Goal: Communication & Community: Answer question/provide support

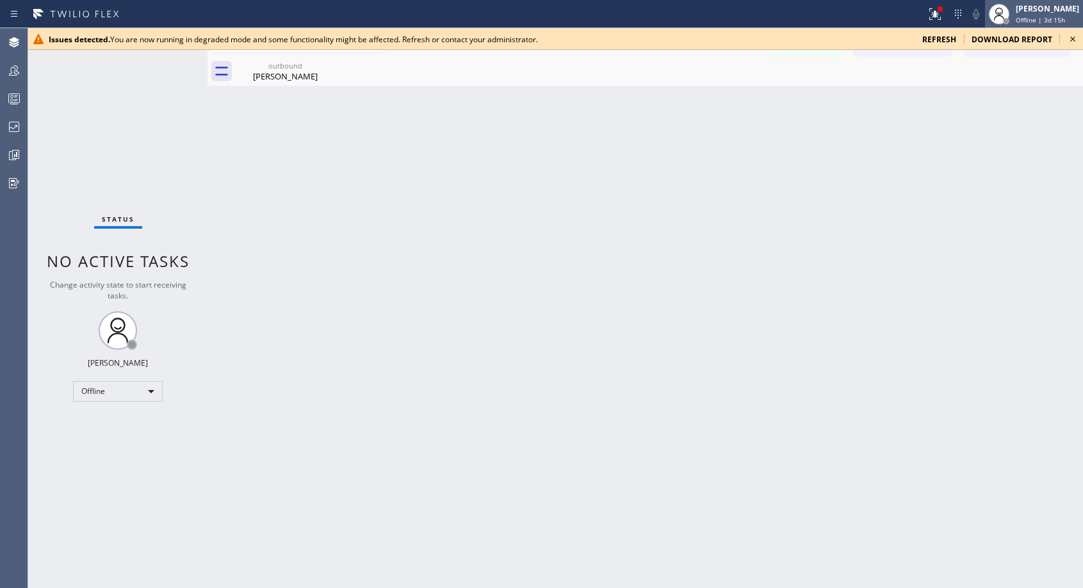
click at [1031, 24] on div "Abe Collarte Offline | 3d 15h" at bounding box center [1048, 14] width 70 height 22
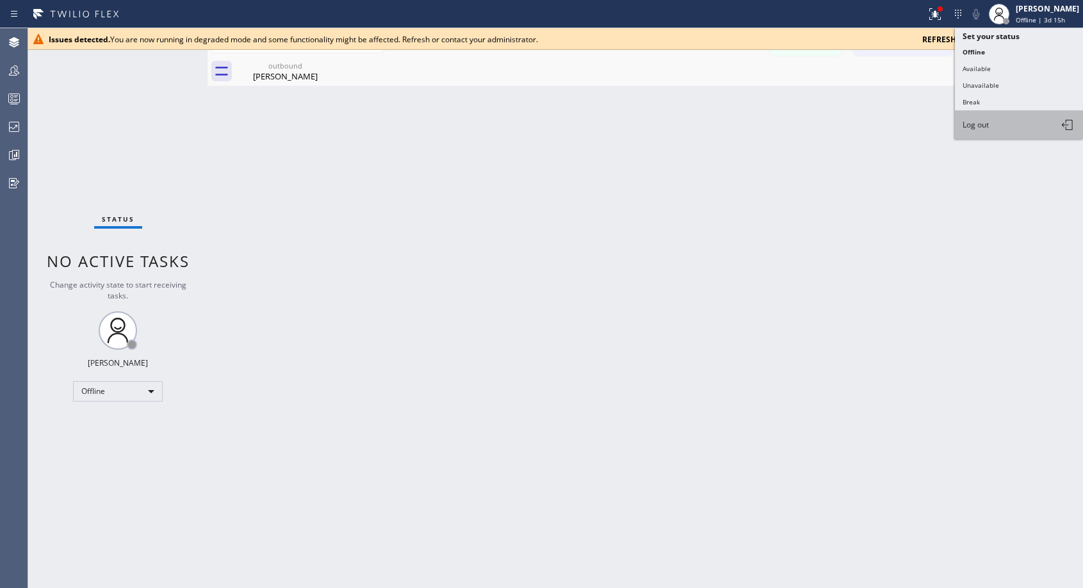
click at [989, 127] on span "Log out" at bounding box center [976, 124] width 26 height 11
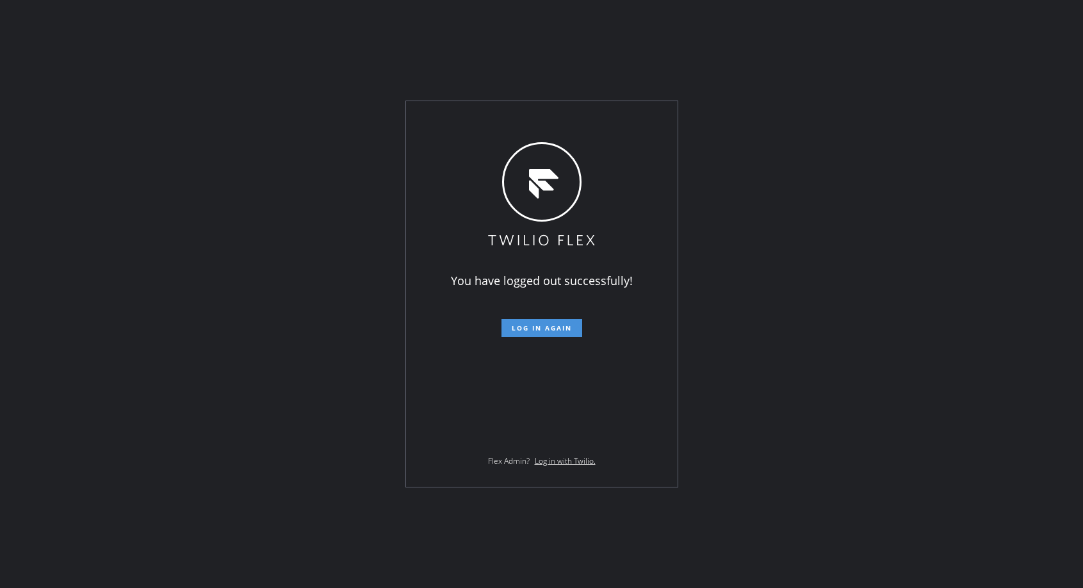
click at [563, 329] on span "Log in again" at bounding box center [542, 328] width 60 height 9
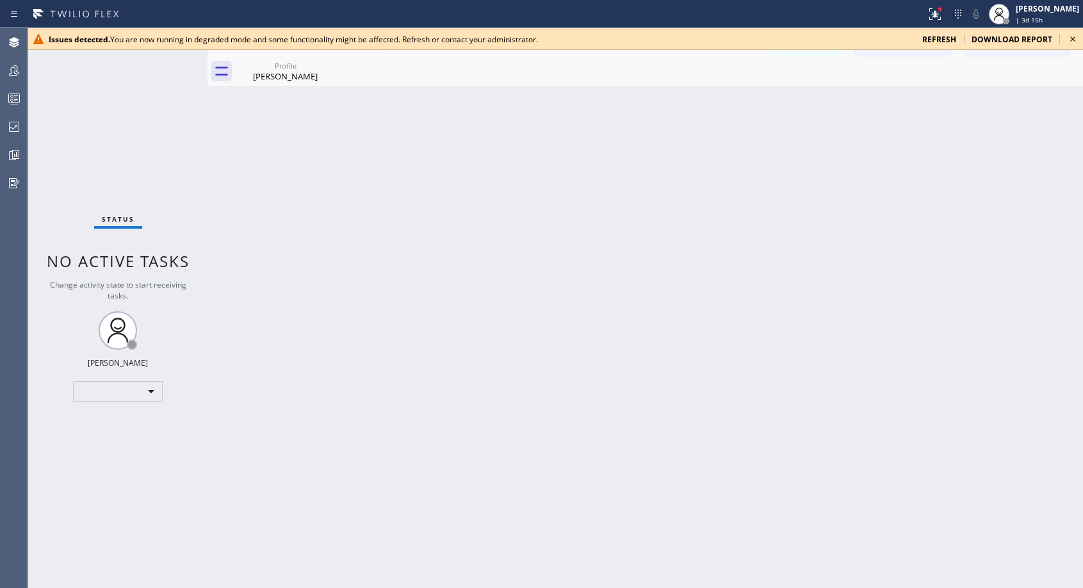
click at [1072, 33] on icon at bounding box center [1072, 38] width 15 height 15
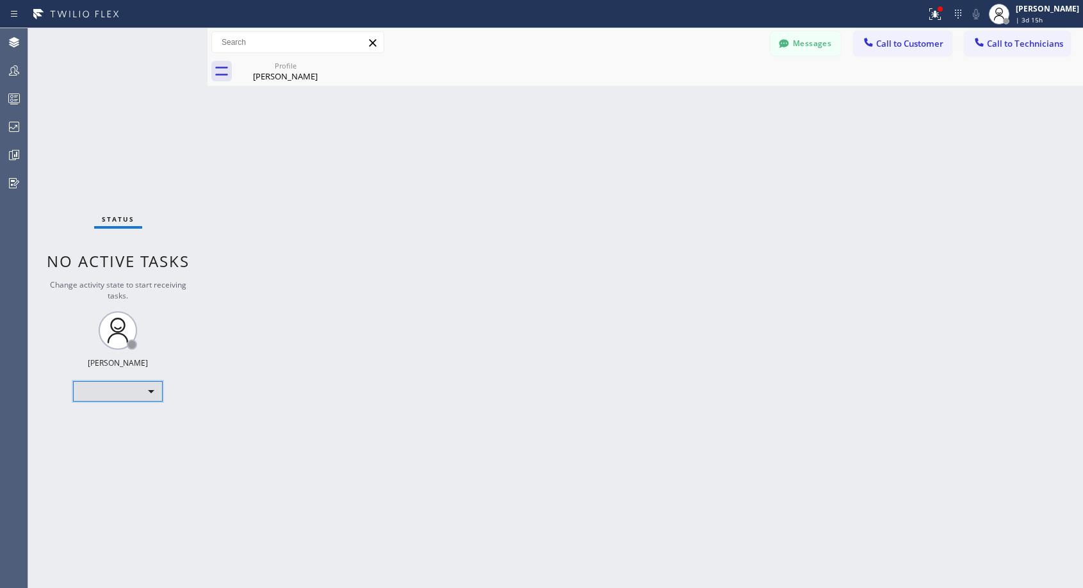
click at [141, 388] on div "​" at bounding box center [118, 391] width 90 height 21
click at [356, 288] on div at bounding box center [541, 294] width 1083 height 588
click at [279, 266] on div "Back to Dashboard Change Sender ID Customers Technicians NH [PERSON_NAME] [DATE…" at bounding box center [646, 308] width 876 height 560
click at [125, 398] on div "Offline" at bounding box center [118, 391] width 90 height 21
click at [104, 441] on li "Unavailable" at bounding box center [117, 441] width 87 height 15
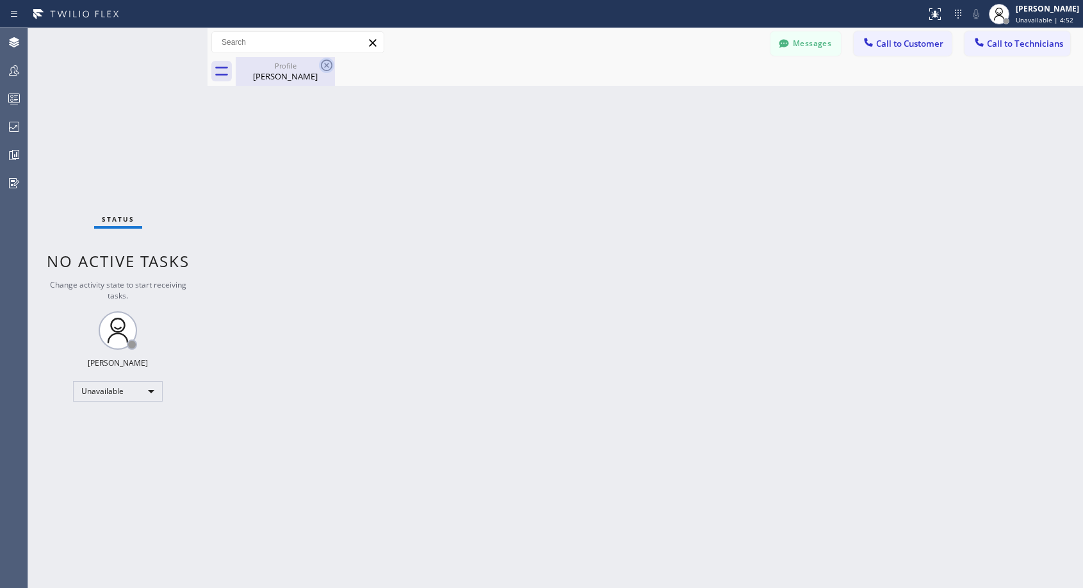
click at [328, 67] on icon at bounding box center [327, 66] width 12 height 12
click at [914, 37] on button "Call to Customer" at bounding box center [903, 43] width 98 height 24
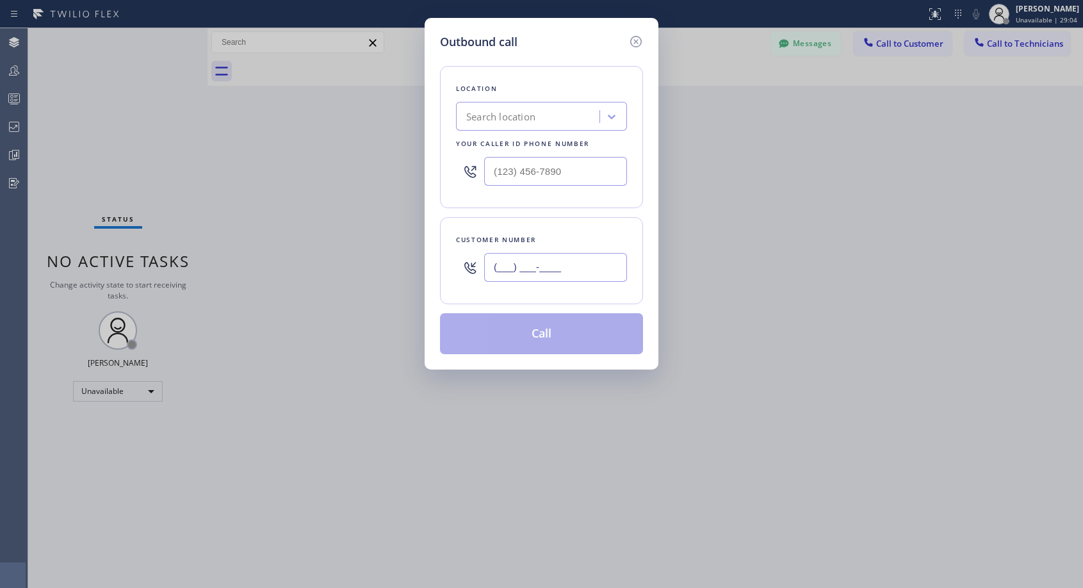
click at [577, 264] on input "(___) ___-____" at bounding box center [555, 267] width 143 height 29
paste input "661) 478-5178"
type input "[PHONE_NUMBER]"
click at [491, 171] on input "(___) ___-____" at bounding box center [555, 171] width 143 height 29
paste input "818) 614-5337"
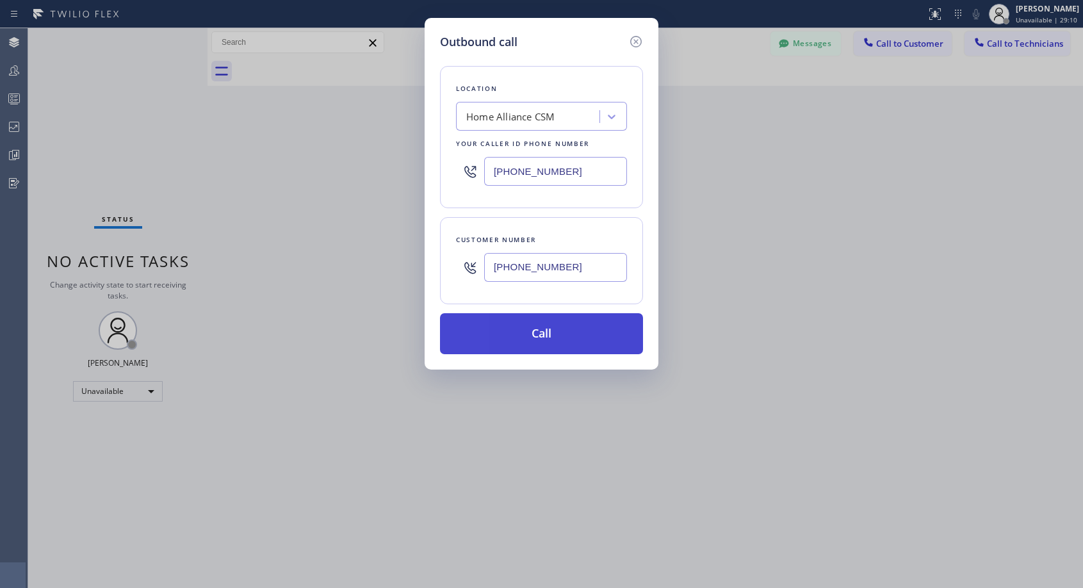
type input "[PHONE_NUMBER]"
click at [576, 332] on button "Call" at bounding box center [541, 333] width 203 height 41
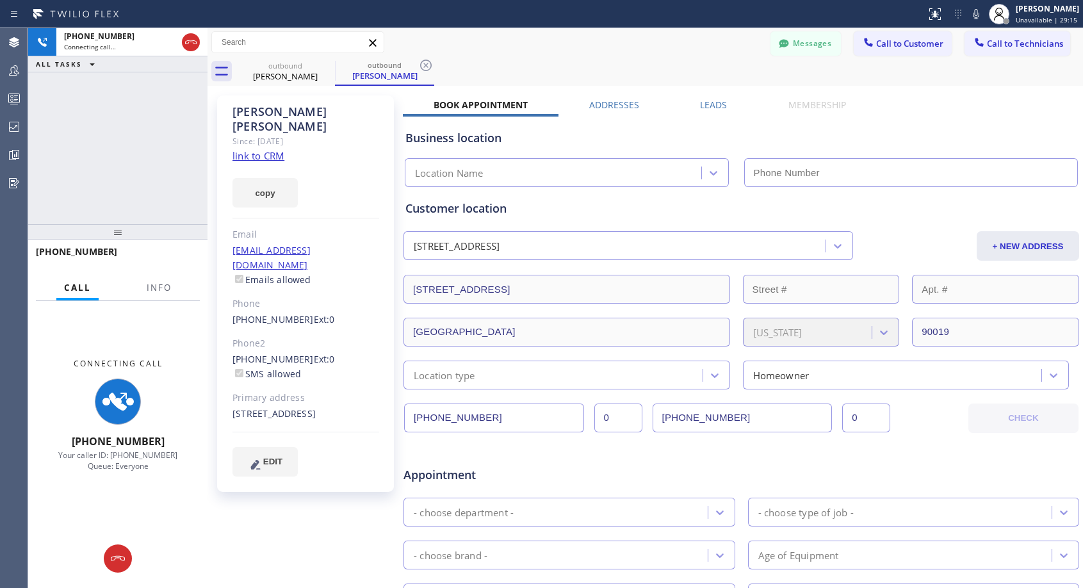
type input "[PHONE_NUMBER]"
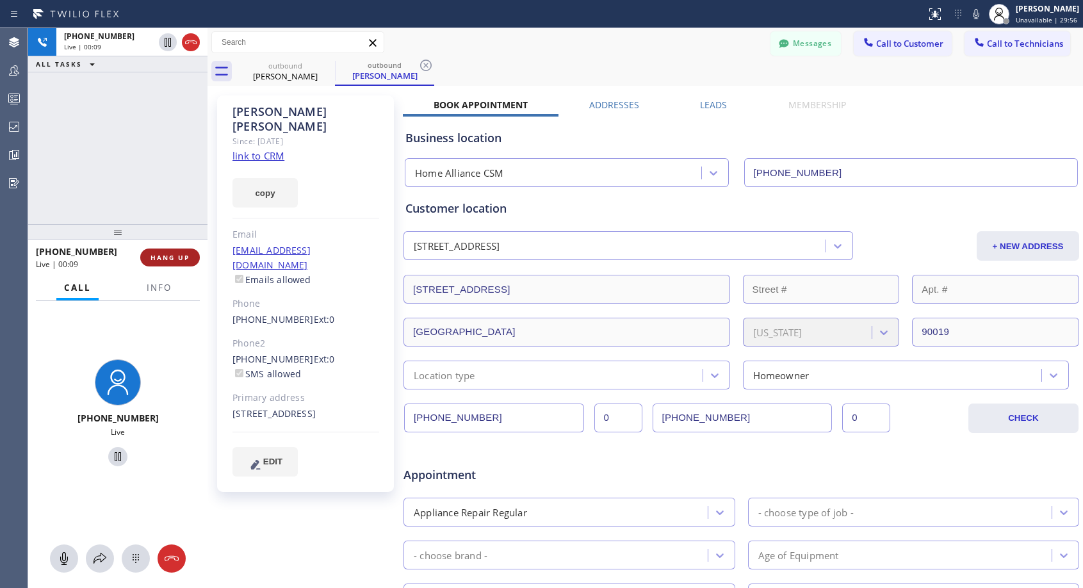
click at [174, 258] on span "HANG UP" at bounding box center [170, 257] width 39 height 9
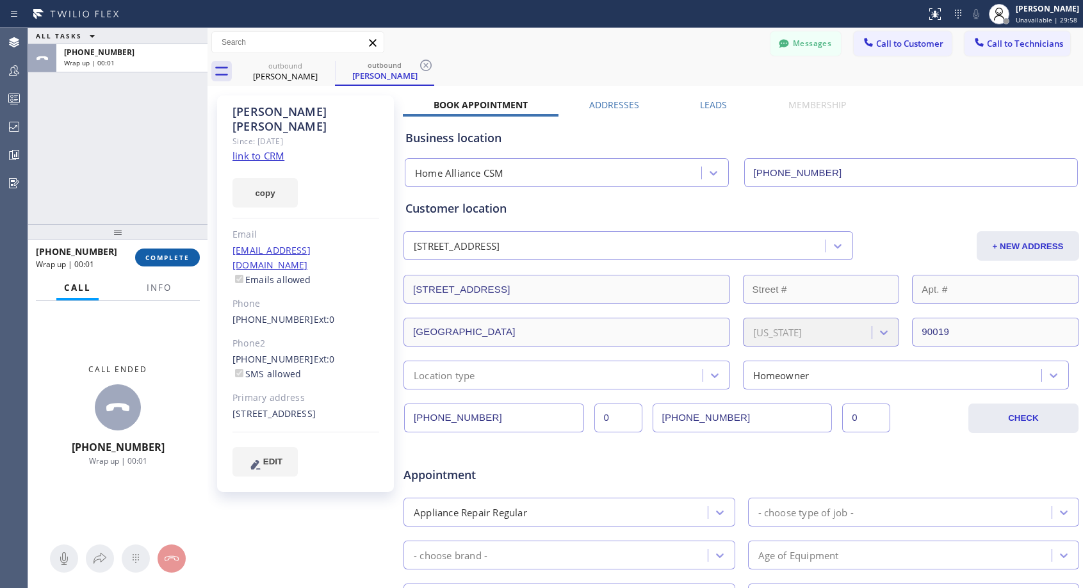
click at [171, 258] on span "COMPLETE" at bounding box center [167, 257] width 44 height 9
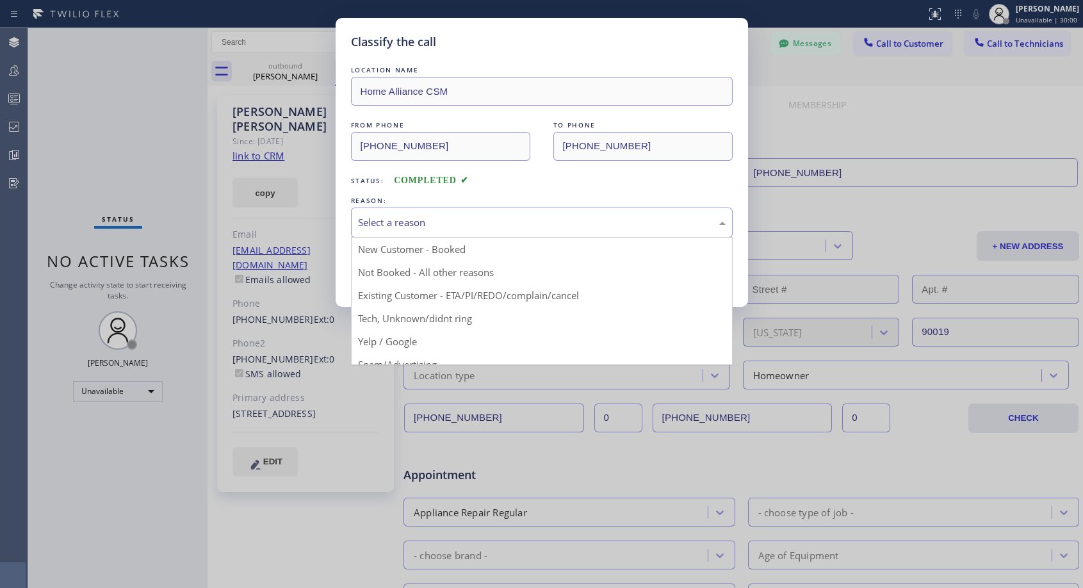
drag, startPoint x: 519, startPoint y: 226, endPoint x: 450, endPoint y: 263, distance: 78.0
click at [519, 227] on div "Select a reason" at bounding box center [542, 222] width 368 height 15
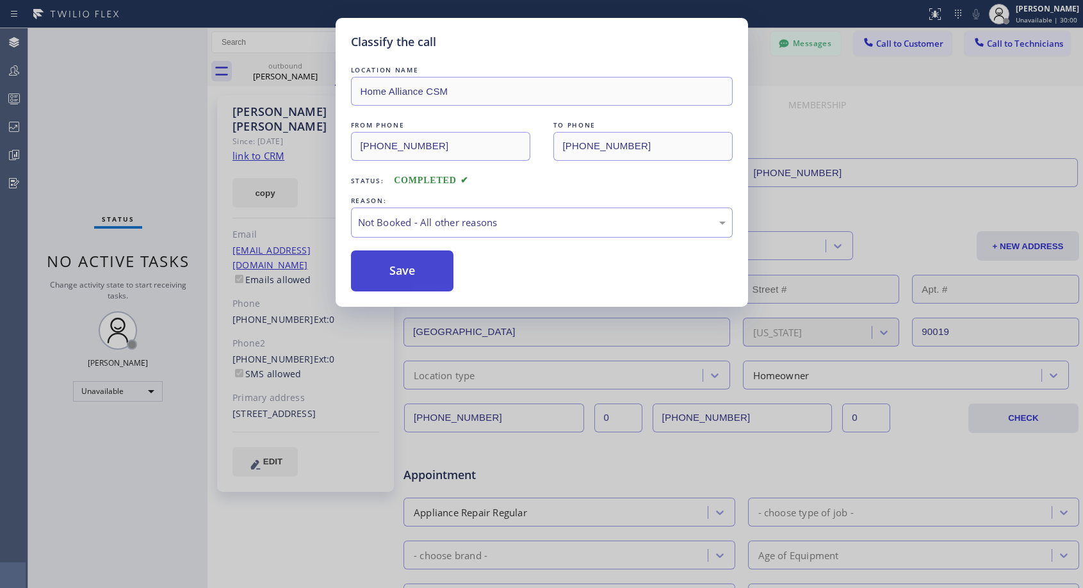
click at [427, 272] on button "Save" at bounding box center [402, 270] width 103 height 41
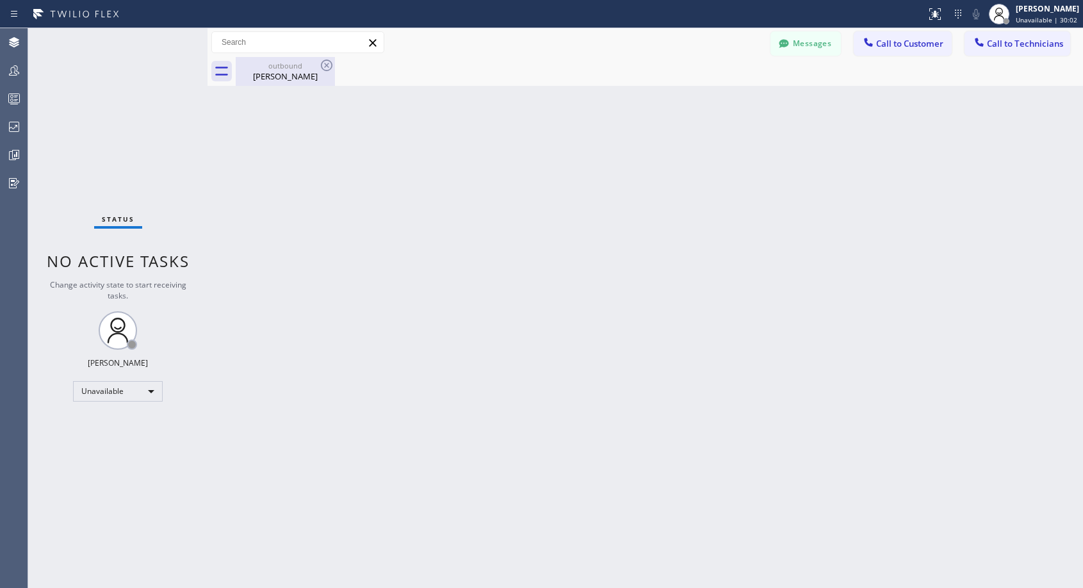
click at [281, 78] on div "[PERSON_NAME]" at bounding box center [285, 76] width 97 height 12
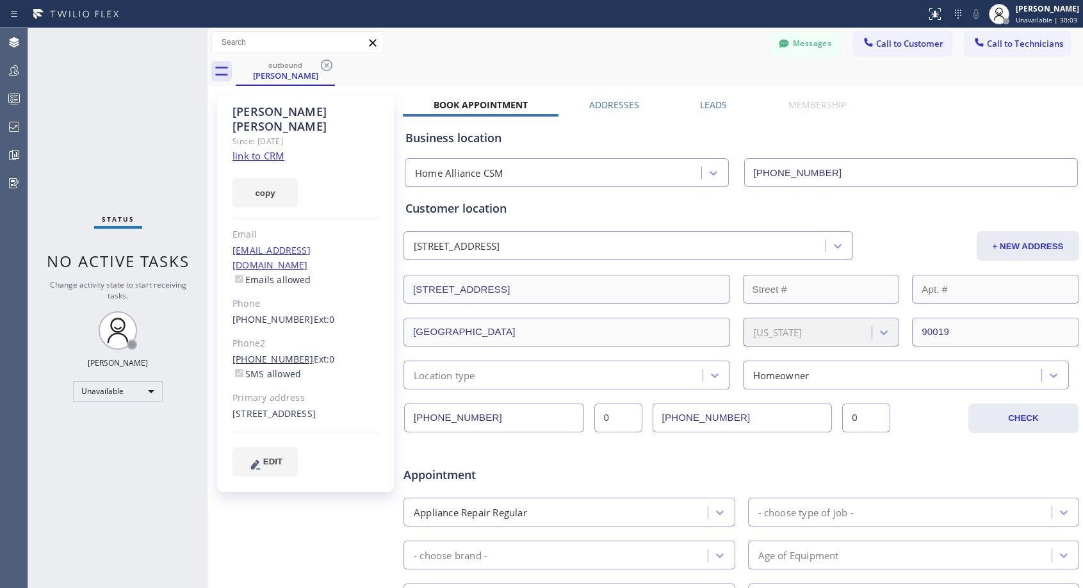
click at [277, 353] on link "[PHONE_NUMBER]" at bounding box center [273, 359] width 81 height 12
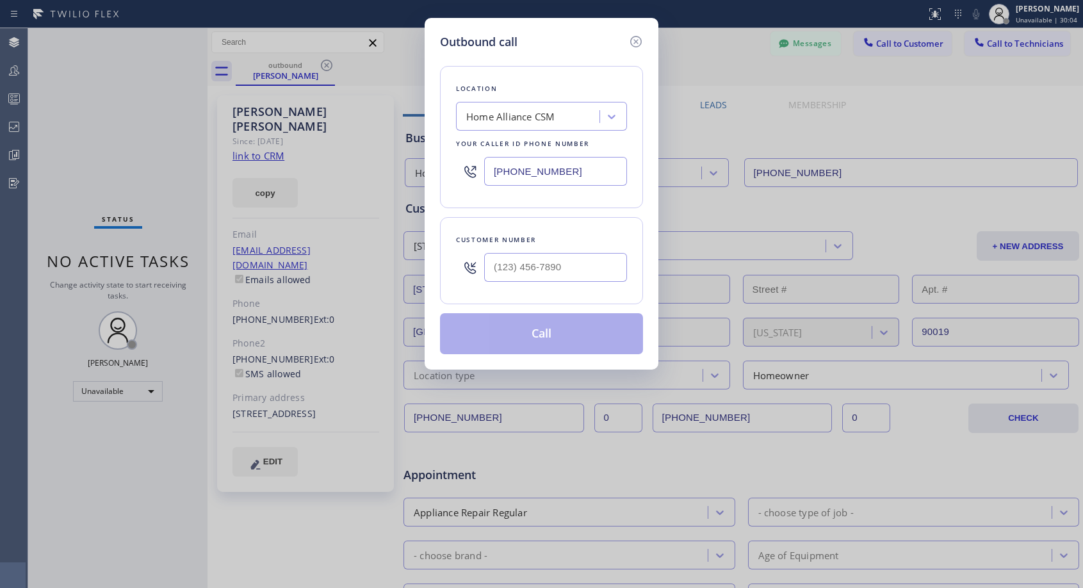
type input "[PHONE_NUMBER]"
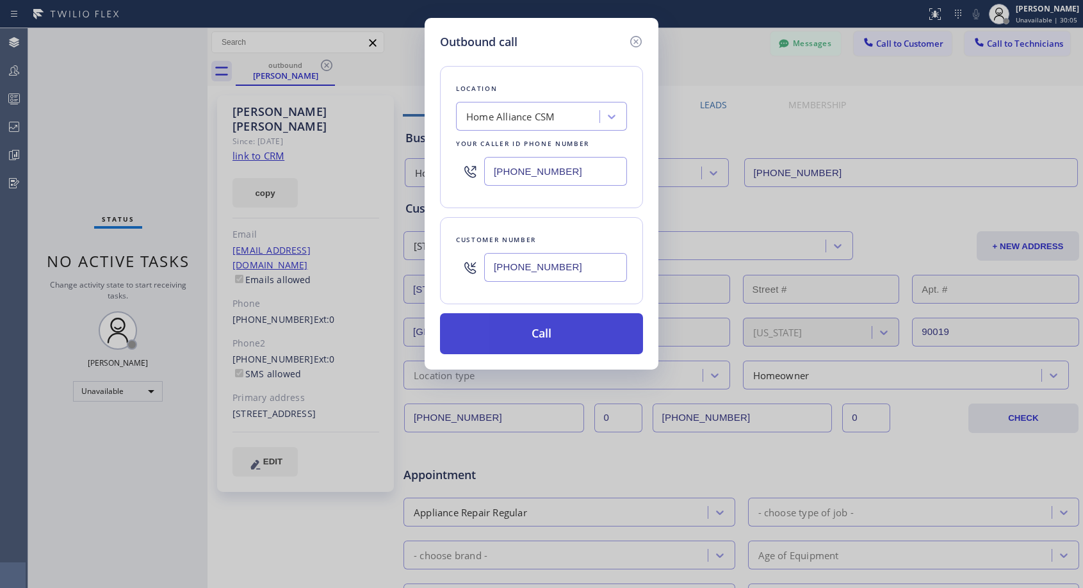
click at [557, 336] on button "Call" at bounding box center [541, 333] width 203 height 41
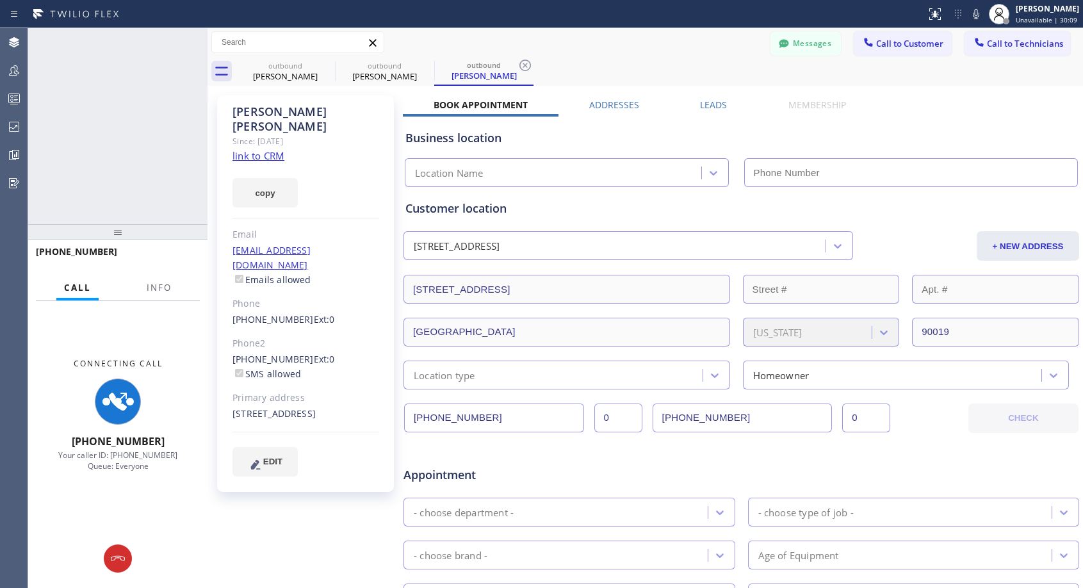
type input "[PHONE_NUMBER]"
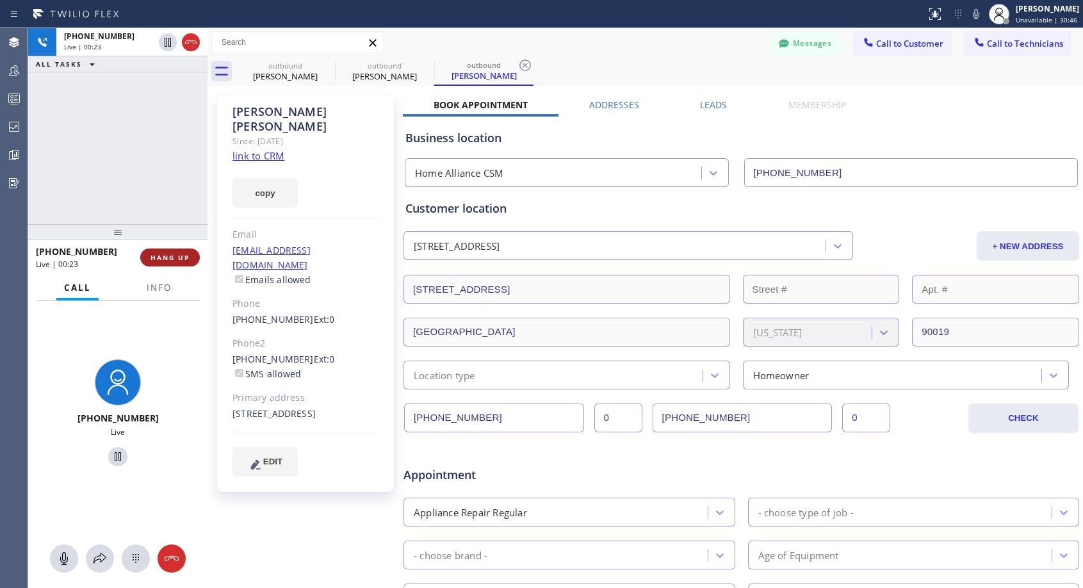
click at [186, 257] on span "HANG UP" at bounding box center [170, 257] width 39 height 9
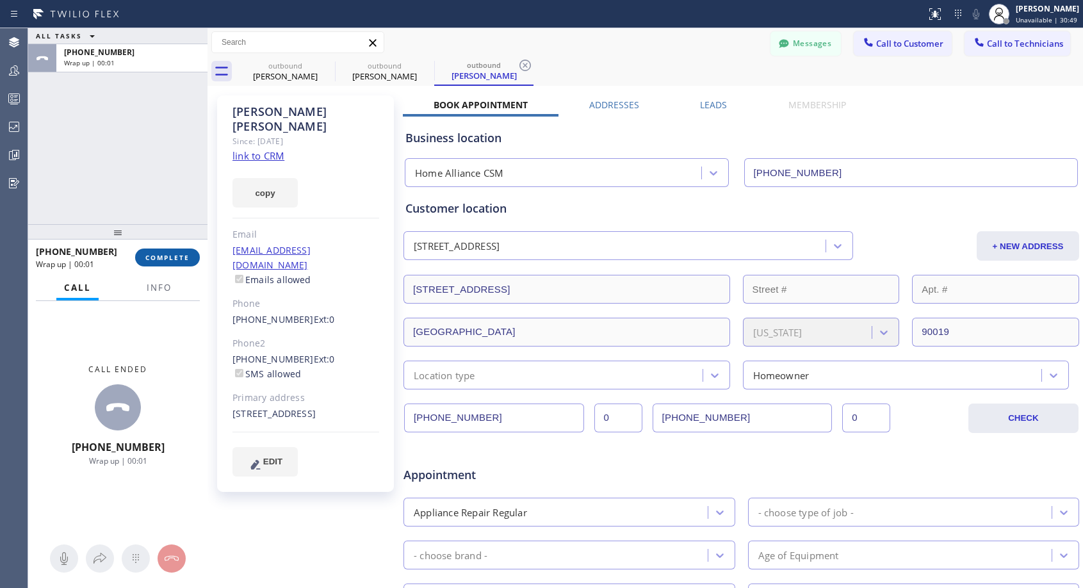
click at [186, 257] on span "COMPLETE" at bounding box center [167, 257] width 44 height 9
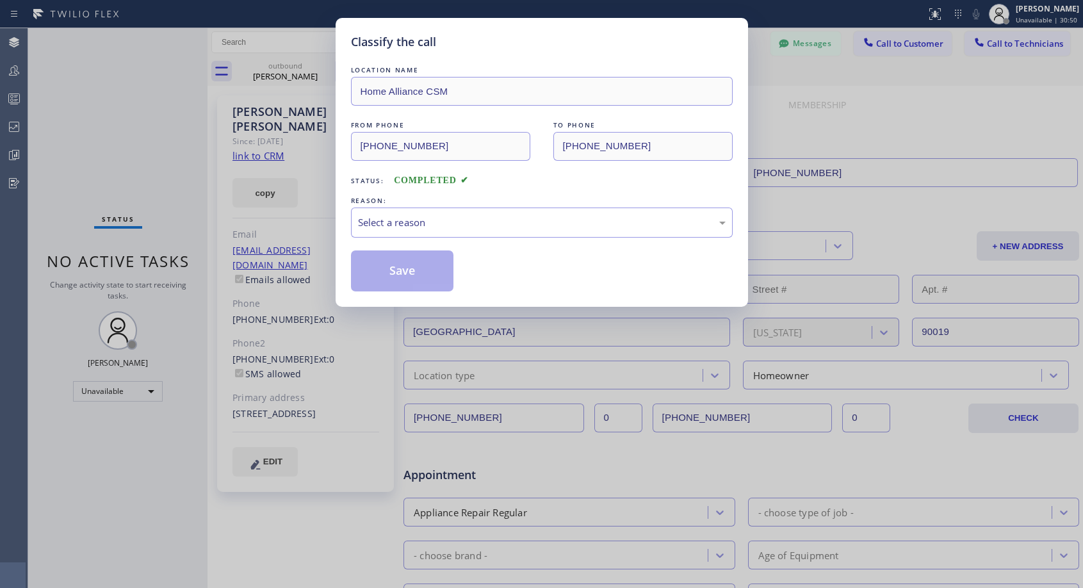
click at [584, 239] on div "LOCATION NAME Home Alliance CSM FROM PHONE [PHONE_NUMBER] TO PHONE [PHONE_NUMBE…" at bounding box center [542, 177] width 382 height 228
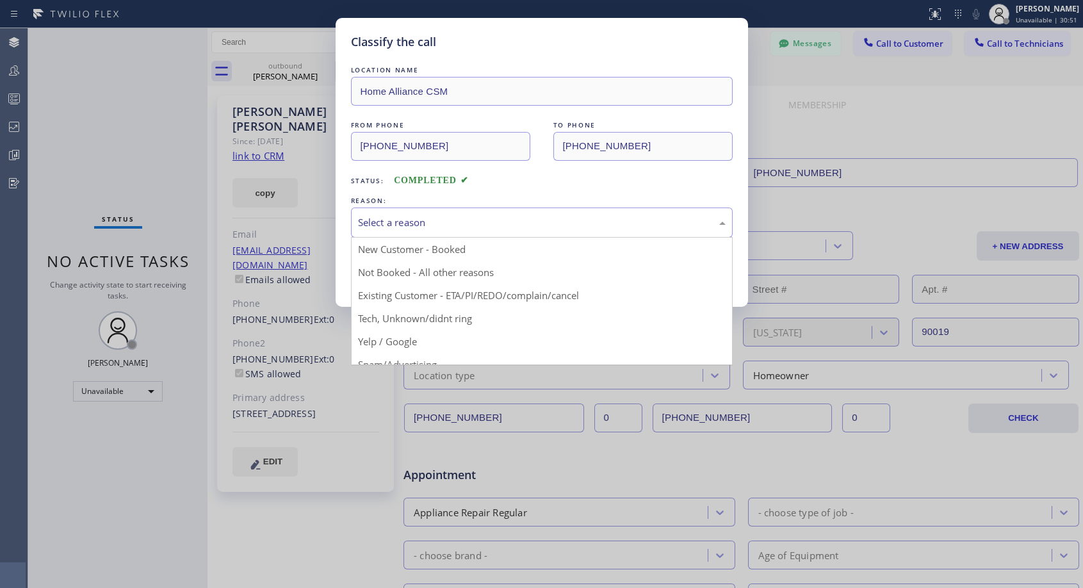
click at [493, 217] on div "Select a reason" at bounding box center [542, 222] width 368 height 15
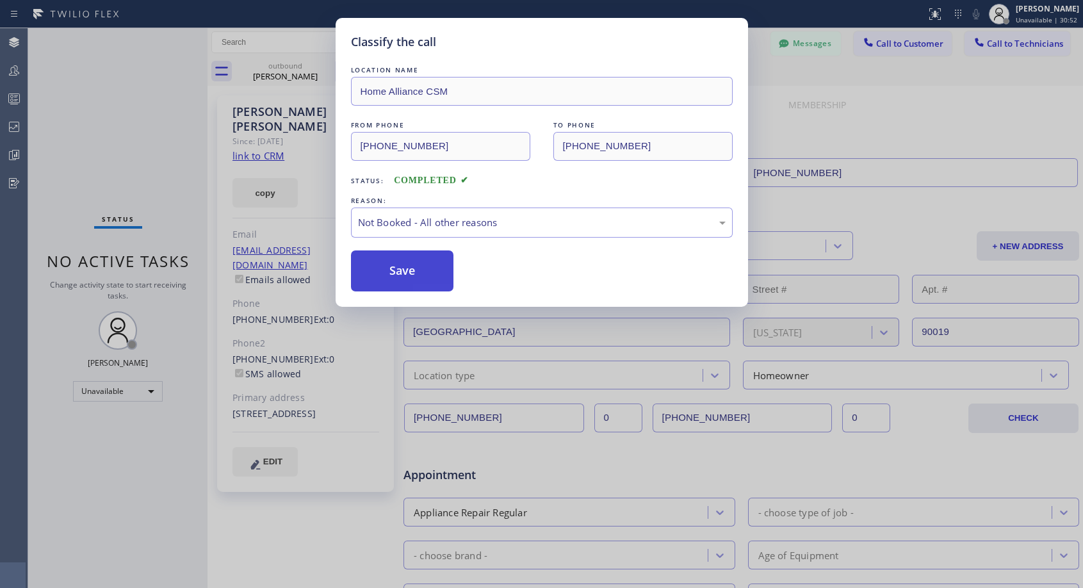
click at [397, 266] on button "Save" at bounding box center [402, 270] width 103 height 41
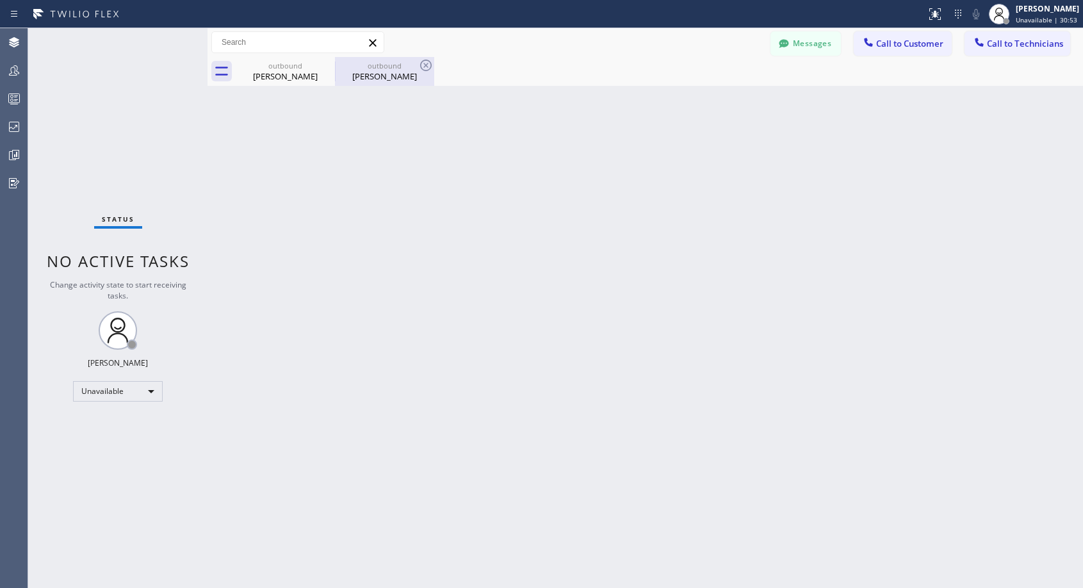
click at [398, 74] on div "[PERSON_NAME]" at bounding box center [384, 76] width 97 height 12
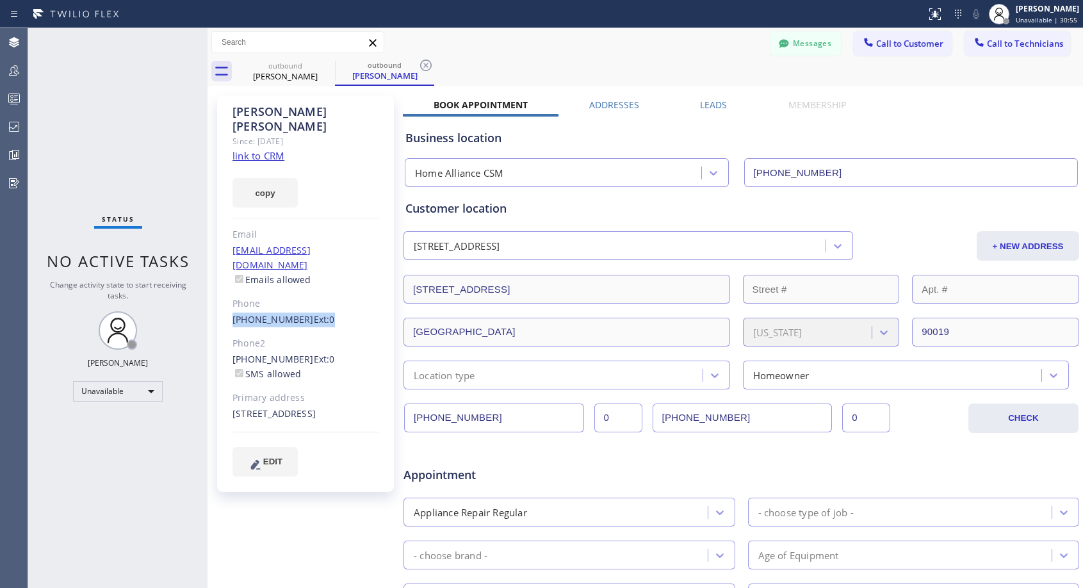
drag, startPoint x: 338, startPoint y: 289, endPoint x: 228, endPoint y: 288, distance: 109.6
click at [228, 288] on div "[PERSON_NAME] Since: [DATE] link to CRM copy Email [EMAIL_ADDRESS][DOMAIN_NAME]…" at bounding box center [305, 293] width 177 height 397
copy div "[PHONE_NUMBER] Ext: 0"
click at [901, 47] on span "Call to Customer" at bounding box center [909, 44] width 67 height 12
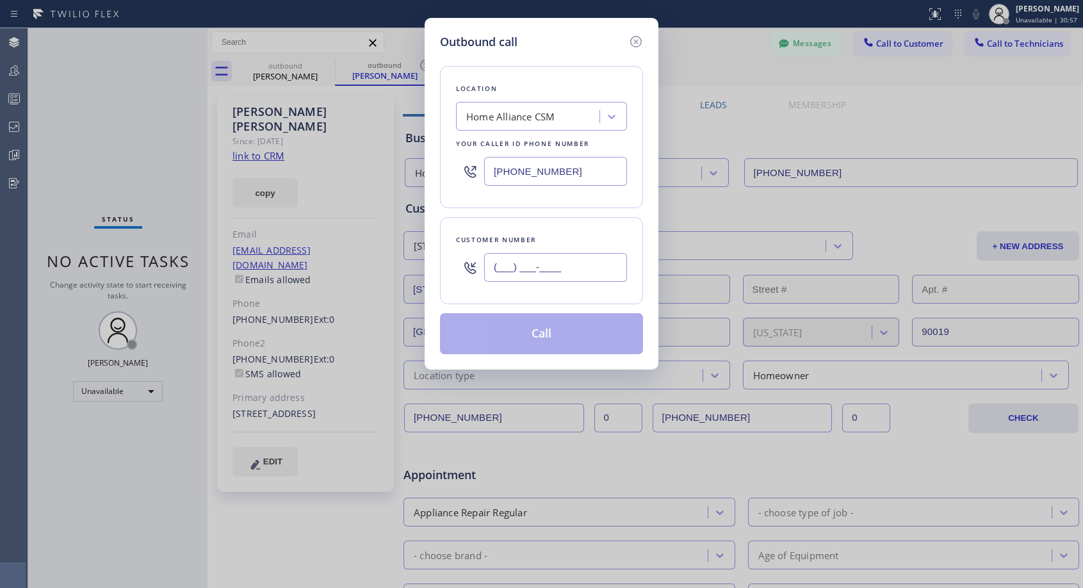
click at [552, 279] on input "(___) ___-____" at bounding box center [555, 267] width 143 height 29
paste input "661) 478-5178"
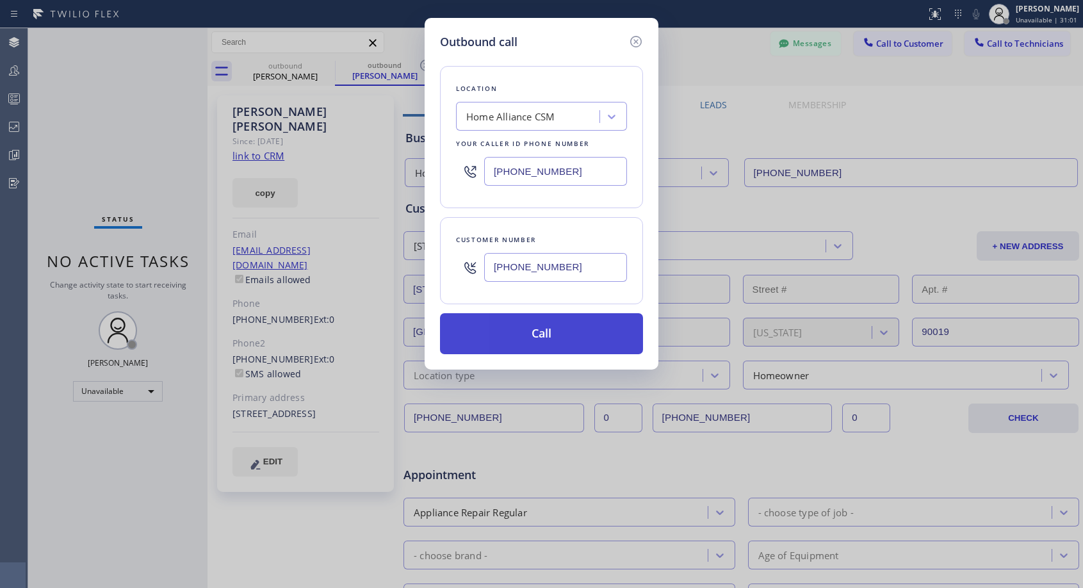
type input "[PHONE_NUMBER]"
click at [568, 324] on button "Call" at bounding box center [541, 333] width 203 height 41
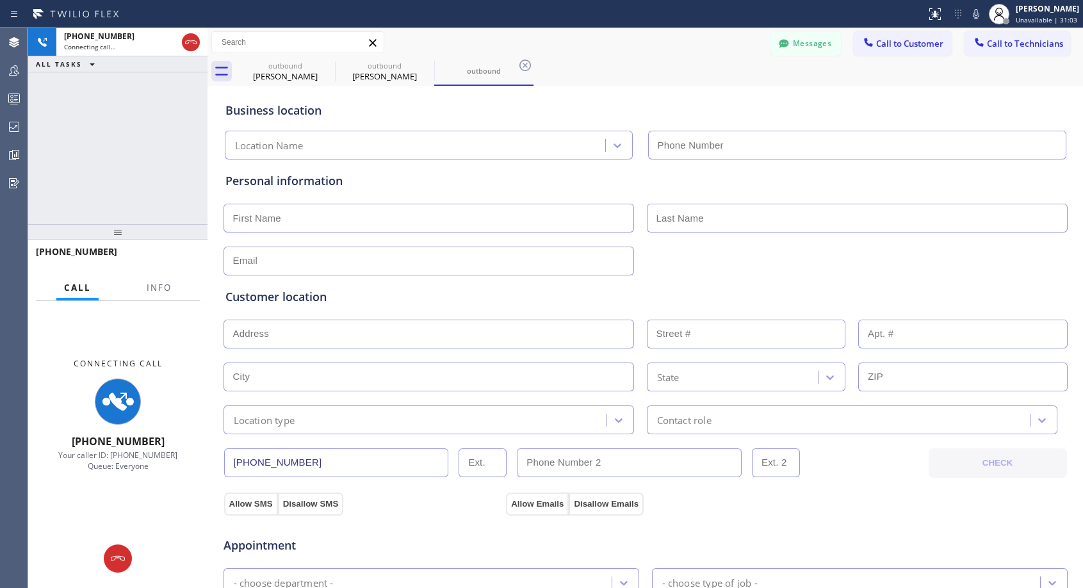
type input "[PHONE_NUMBER]"
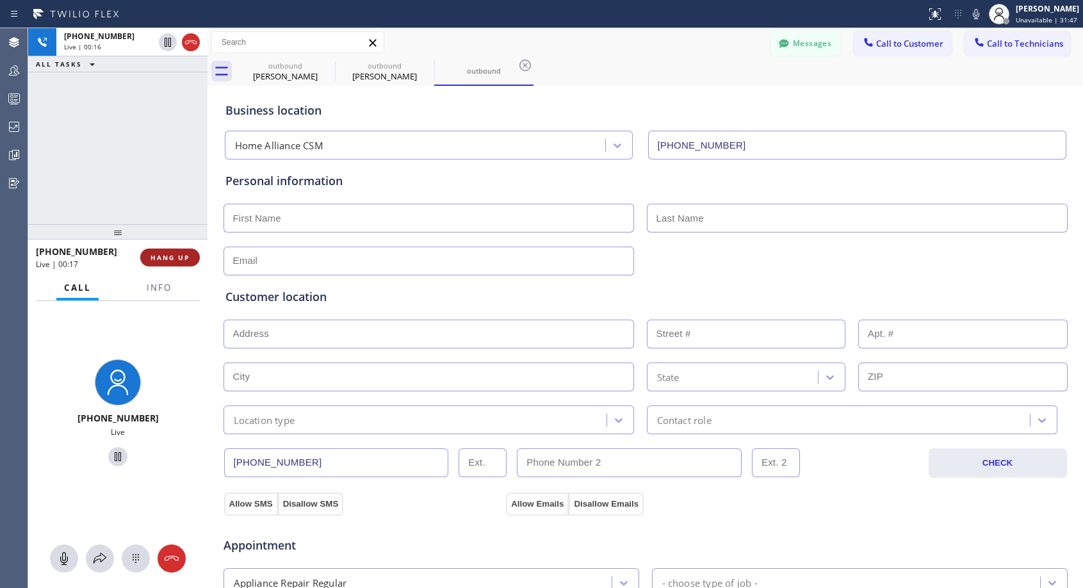
click at [164, 263] on button "HANG UP" at bounding box center [170, 258] width 60 height 18
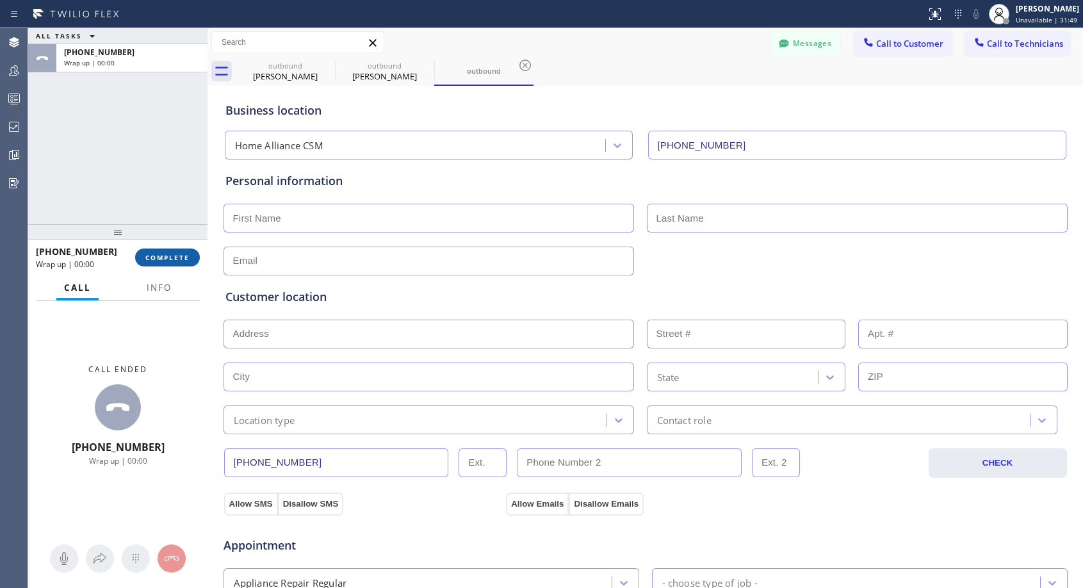
click at [169, 261] on span "COMPLETE" at bounding box center [167, 257] width 44 height 9
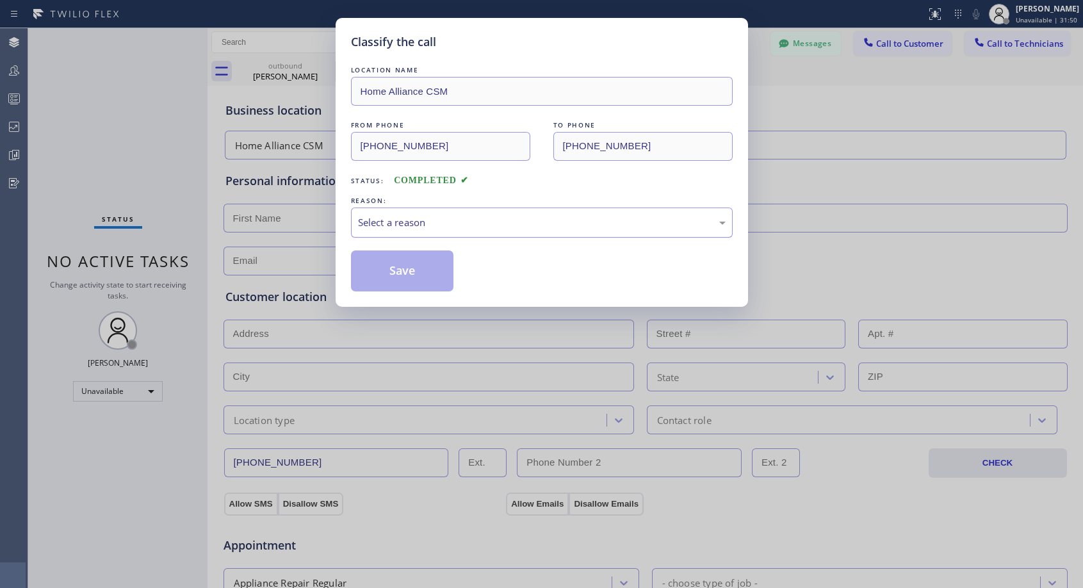
click at [480, 215] on div "Select a reason" at bounding box center [542, 222] width 368 height 15
click at [399, 268] on button "Save" at bounding box center [402, 270] width 103 height 41
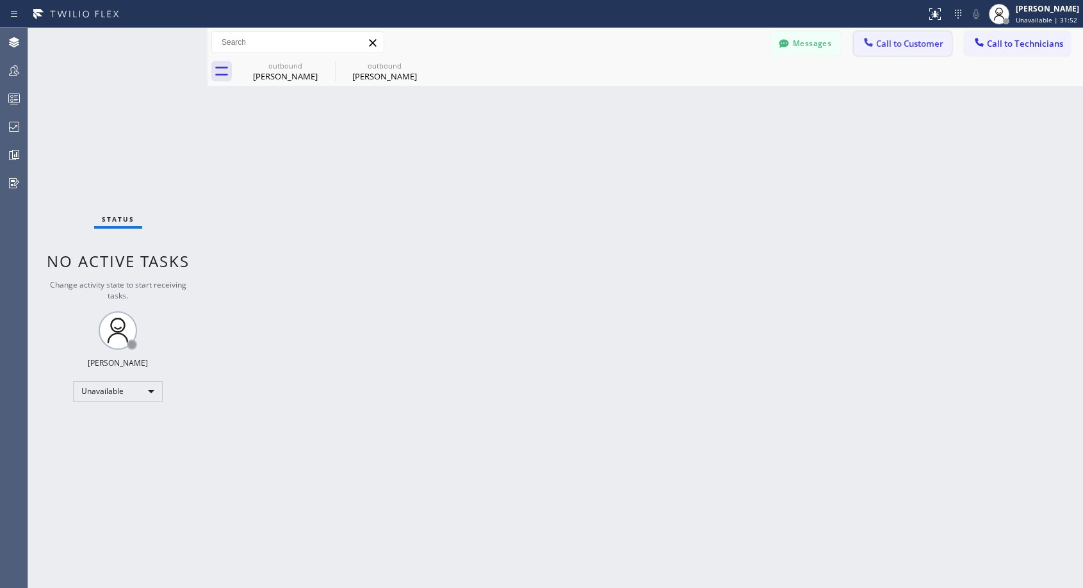
click at [880, 45] on span "Call to Customer" at bounding box center [909, 44] width 67 height 12
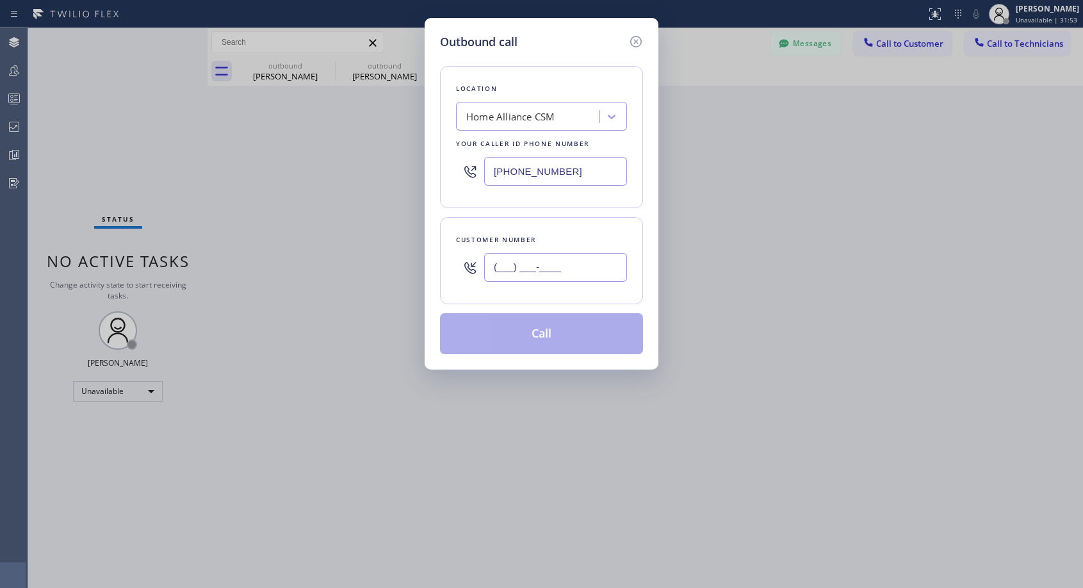
click at [575, 272] on input "(___) ___-____" at bounding box center [555, 267] width 143 height 29
paste input "661) 478-5178"
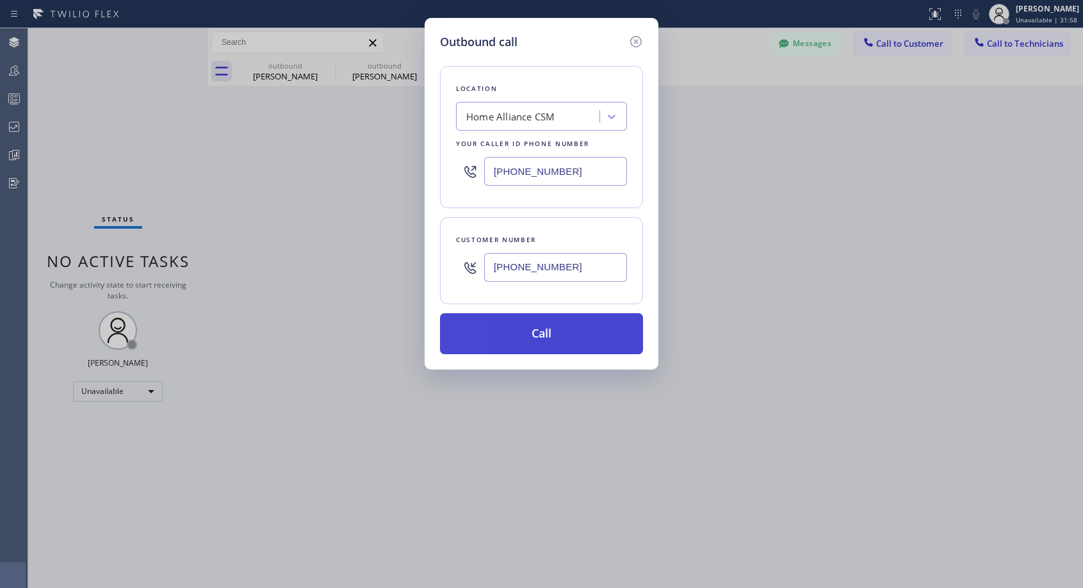
type input "[PHONE_NUMBER]"
click at [569, 332] on button "Call" at bounding box center [541, 333] width 203 height 41
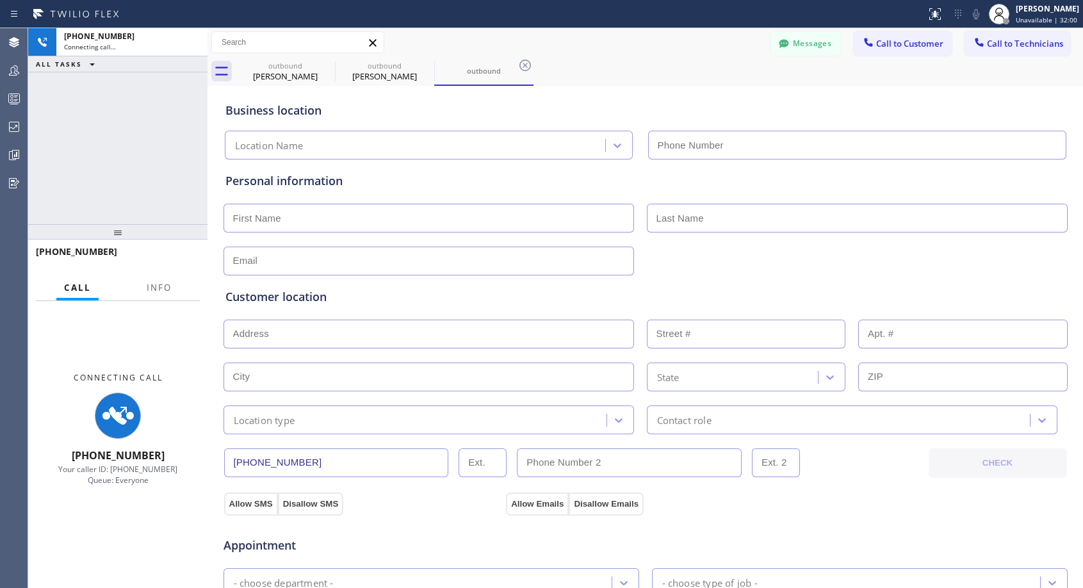
type input "[PHONE_NUMBER]"
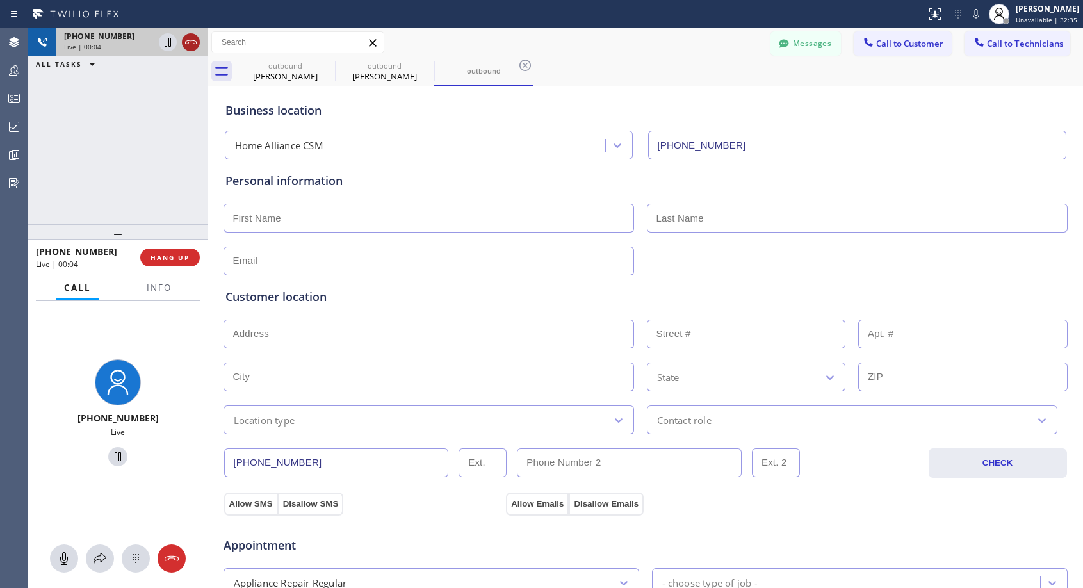
click at [188, 45] on icon at bounding box center [190, 42] width 15 height 15
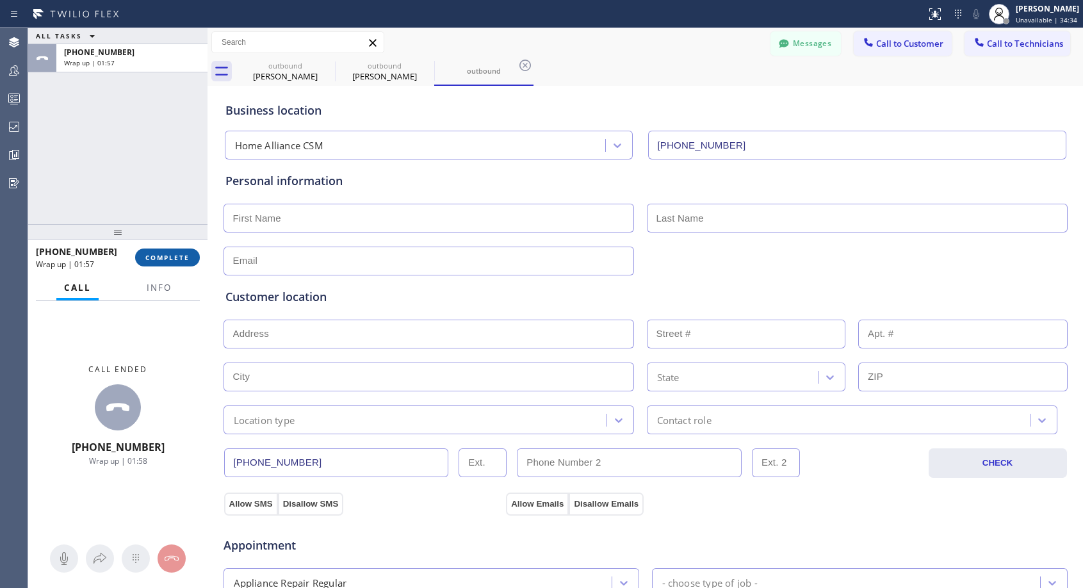
click at [187, 254] on span "COMPLETE" at bounding box center [167, 257] width 44 height 9
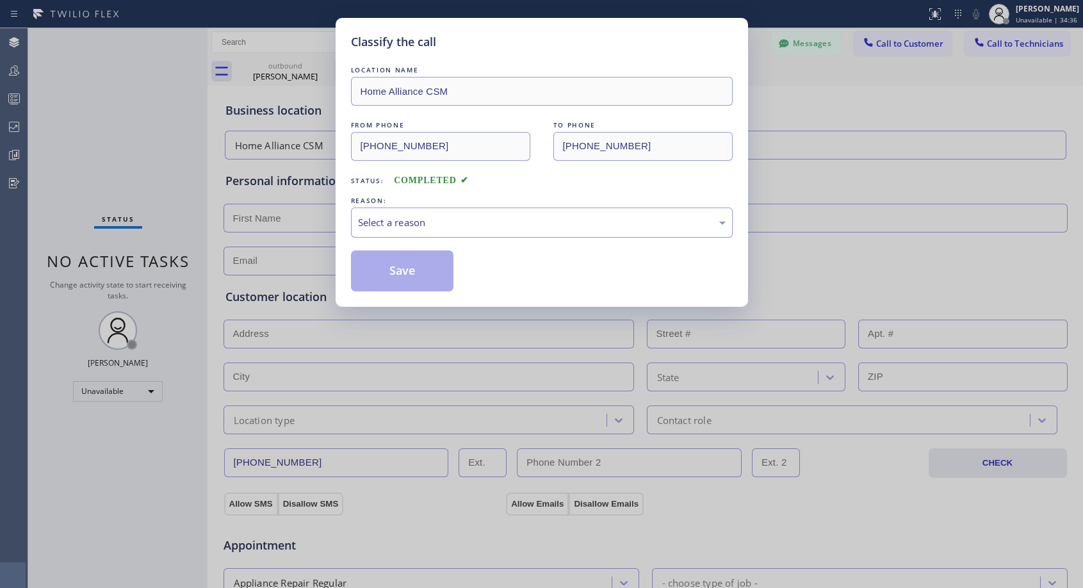
click at [552, 222] on div "Select a reason" at bounding box center [542, 222] width 368 height 15
click at [425, 270] on button "Save" at bounding box center [402, 270] width 103 height 41
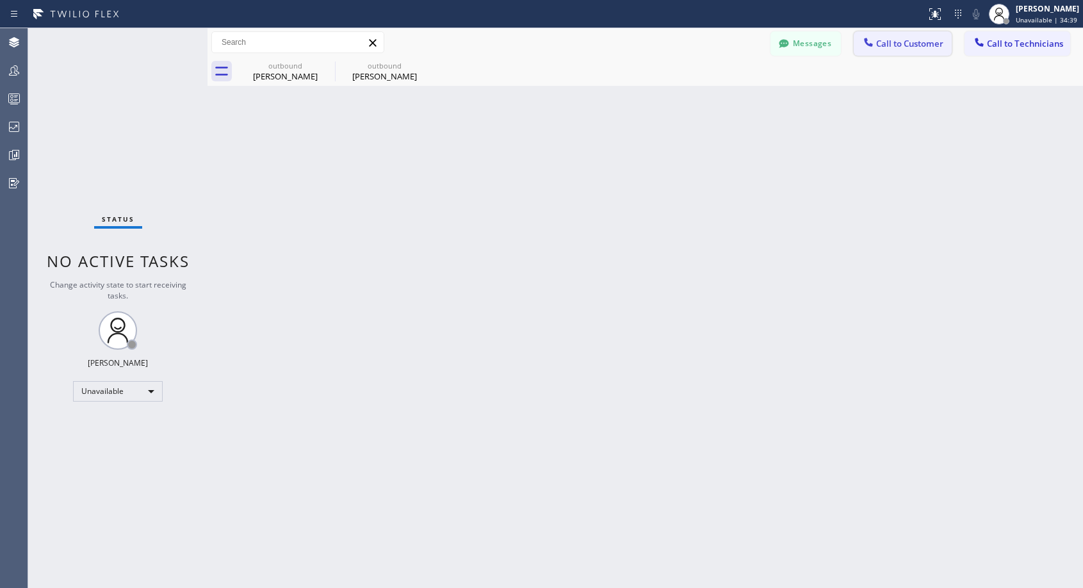
click at [906, 44] on span "Call to Customer" at bounding box center [909, 44] width 67 height 12
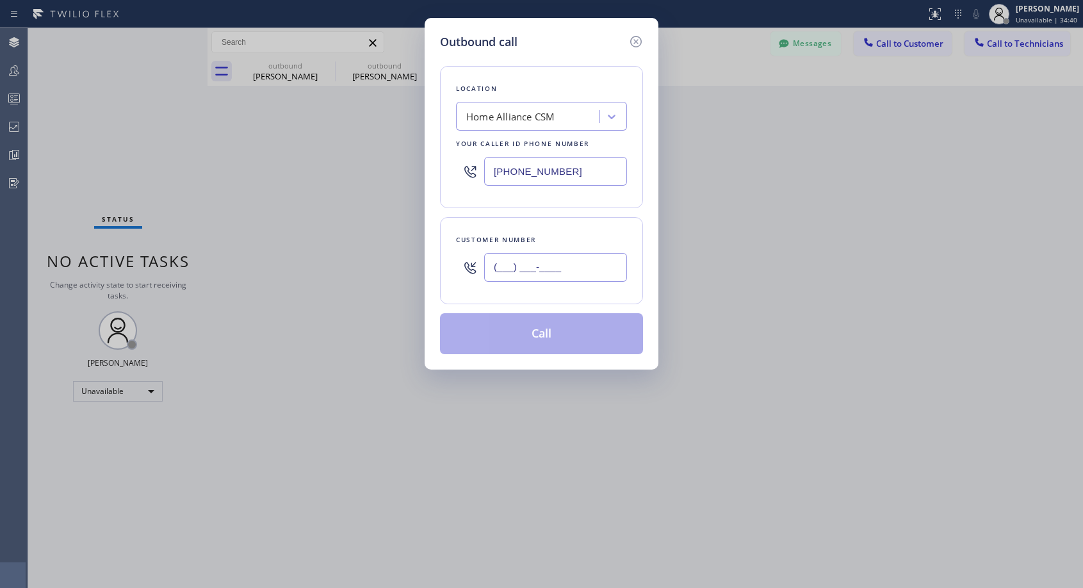
click at [595, 264] on input "(___) ___-____" at bounding box center [555, 267] width 143 height 29
paste input "661) 478-5178"
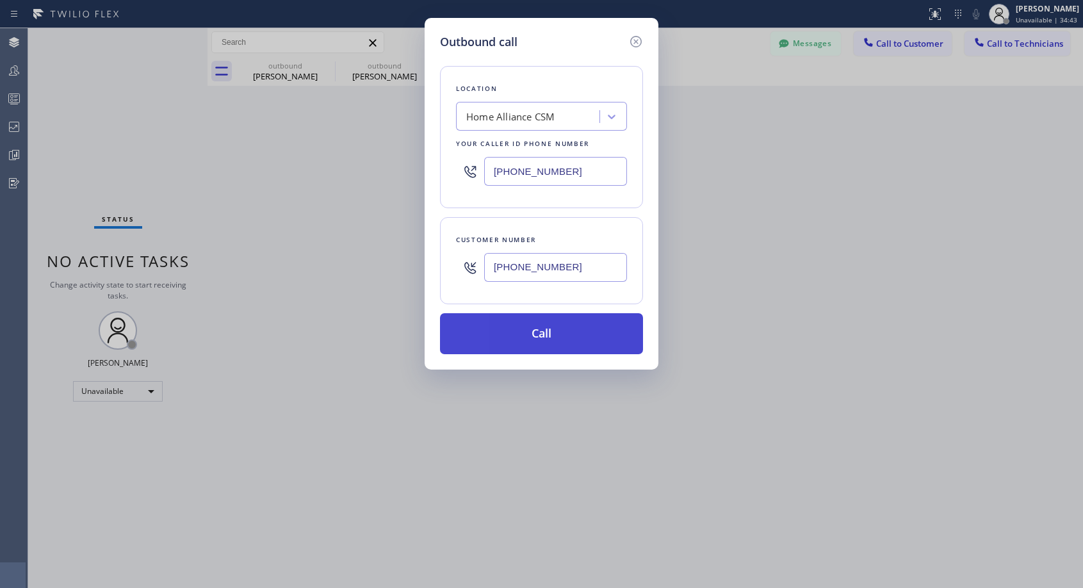
type input "[PHONE_NUMBER]"
click at [571, 340] on button "Call" at bounding box center [541, 333] width 203 height 41
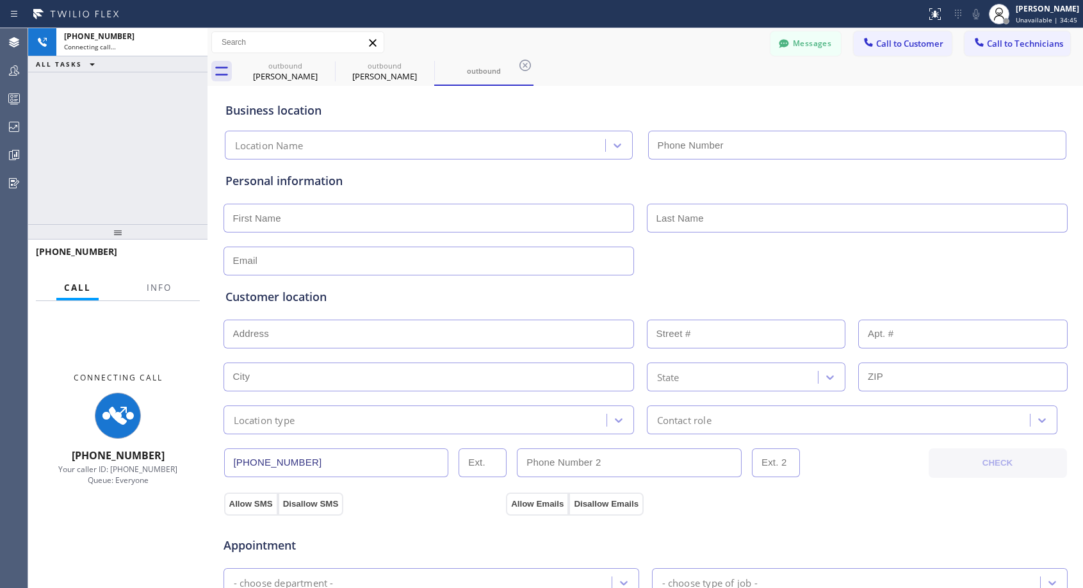
type input "[PHONE_NUMBER]"
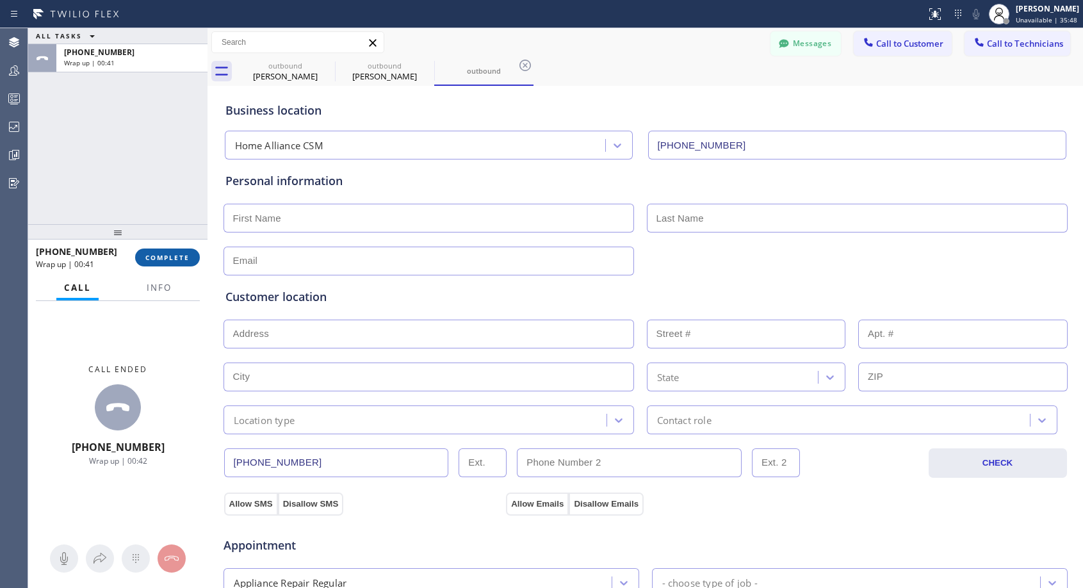
click at [159, 257] on span "COMPLETE" at bounding box center [167, 257] width 44 height 9
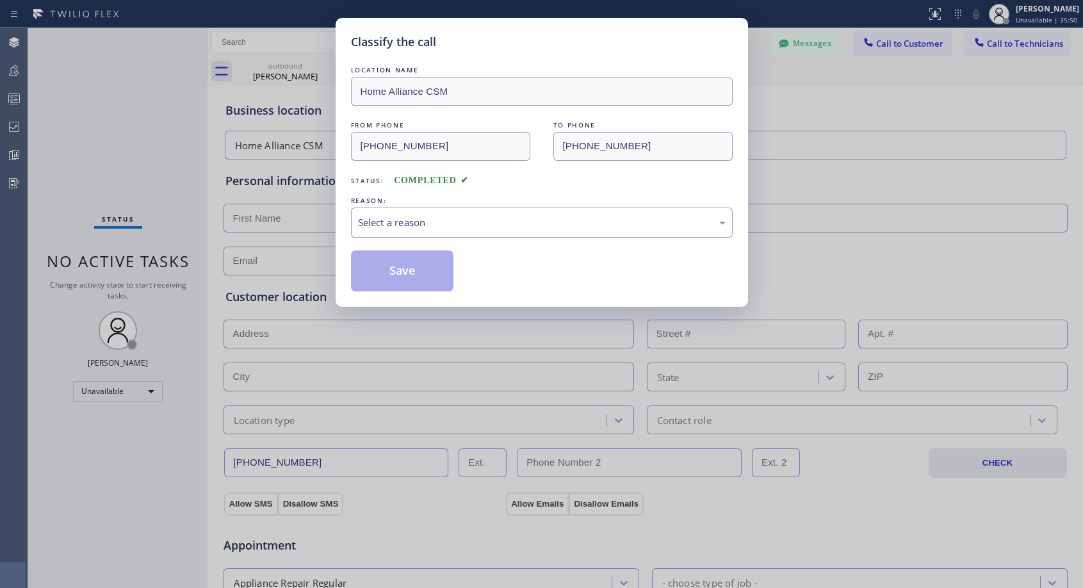
click at [456, 217] on div "Select a reason" at bounding box center [542, 222] width 368 height 15
click at [405, 274] on button "Save" at bounding box center [402, 270] width 103 height 41
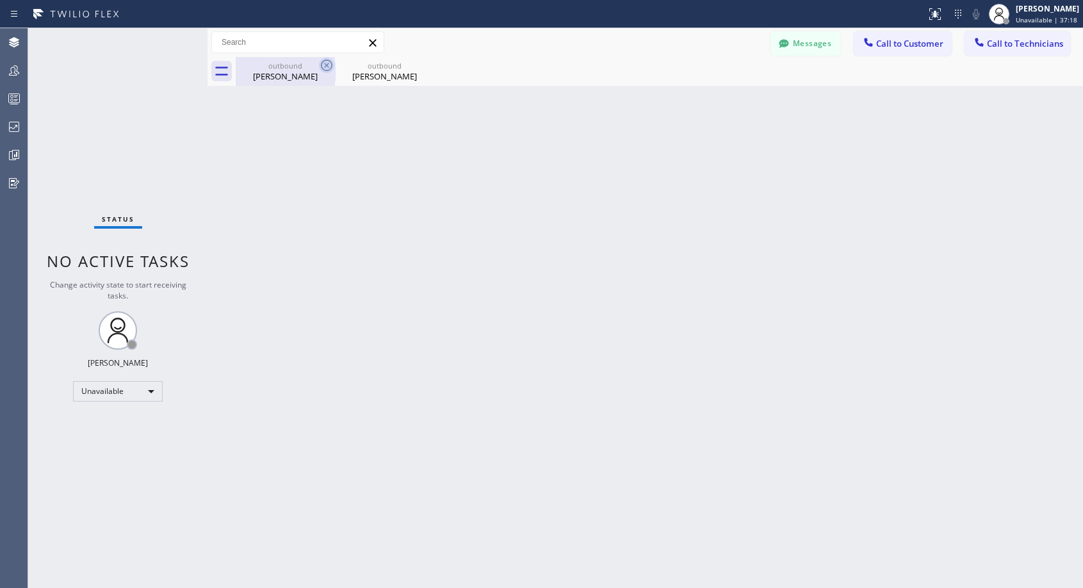
click at [329, 65] on icon at bounding box center [326, 65] width 15 height 15
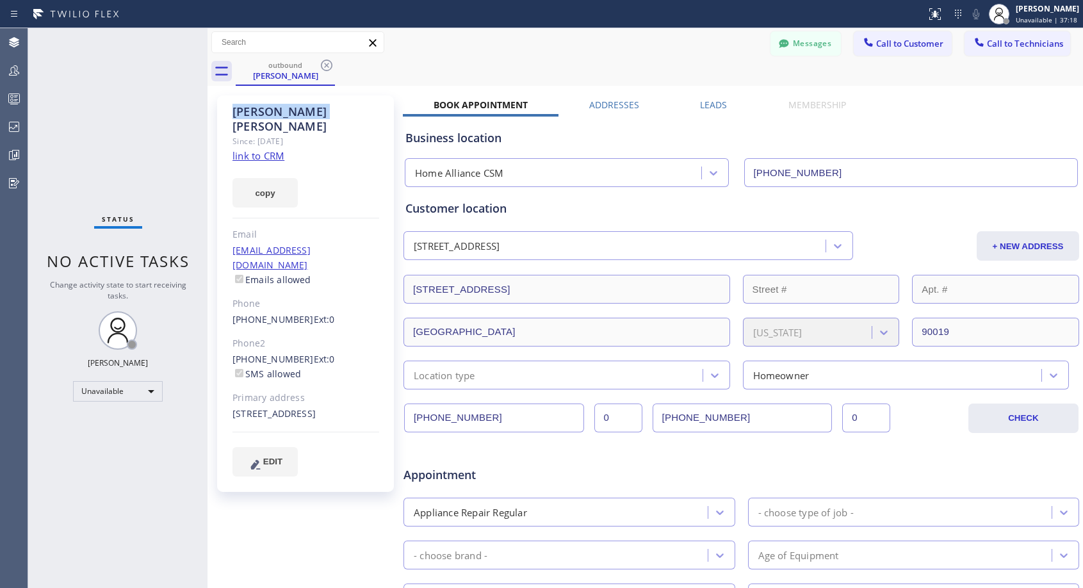
click at [329, 65] on icon at bounding box center [326, 65] width 15 height 15
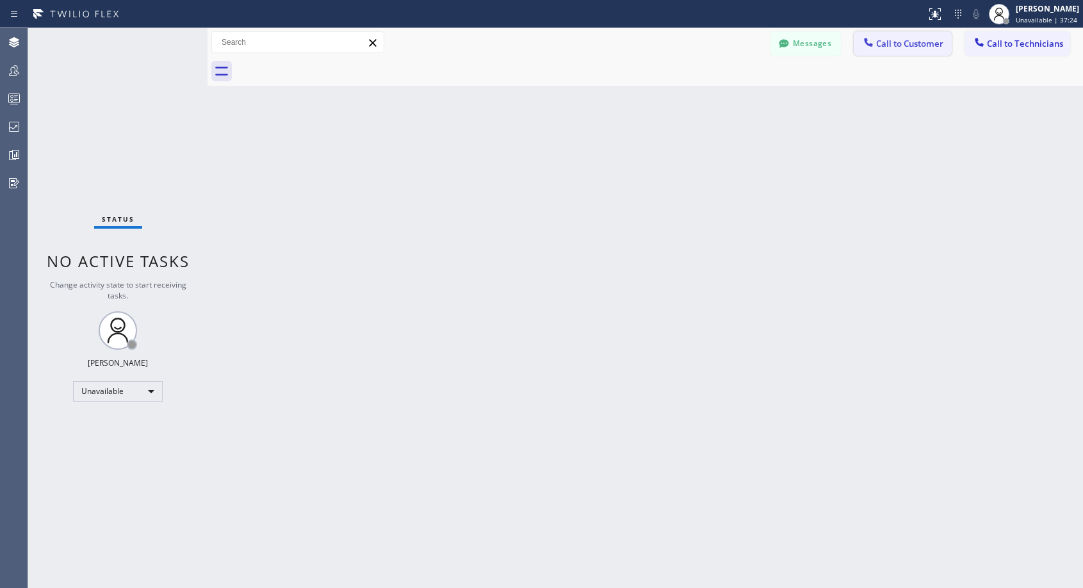
click at [907, 45] on span "Call to Customer" at bounding box center [909, 44] width 67 height 12
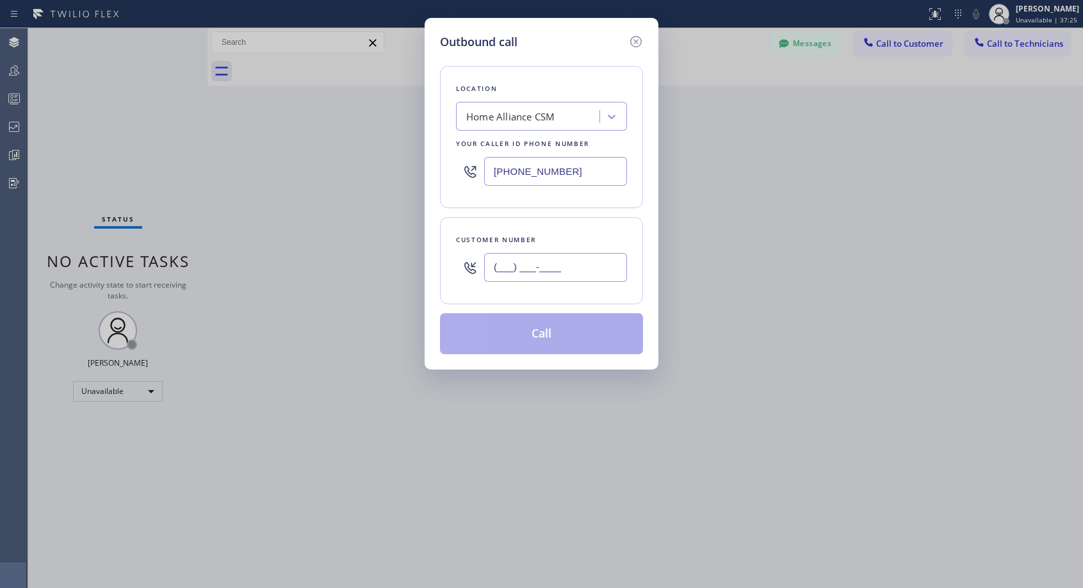
click at [577, 257] on input "(___) ___-____" at bounding box center [555, 267] width 143 height 29
paste input "text"
type input "(___) ___-____"
click at [634, 39] on icon at bounding box center [635, 41] width 15 height 15
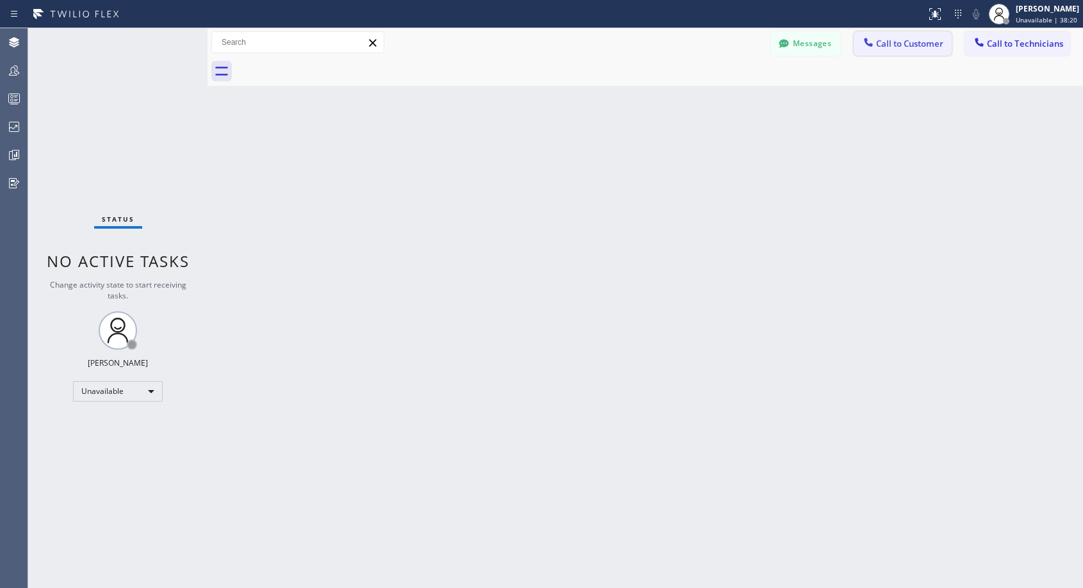
click at [913, 44] on span "Call to Customer" at bounding box center [909, 44] width 67 height 12
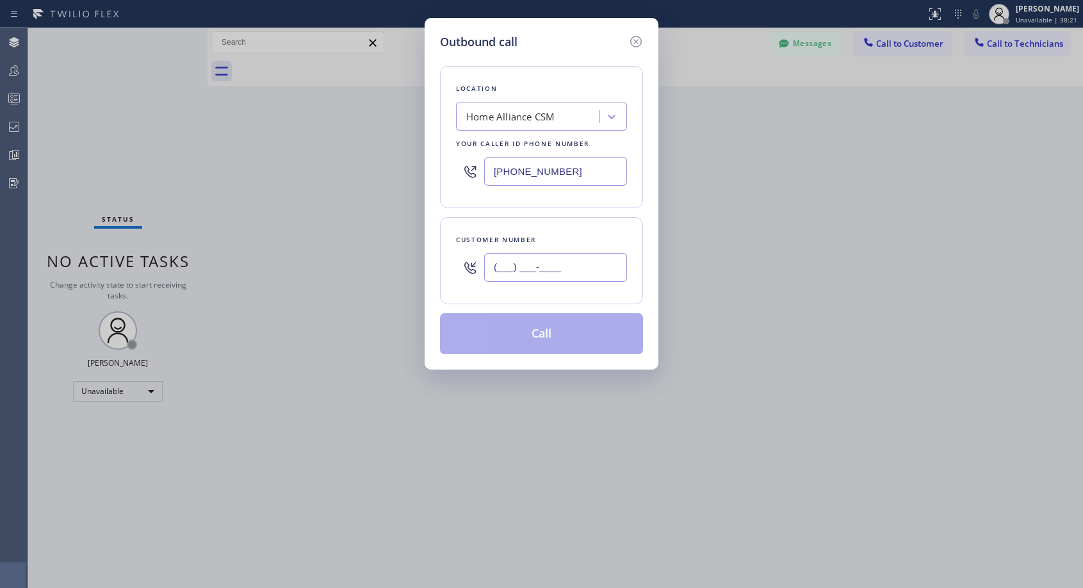
click at [588, 254] on input "(___) ___-____" at bounding box center [555, 267] width 143 height 29
paste input "661) 478-5178"
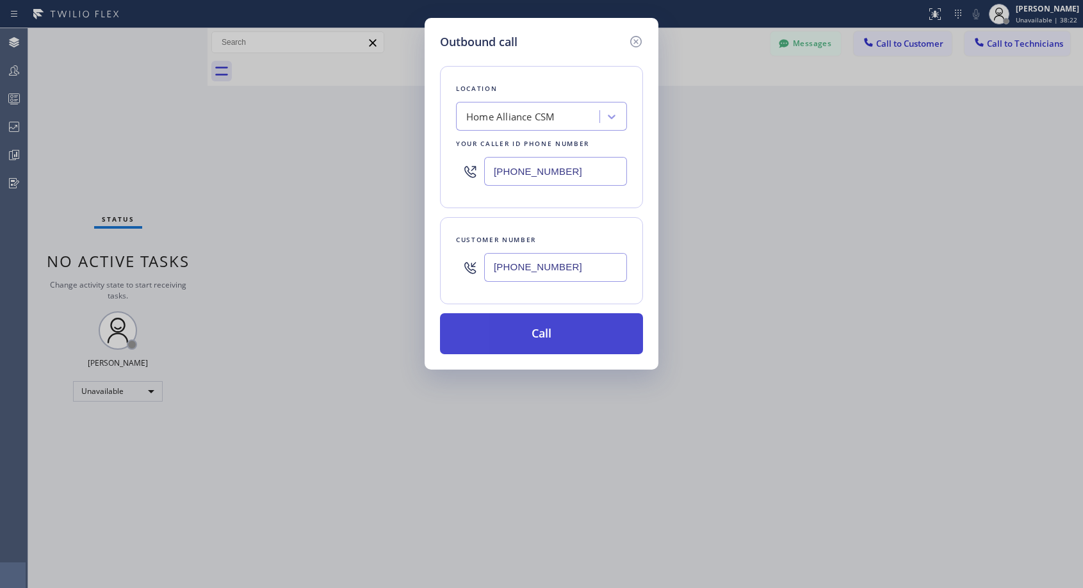
type input "[PHONE_NUMBER]"
click at [544, 332] on button "Call" at bounding box center [541, 333] width 203 height 41
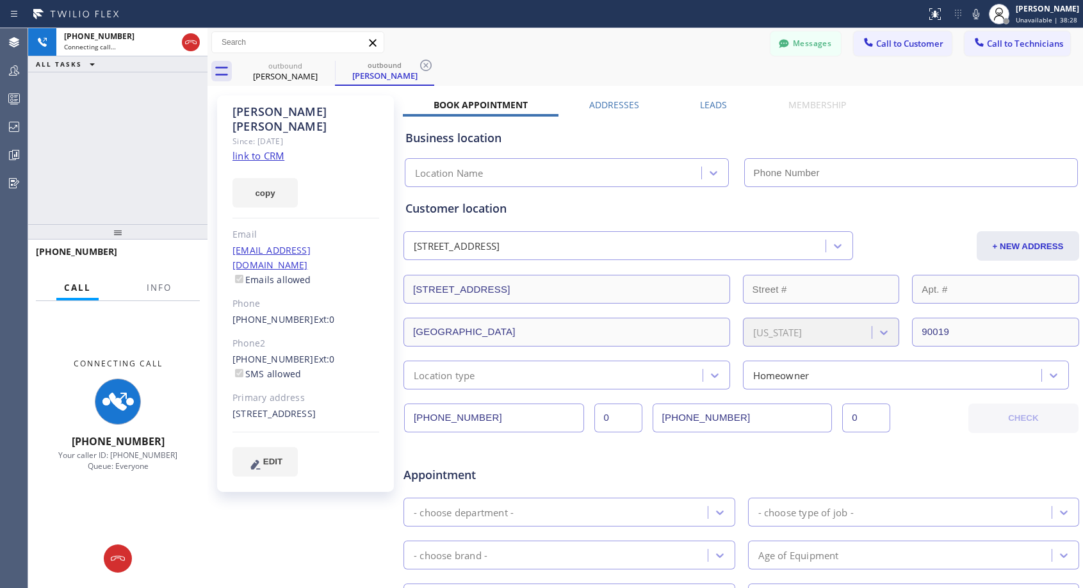
type input "[PHONE_NUMBER]"
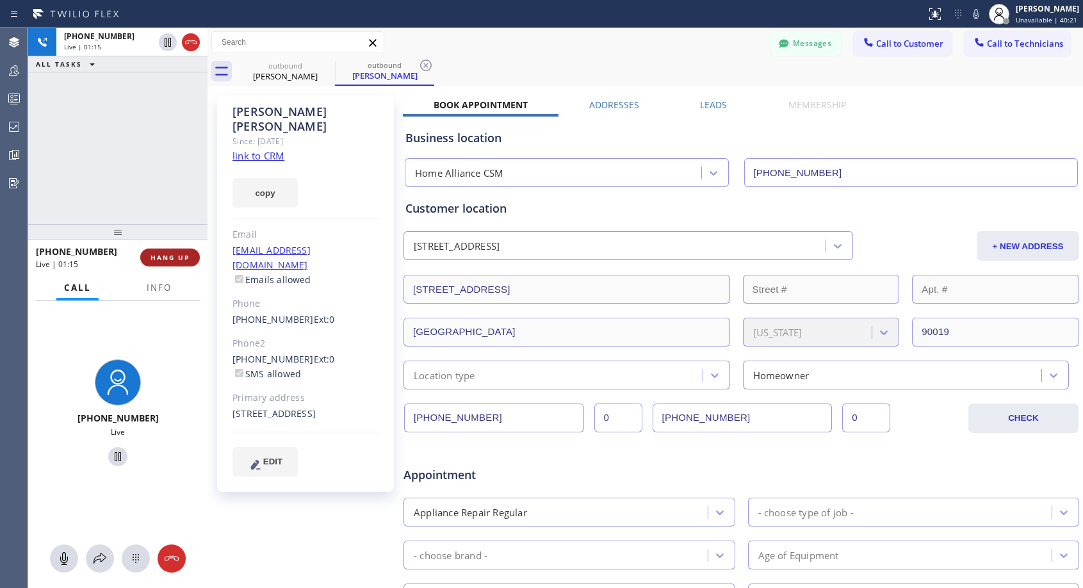
click at [181, 257] on span "HANG UP" at bounding box center [170, 257] width 39 height 9
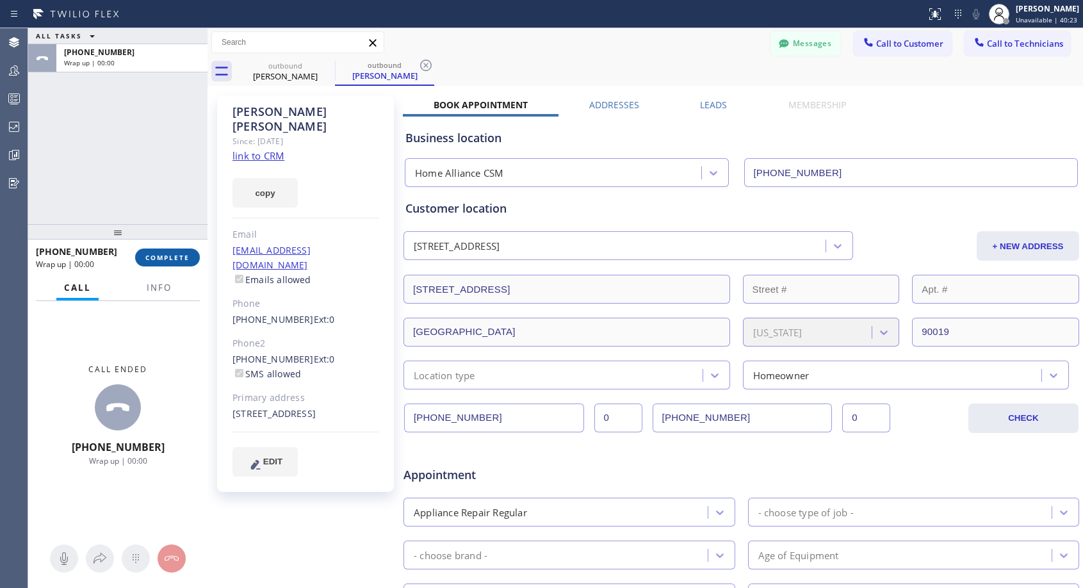
click at [181, 257] on span "COMPLETE" at bounding box center [167, 257] width 44 height 9
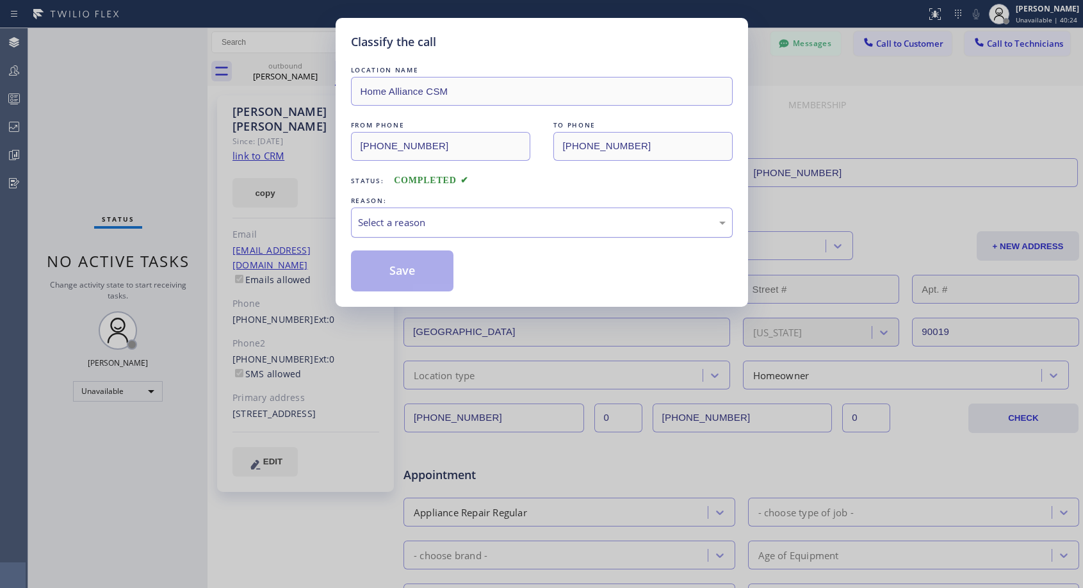
click at [518, 225] on div "Select a reason" at bounding box center [542, 222] width 368 height 15
click at [424, 277] on button "Save" at bounding box center [402, 270] width 103 height 41
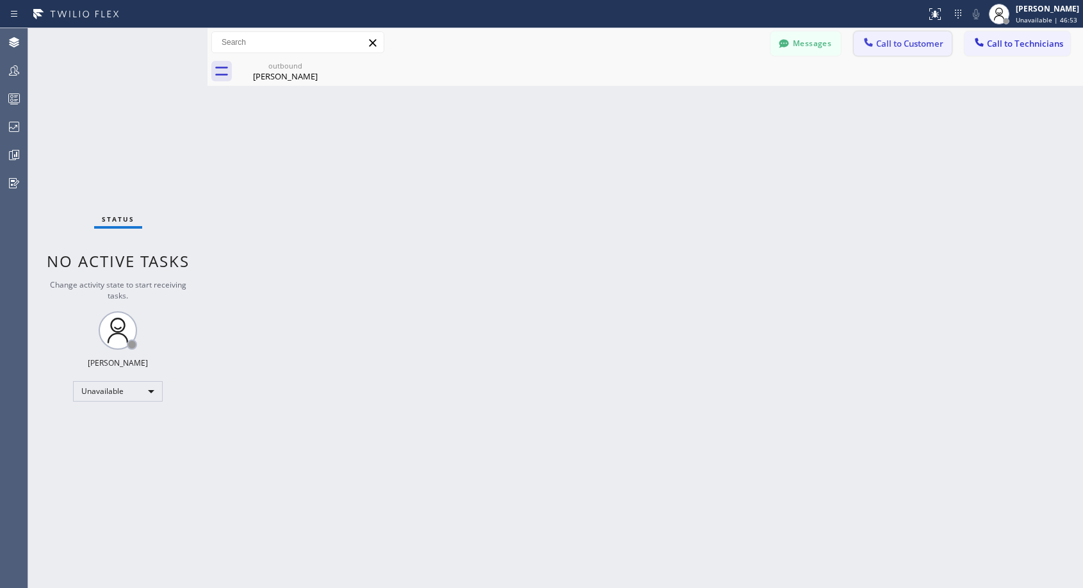
click at [881, 45] on span "Call to Customer" at bounding box center [909, 44] width 67 height 12
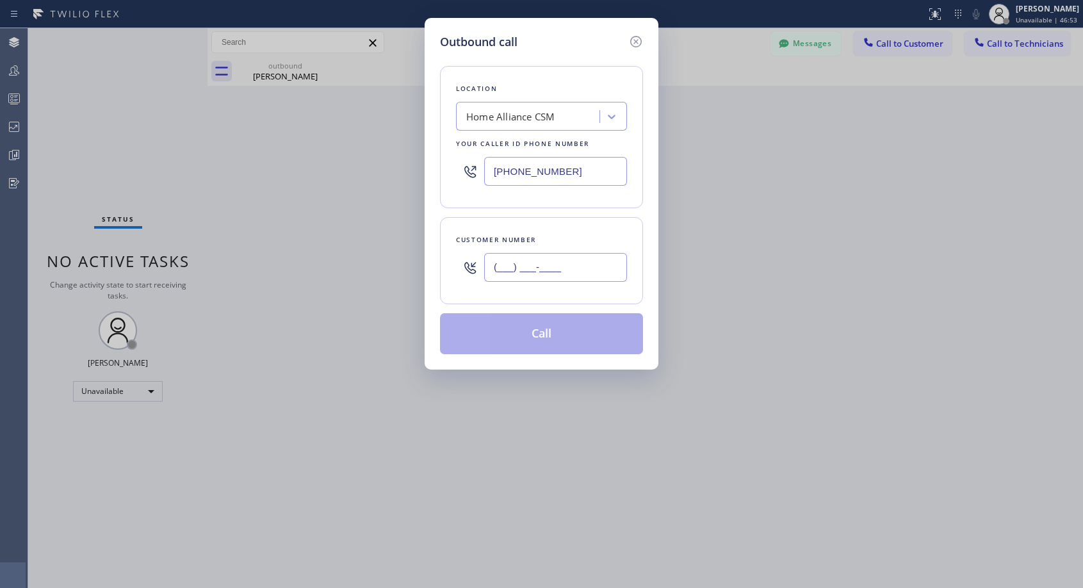
click at [574, 257] on input "(___) ___-____" at bounding box center [555, 267] width 143 height 29
paste input "669) 900-3625"
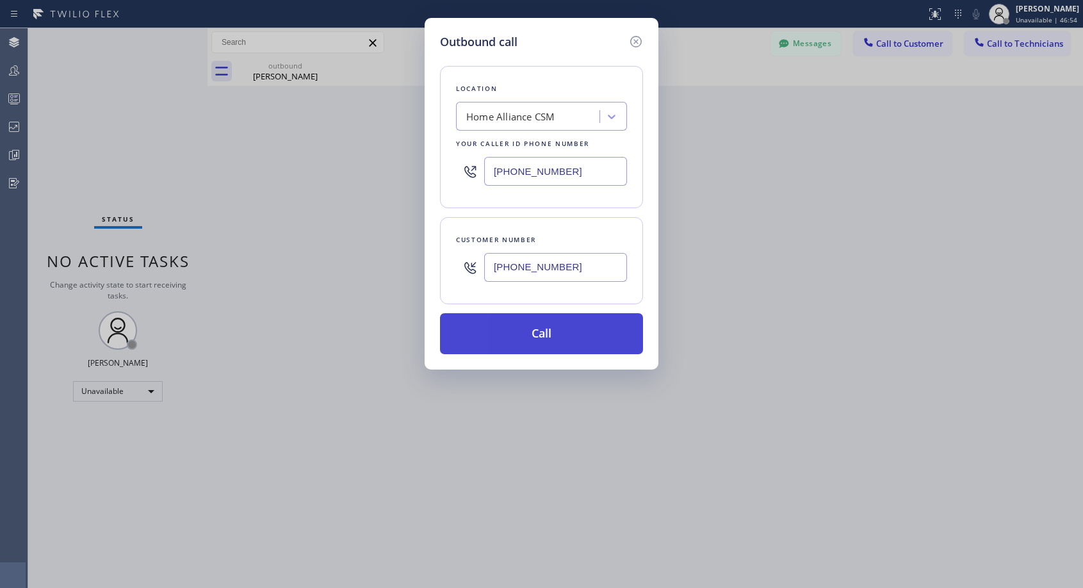
type input "[PHONE_NUMBER]"
click at [554, 336] on button "Call" at bounding box center [541, 333] width 203 height 41
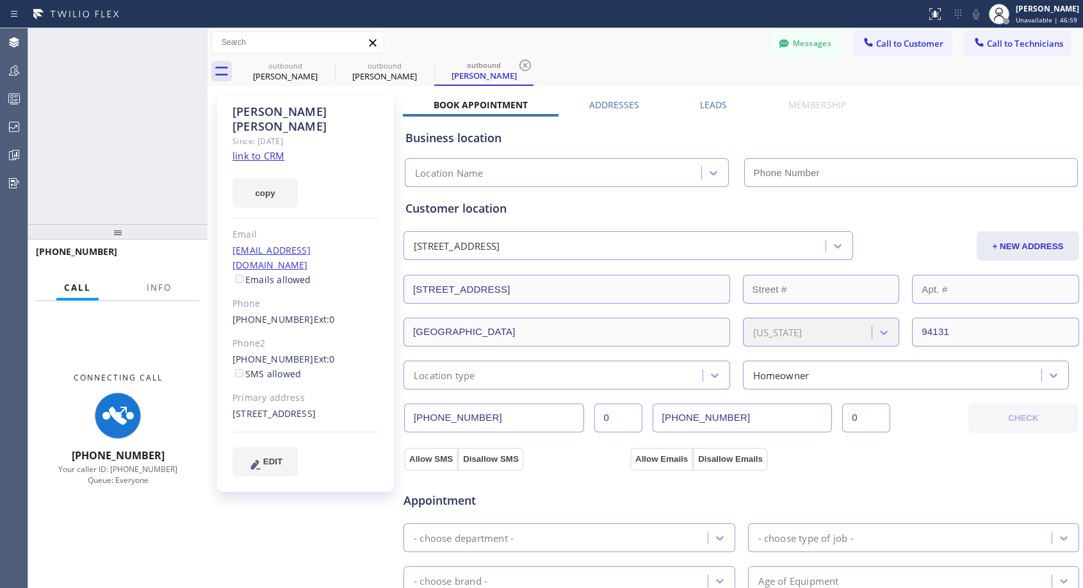
type input "[PHONE_NUMBER]"
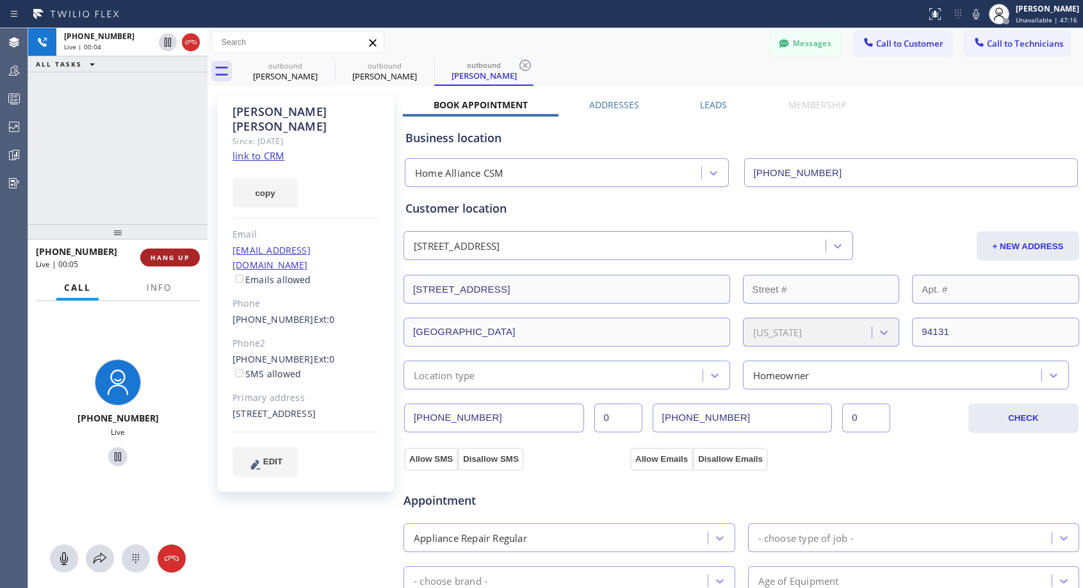
click at [187, 258] on span "HANG UP" at bounding box center [170, 257] width 39 height 9
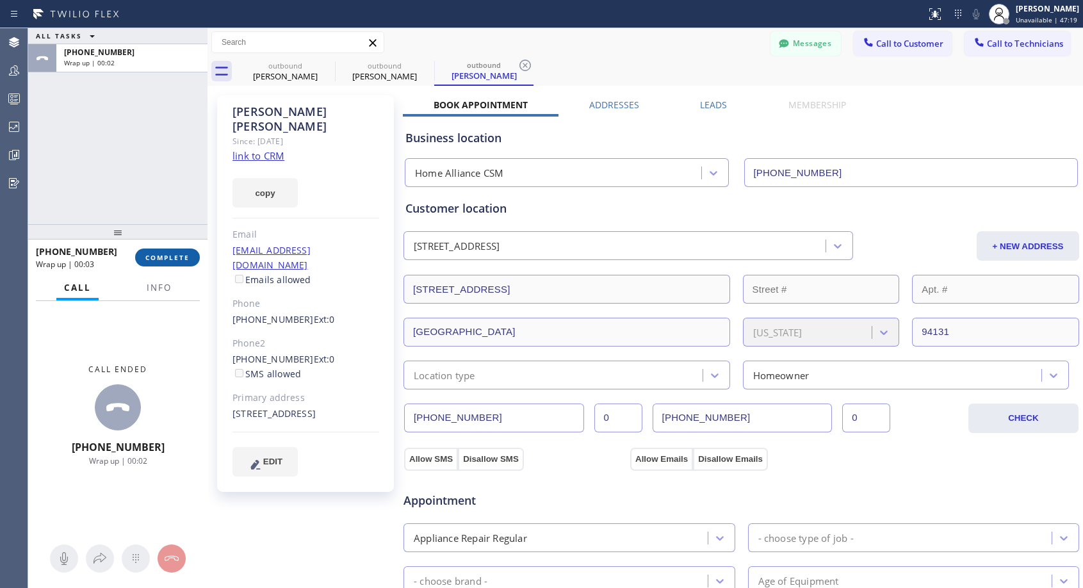
click at [161, 252] on button "COMPLETE" at bounding box center [167, 258] width 65 height 18
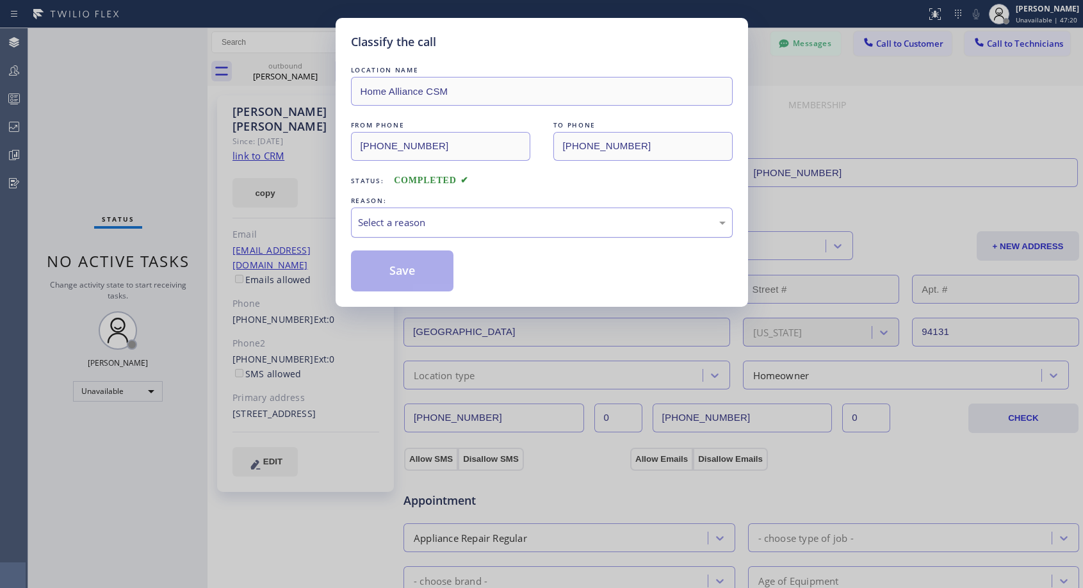
click at [600, 226] on div "Select a reason" at bounding box center [542, 222] width 368 height 15
click at [443, 272] on button "Save" at bounding box center [402, 270] width 103 height 41
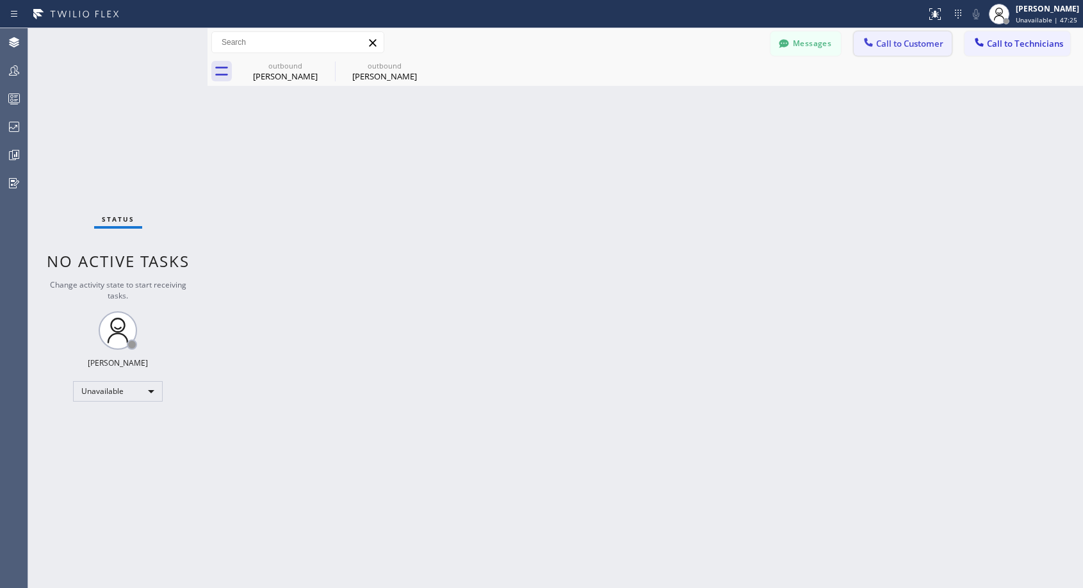
click at [882, 39] on span "Call to Customer" at bounding box center [909, 44] width 67 height 12
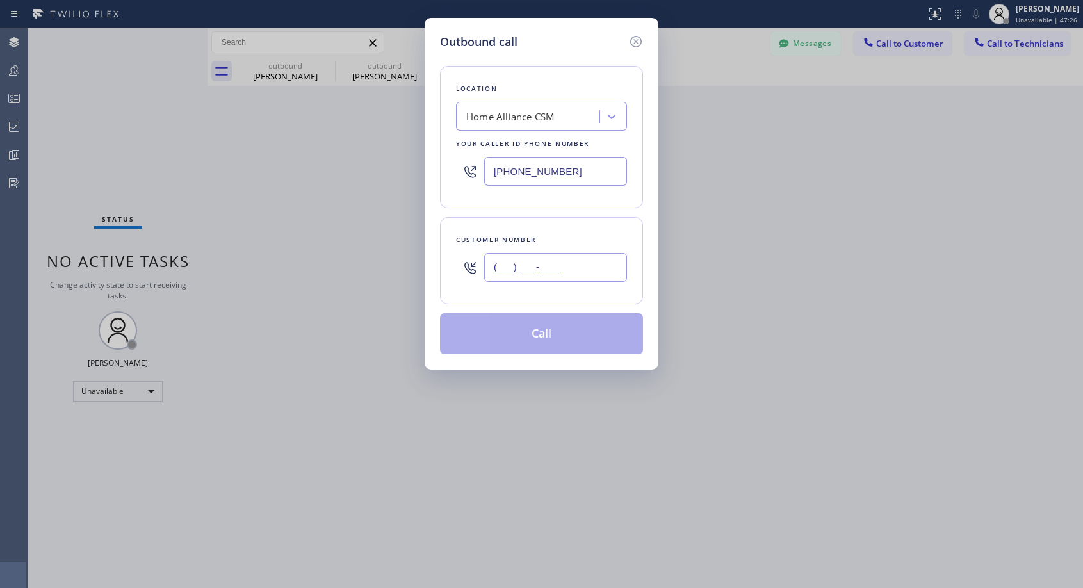
click at [582, 258] on input "(___) ___-____" at bounding box center [555, 267] width 143 height 29
paste input "415) 239-8830"
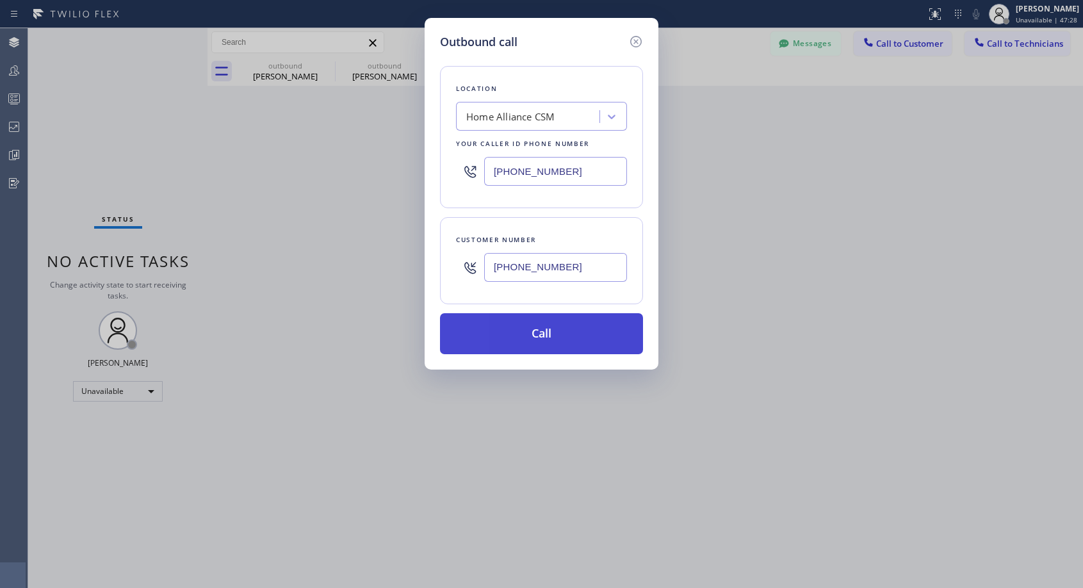
type input "[PHONE_NUMBER]"
click at [580, 324] on button "Call" at bounding box center [541, 333] width 203 height 41
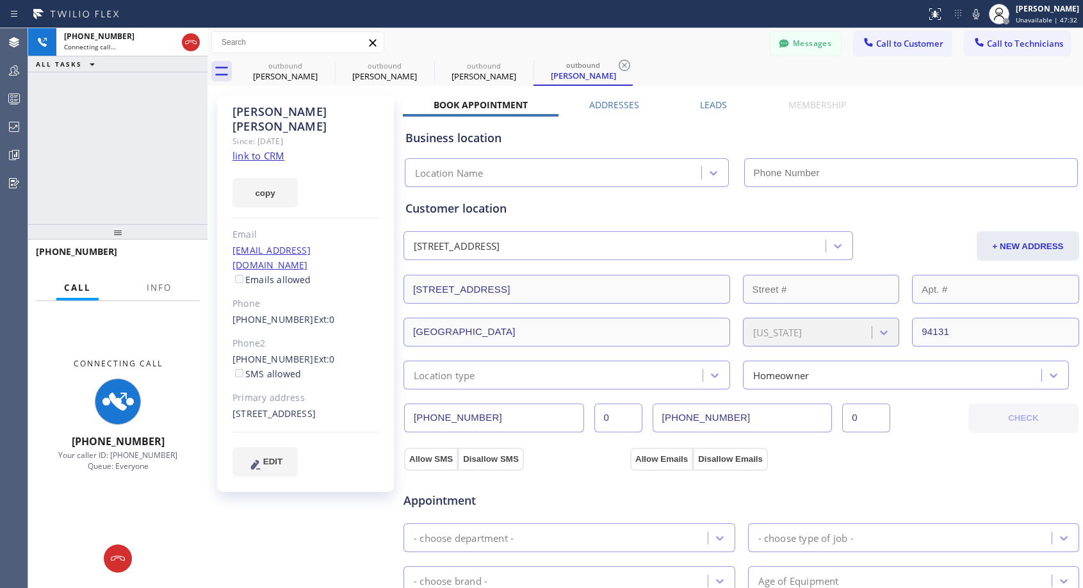
type input "[PHONE_NUMBER]"
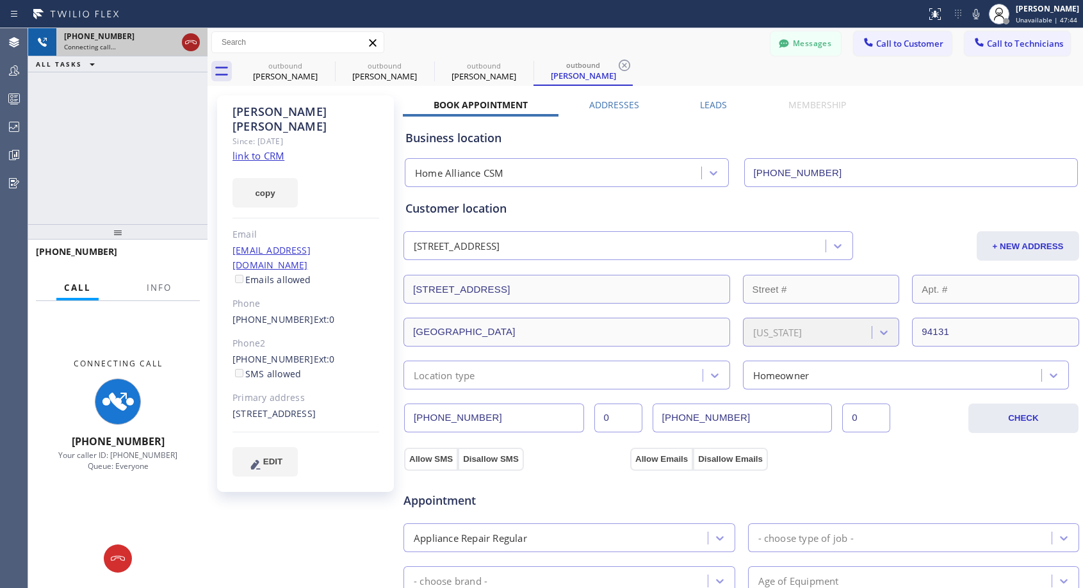
click at [185, 40] on icon at bounding box center [190, 42] width 15 height 15
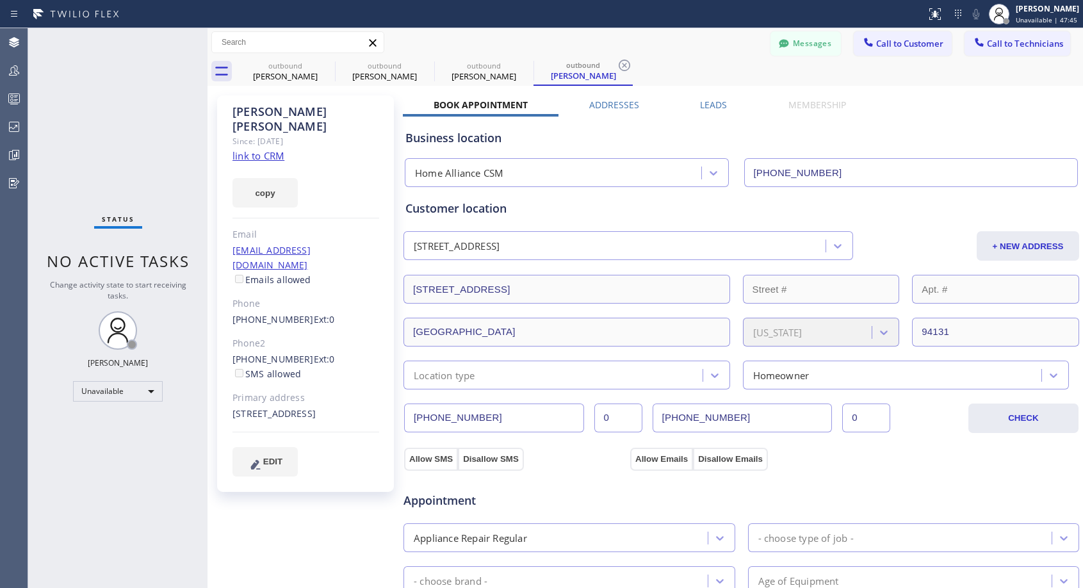
click at [348, 313] on div "[PHONE_NUMBER] Ext: 0" at bounding box center [306, 320] width 147 height 15
copy div "[PHONE_NUMBER] Ext: 0"
click at [333, 352] on div "[PHONE_NUMBER] Ext: 0 SMS allowed" at bounding box center [306, 366] width 147 height 29
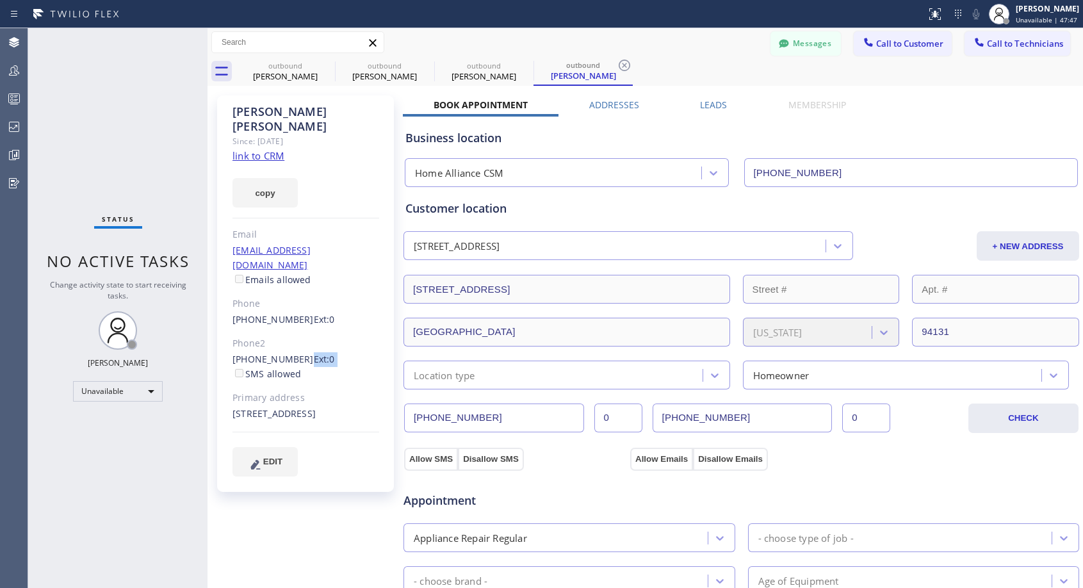
click at [333, 352] on div "[PHONE_NUMBER] Ext: 0 SMS allowed" at bounding box center [306, 366] width 147 height 29
copy div "[PHONE_NUMBER] Ext: 0"
click at [329, 61] on icon at bounding box center [327, 66] width 12 height 12
click at [0, 0] on icon at bounding box center [0, 0] width 0 height 0
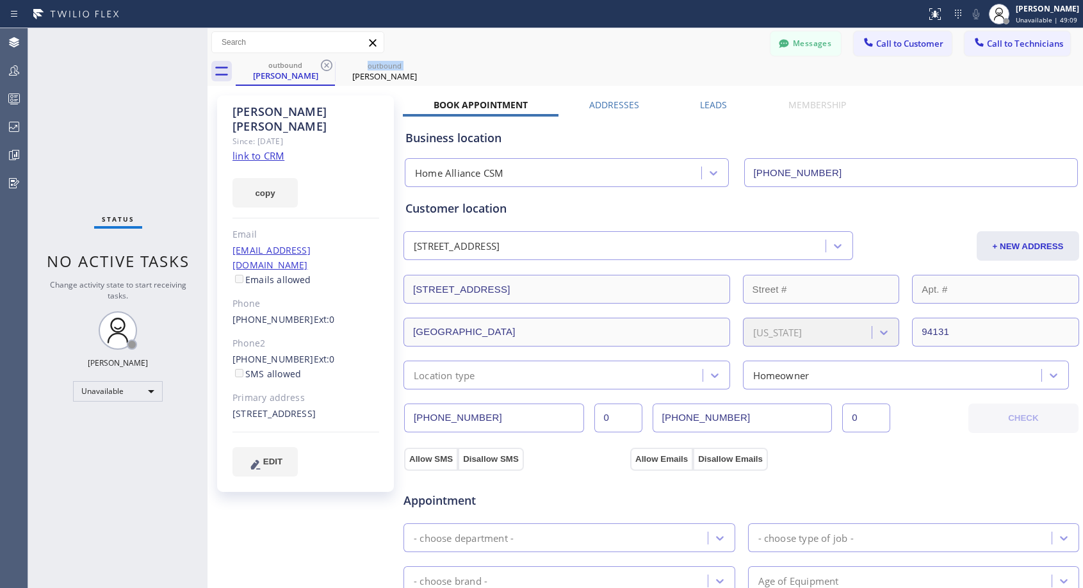
click at [329, 61] on icon at bounding box center [327, 66] width 12 height 12
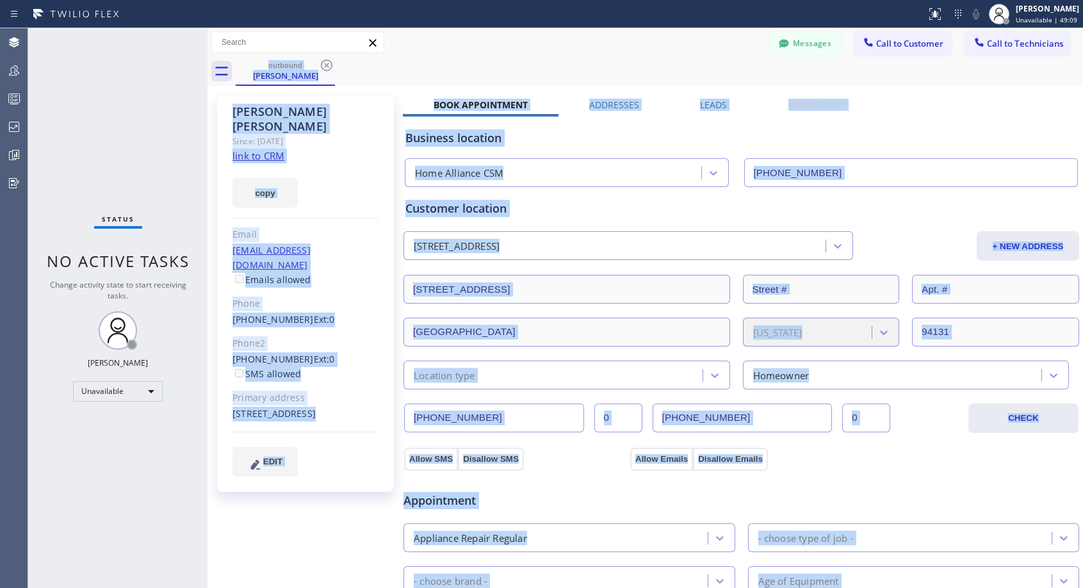
click at [329, 61] on div "outbound [PERSON_NAME]" at bounding box center [660, 71] width 848 height 29
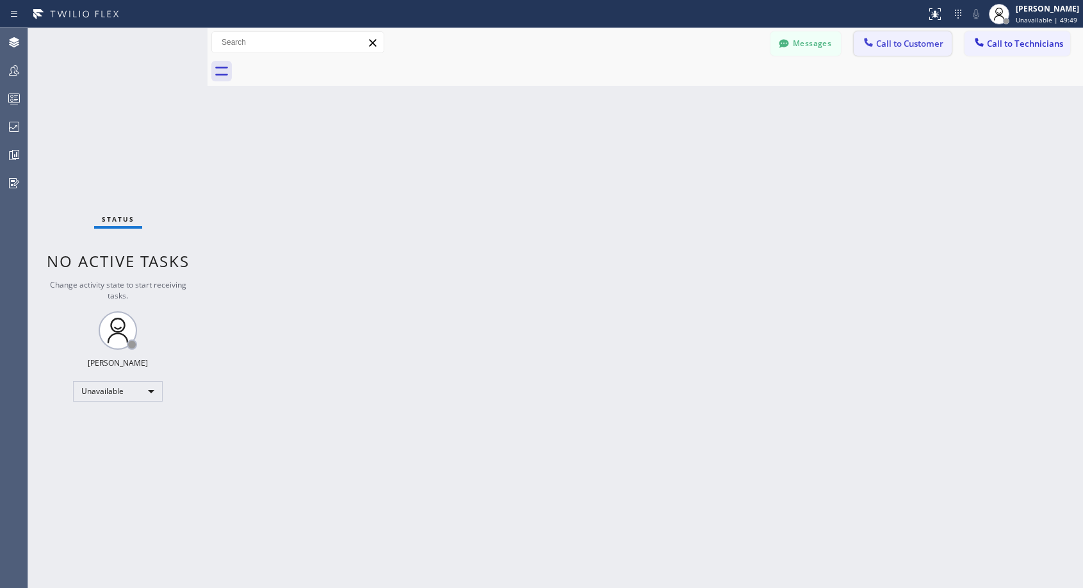
click at [913, 44] on span "Call to Customer" at bounding box center [909, 44] width 67 height 12
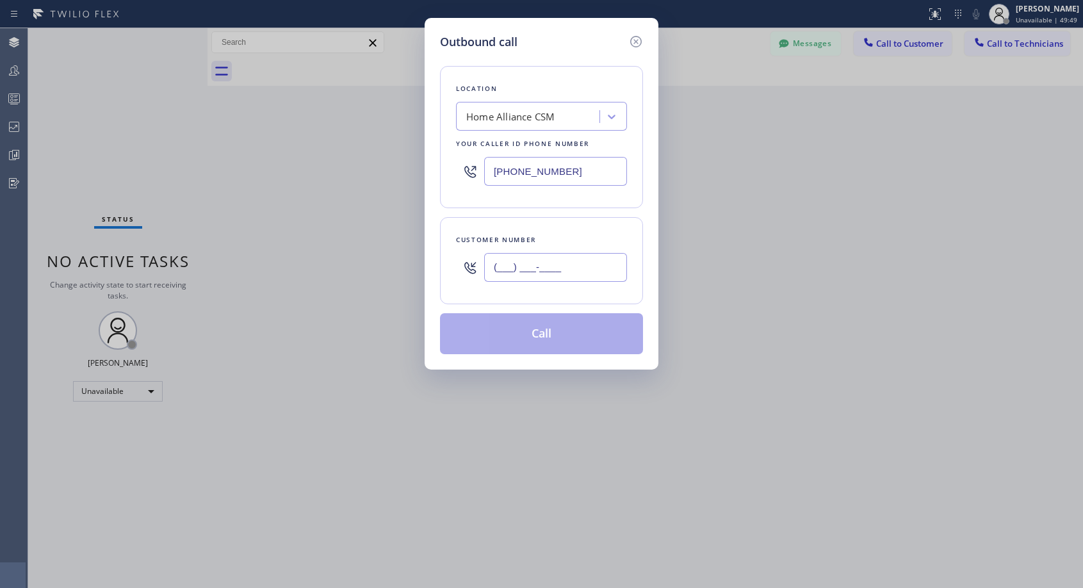
click at [608, 275] on input "(___) ___-____" at bounding box center [555, 267] width 143 height 29
paste input "707) 624-7150"
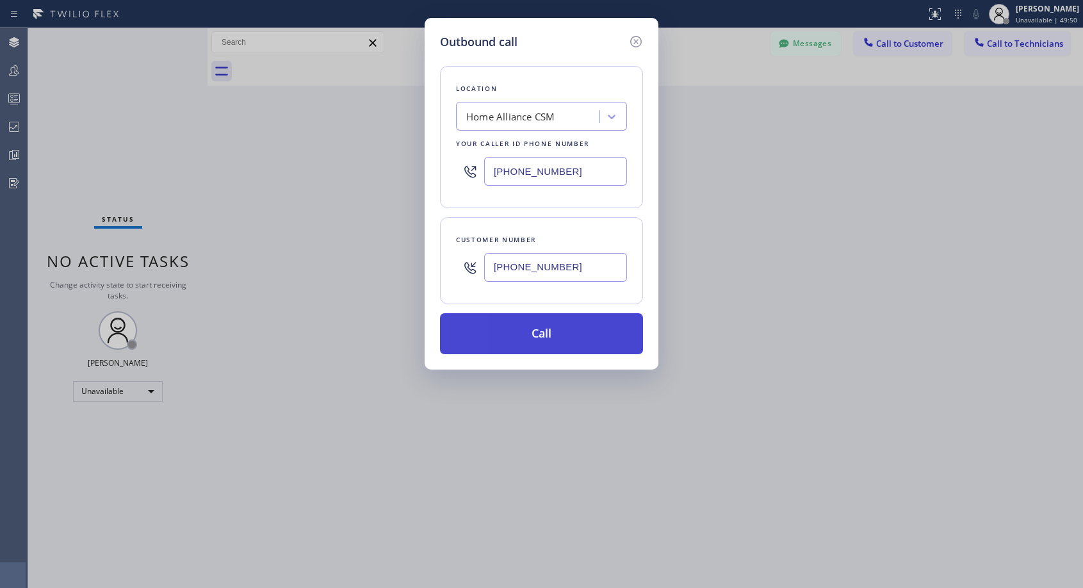
type input "[PHONE_NUMBER]"
click at [585, 329] on button "Call" at bounding box center [541, 333] width 203 height 41
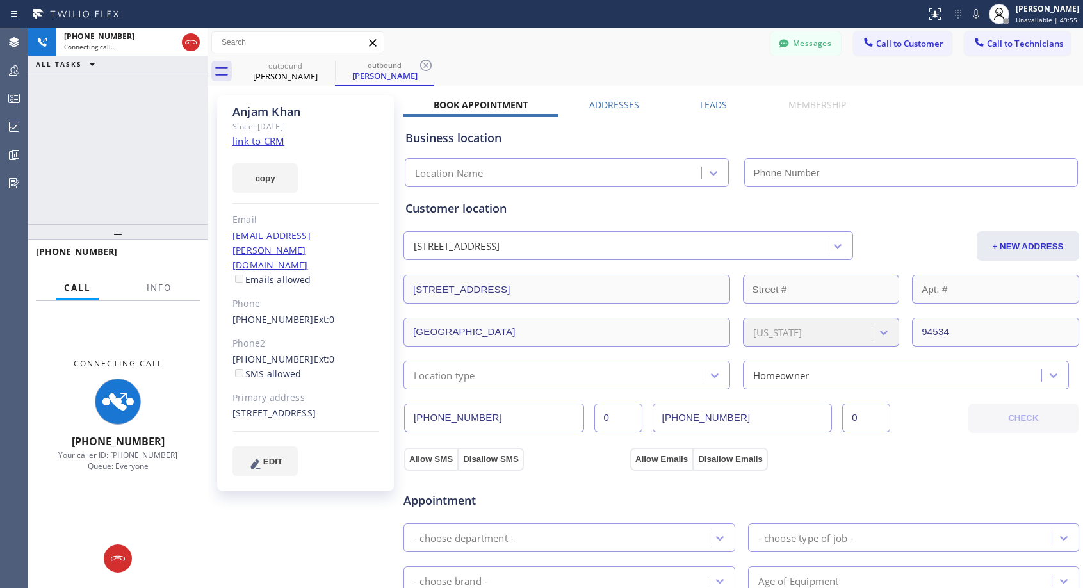
type input "[PHONE_NUMBER]"
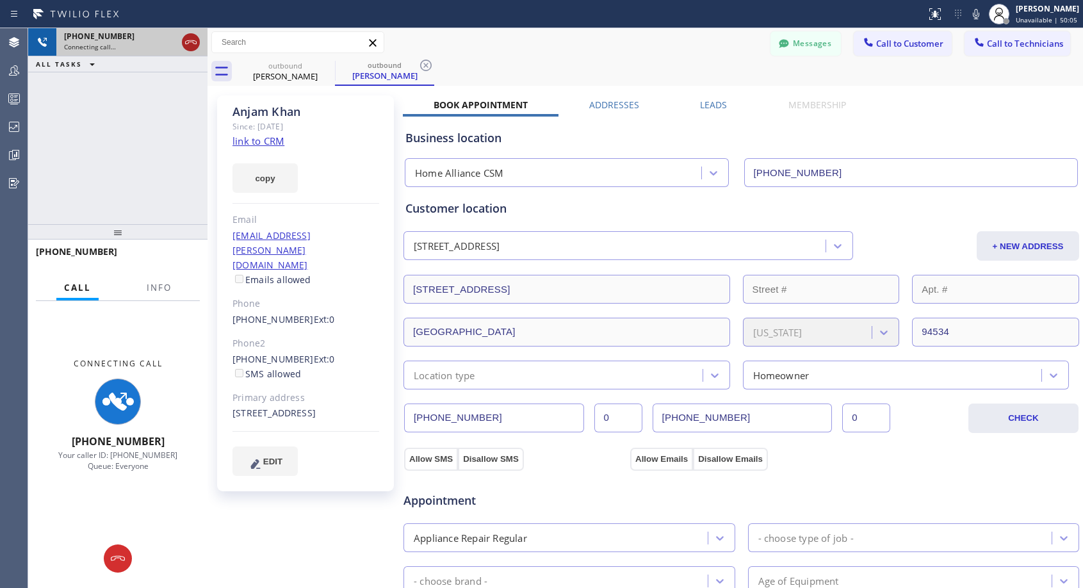
click at [187, 43] on icon at bounding box center [190, 42] width 15 height 15
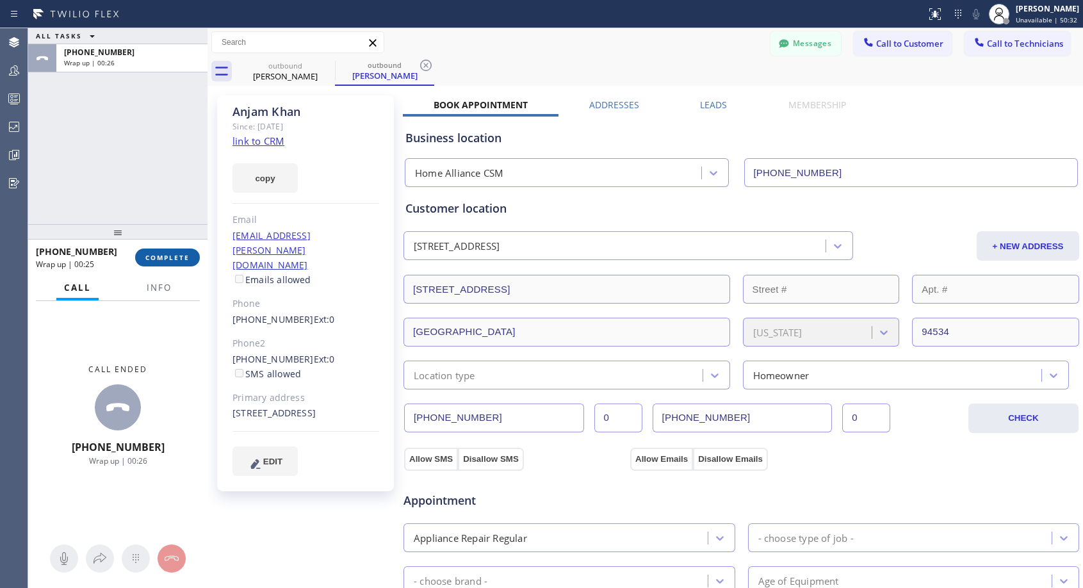
click at [173, 259] on span "COMPLETE" at bounding box center [167, 257] width 44 height 9
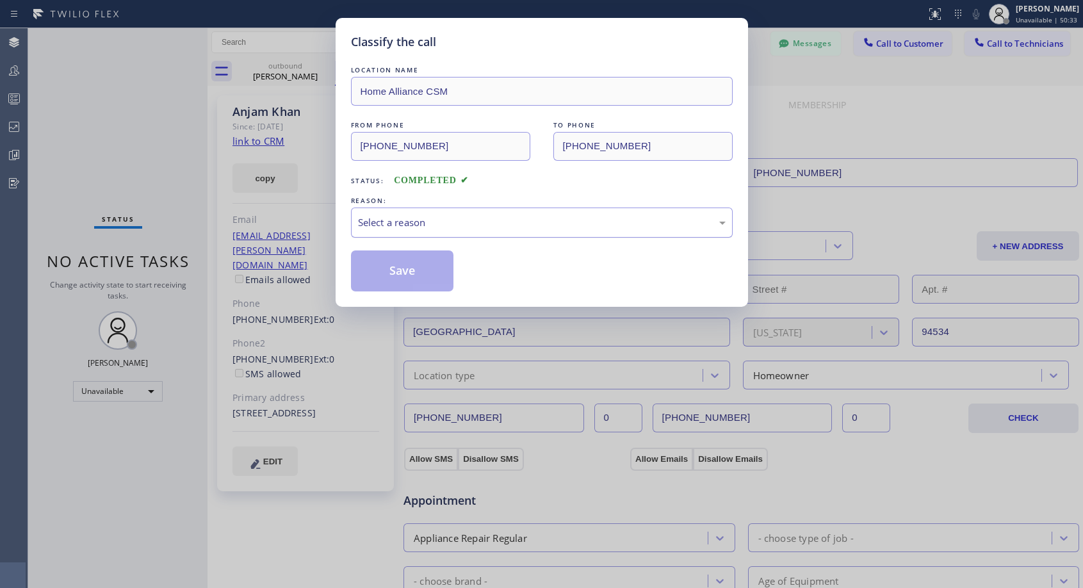
click at [503, 229] on div "Select a reason" at bounding box center [542, 222] width 368 height 15
click at [443, 275] on button "Save" at bounding box center [402, 270] width 103 height 41
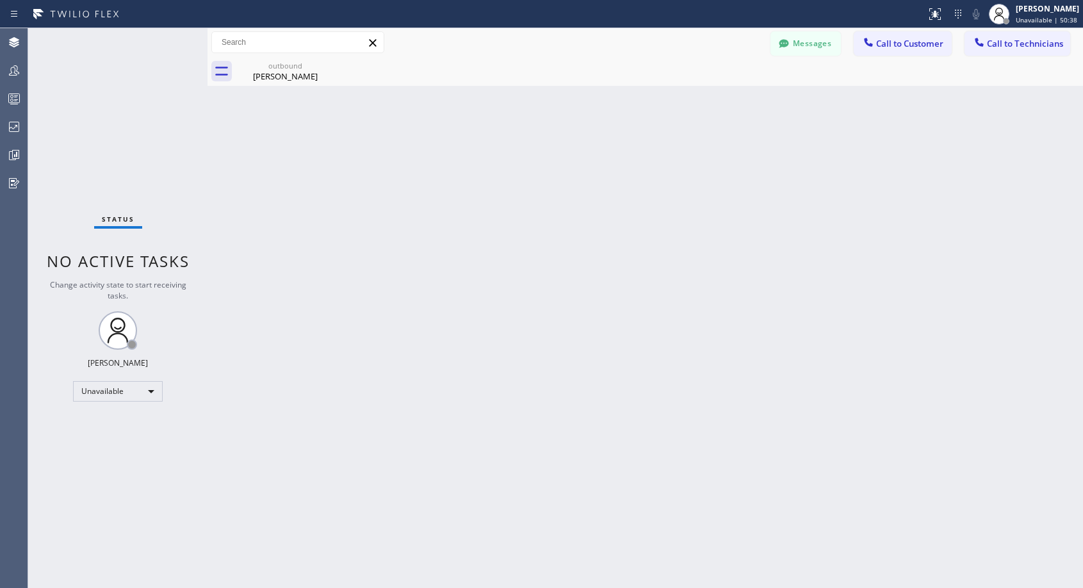
click at [883, 47] on span "Call to Customer" at bounding box center [909, 44] width 67 height 12
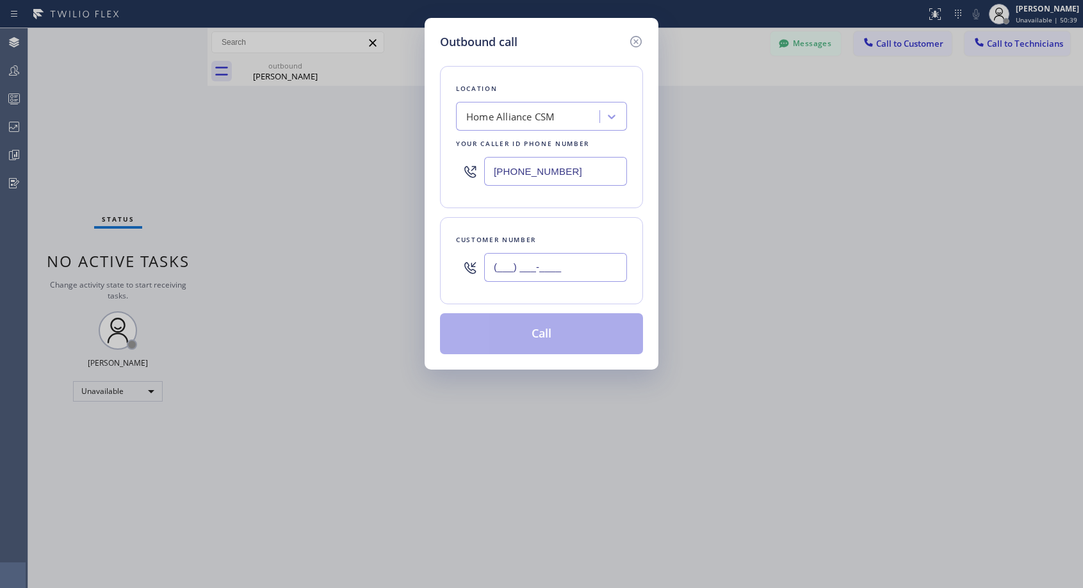
click at [559, 277] on input "(___) ___-____" at bounding box center [555, 267] width 143 height 29
paste input "text"
click at [573, 266] on input "(___) ___-____" at bounding box center [555, 267] width 143 height 29
paste input "text"
type input "(___) ___-____"
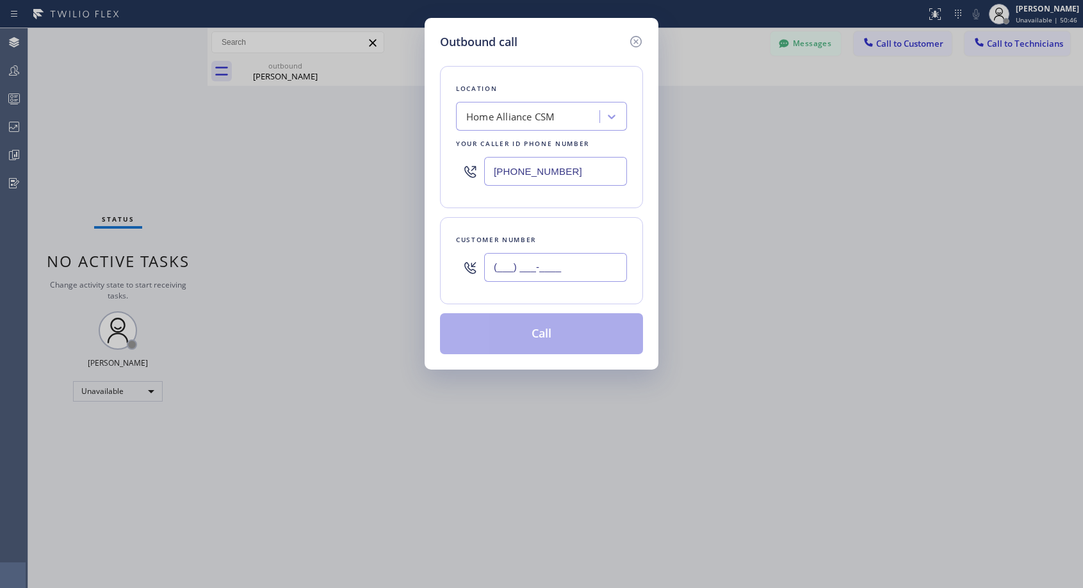
click at [554, 272] on input "(___) ___-____" at bounding box center [555, 267] width 143 height 29
paste input "7"
click at [506, 267] on input "(___) ___-___7" at bounding box center [555, 267] width 143 height 29
click at [492, 267] on input "(___) ___-___7" at bounding box center [555, 267] width 143 height 29
paste input "707) 624-7150"
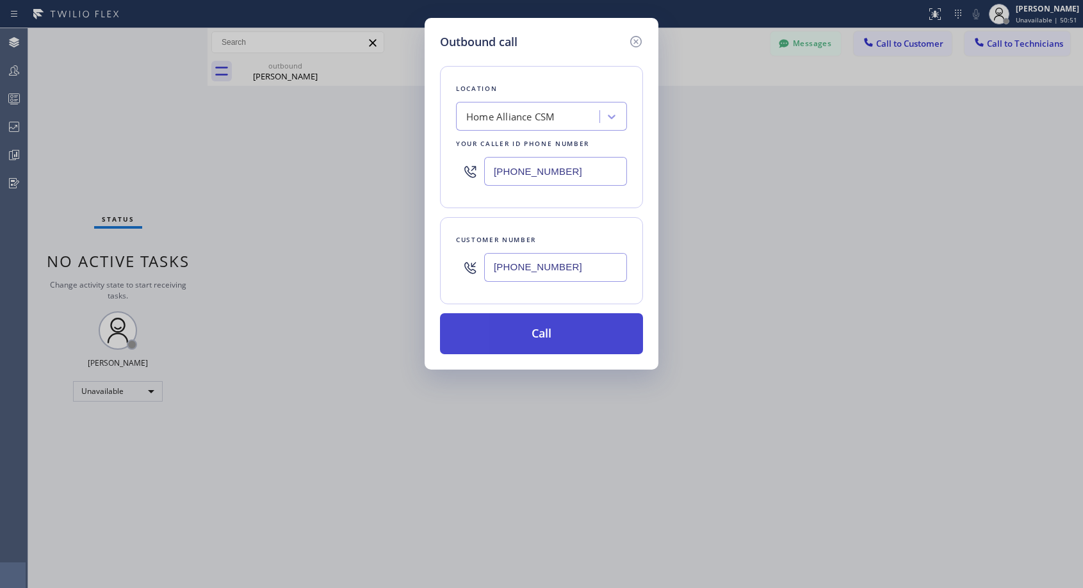
type input "[PHONE_NUMBER]"
click at [559, 325] on button "Call" at bounding box center [541, 333] width 203 height 41
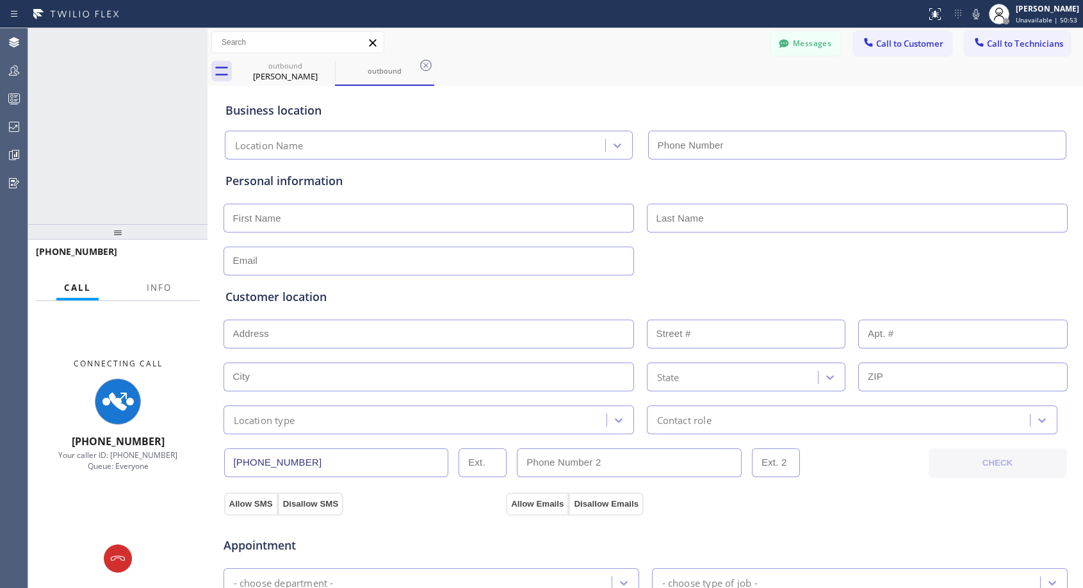
type input "[PHONE_NUMBER]"
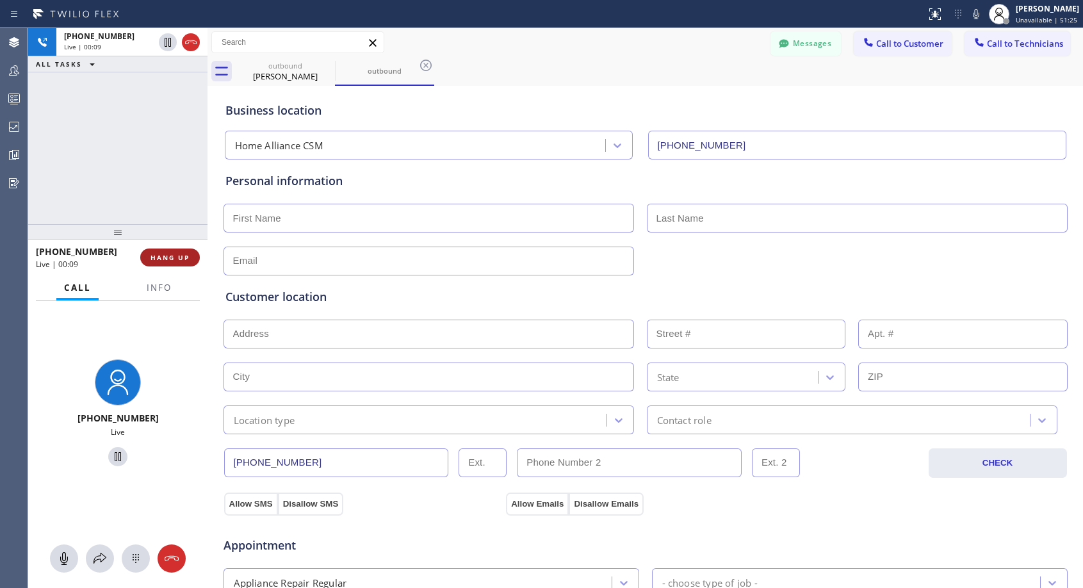
click at [174, 259] on span "HANG UP" at bounding box center [170, 257] width 39 height 9
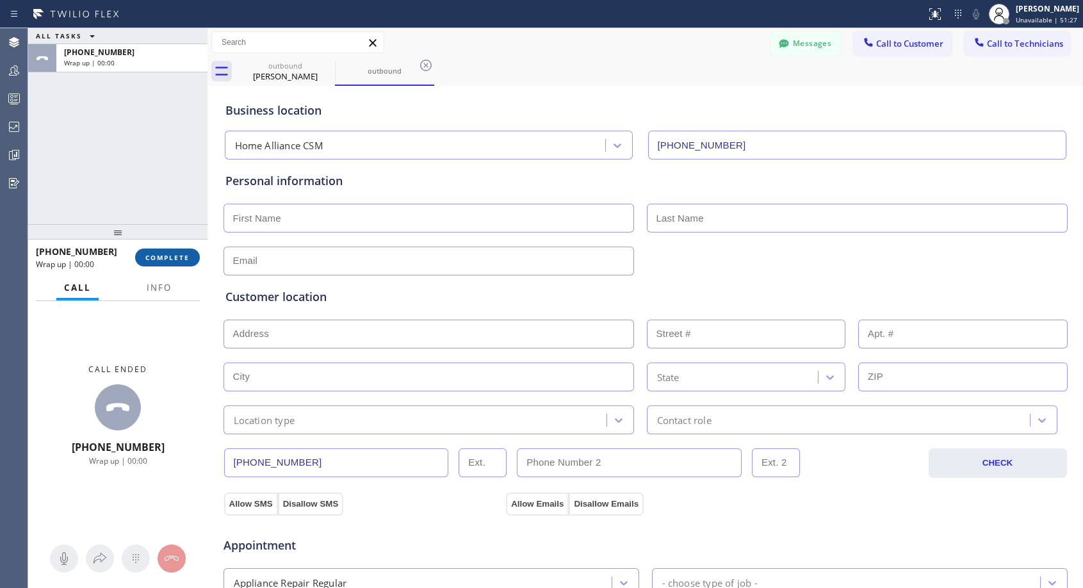
click at [177, 256] on span "COMPLETE" at bounding box center [167, 257] width 44 height 9
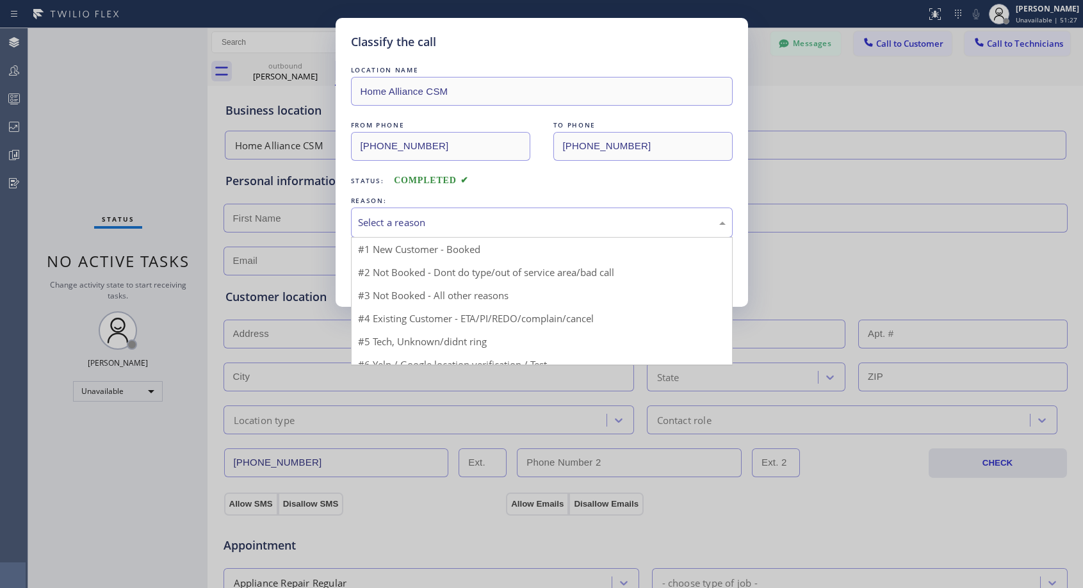
click at [468, 218] on div "Select a reason" at bounding box center [542, 222] width 368 height 15
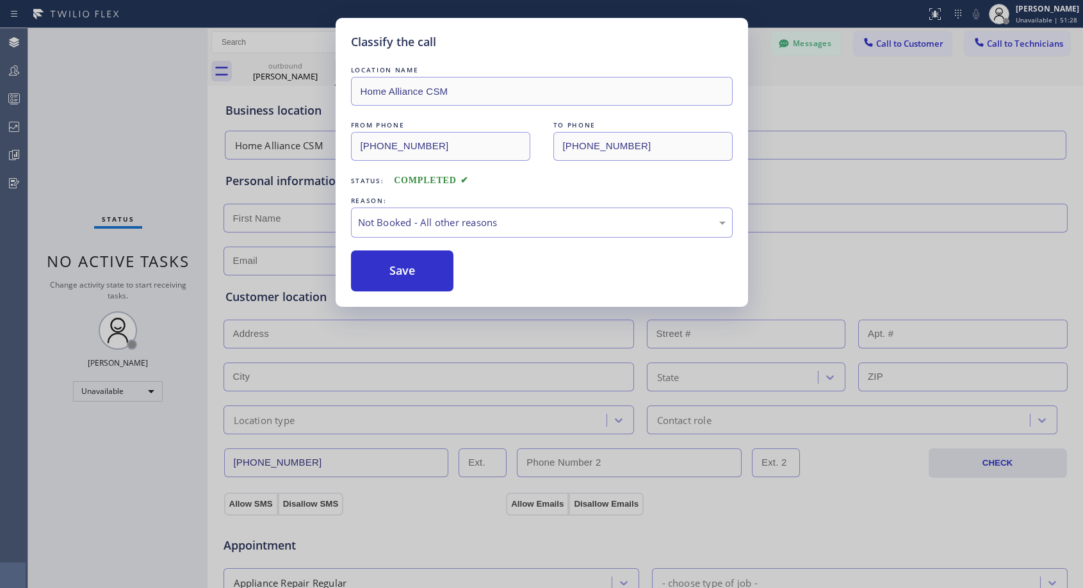
click at [365, 270] on button "Save" at bounding box center [402, 270] width 103 height 41
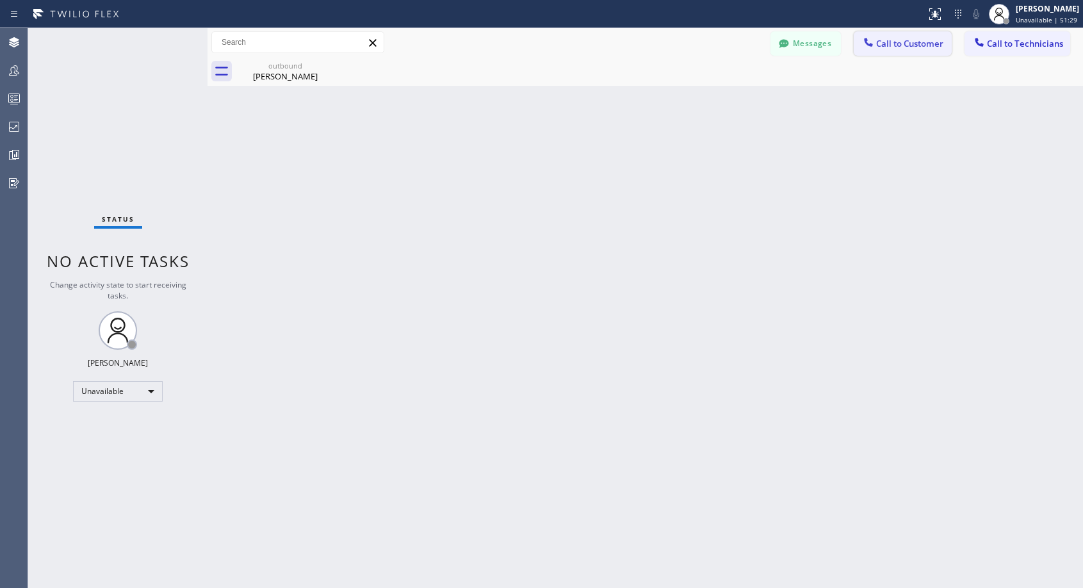
click at [869, 41] on icon at bounding box center [868, 42] width 13 height 13
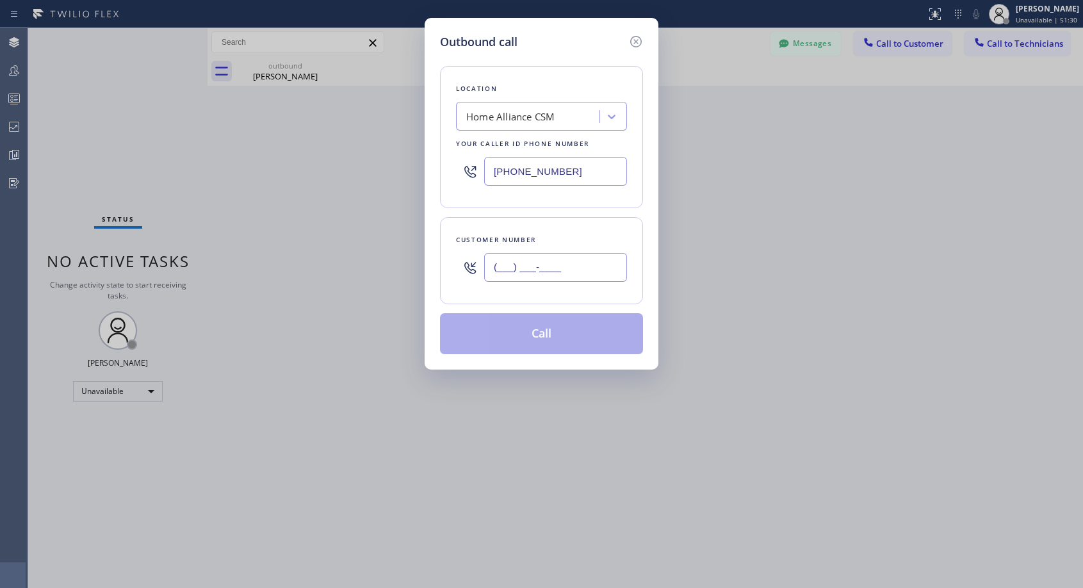
click at [623, 263] on input "(___) ___-____" at bounding box center [555, 267] width 143 height 29
paste input "707) 624-7150"
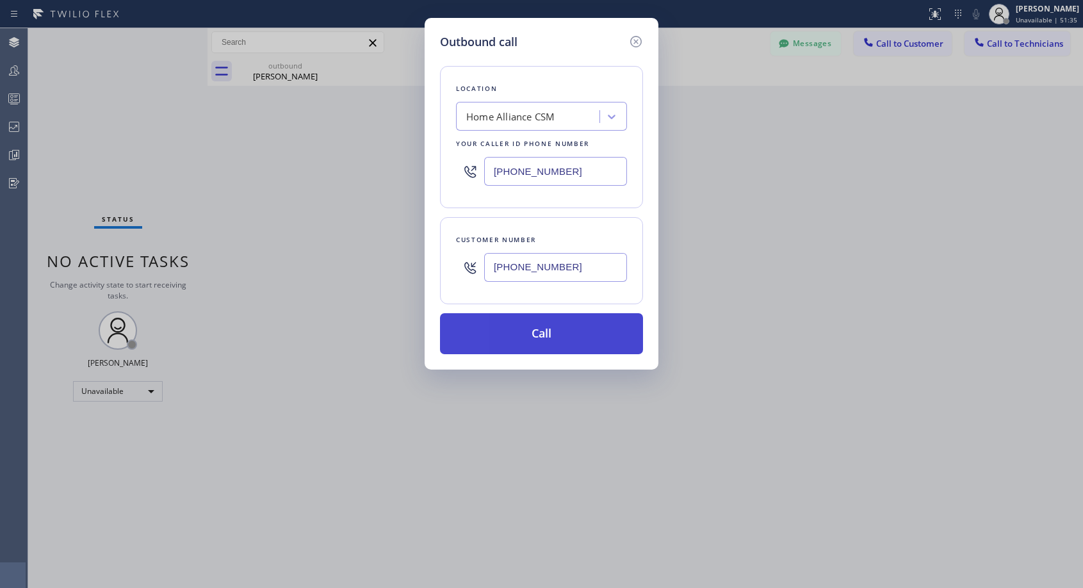
type input "[PHONE_NUMBER]"
click at [618, 332] on button "Call" at bounding box center [541, 333] width 203 height 41
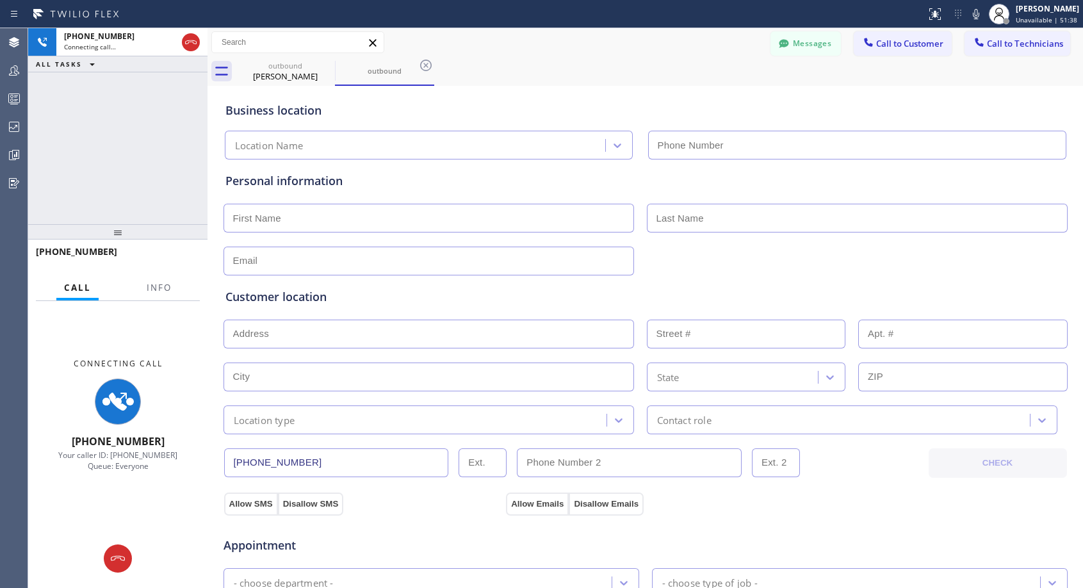
type input "[PHONE_NUMBER]"
click at [700, 88] on div "Business location Home Alliance CSM [PHONE_NUMBER]" at bounding box center [646, 122] width 846 height 76
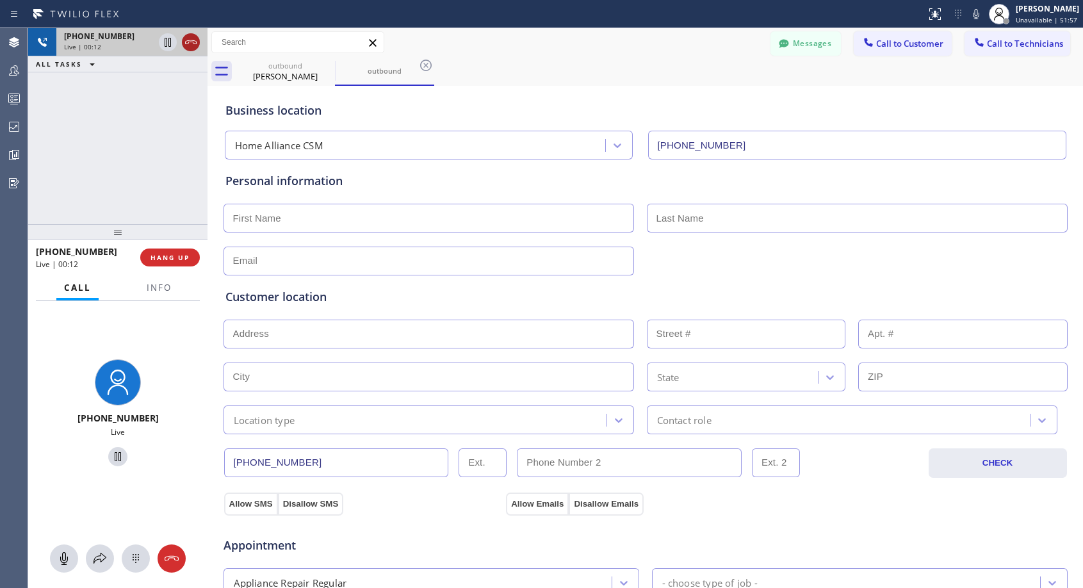
click at [189, 42] on icon at bounding box center [190, 42] width 15 height 15
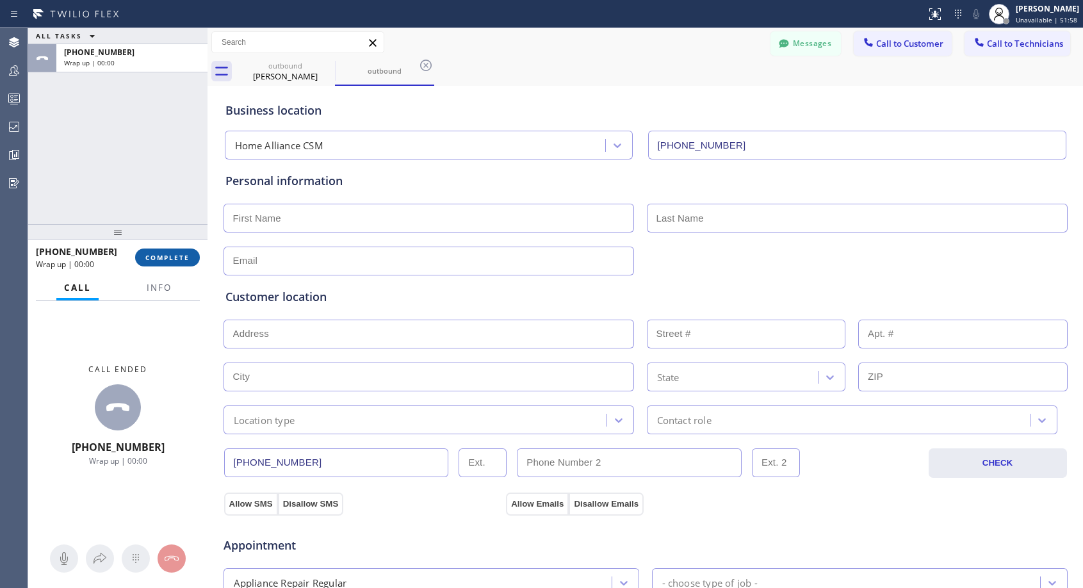
click at [148, 257] on span "COMPLETE" at bounding box center [167, 257] width 44 height 9
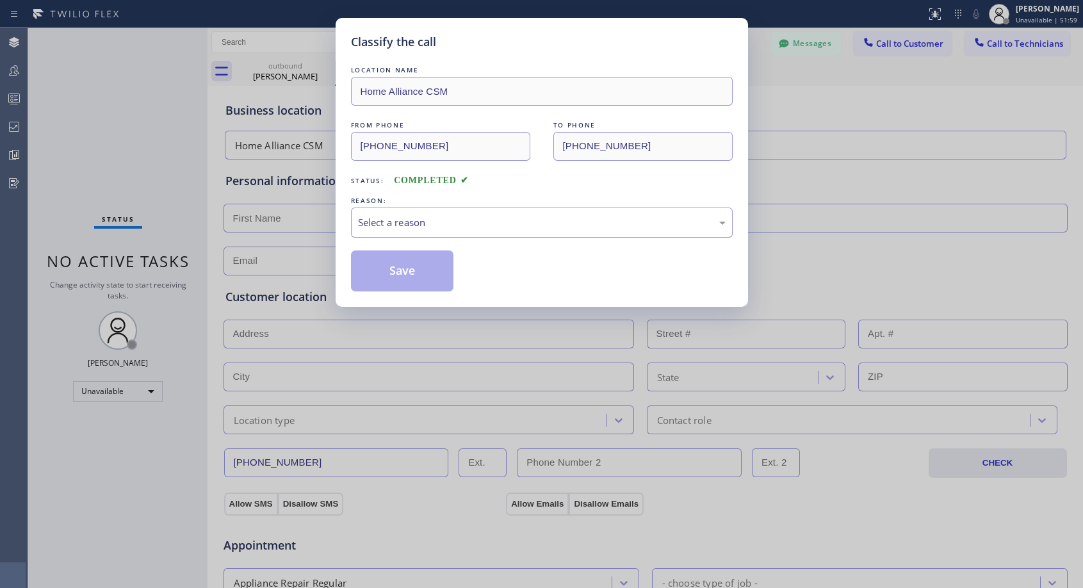
click at [445, 211] on div "Select a reason" at bounding box center [542, 223] width 382 height 30
click at [373, 266] on button "Save" at bounding box center [402, 270] width 103 height 41
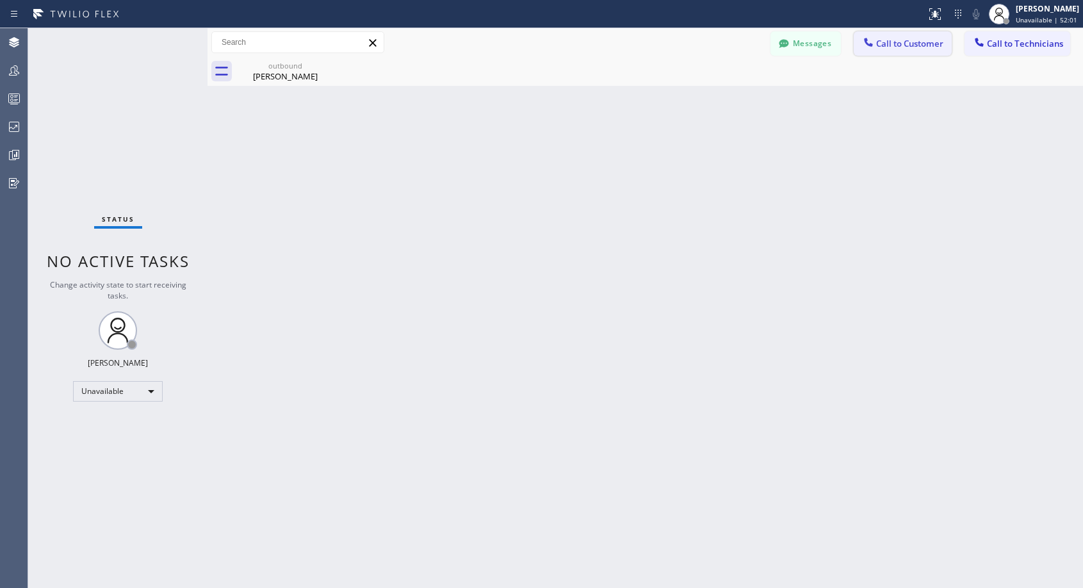
click at [876, 43] on div at bounding box center [868, 43] width 15 height 15
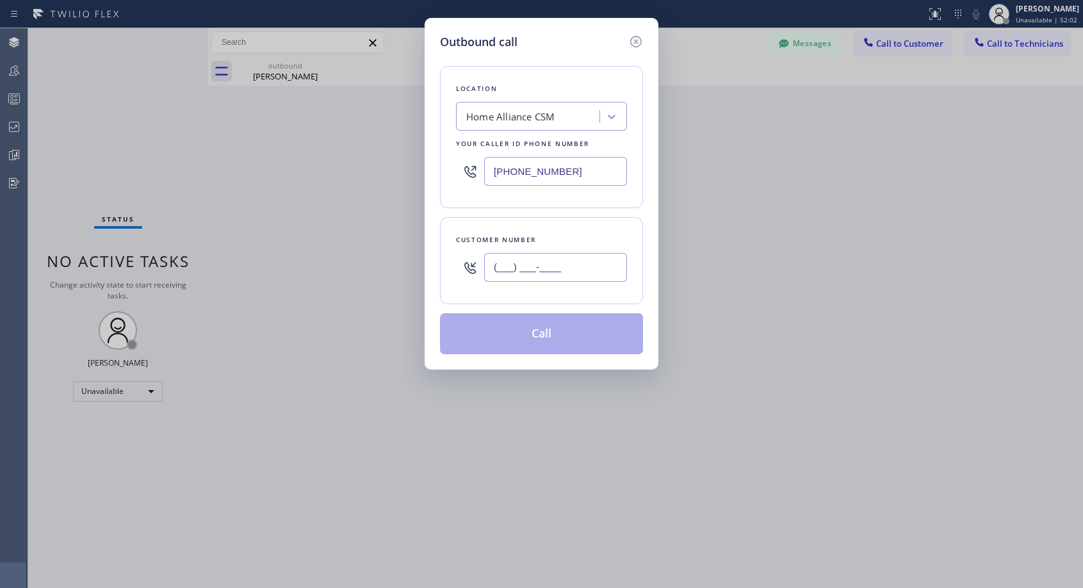
click at [610, 269] on input "(___) ___-____" at bounding box center [555, 267] width 143 height 29
paste input "707) 624-7150"
type input "[PHONE_NUMBER]"
click at [623, 239] on div "Customer number" at bounding box center [541, 239] width 171 height 13
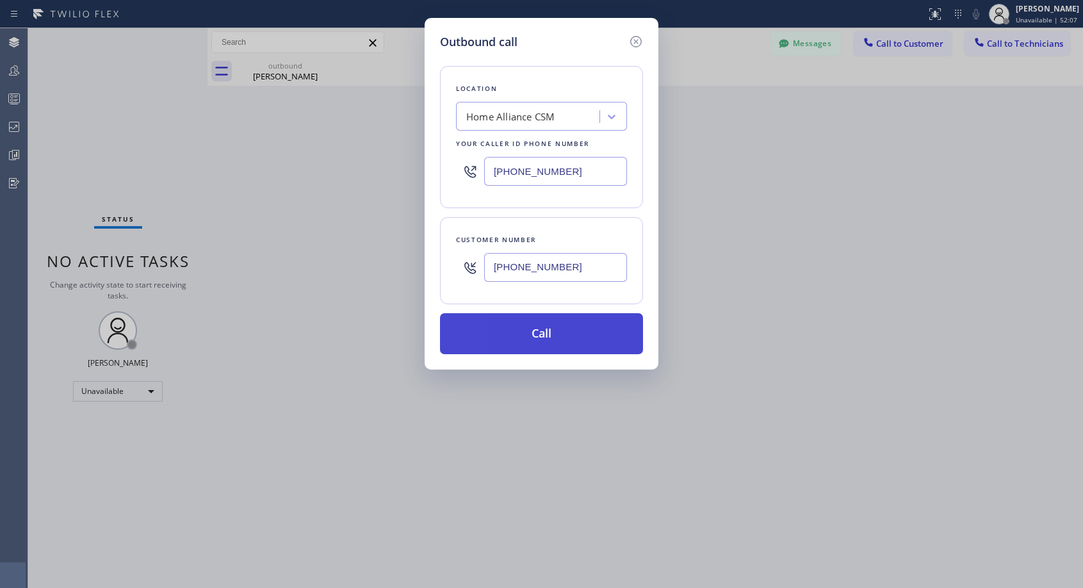
click at [567, 332] on button "Call" at bounding box center [541, 333] width 203 height 41
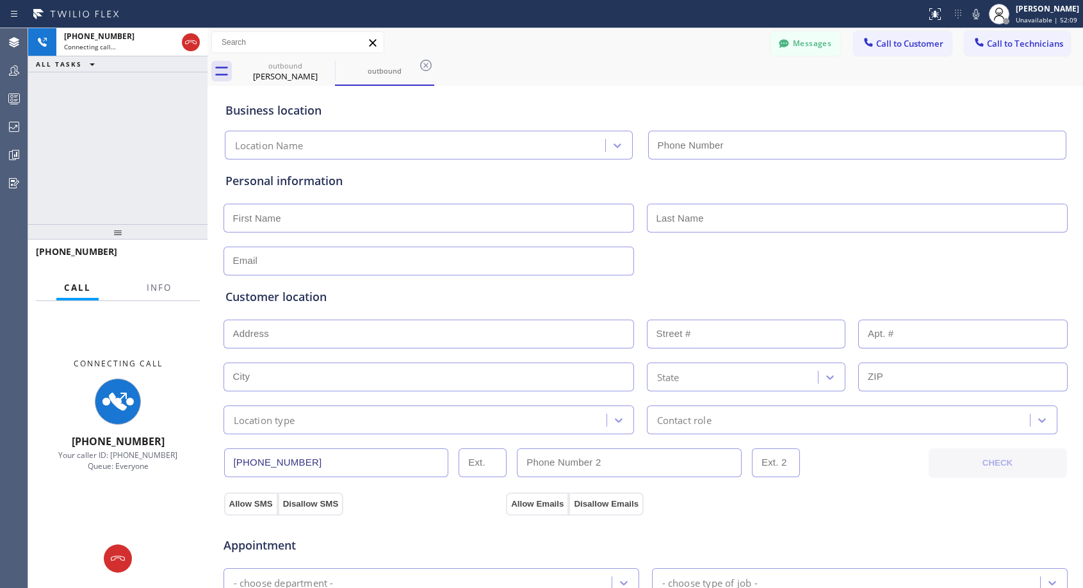
type input "[PHONE_NUMBER]"
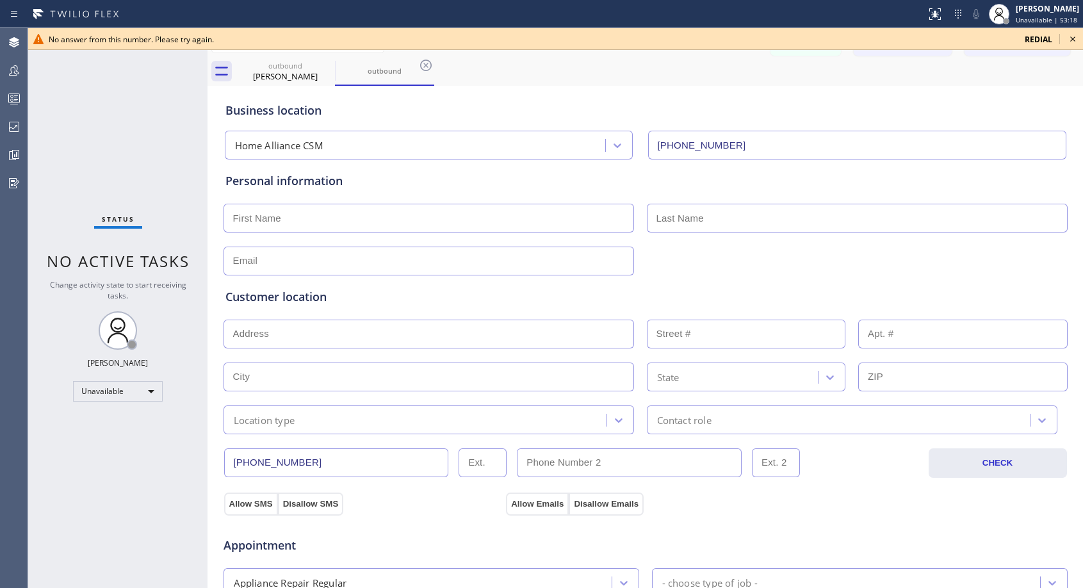
click at [1074, 40] on icon at bounding box center [1073, 39] width 5 height 5
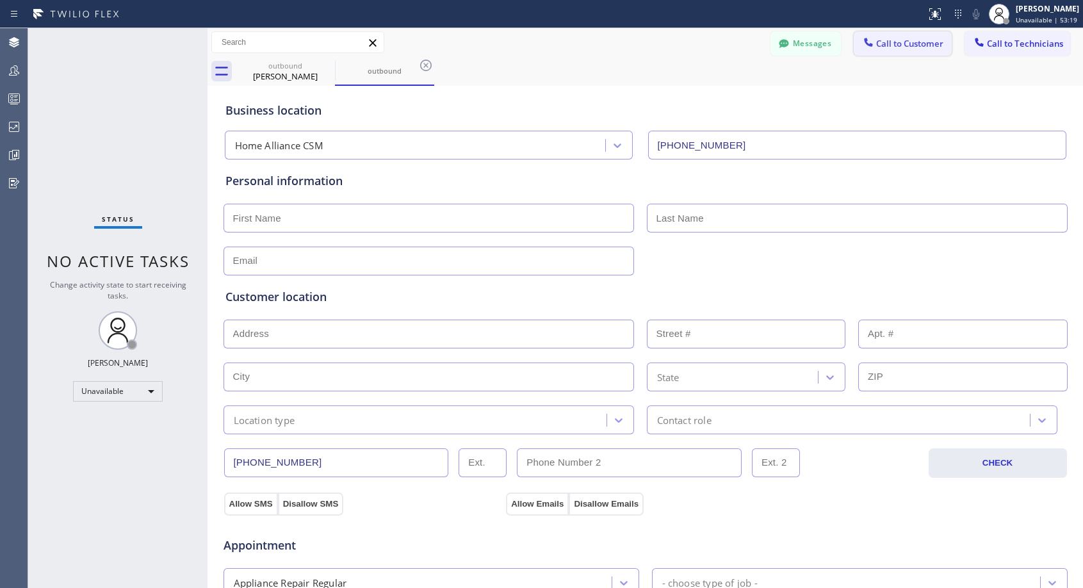
click at [914, 44] on span "Call to Customer" at bounding box center [909, 44] width 67 height 12
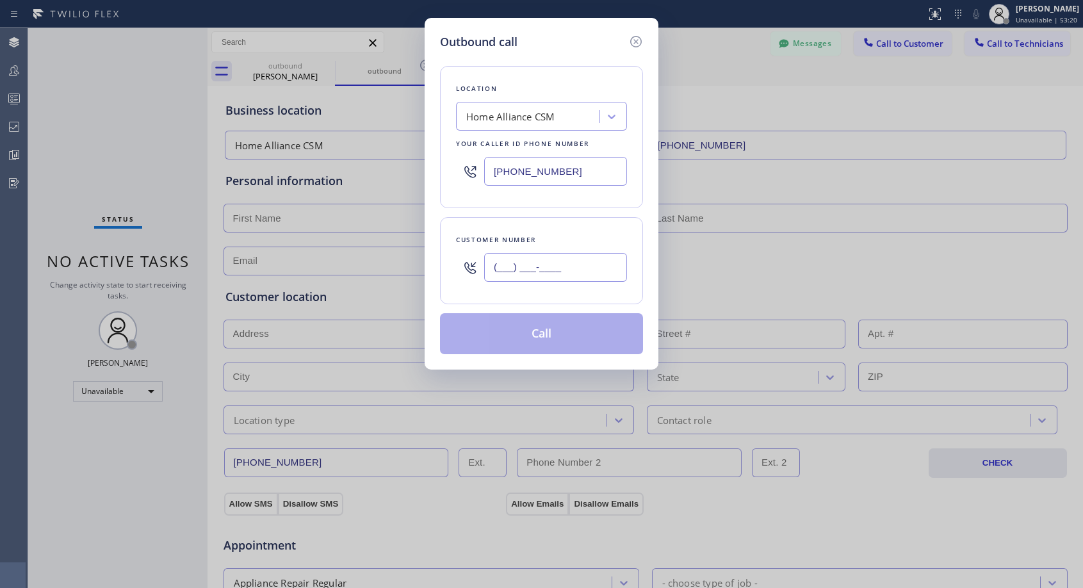
click at [567, 265] on input "(___) ___-____" at bounding box center [555, 267] width 143 height 29
paste input "707) 624-7150"
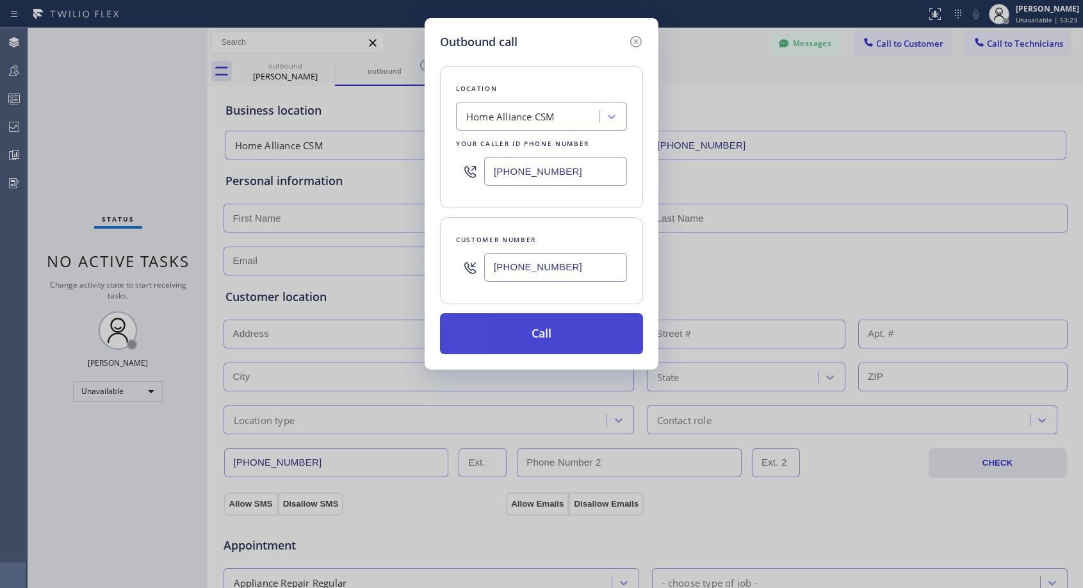
type input "[PHONE_NUMBER]"
click at [539, 333] on button "Call" at bounding box center [541, 333] width 203 height 41
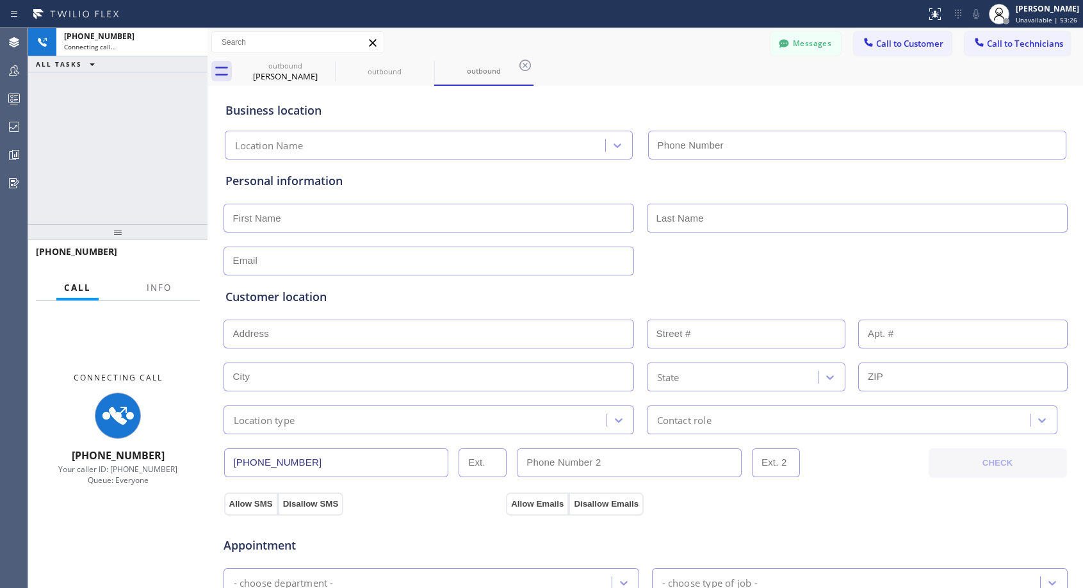
type input "[PHONE_NUMBER]"
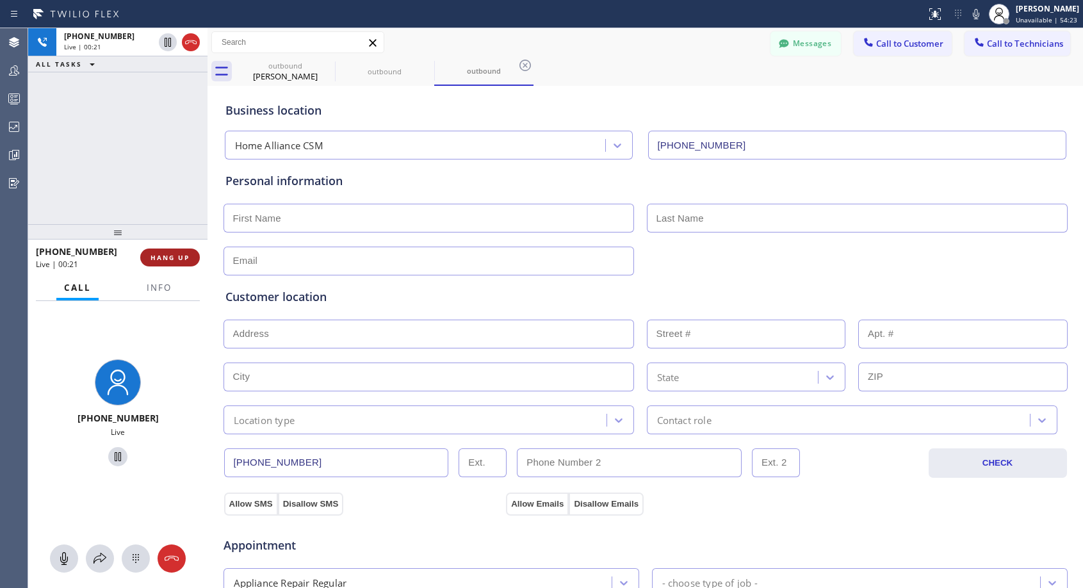
click at [173, 252] on button "HANG UP" at bounding box center [170, 258] width 60 height 18
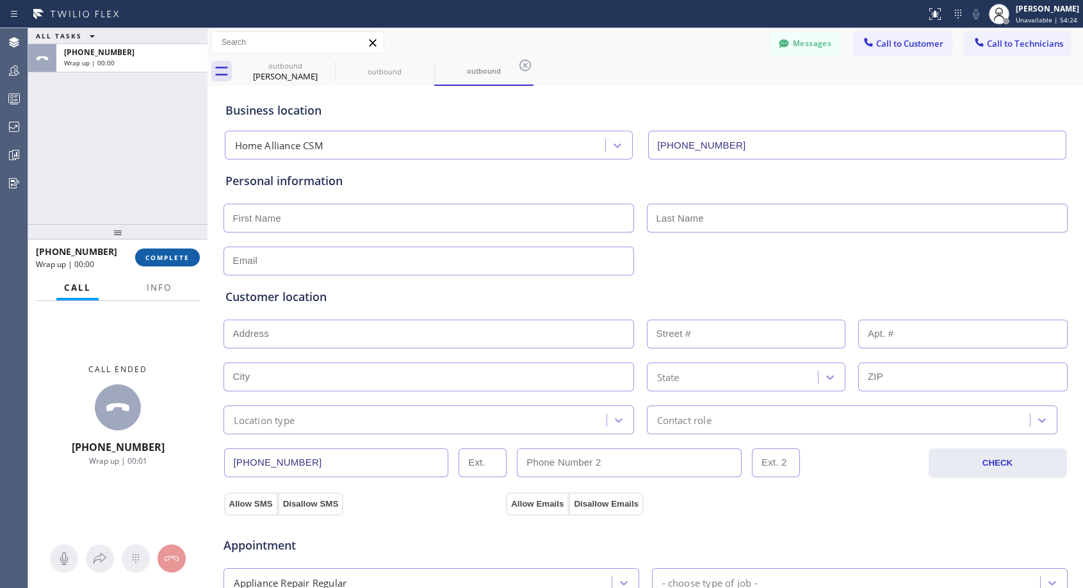
click at [174, 256] on span "COMPLETE" at bounding box center [167, 257] width 44 height 9
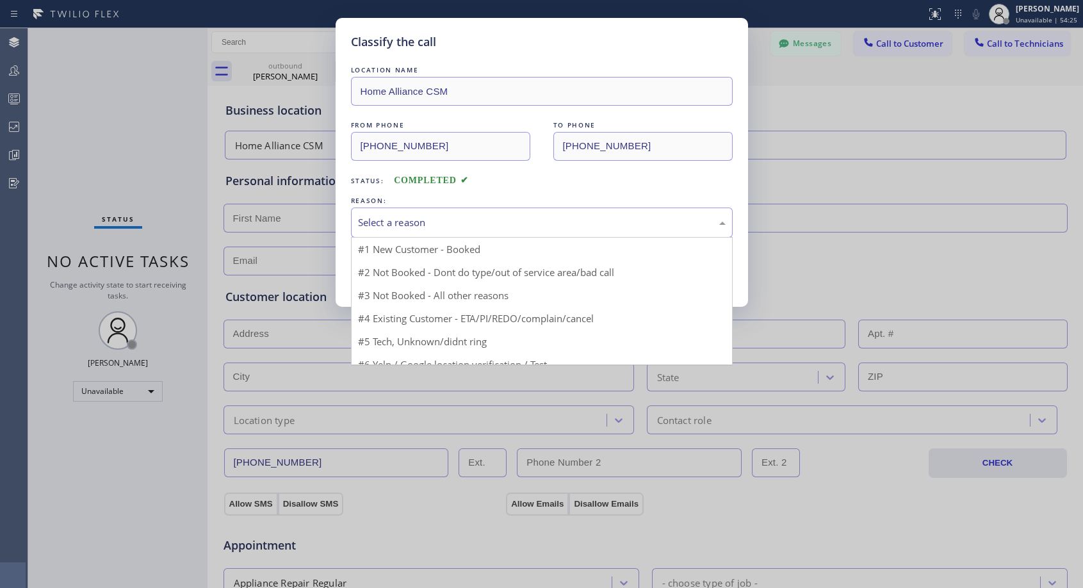
click at [473, 218] on div "Select a reason" at bounding box center [542, 222] width 368 height 15
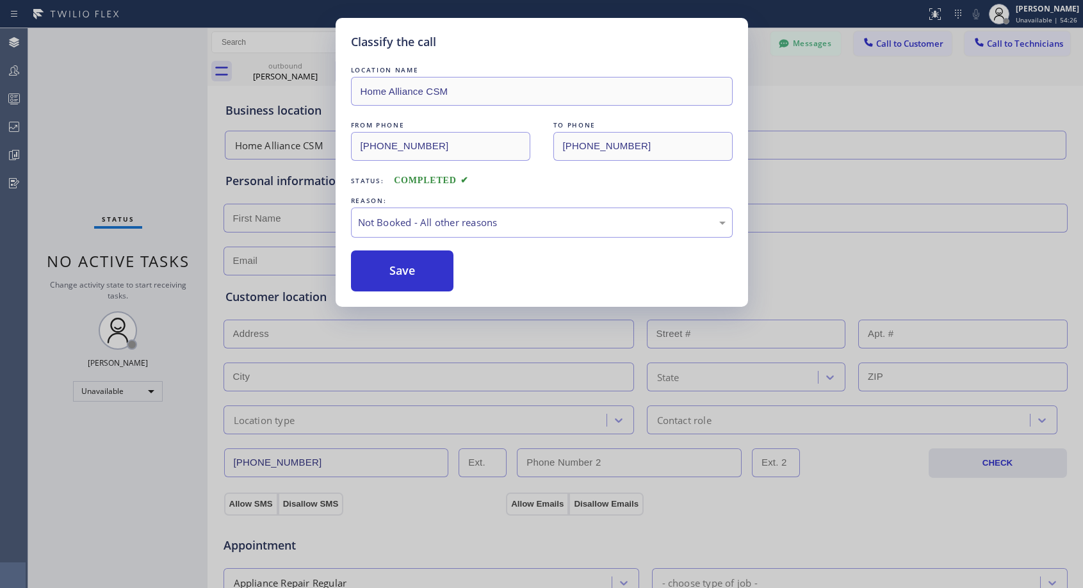
click at [407, 274] on button "Save" at bounding box center [402, 270] width 103 height 41
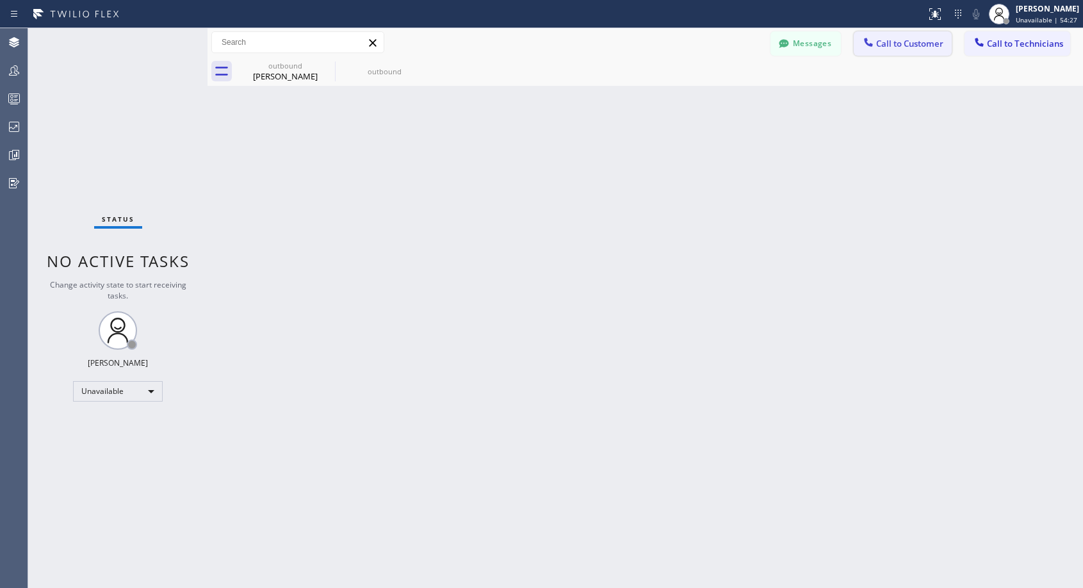
click at [903, 44] on span "Call to Customer" at bounding box center [909, 44] width 67 height 12
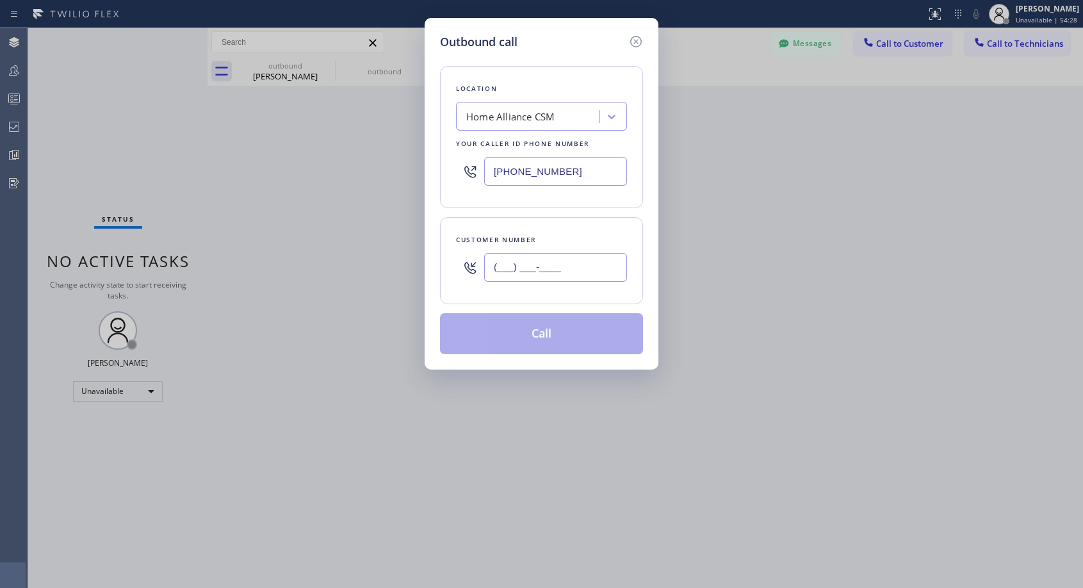
click at [552, 262] on input "(___) ___-____" at bounding box center [555, 267] width 143 height 29
paste input "2"
click at [552, 263] on input "(2__) ___-____" at bounding box center [555, 267] width 143 height 29
click at [493, 263] on input "(2__) ___-____" at bounding box center [555, 267] width 143 height 29
paste input "text"
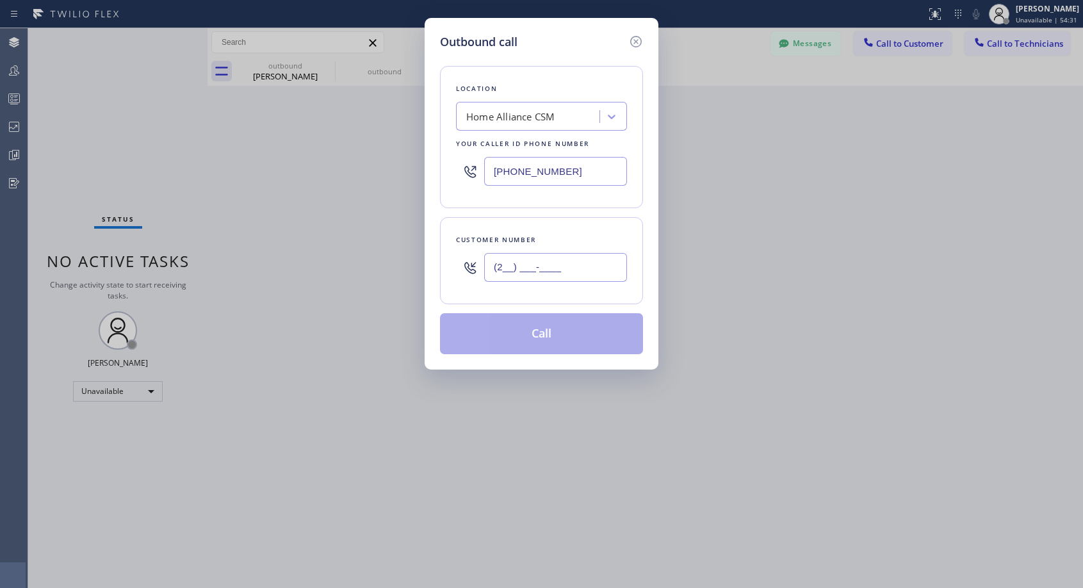
click at [493, 263] on input "(2__) ___-____" at bounding box center [555, 267] width 143 height 29
paste input "text"
click at [637, 38] on icon at bounding box center [635, 41] width 15 height 15
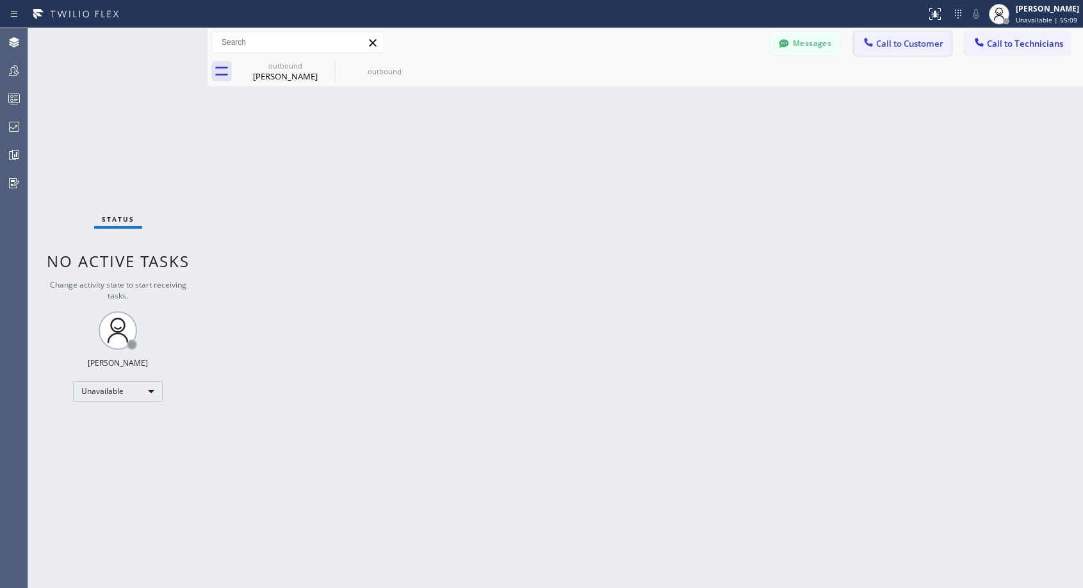
click at [914, 37] on button "Call to Customer" at bounding box center [903, 43] width 98 height 24
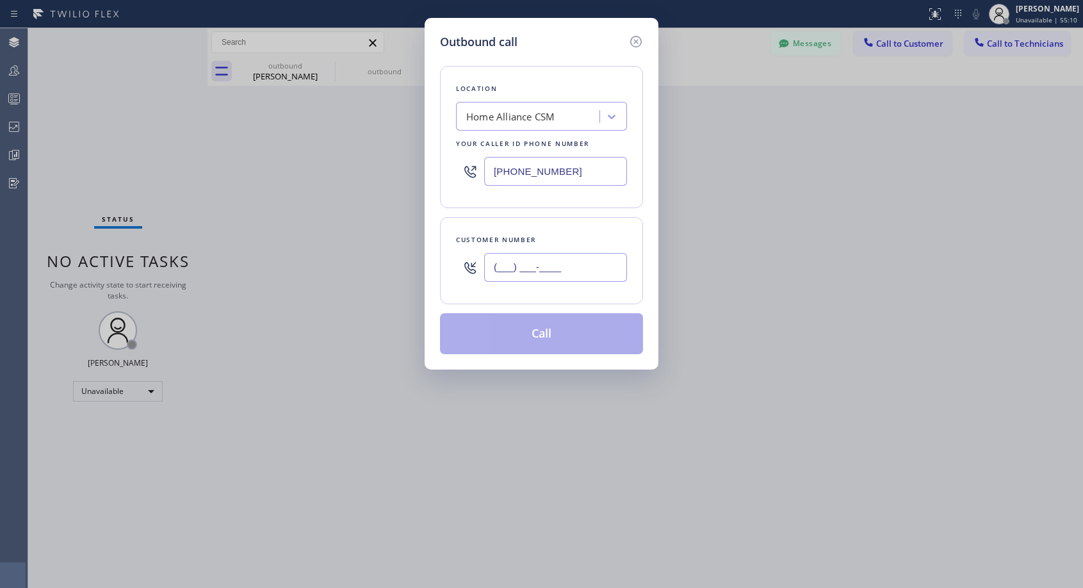
click at [584, 268] on input "(___) ___-____" at bounding box center [555, 267] width 143 height 29
paste input "310) 612-6110"
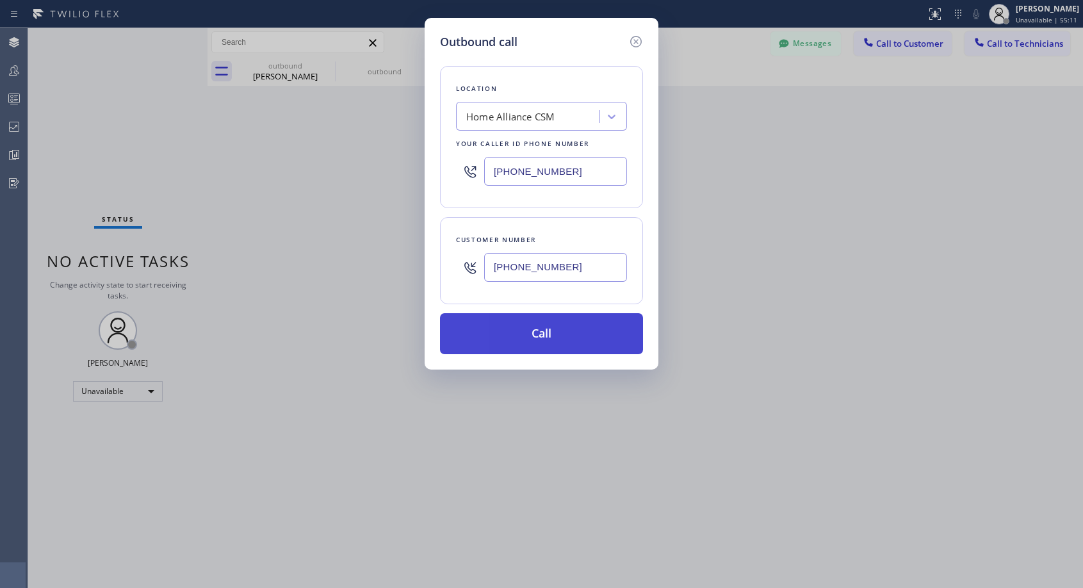
type input "[PHONE_NUMBER]"
click at [568, 337] on button "Call" at bounding box center [541, 333] width 203 height 41
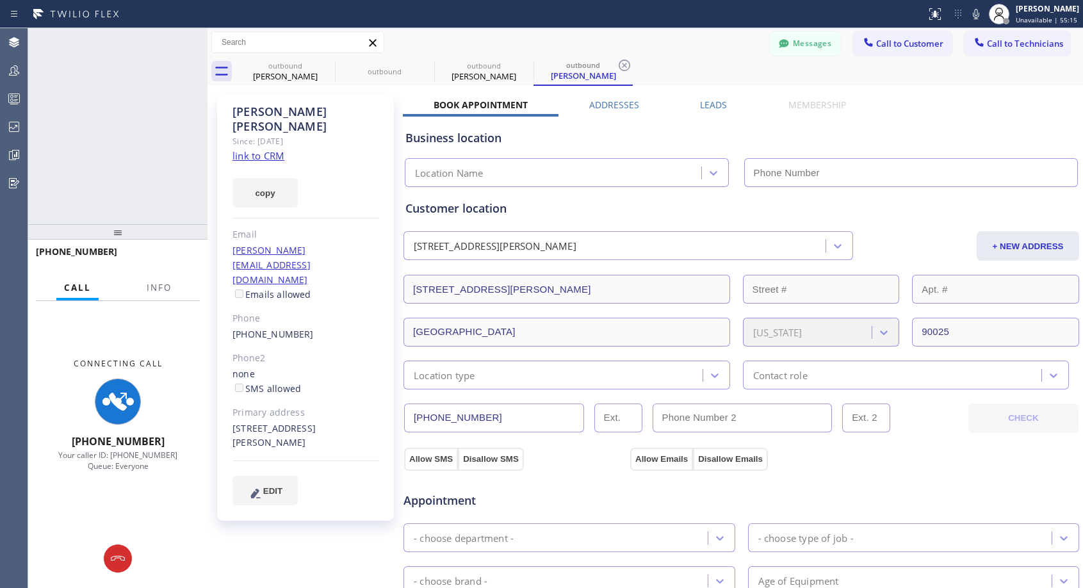
type input "[PHONE_NUMBER]"
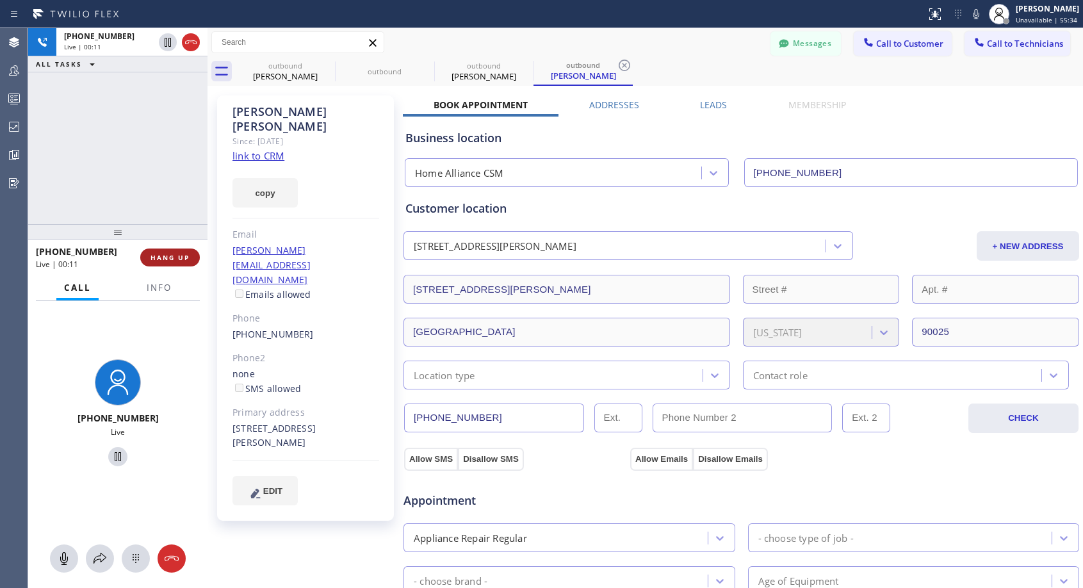
click at [183, 258] on span "HANG UP" at bounding box center [170, 257] width 39 height 9
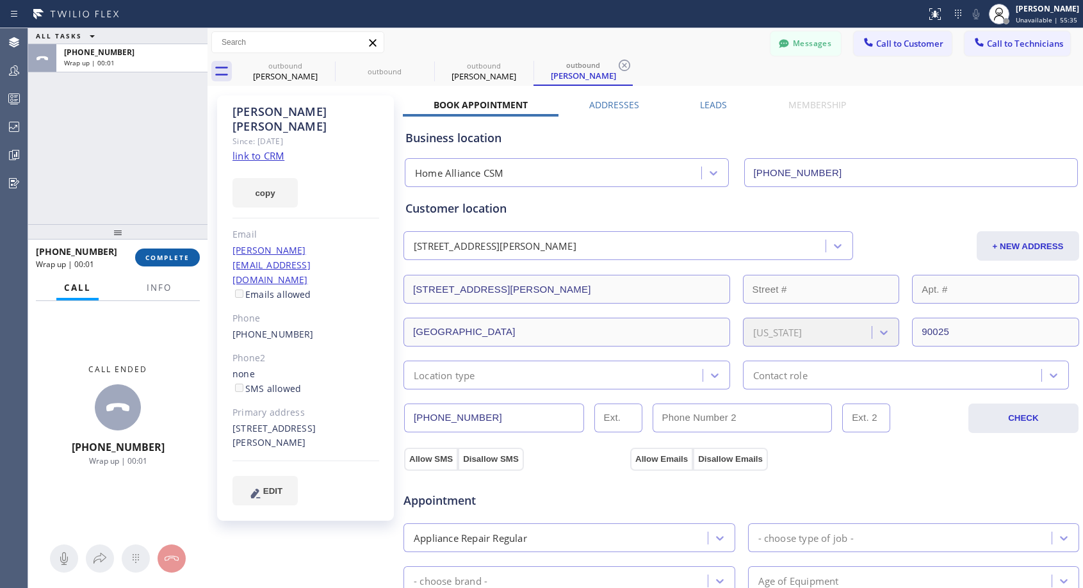
click at [183, 258] on span "COMPLETE" at bounding box center [167, 257] width 44 height 9
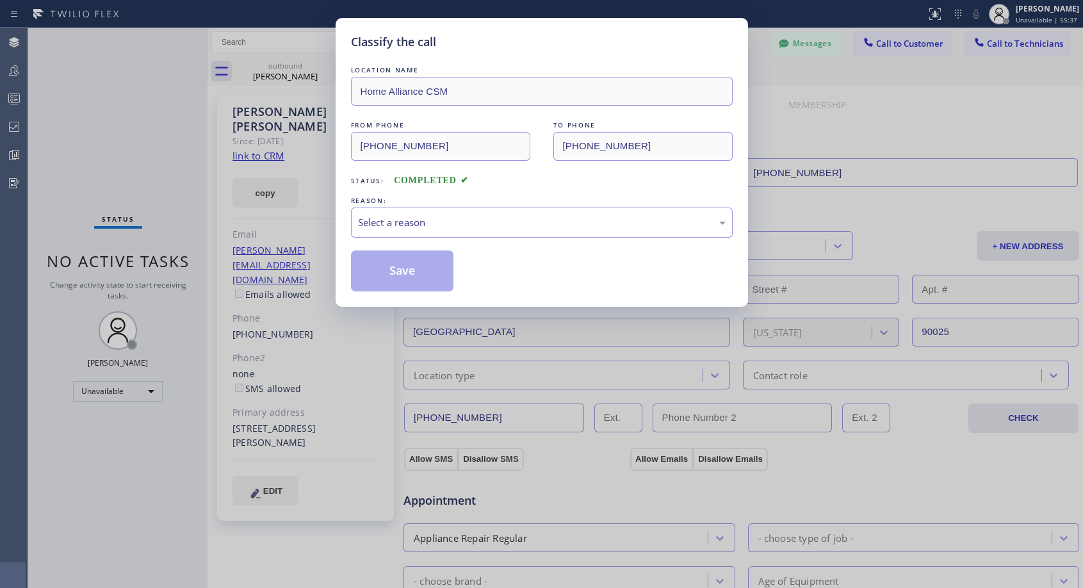
click at [456, 220] on div "Select a reason" at bounding box center [542, 222] width 368 height 15
click at [415, 265] on button "Save" at bounding box center [402, 270] width 103 height 41
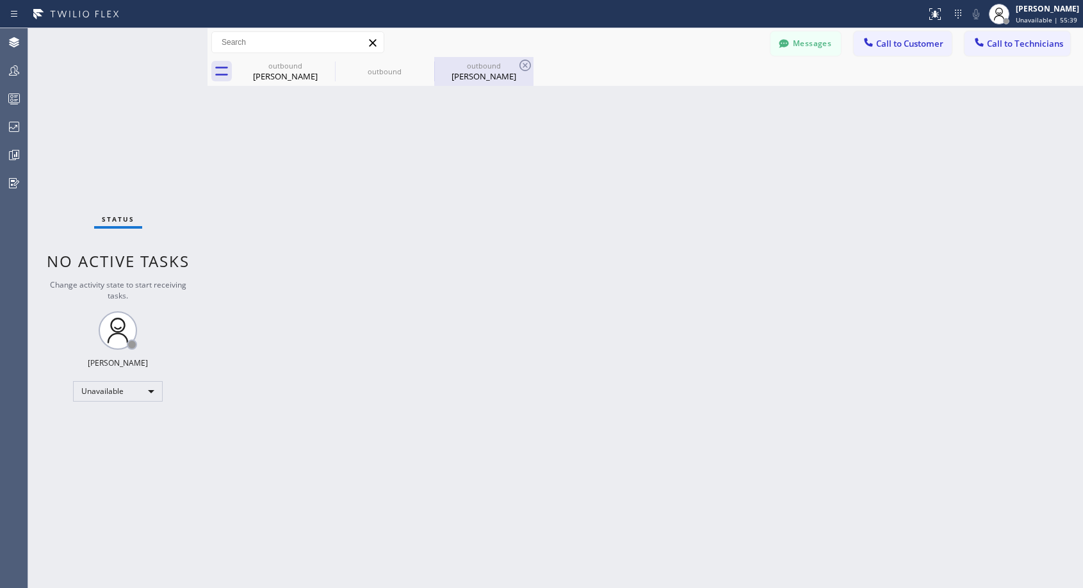
click at [473, 68] on div "outbound" at bounding box center [484, 66] width 97 height 10
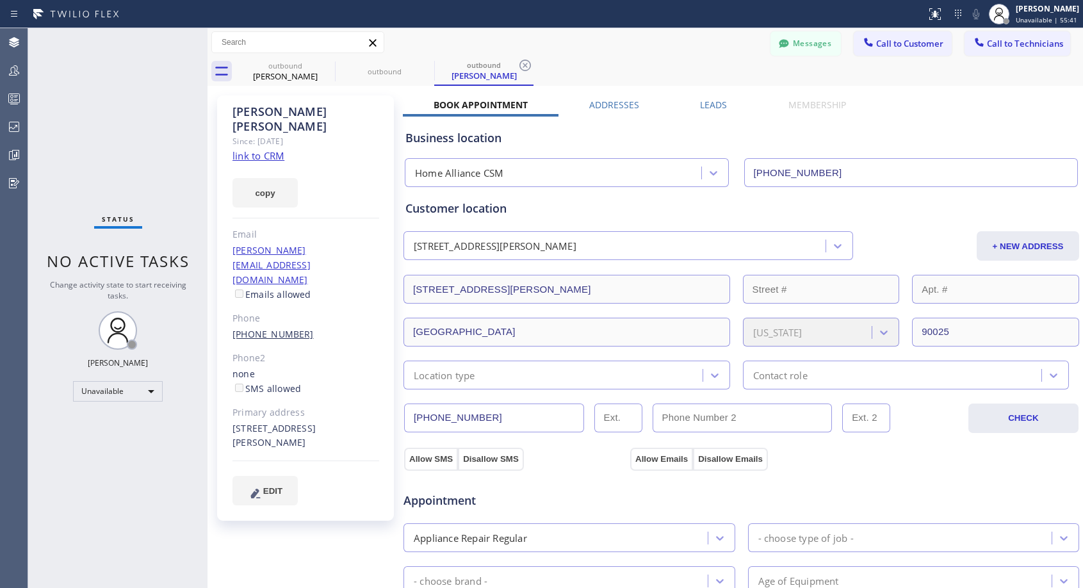
click at [293, 328] on link "[PHONE_NUMBER]" at bounding box center [273, 334] width 81 height 12
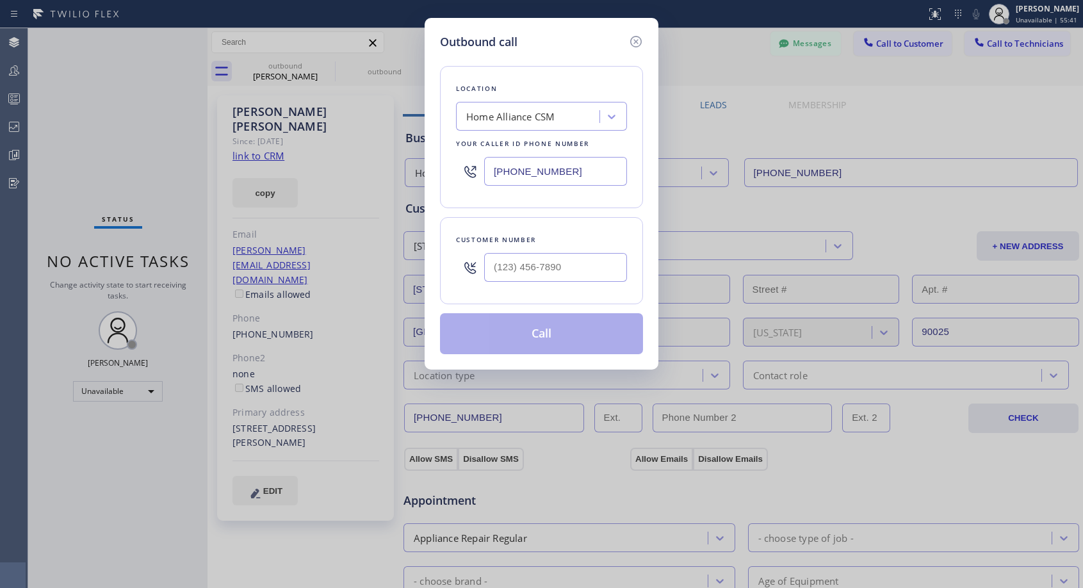
type input "[PHONE_NUMBER]"
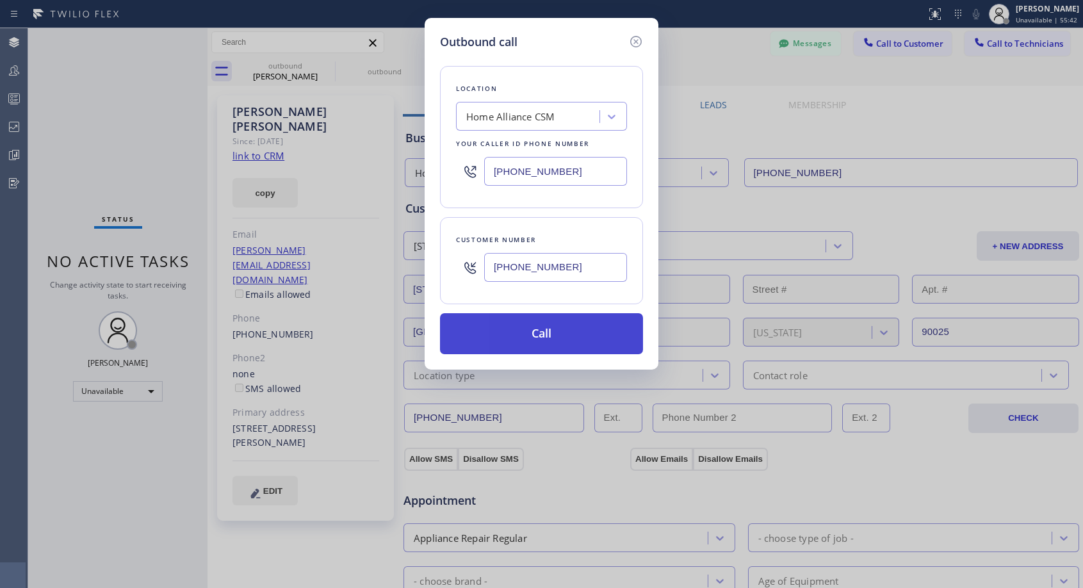
click at [510, 331] on button "Call" at bounding box center [541, 333] width 203 height 41
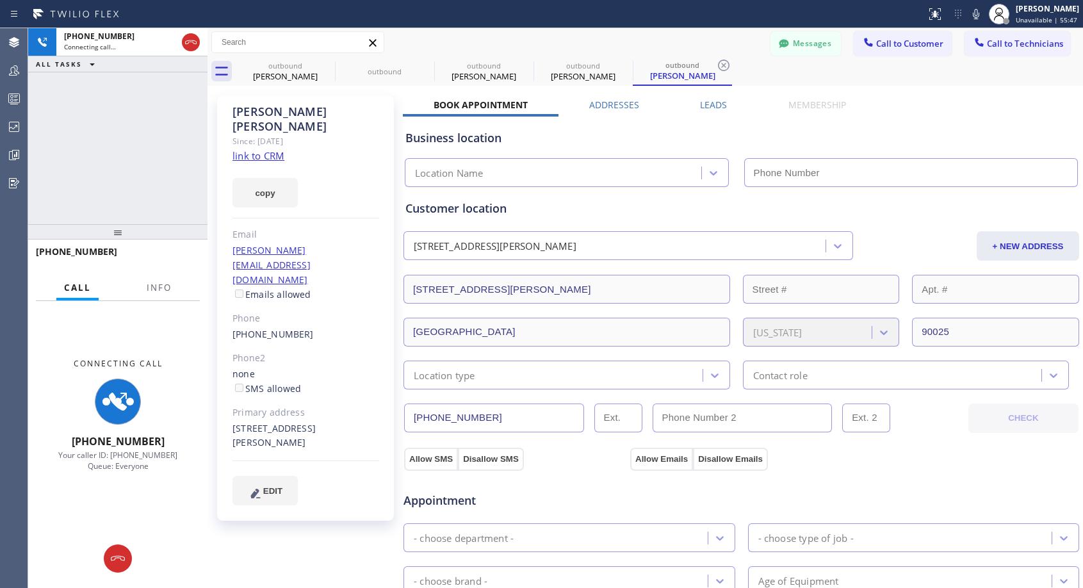
type input "[PHONE_NUMBER]"
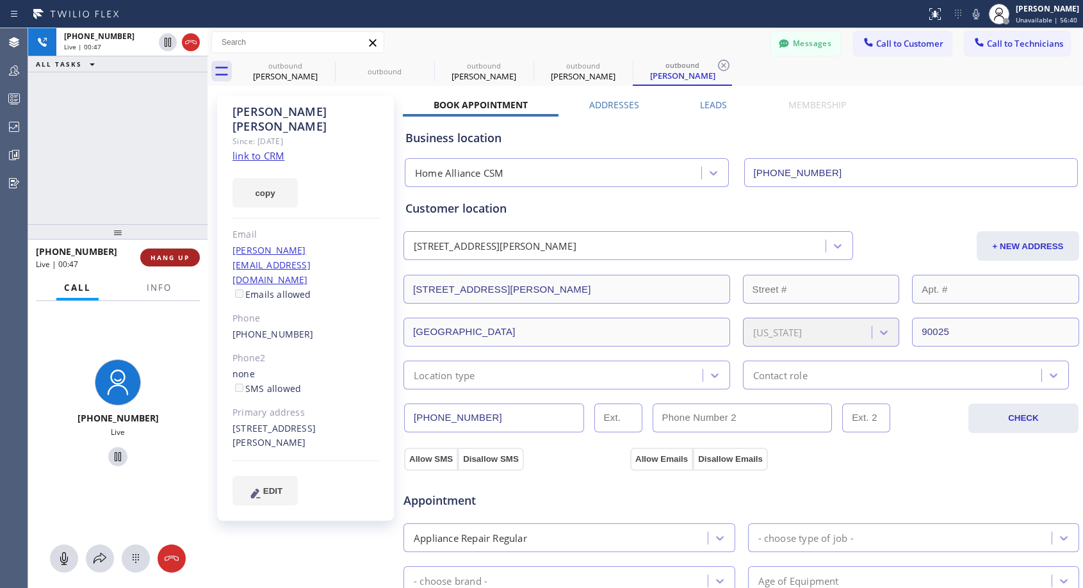
click at [170, 259] on span "HANG UP" at bounding box center [170, 257] width 39 height 9
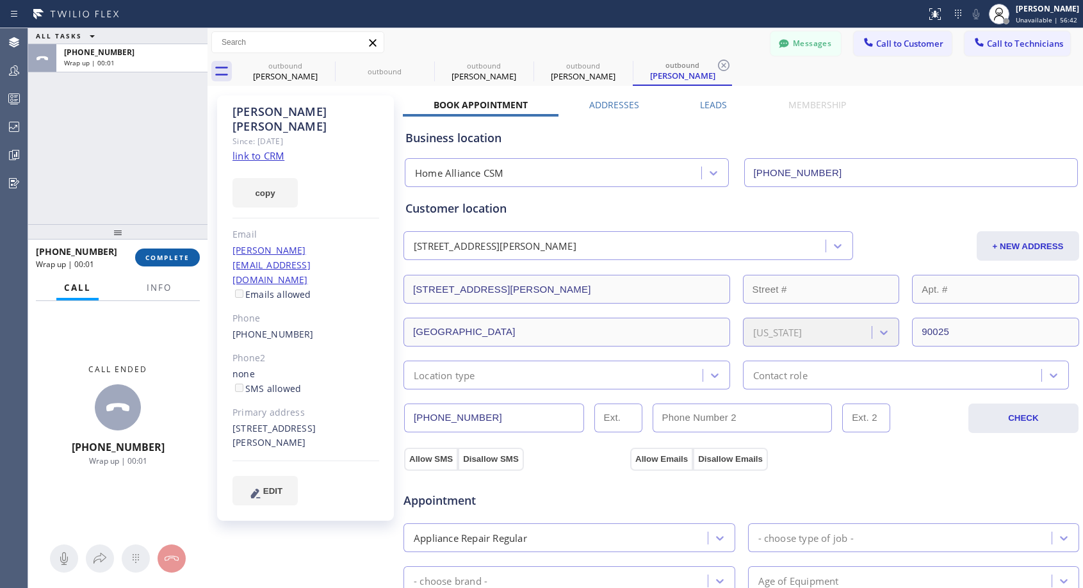
click at [170, 259] on span "COMPLETE" at bounding box center [167, 257] width 44 height 9
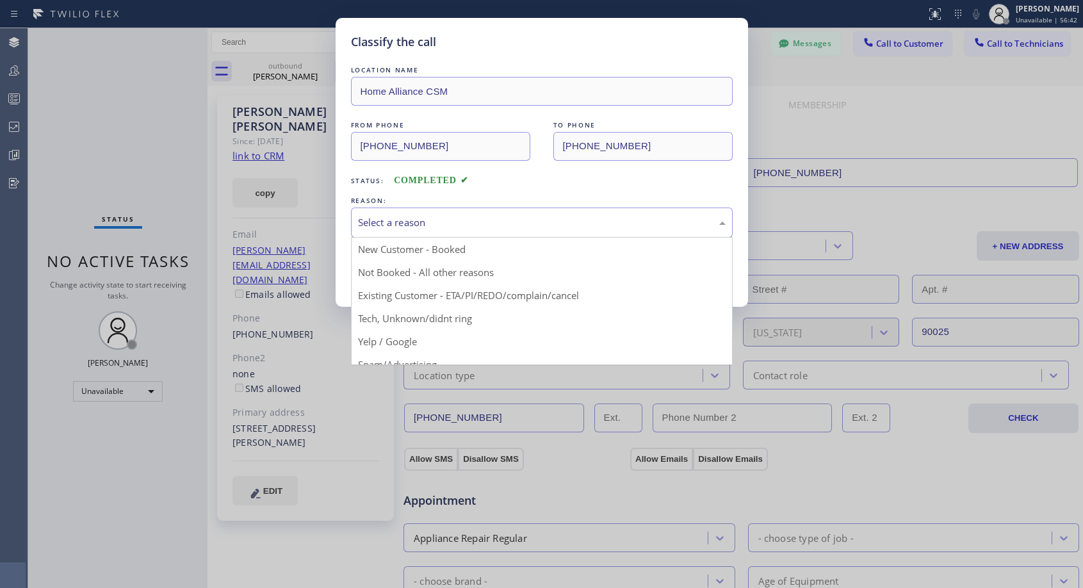
click at [529, 228] on div "Select a reason" at bounding box center [542, 222] width 368 height 15
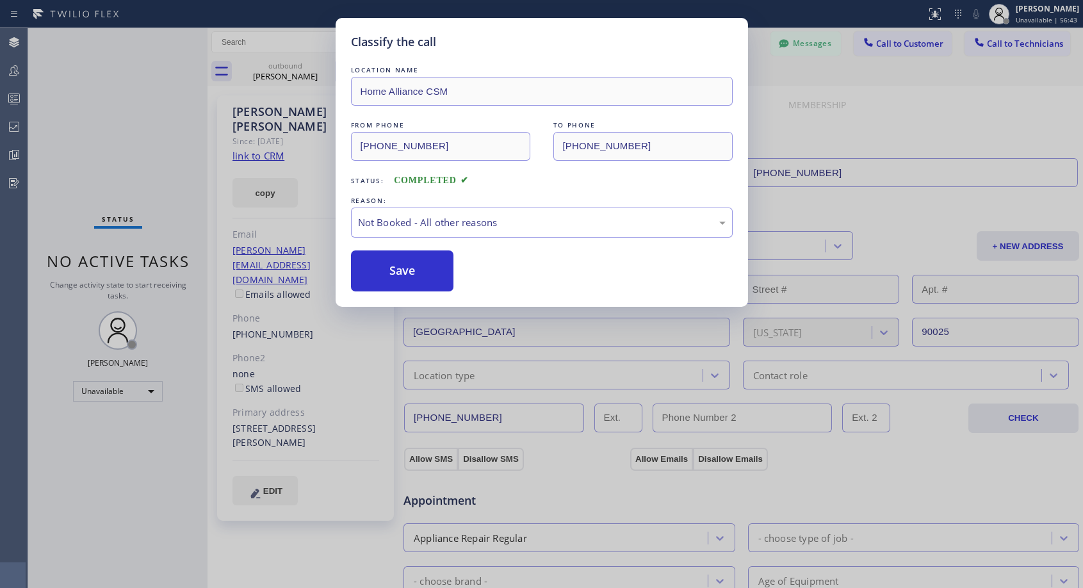
click at [395, 267] on button "Save" at bounding box center [402, 270] width 103 height 41
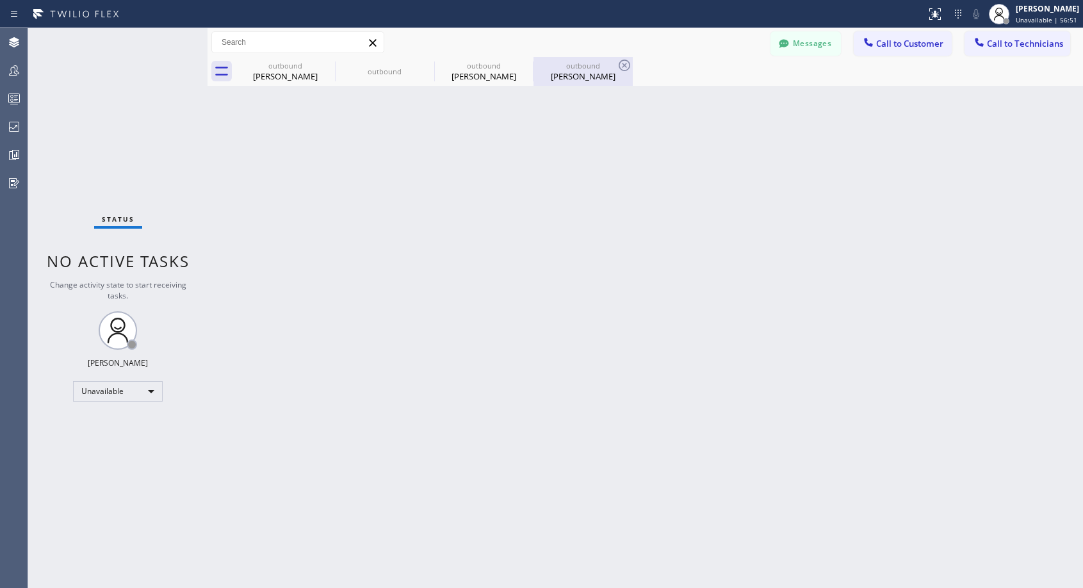
click at [597, 72] on div "[PERSON_NAME]" at bounding box center [583, 76] width 97 height 12
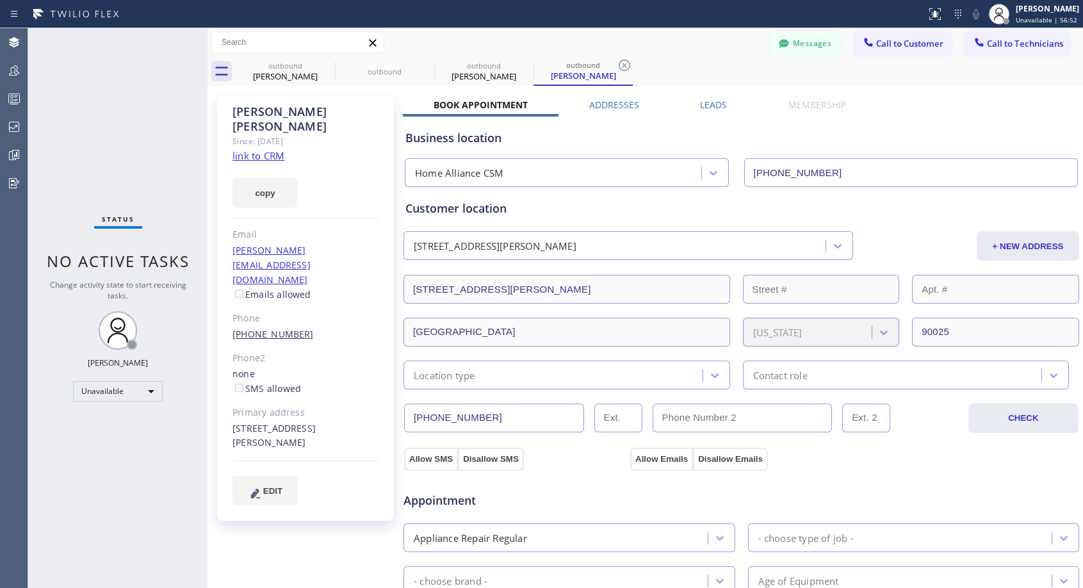
click at [256, 328] on link "[PHONE_NUMBER]" at bounding box center [273, 334] width 81 height 12
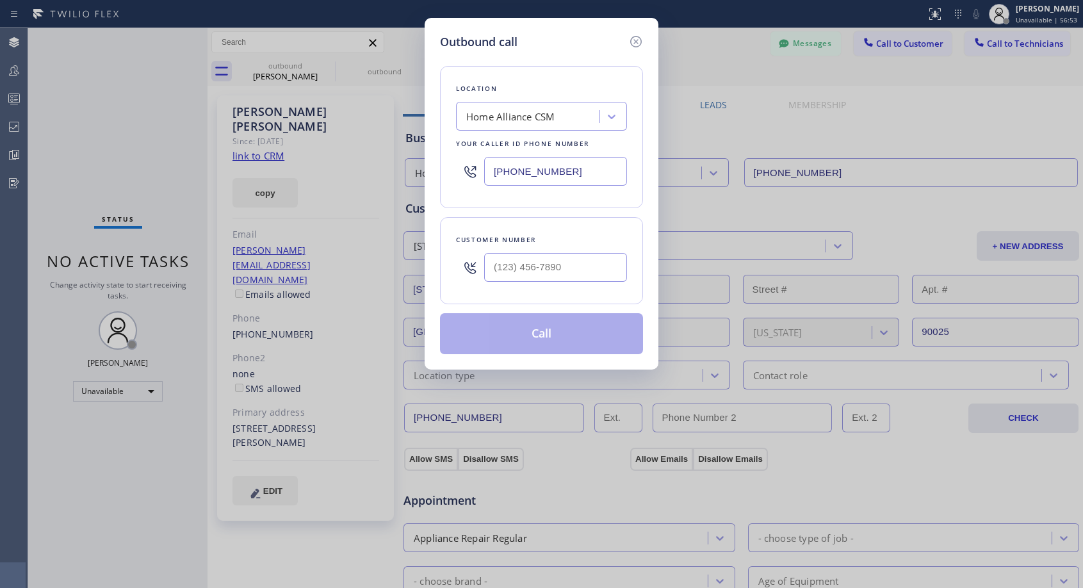
type input "[PHONE_NUMBER]"
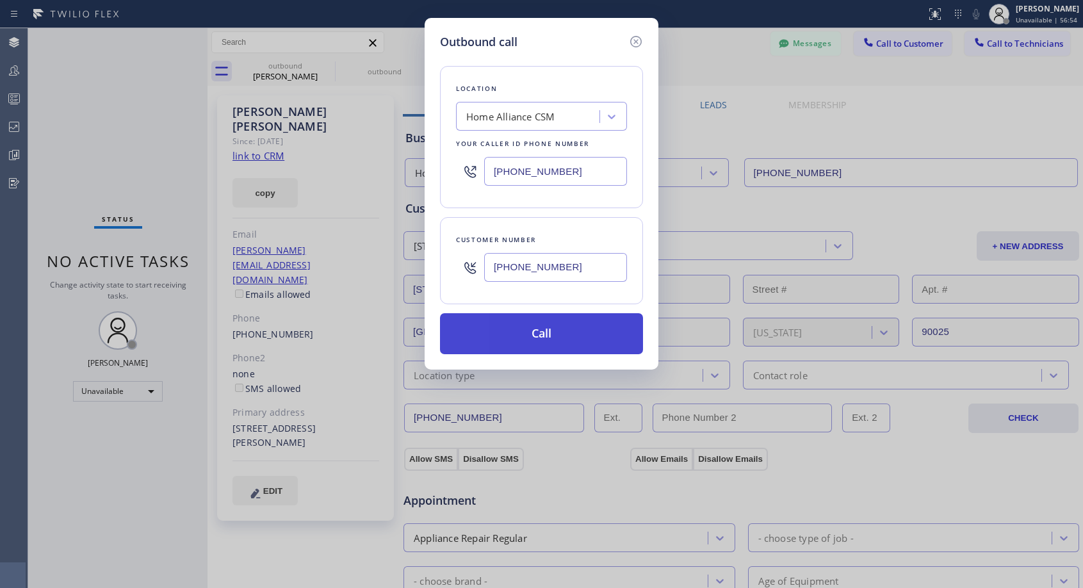
click at [539, 338] on button "Call" at bounding box center [541, 333] width 203 height 41
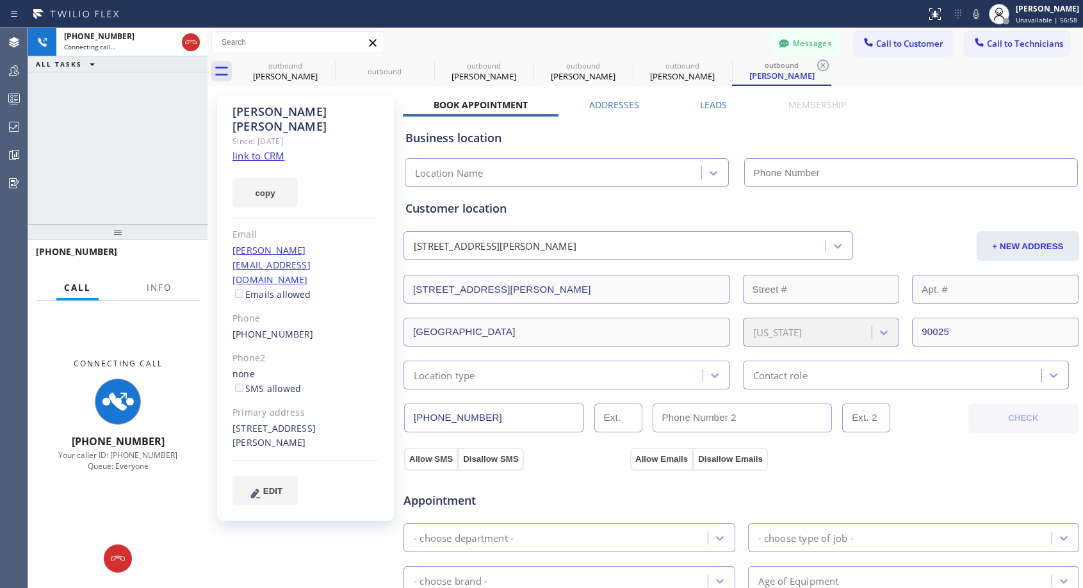
type input "[PHONE_NUMBER]"
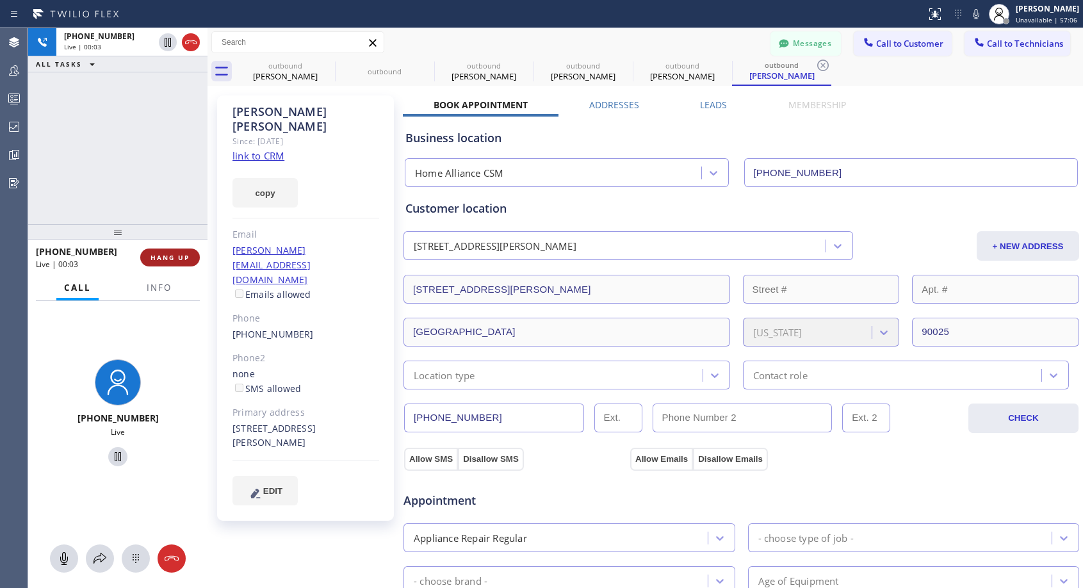
click at [158, 256] on span "HANG UP" at bounding box center [170, 257] width 39 height 9
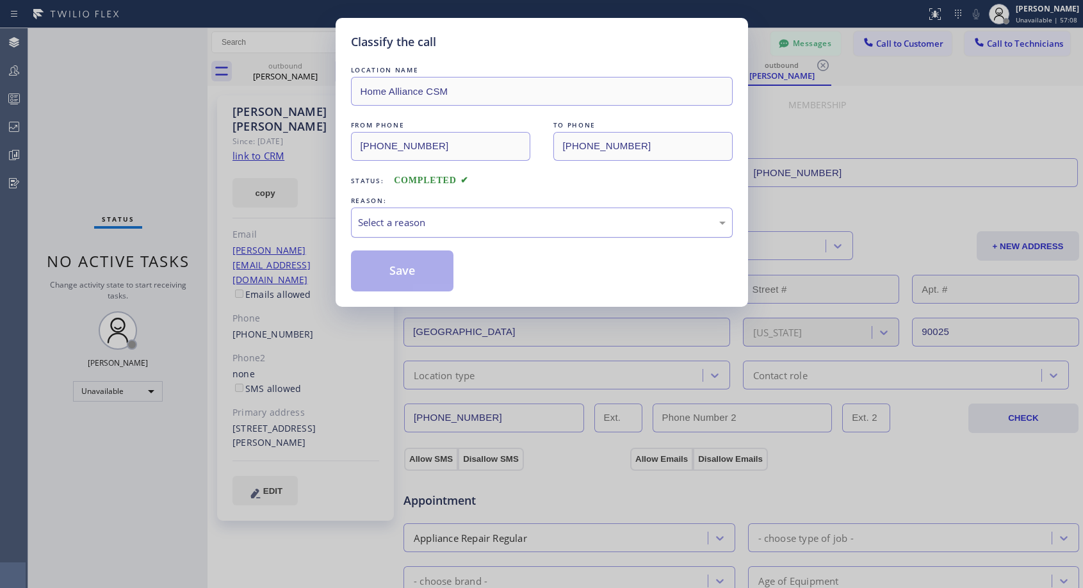
click at [488, 210] on div "Select a reason" at bounding box center [542, 223] width 382 height 30
click at [417, 267] on button "Save" at bounding box center [402, 270] width 103 height 41
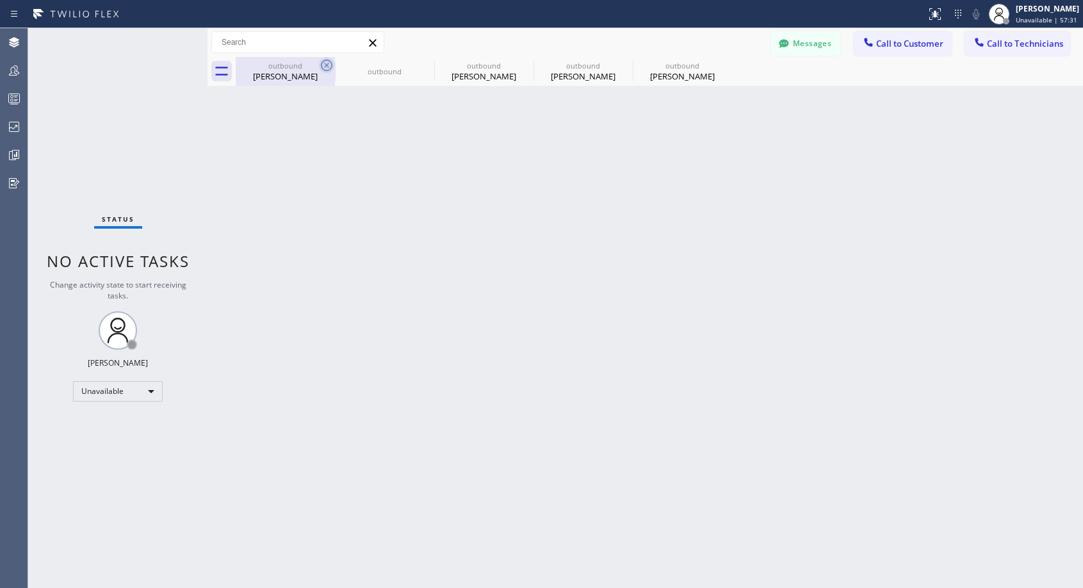
click at [328, 66] on icon at bounding box center [327, 66] width 12 height 12
click at [0, 0] on icon at bounding box center [0, 0] width 0 height 0
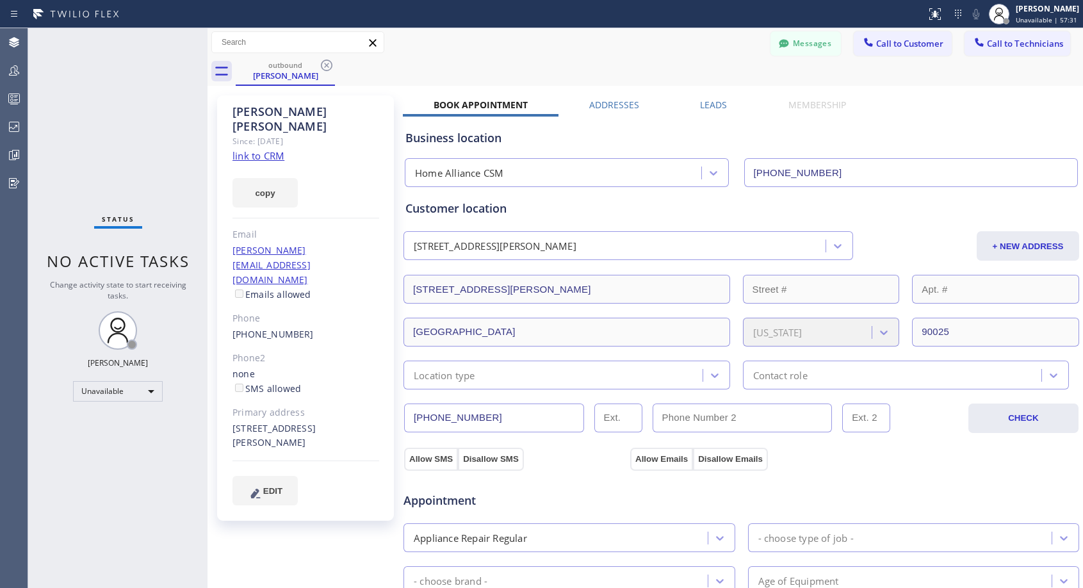
click at [328, 66] on icon at bounding box center [327, 66] width 12 height 12
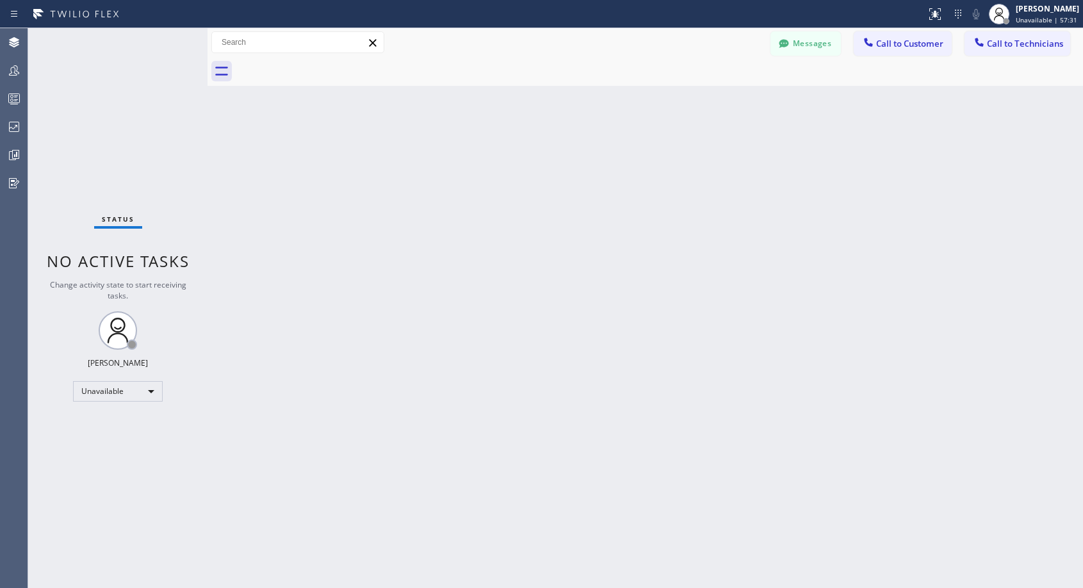
click at [328, 66] on div at bounding box center [660, 71] width 848 height 29
click at [896, 43] on span "Call to Customer" at bounding box center [909, 44] width 67 height 12
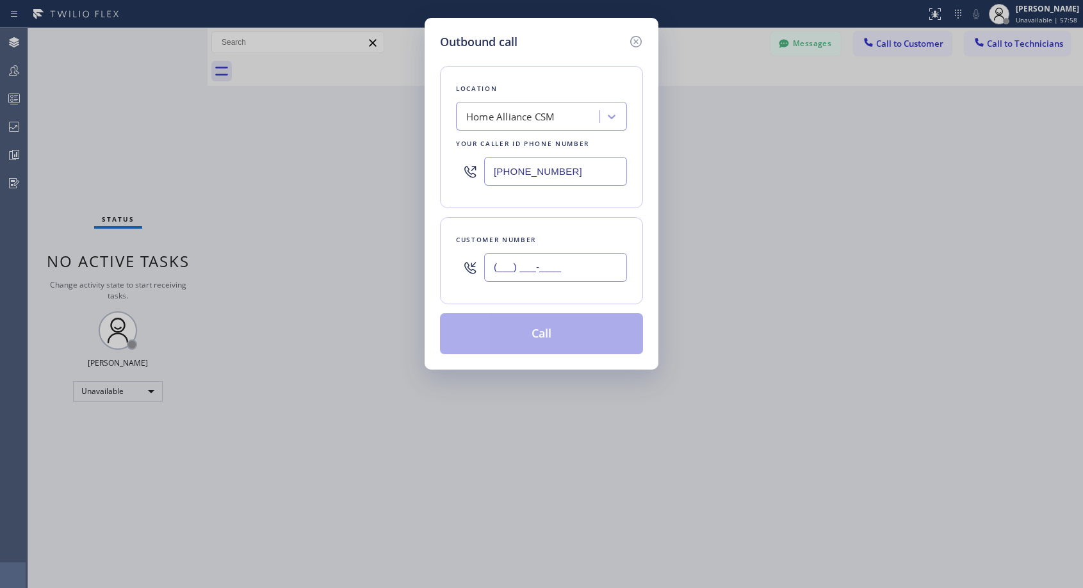
click at [519, 262] on input "(___) ___-____" at bounding box center [555, 267] width 143 height 29
paste input "310) 612-3391"
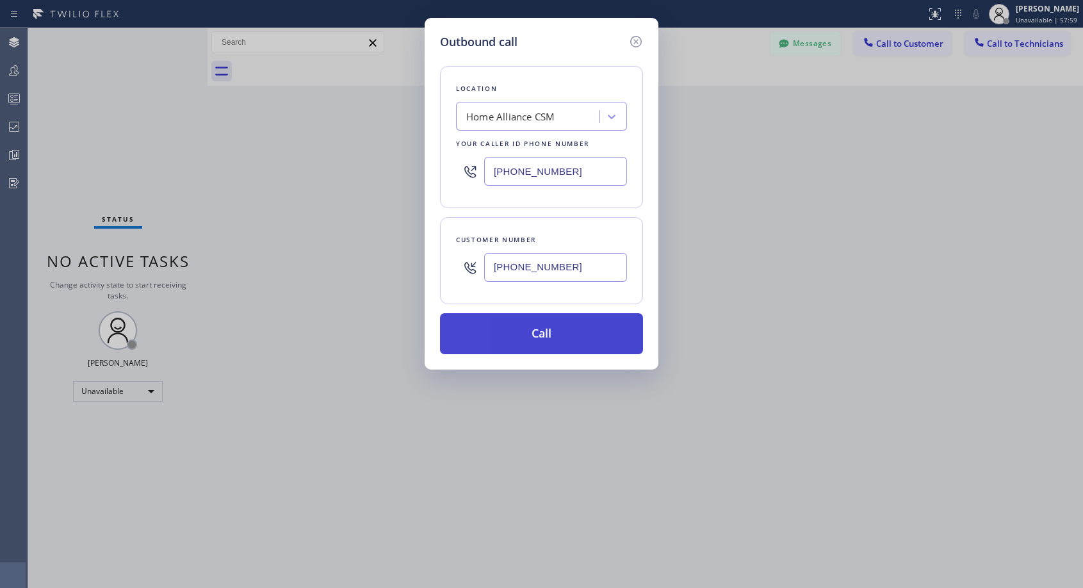
type input "[PHONE_NUMBER]"
click at [525, 329] on button "Call" at bounding box center [541, 333] width 203 height 41
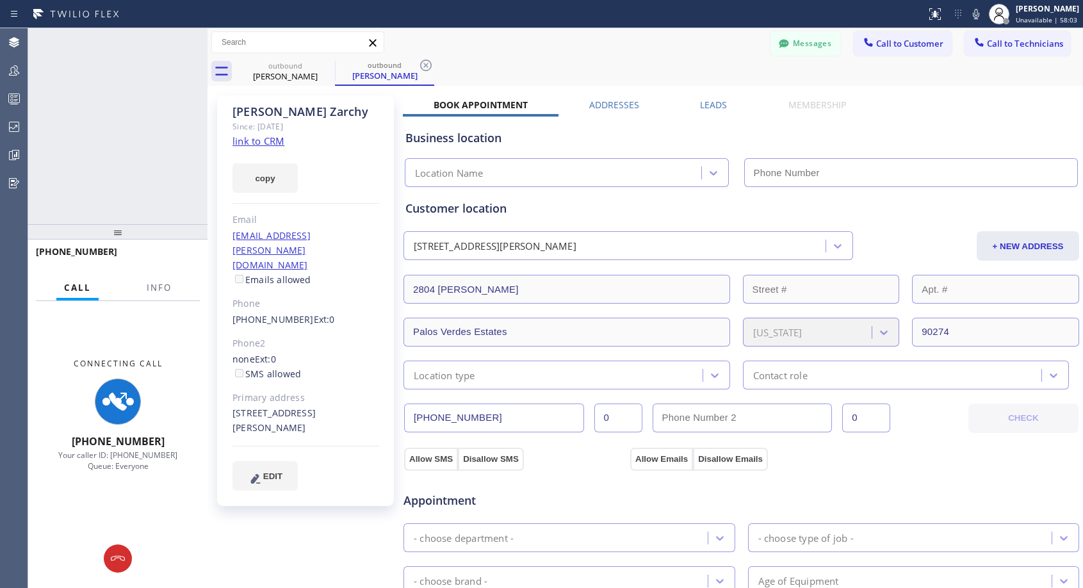
type input "[PHONE_NUMBER]"
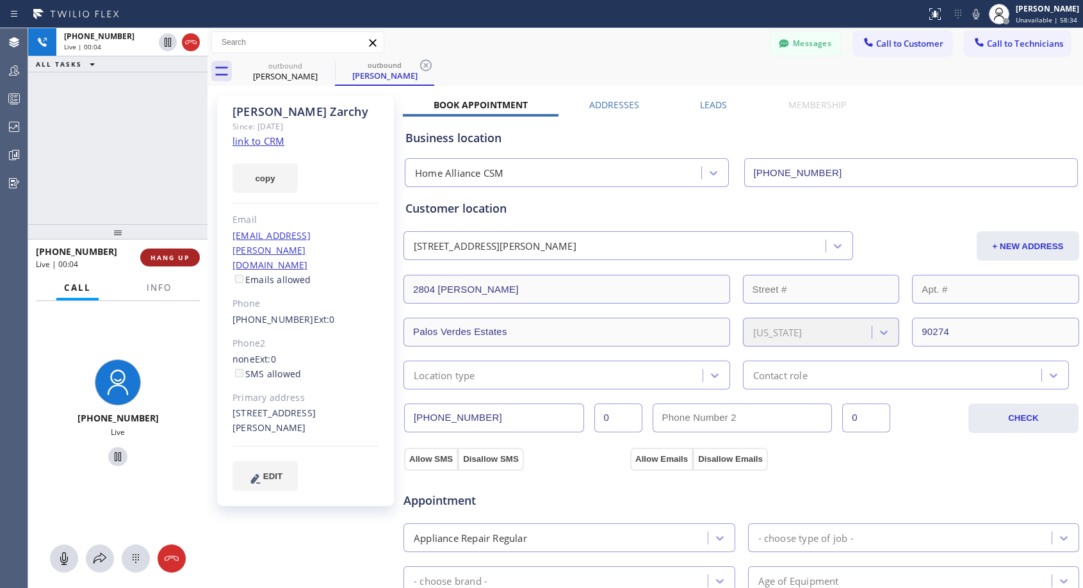
click at [183, 255] on span "HANG UP" at bounding box center [170, 257] width 39 height 9
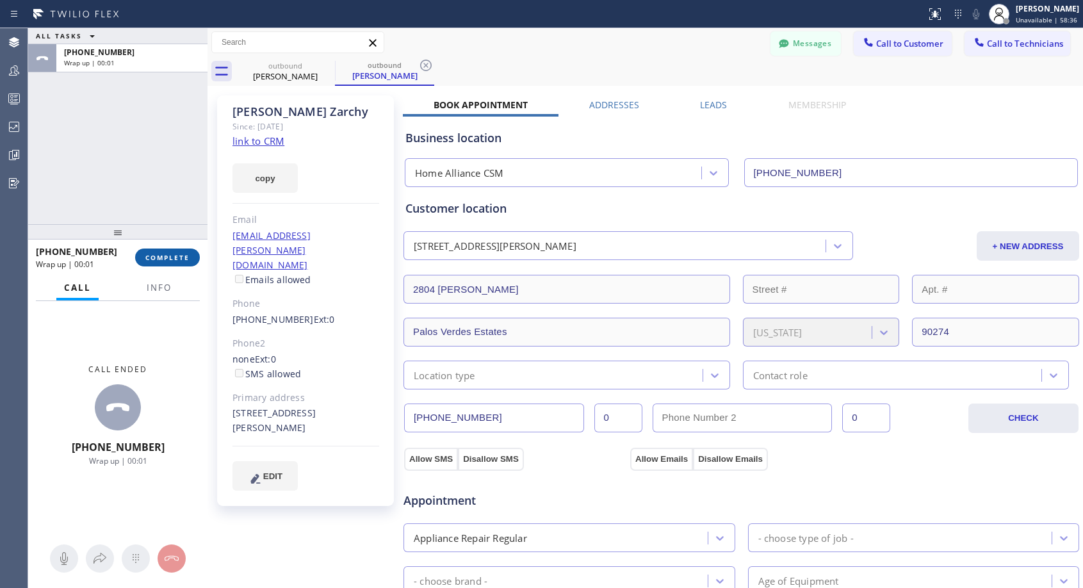
click at [179, 254] on span "COMPLETE" at bounding box center [167, 257] width 44 height 9
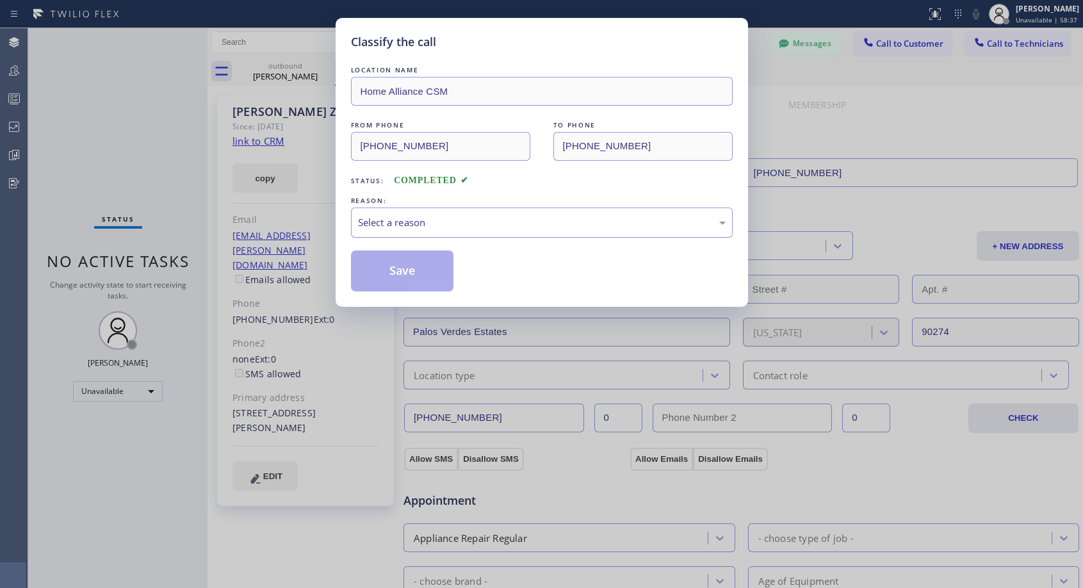
click at [409, 229] on div "Select a reason" at bounding box center [542, 222] width 368 height 15
click at [388, 268] on button "Save" at bounding box center [402, 270] width 103 height 41
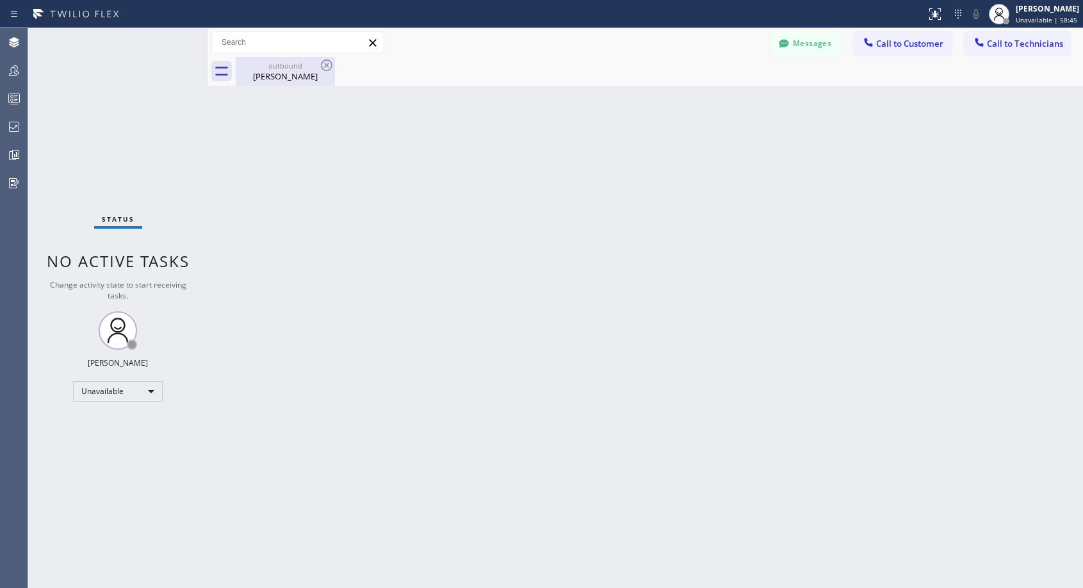
click at [287, 71] on div "[PERSON_NAME]" at bounding box center [285, 76] width 97 height 12
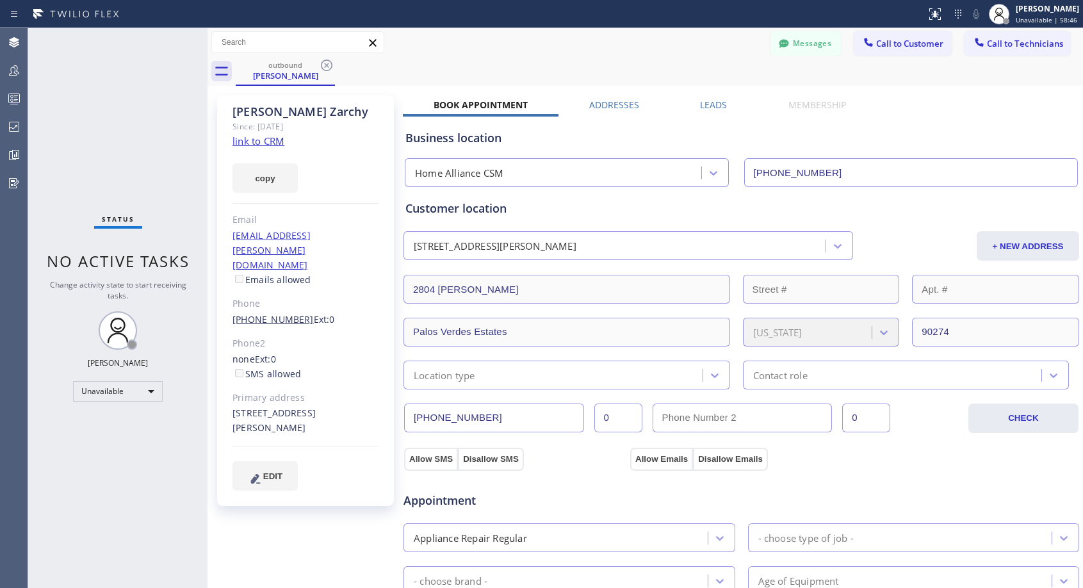
click at [284, 313] on link "[PHONE_NUMBER]" at bounding box center [273, 319] width 81 height 12
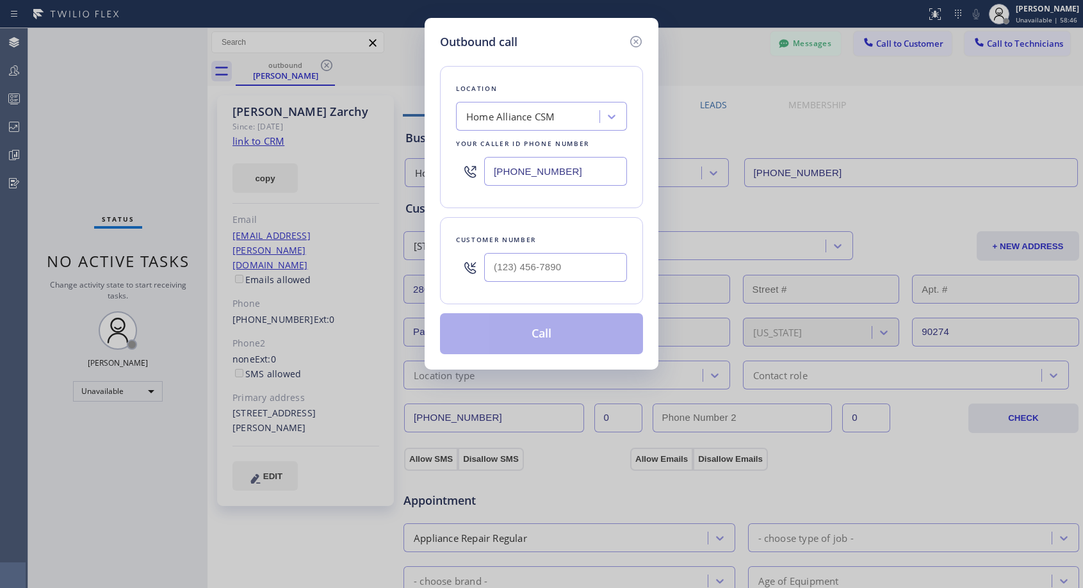
type input "[PHONE_NUMBER]"
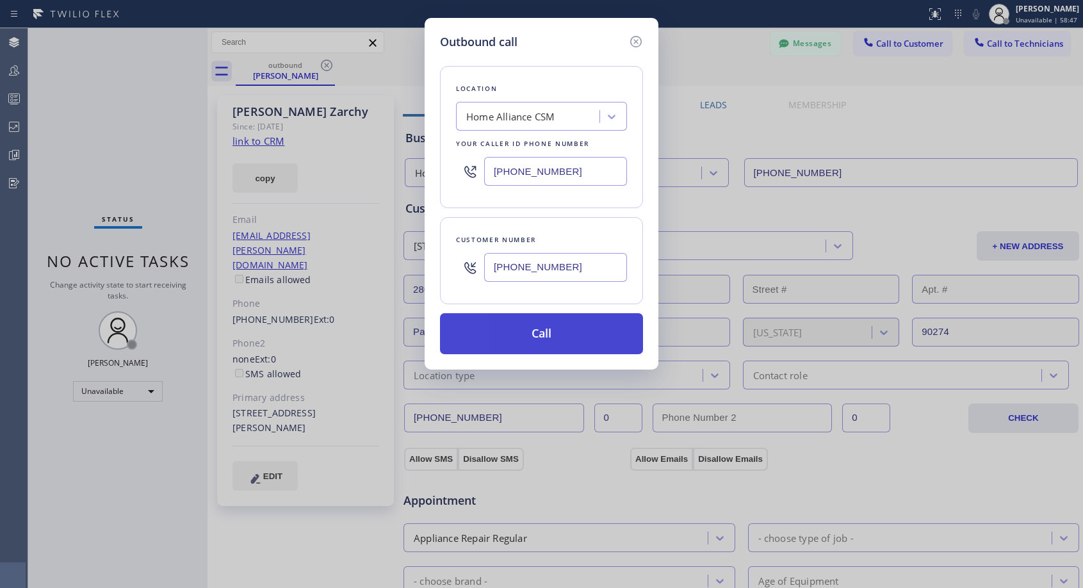
click at [539, 331] on button "Call" at bounding box center [541, 333] width 203 height 41
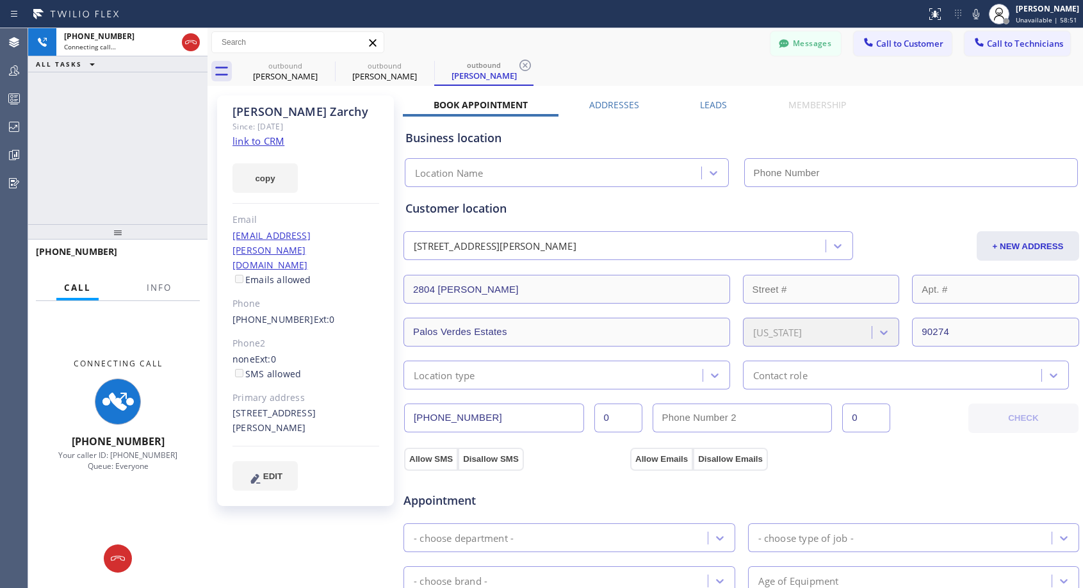
type input "[PHONE_NUMBER]"
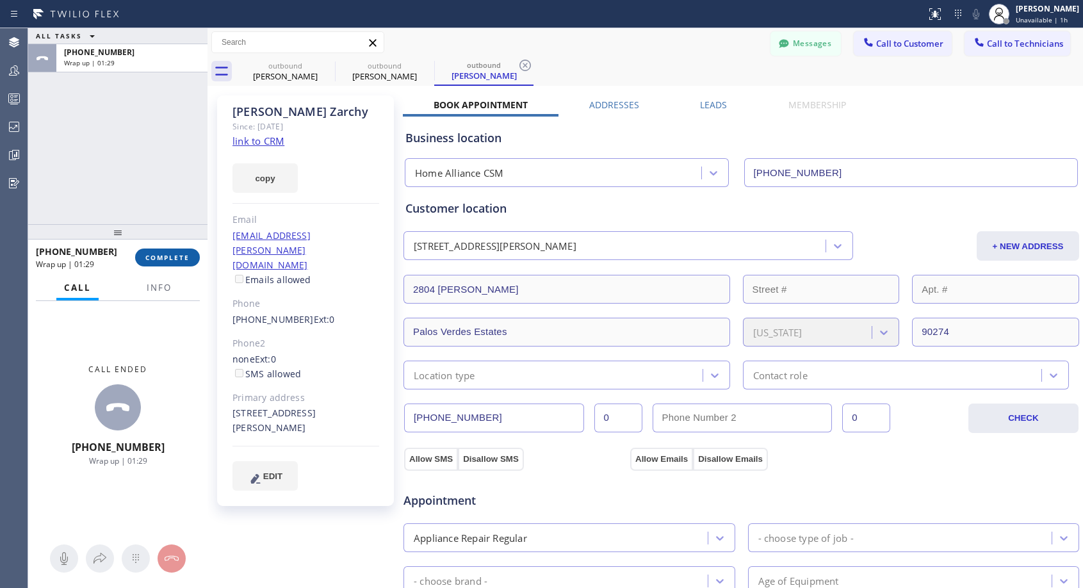
click at [160, 259] on span "COMPLETE" at bounding box center [167, 257] width 44 height 9
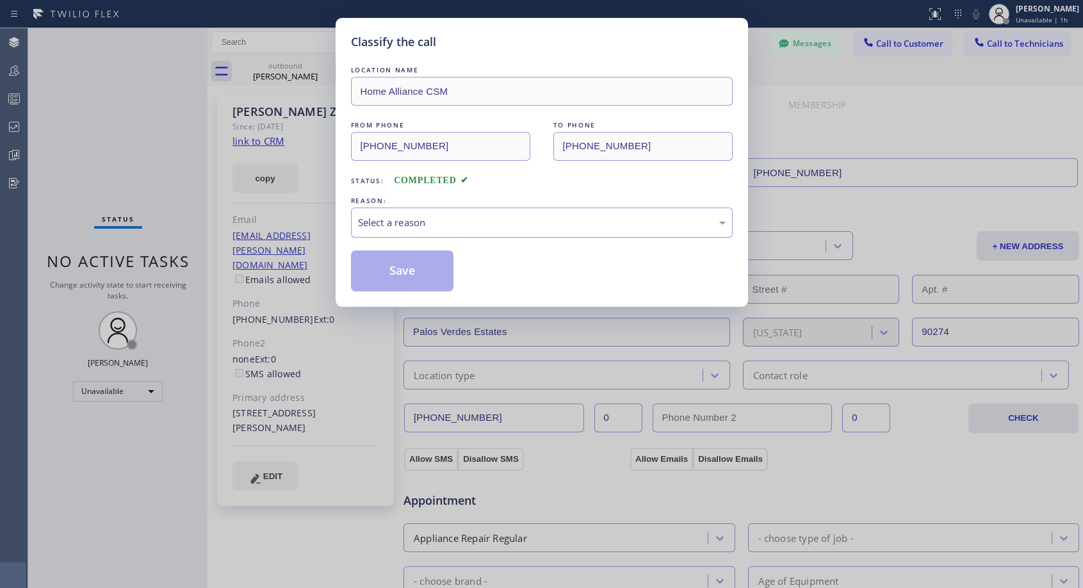
drag, startPoint x: 440, startPoint y: 226, endPoint x: 431, endPoint y: 233, distance: 11.0
click at [441, 226] on div "Select a reason" at bounding box center [542, 222] width 368 height 15
click at [406, 274] on button "Save" at bounding box center [402, 270] width 103 height 41
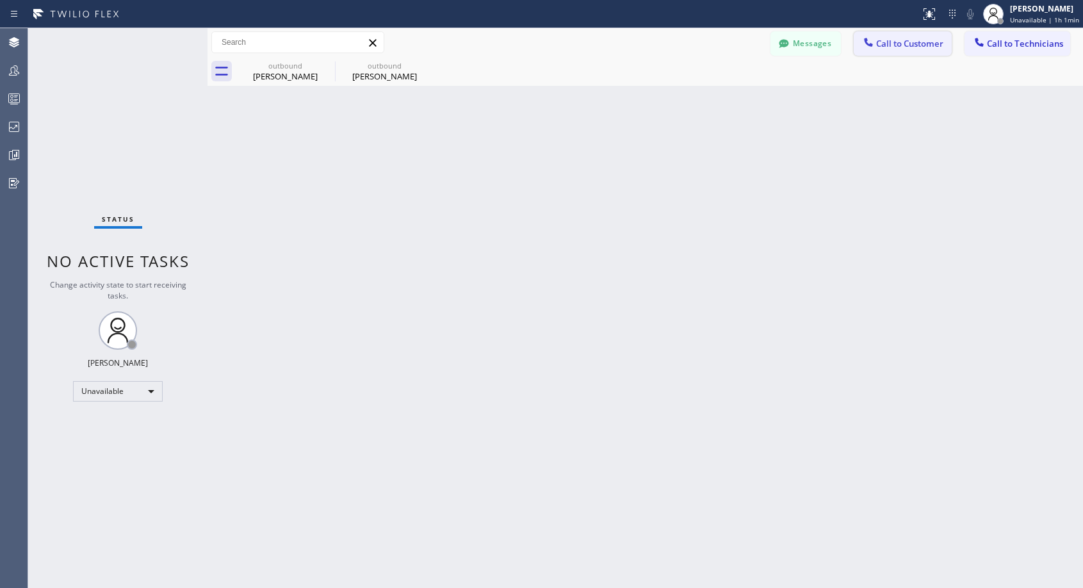
click at [903, 45] on span "Call to Customer" at bounding box center [909, 44] width 67 height 12
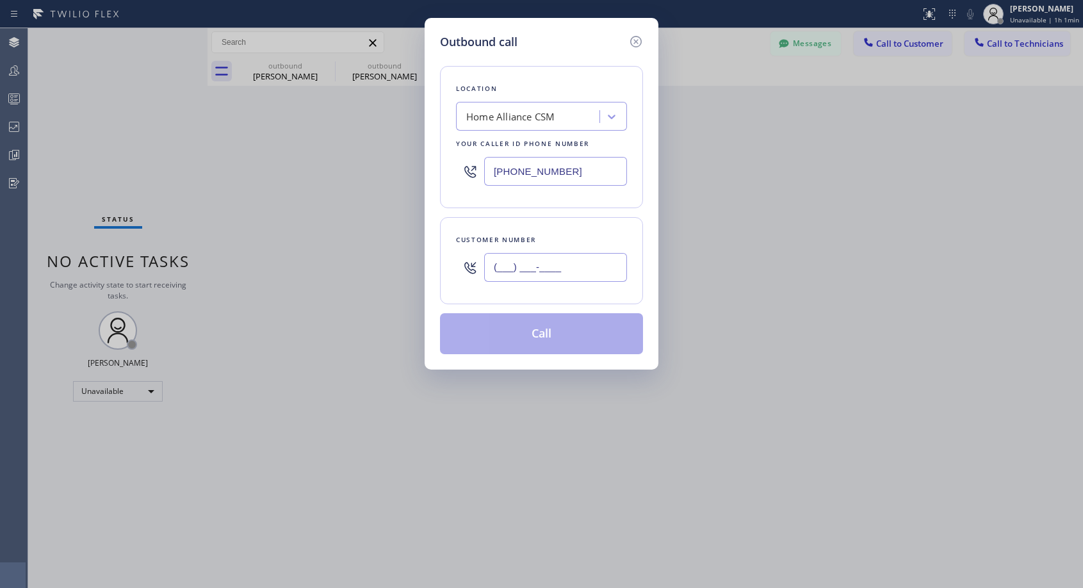
click at [582, 275] on input "(___) ___-____" at bounding box center [555, 267] width 143 height 29
paste input "323) 459-8000"
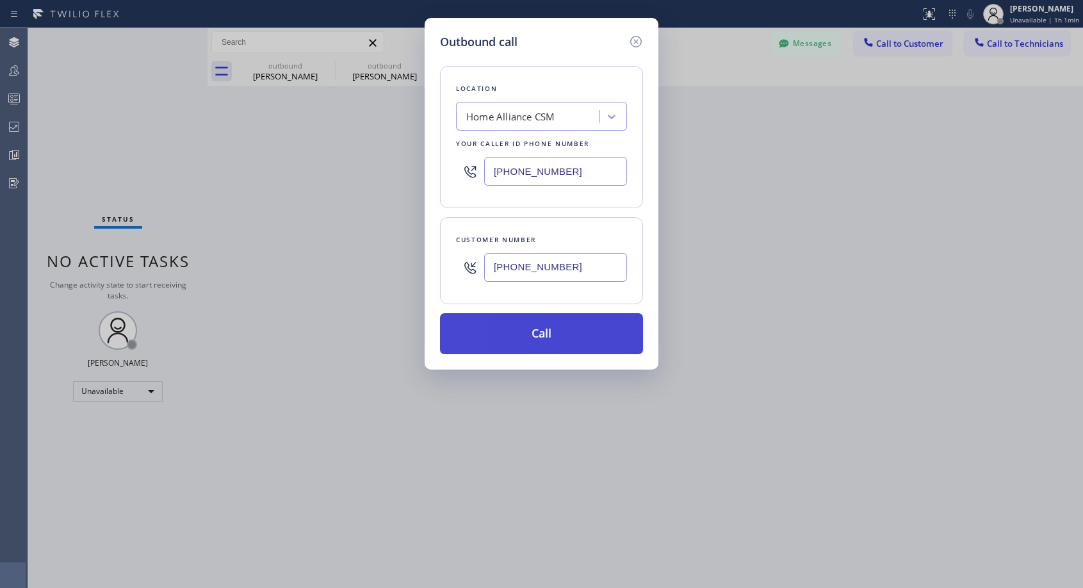
type input "[PHONE_NUMBER]"
click at [578, 333] on button "Call" at bounding box center [541, 333] width 203 height 41
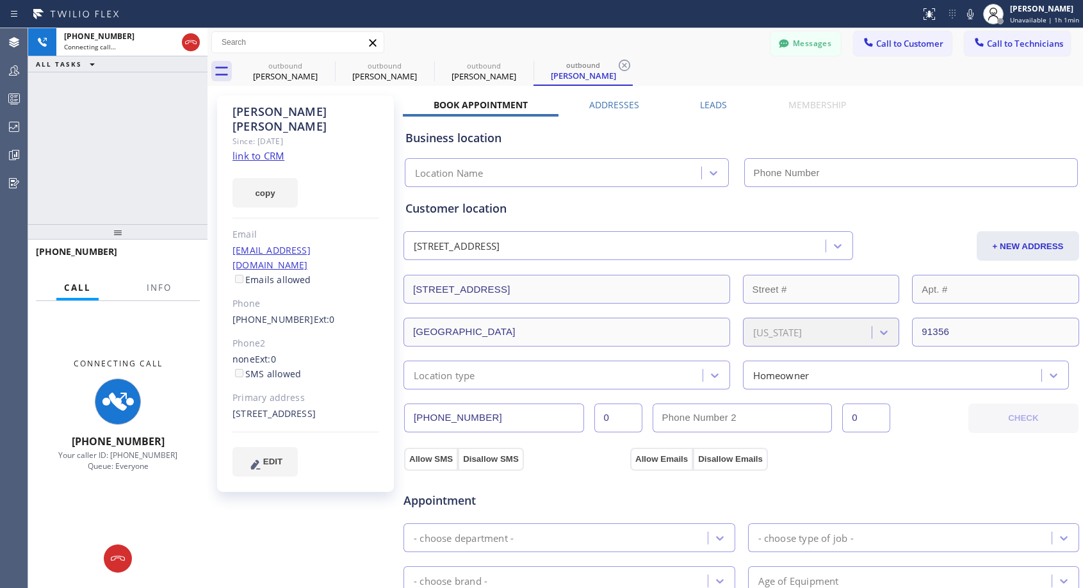
type input "[PHONE_NUMBER]"
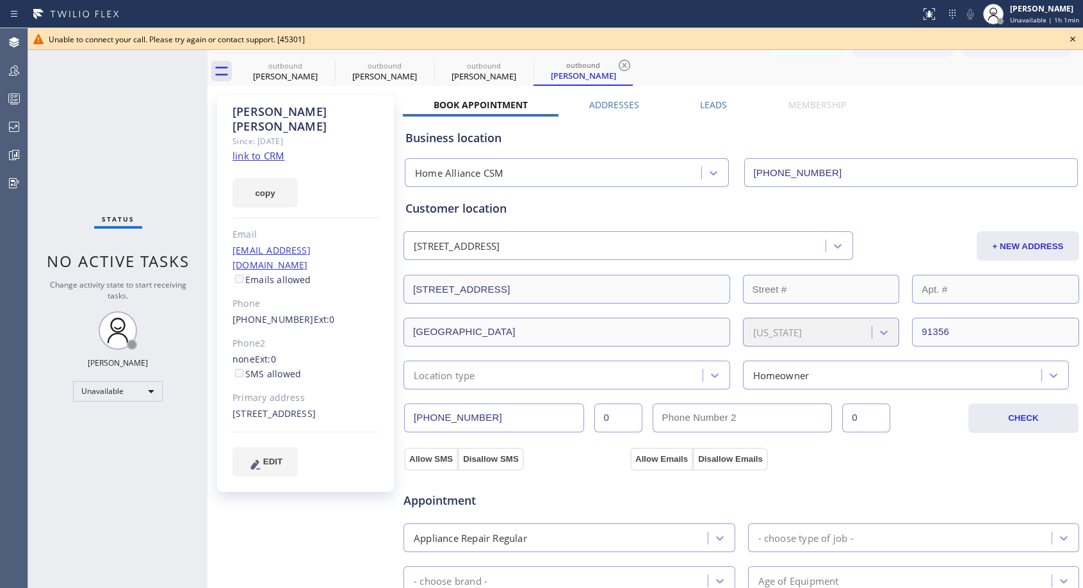
click at [1074, 42] on icon at bounding box center [1072, 38] width 15 height 15
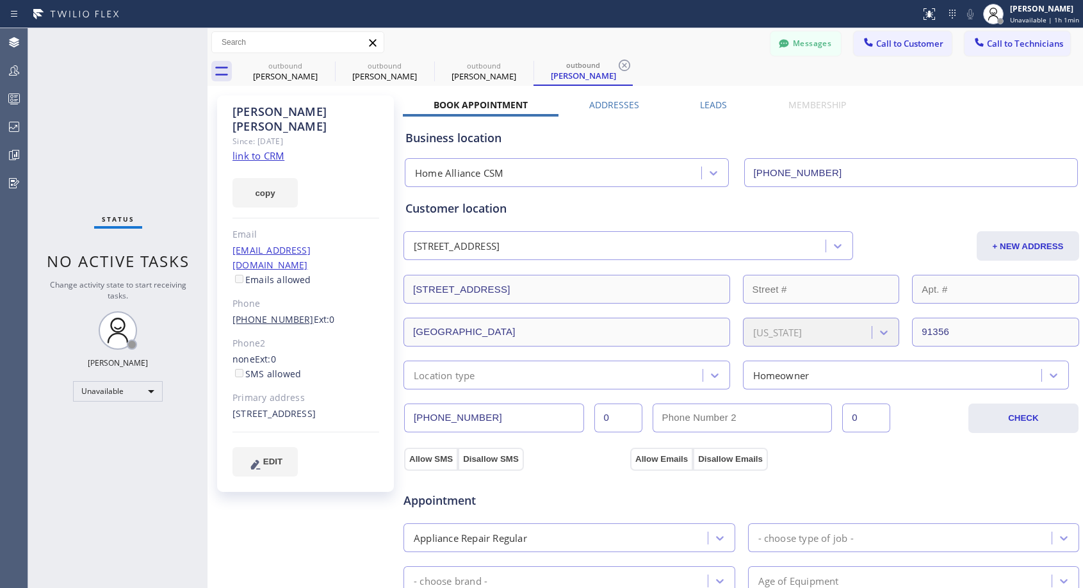
click at [284, 313] on link "[PHONE_NUMBER]" at bounding box center [273, 319] width 81 height 12
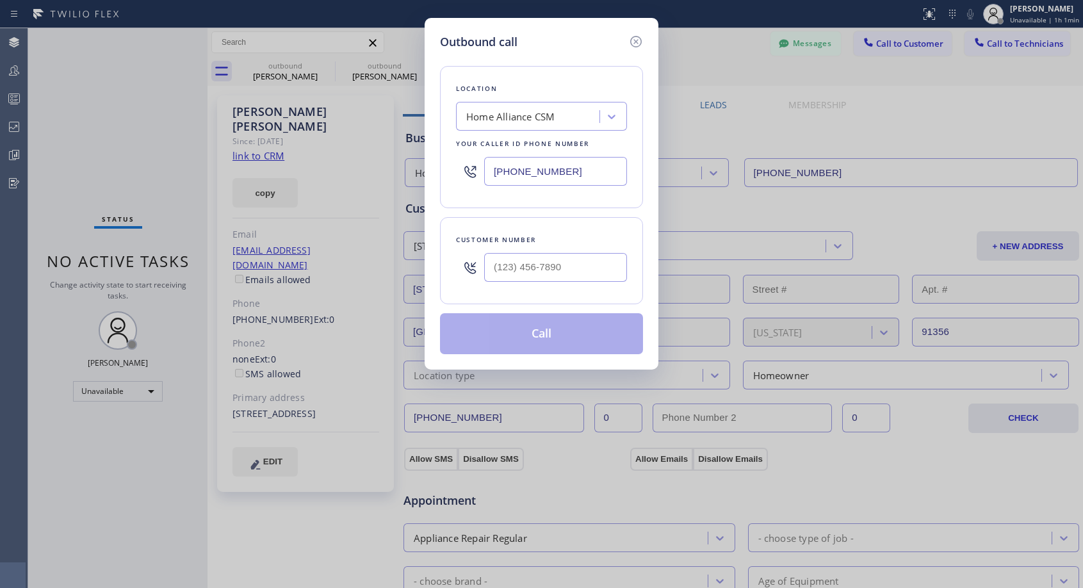
type input "[PHONE_NUMBER]"
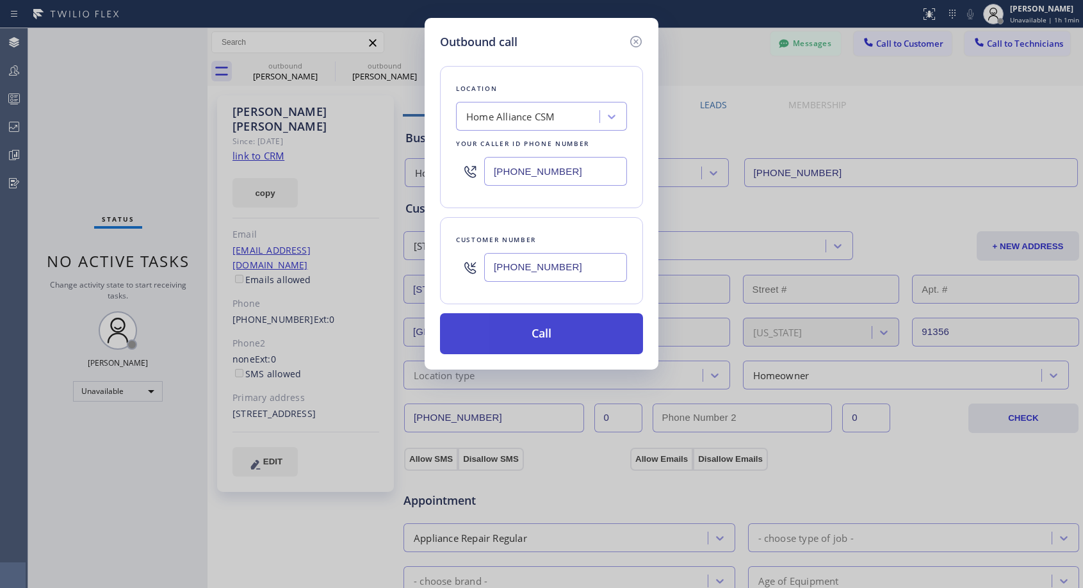
click at [534, 329] on button "Call" at bounding box center [541, 333] width 203 height 41
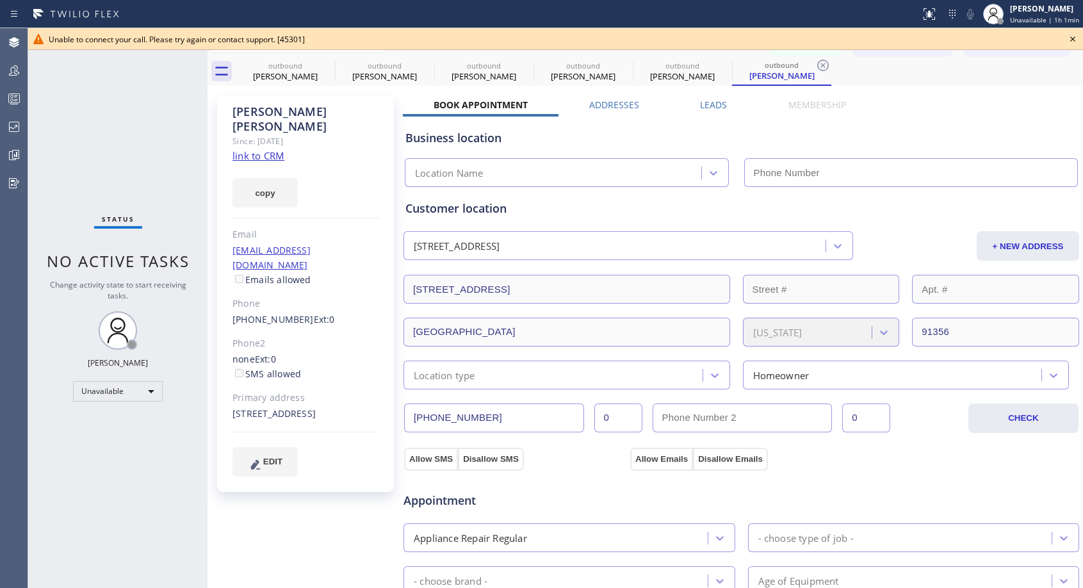
type input "[PHONE_NUMBER]"
click at [1075, 39] on icon at bounding box center [1072, 38] width 15 height 15
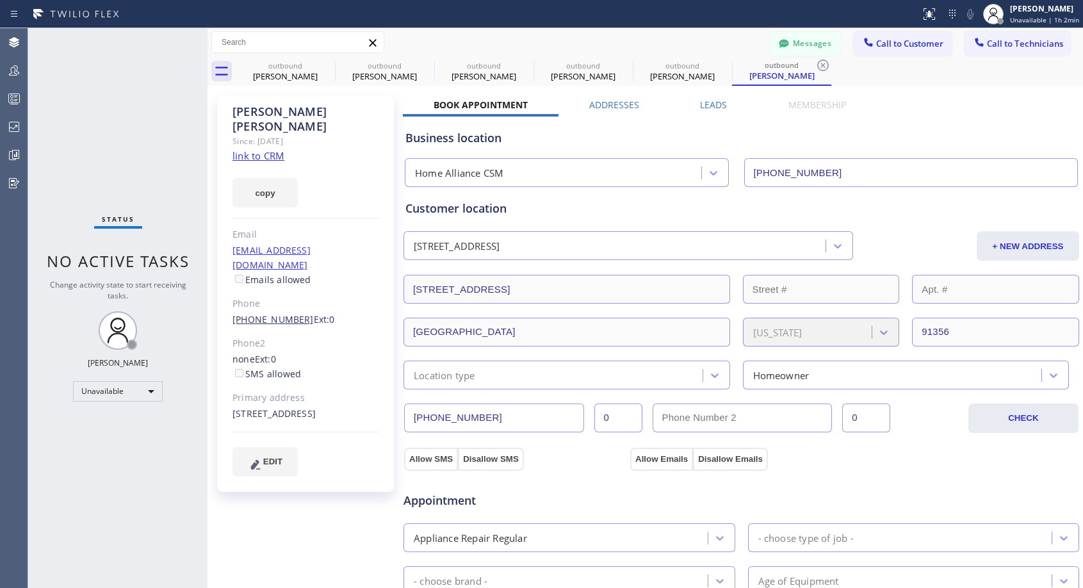
click at [284, 313] on link "[PHONE_NUMBER]" at bounding box center [273, 319] width 81 height 12
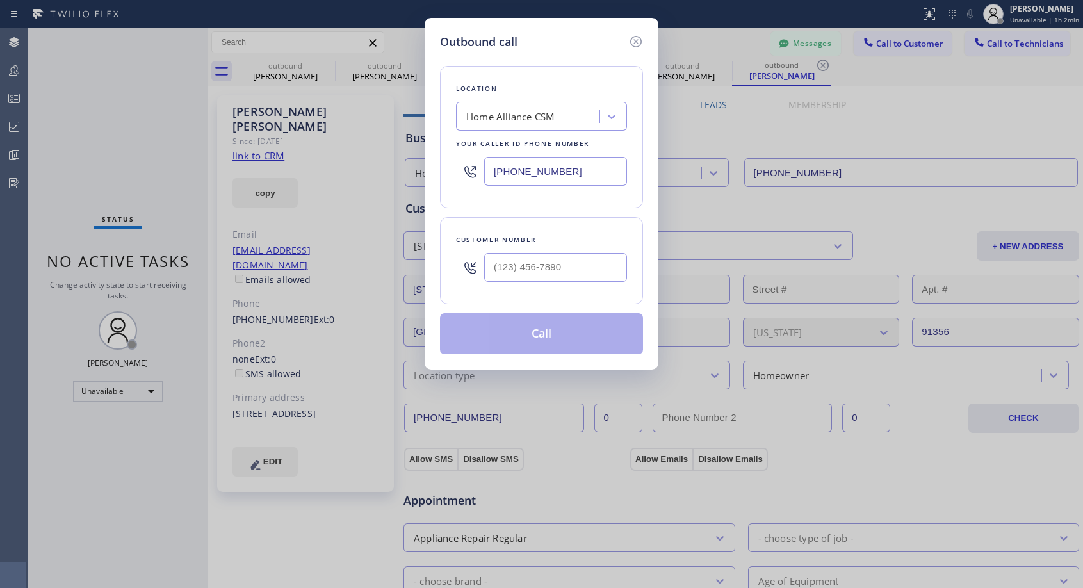
type input "[PHONE_NUMBER]"
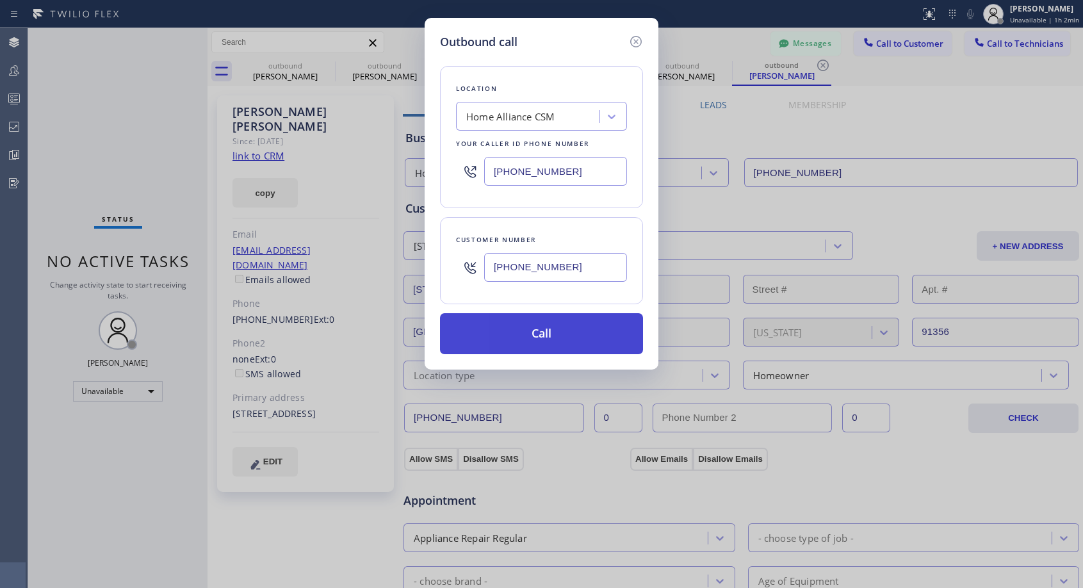
click at [547, 344] on button "Call" at bounding box center [541, 333] width 203 height 41
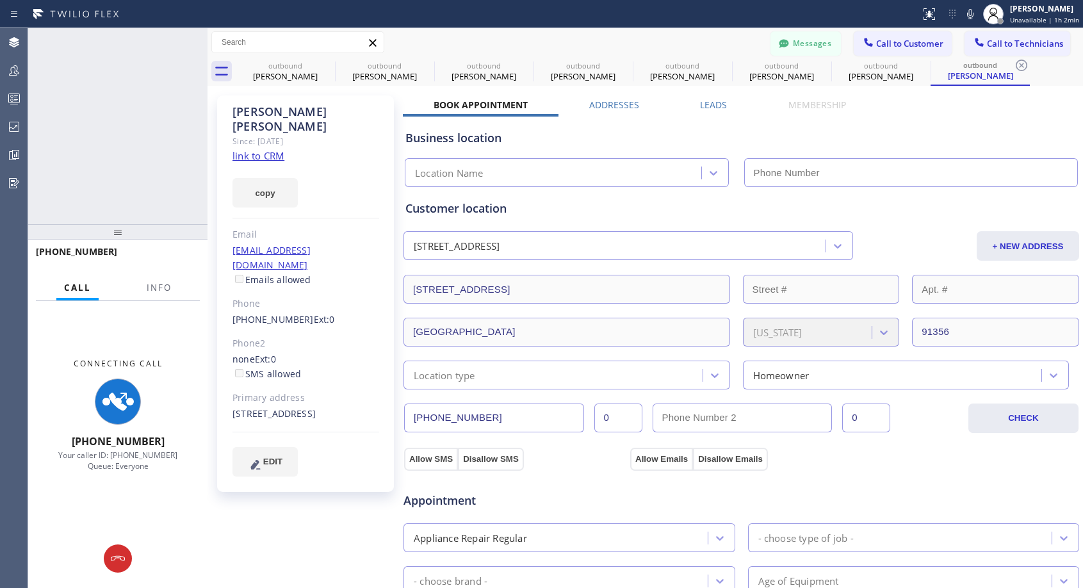
type input "[PHONE_NUMBER]"
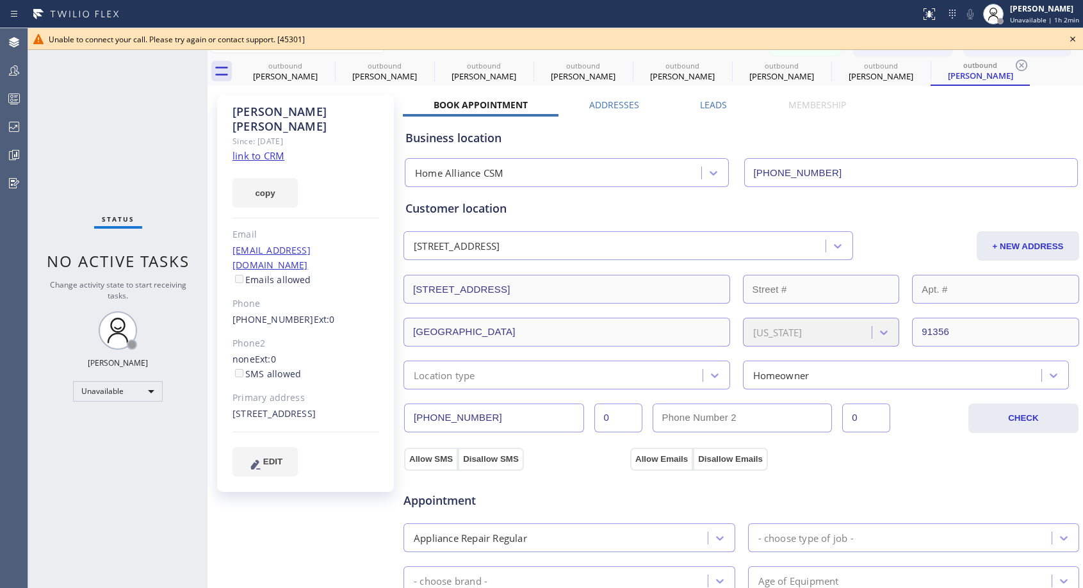
click at [1075, 40] on icon at bounding box center [1072, 38] width 15 height 15
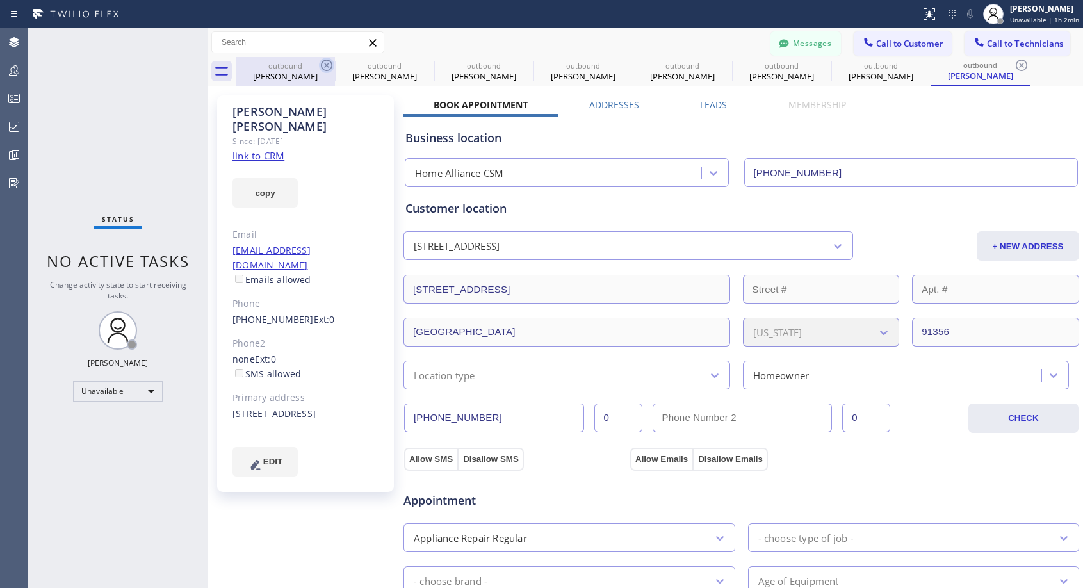
click at [325, 65] on icon at bounding box center [327, 66] width 12 height 12
click at [0, 0] on icon at bounding box center [0, 0] width 0 height 0
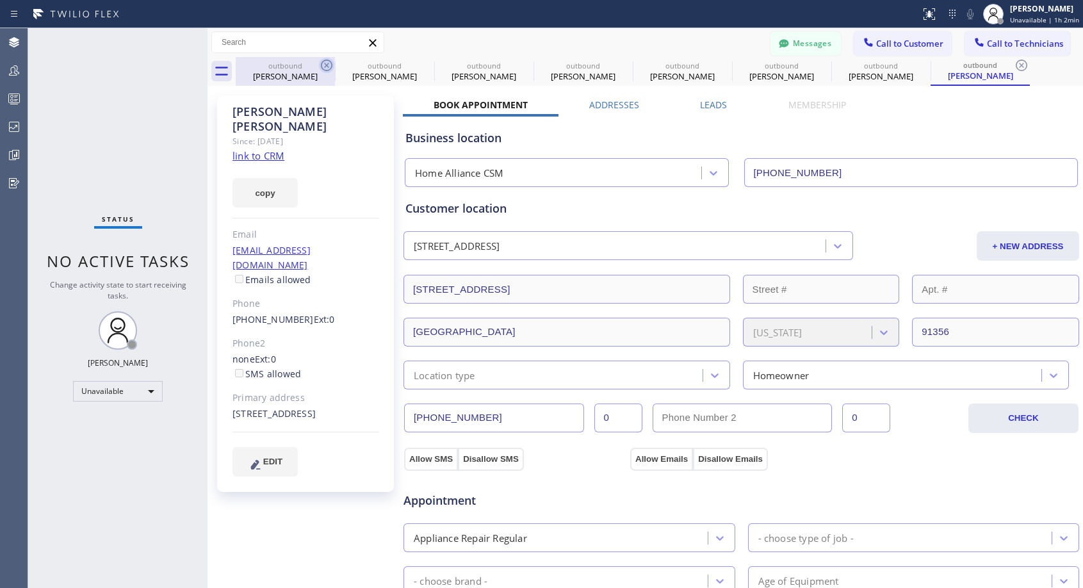
click at [0, 0] on icon at bounding box center [0, 0] width 0 height 0
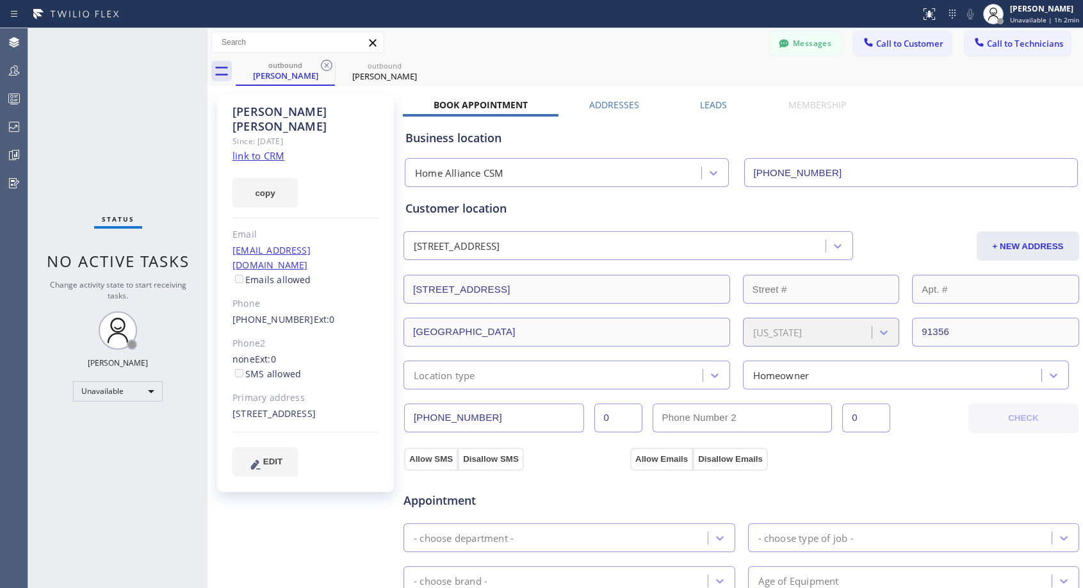
click at [325, 65] on icon at bounding box center [327, 66] width 12 height 12
click at [0, 0] on icon at bounding box center [0, 0] width 0 height 0
click at [325, 65] on div "outbound [PERSON_NAME] outbound [PERSON_NAME]" at bounding box center [660, 71] width 848 height 29
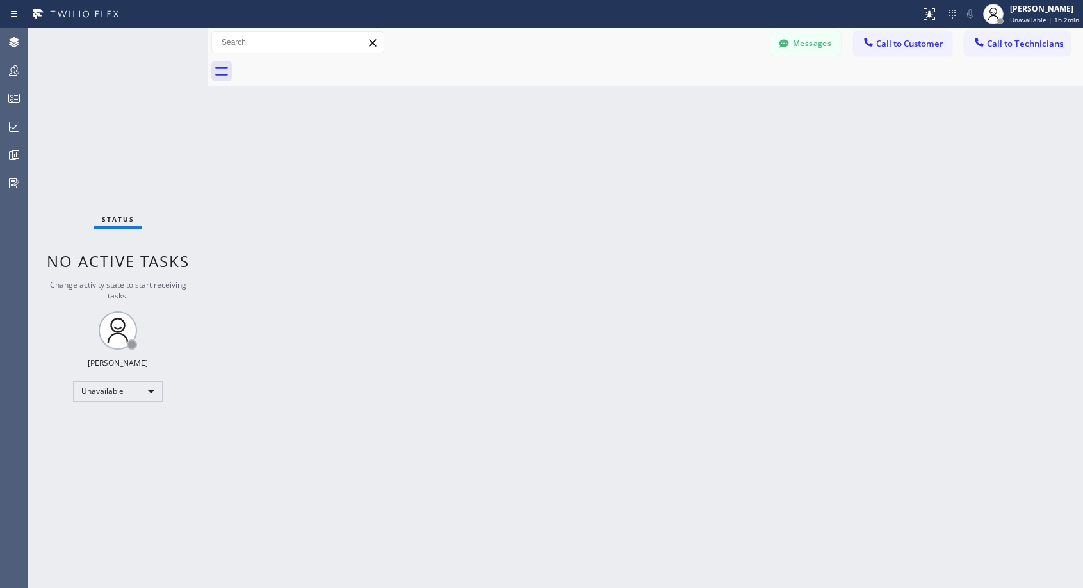
click at [325, 65] on div at bounding box center [660, 71] width 848 height 29
click at [884, 35] on button "Call to Customer" at bounding box center [903, 43] width 98 height 24
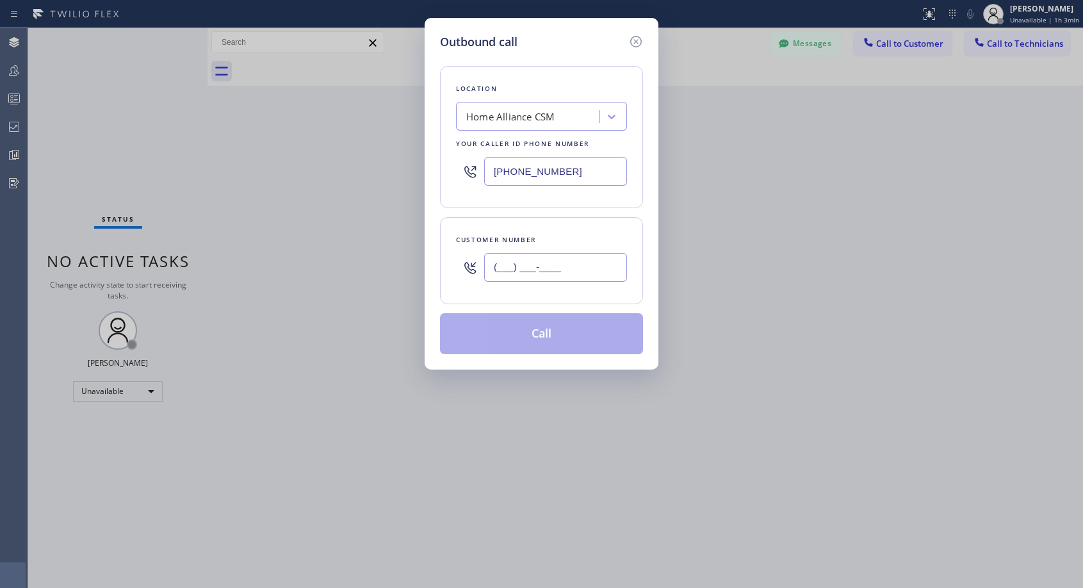
click at [561, 269] on input "(___) ___-____" at bounding box center [555, 267] width 143 height 29
paste input "310) 569-1354"
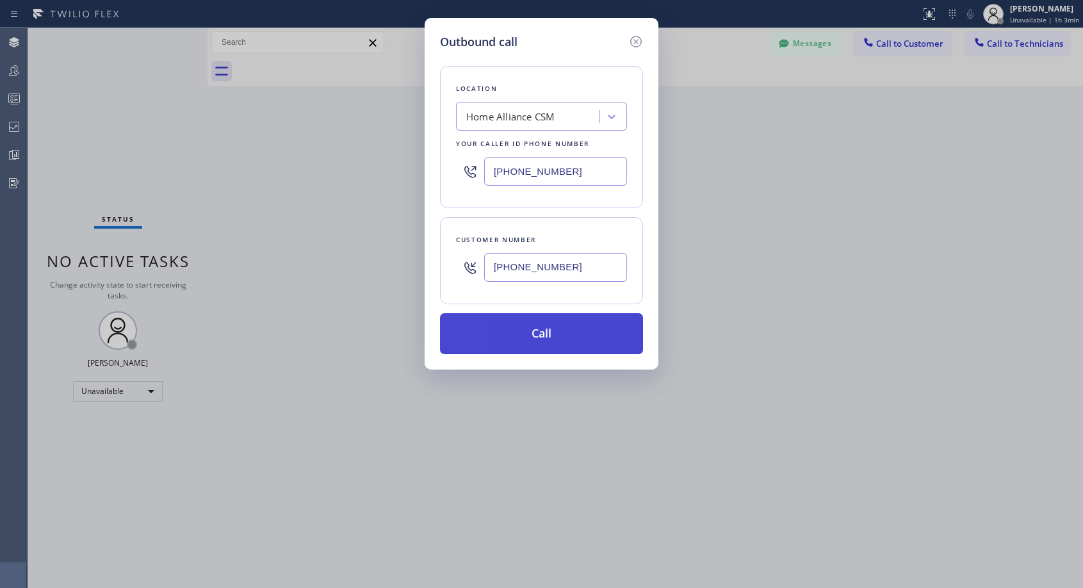
type input "[PHONE_NUMBER]"
click at [547, 330] on button "Call" at bounding box center [541, 333] width 203 height 41
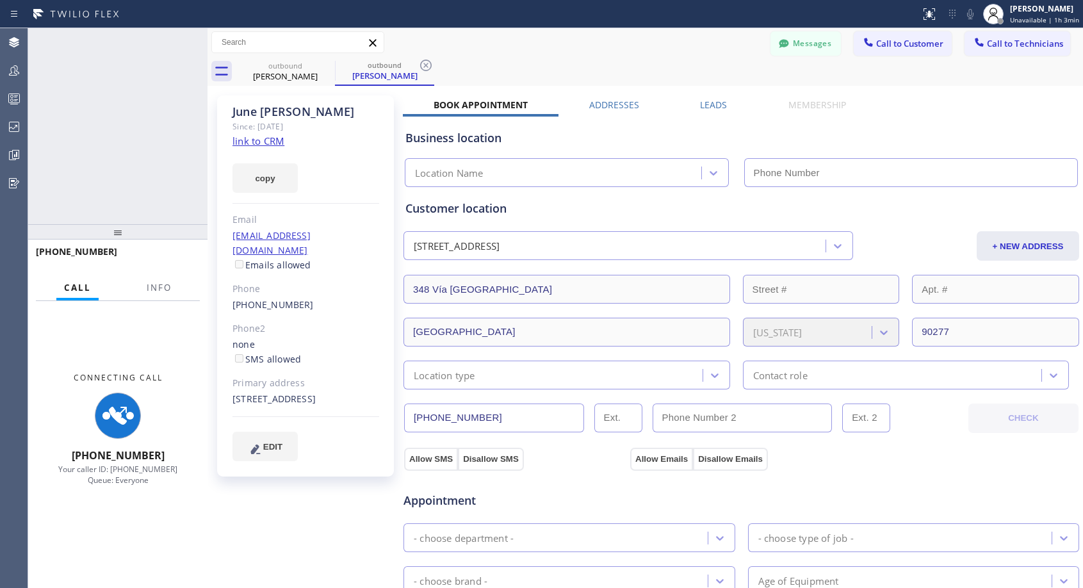
type input "[PHONE_NUMBER]"
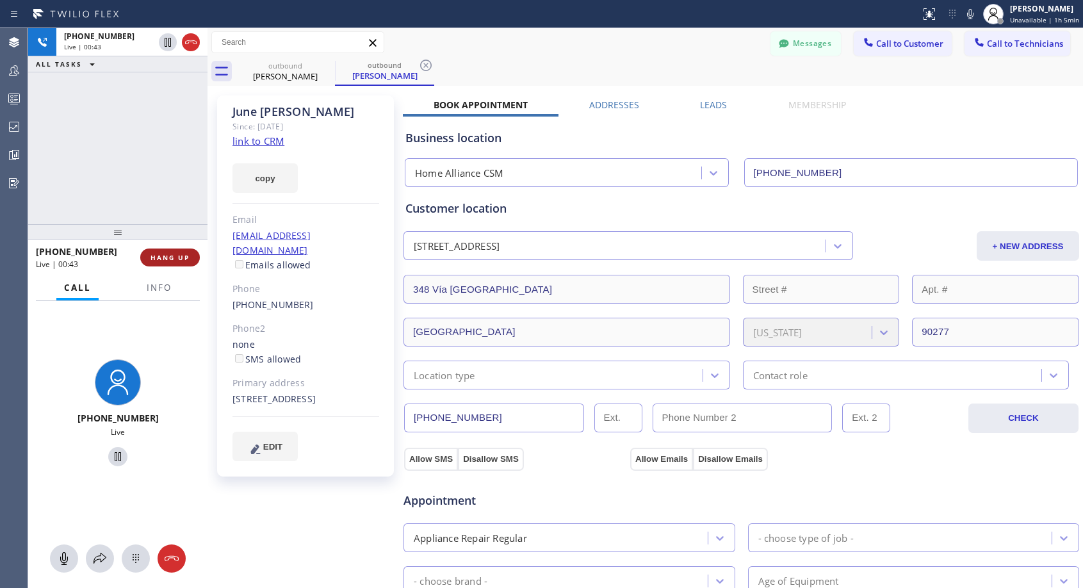
click at [160, 259] on span "HANG UP" at bounding box center [170, 257] width 39 height 9
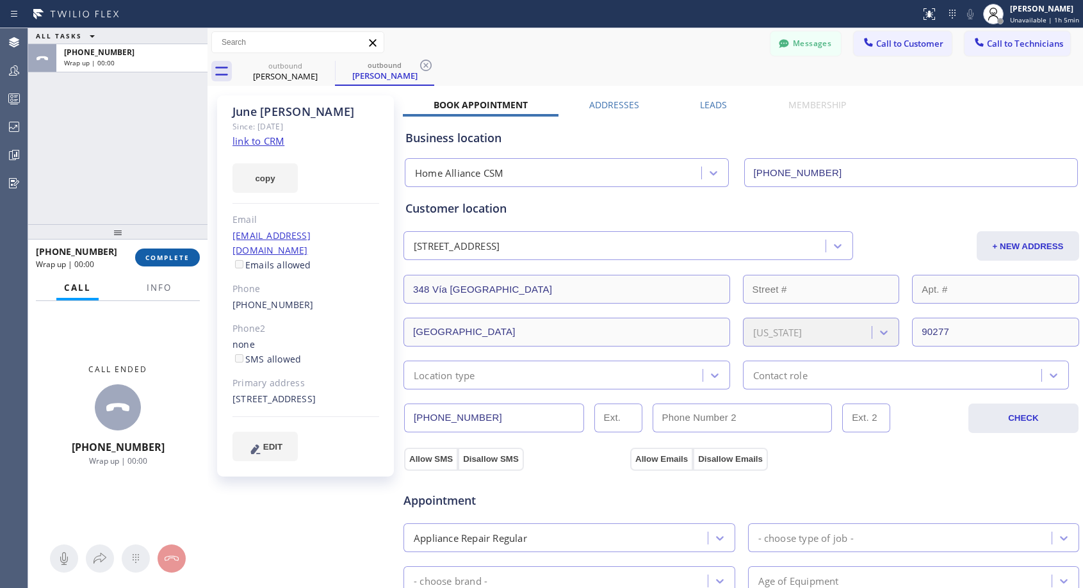
click at [160, 259] on span "COMPLETE" at bounding box center [167, 257] width 44 height 9
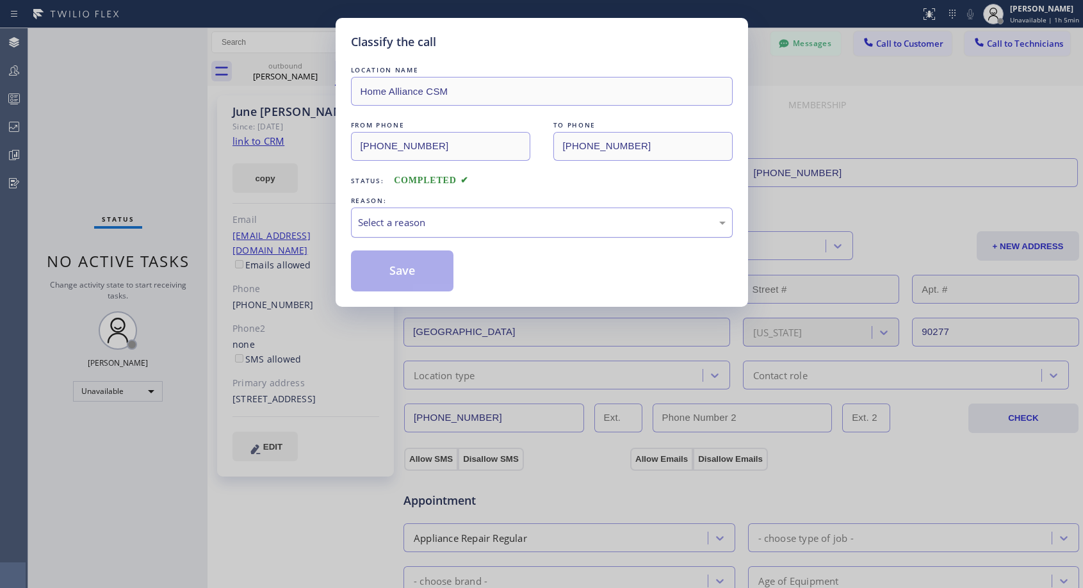
click at [518, 224] on div "Select a reason" at bounding box center [542, 222] width 368 height 15
click at [427, 274] on button "Save" at bounding box center [402, 270] width 103 height 41
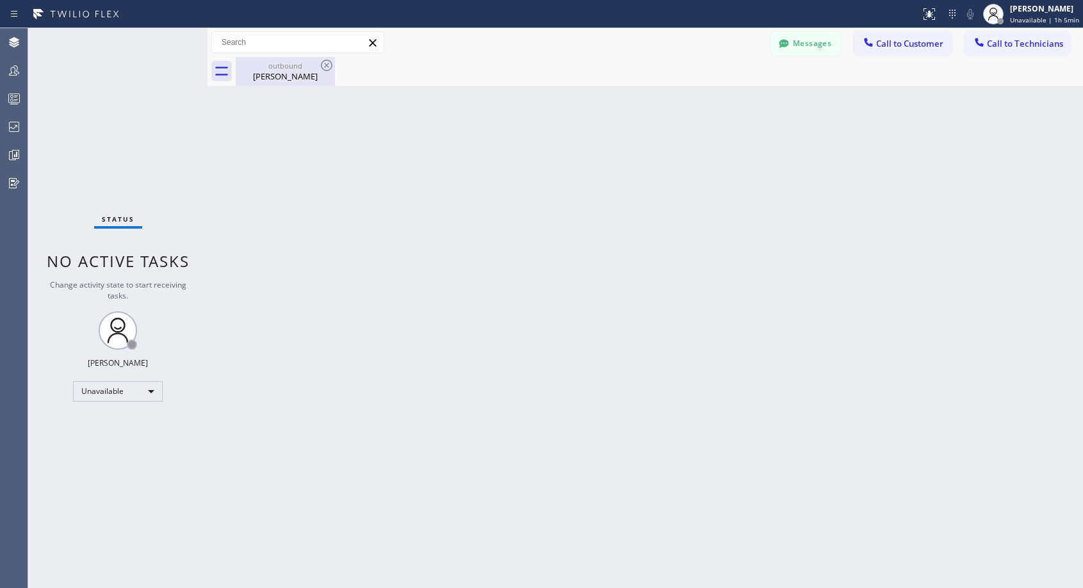
click at [297, 77] on div "[PERSON_NAME]" at bounding box center [285, 76] width 97 height 12
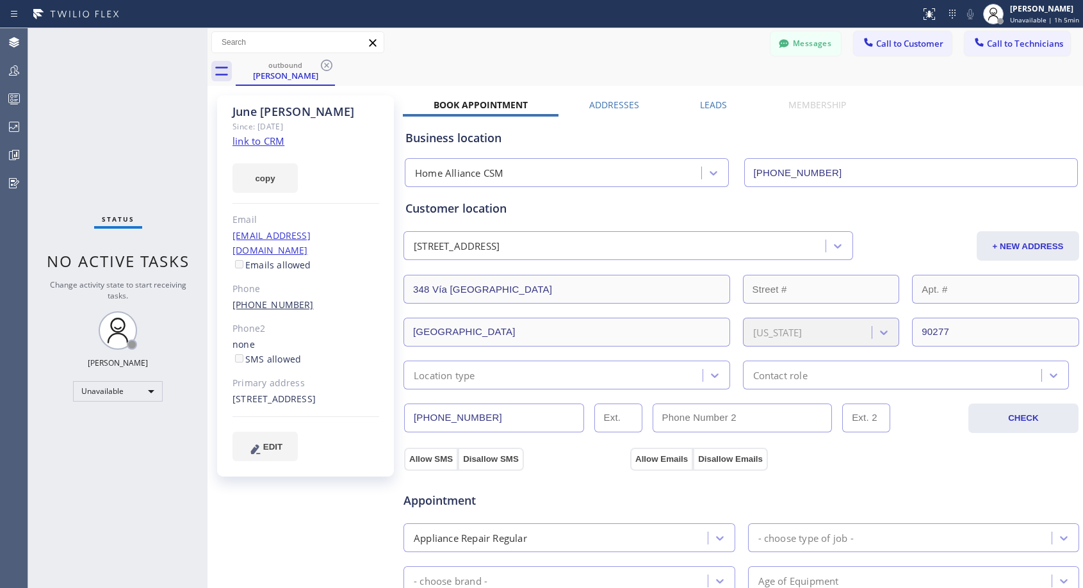
click at [279, 299] on link "[PHONE_NUMBER]" at bounding box center [273, 305] width 81 height 12
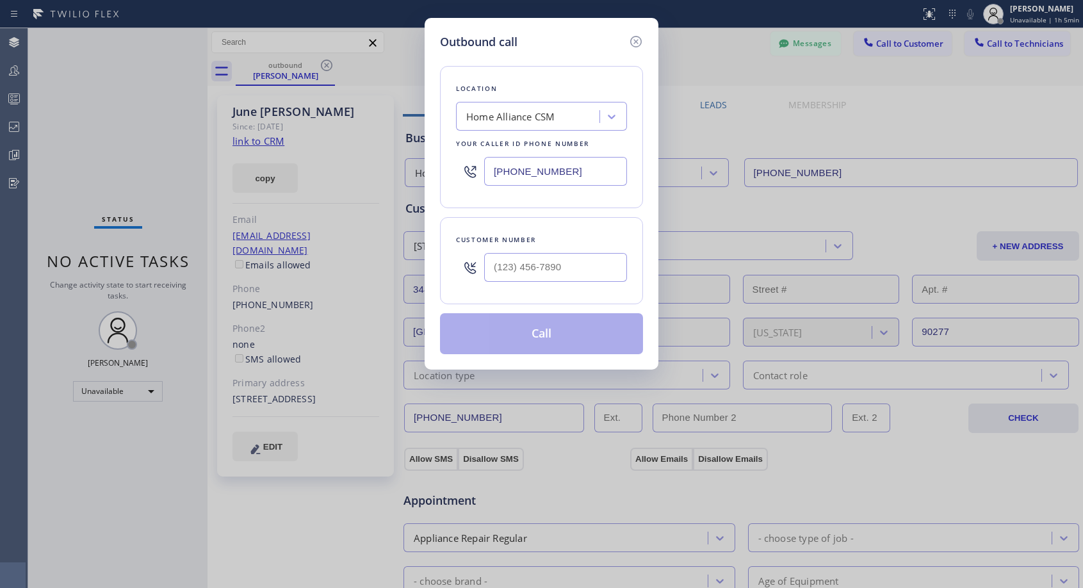
type input "[PHONE_NUMBER]"
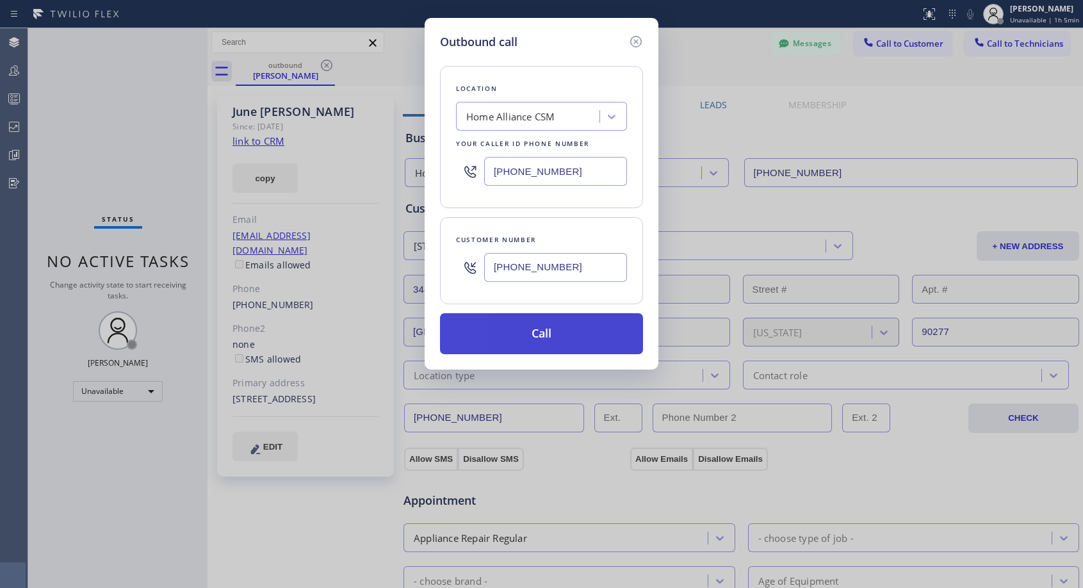
click at [523, 326] on button "Call" at bounding box center [541, 333] width 203 height 41
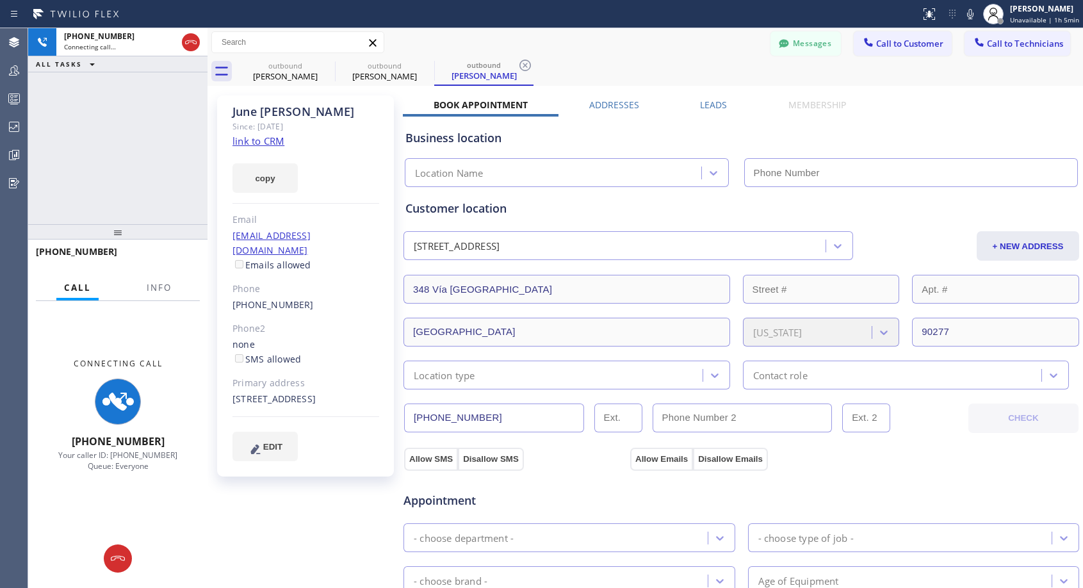
type input "[PHONE_NUMBER]"
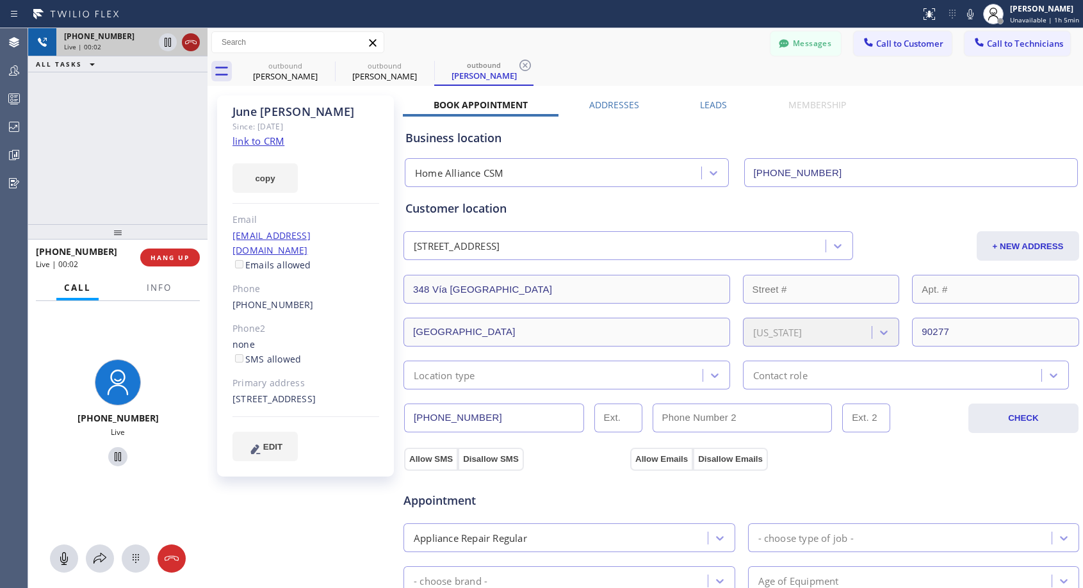
click at [195, 42] on icon at bounding box center [190, 42] width 15 height 15
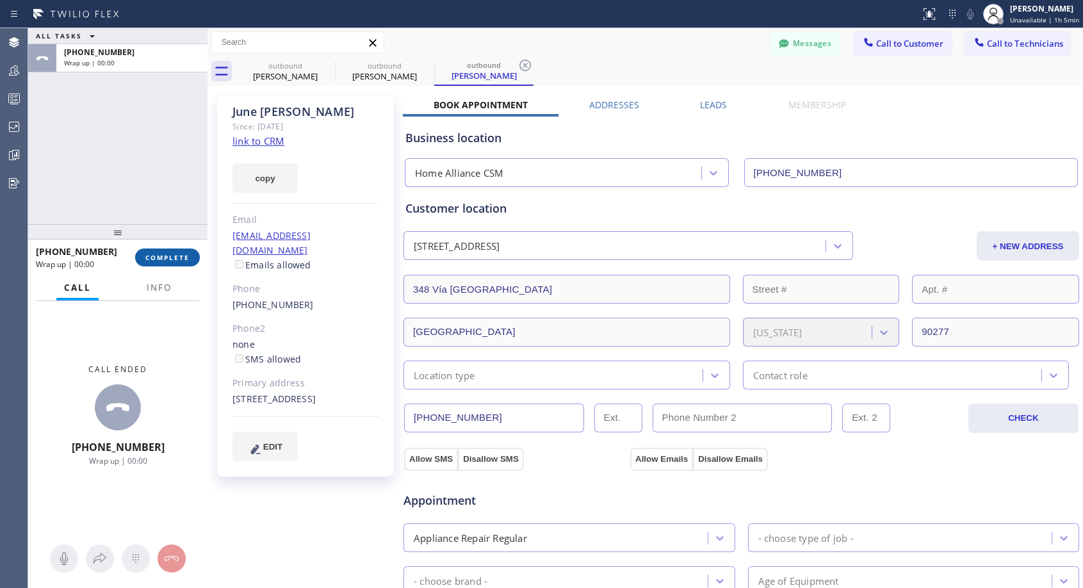
click at [160, 263] on button "COMPLETE" at bounding box center [167, 258] width 65 height 18
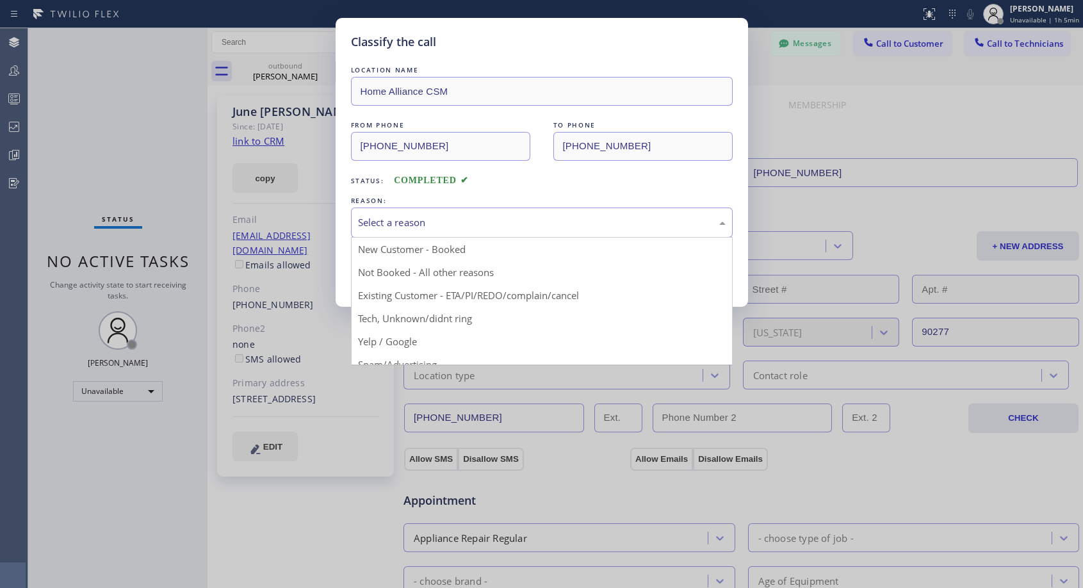
click at [498, 229] on div "Select a reason" at bounding box center [542, 222] width 368 height 15
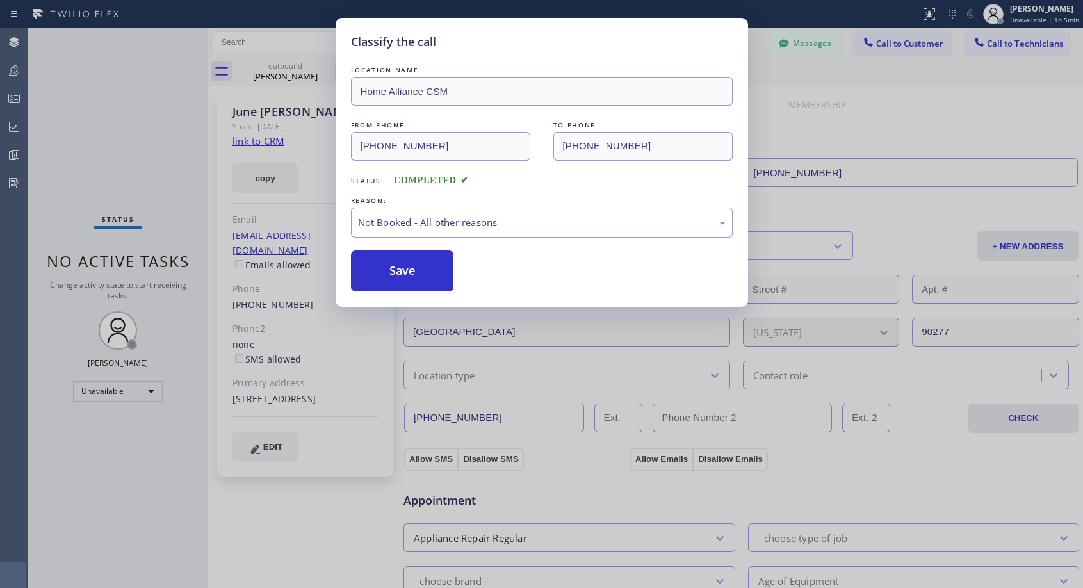
click at [438, 274] on button "Save" at bounding box center [402, 270] width 103 height 41
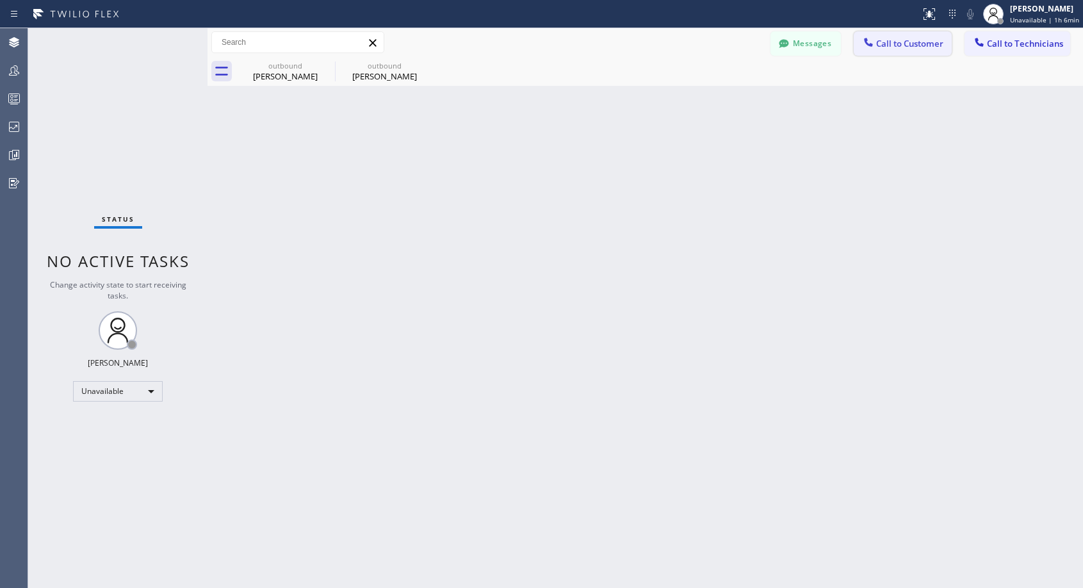
click at [907, 42] on span "Call to Customer" at bounding box center [909, 44] width 67 height 12
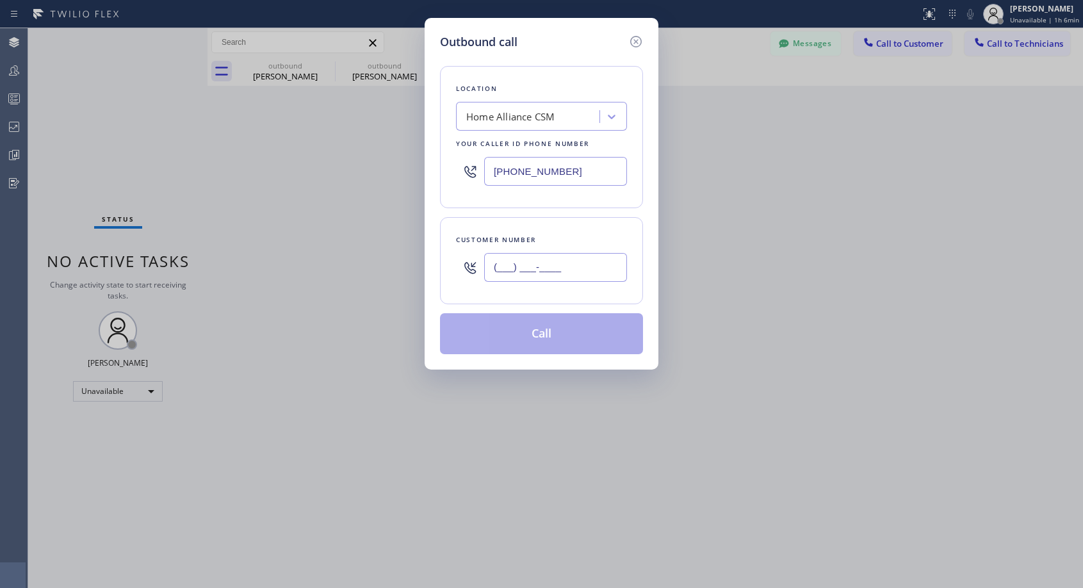
click at [591, 273] on input "(___) ___-____" at bounding box center [555, 267] width 143 height 29
paste input "714) 458-1727"
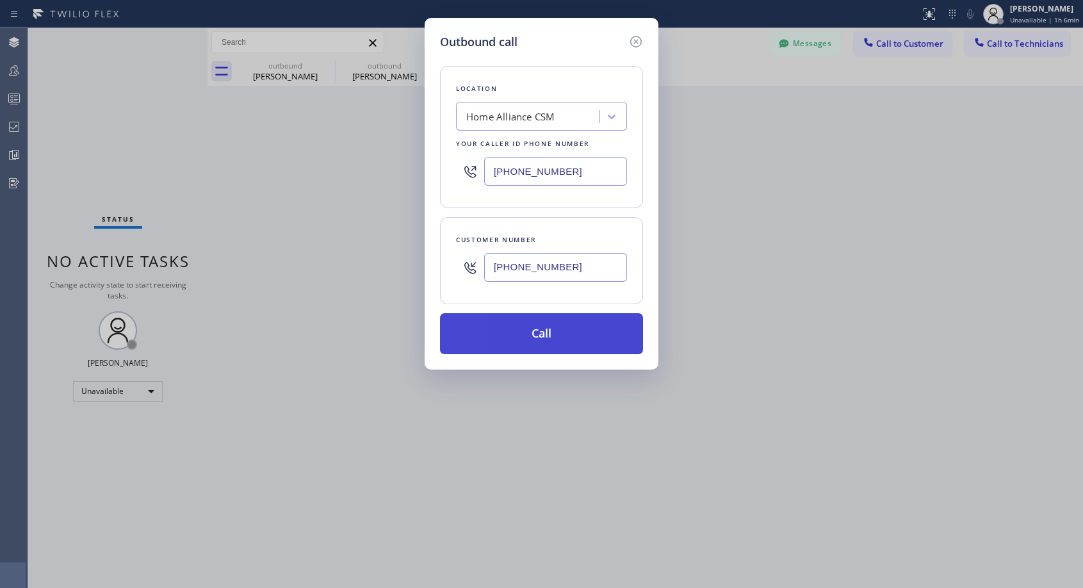
type input "[PHONE_NUMBER]"
click at [573, 331] on button "Call" at bounding box center [541, 333] width 203 height 41
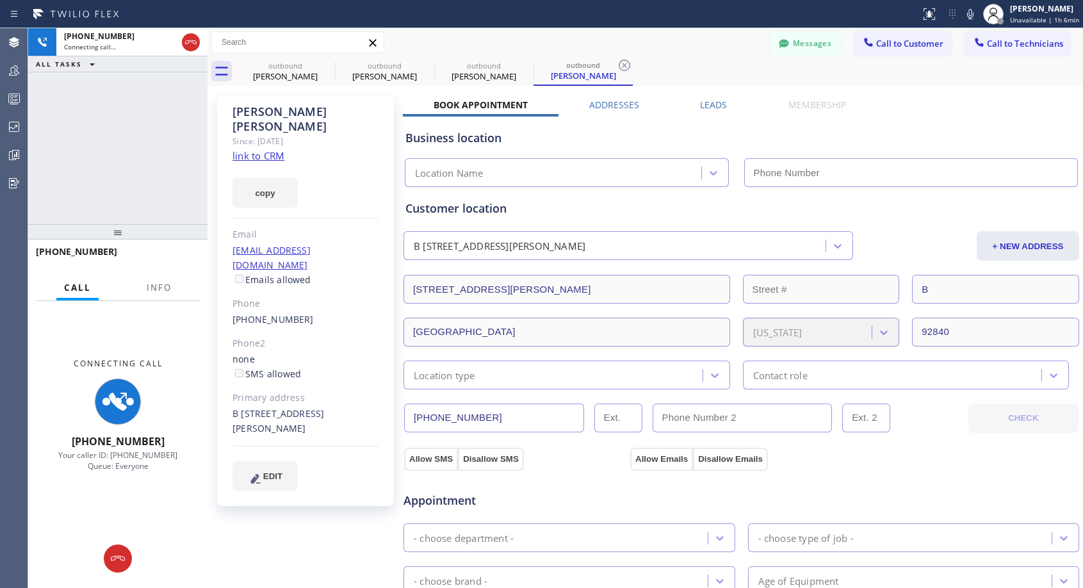
type input "[PHONE_NUMBER]"
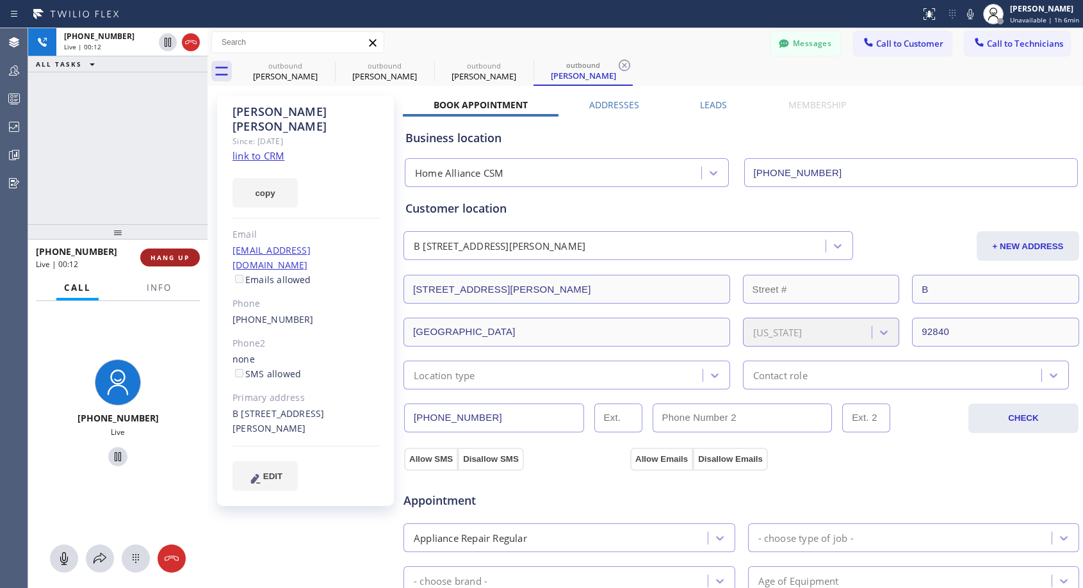
click at [174, 255] on span "HANG UP" at bounding box center [170, 257] width 39 height 9
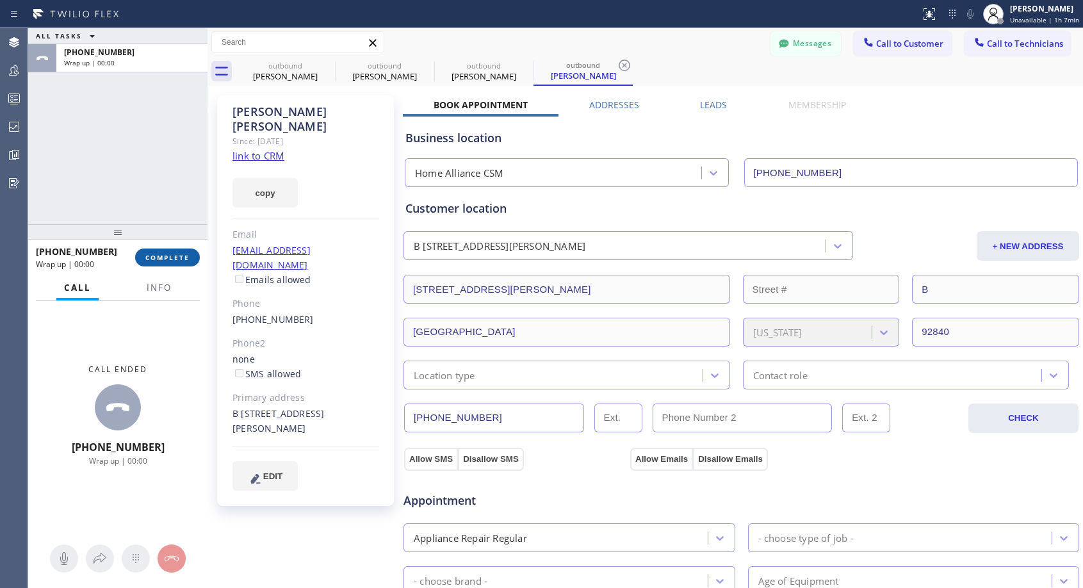
click at [179, 256] on span "COMPLETE" at bounding box center [167, 257] width 44 height 9
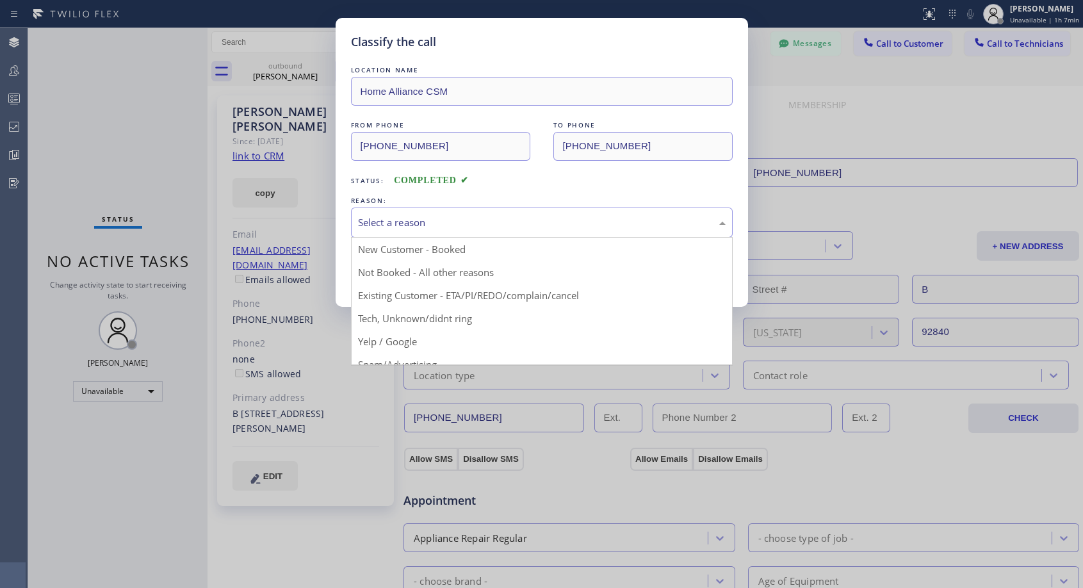
click at [564, 221] on div "Select a reason" at bounding box center [542, 222] width 368 height 15
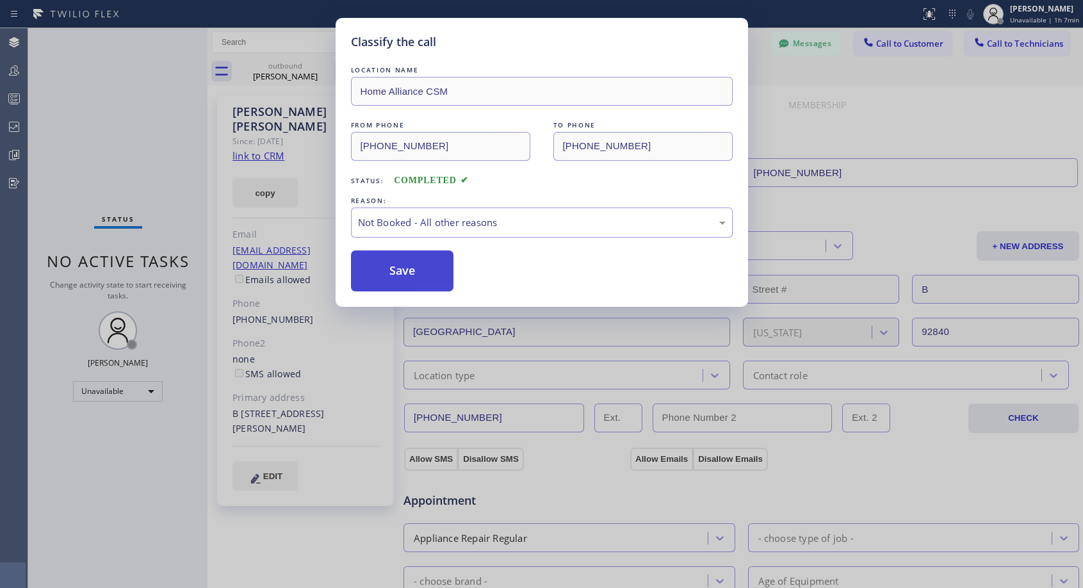
click at [414, 268] on button "Save" at bounding box center [402, 270] width 103 height 41
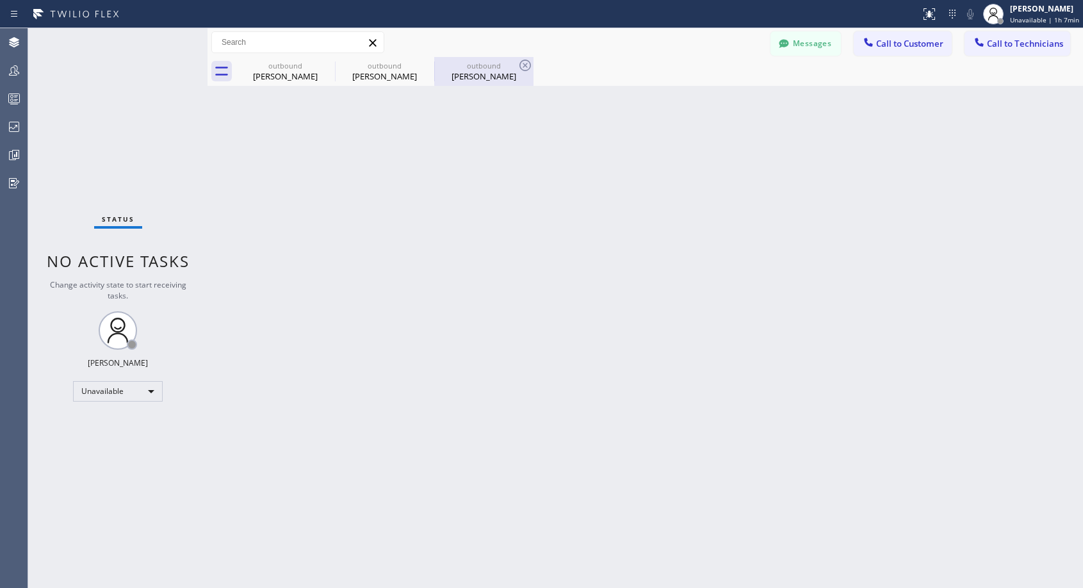
click at [480, 73] on div "[PERSON_NAME]" at bounding box center [484, 76] width 97 height 12
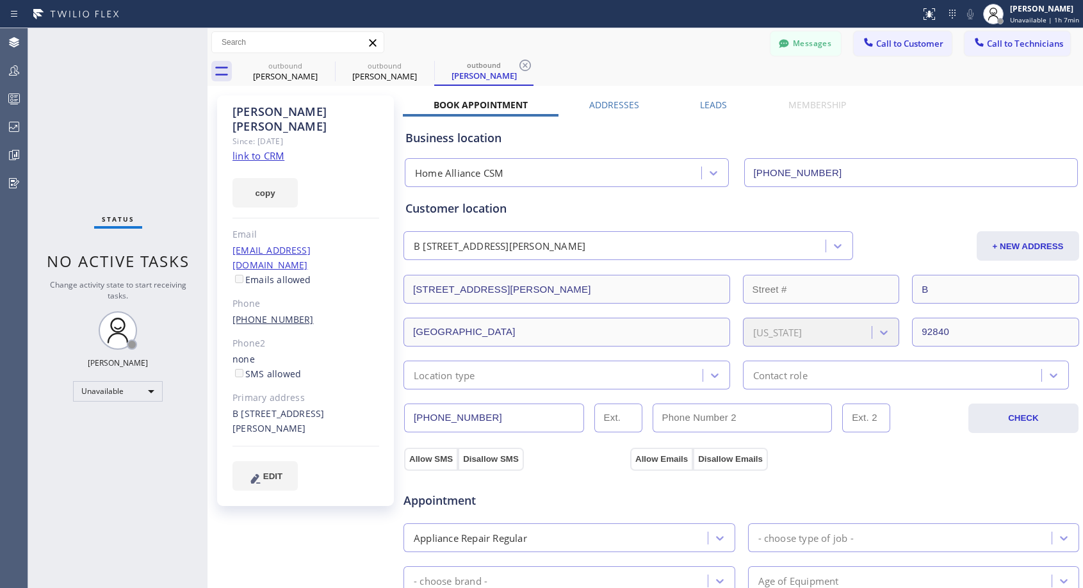
click at [285, 313] on link "[PHONE_NUMBER]" at bounding box center [273, 319] width 81 height 12
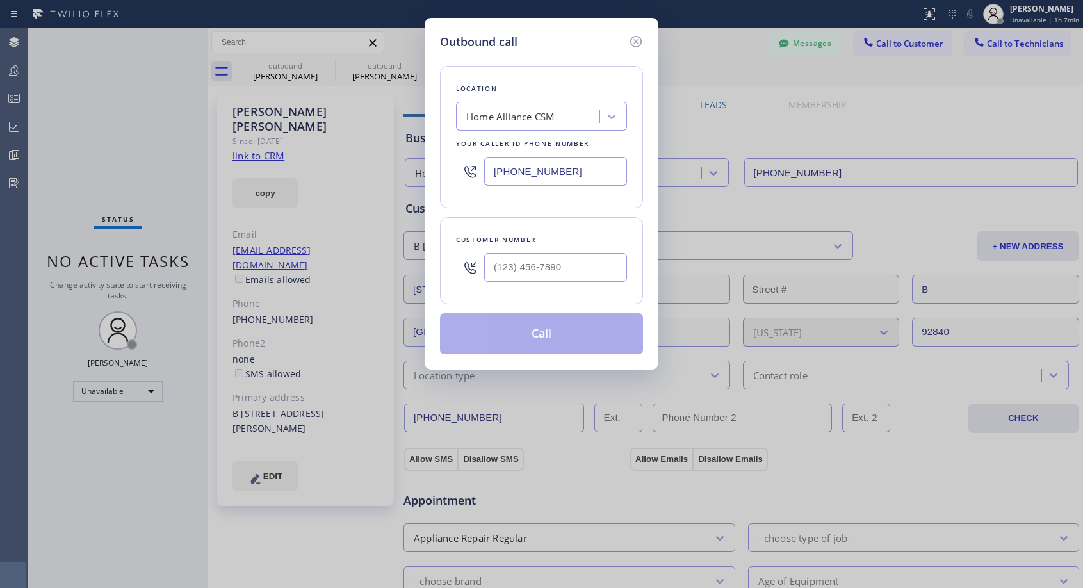
type input "[PHONE_NUMBER]"
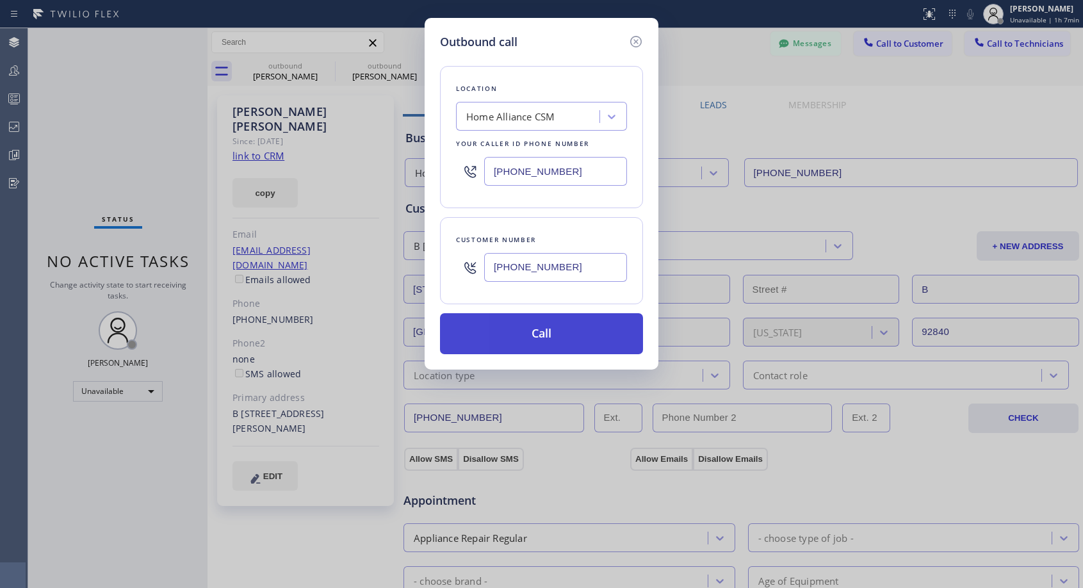
click at [529, 338] on button "Call" at bounding box center [541, 333] width 203 height 41
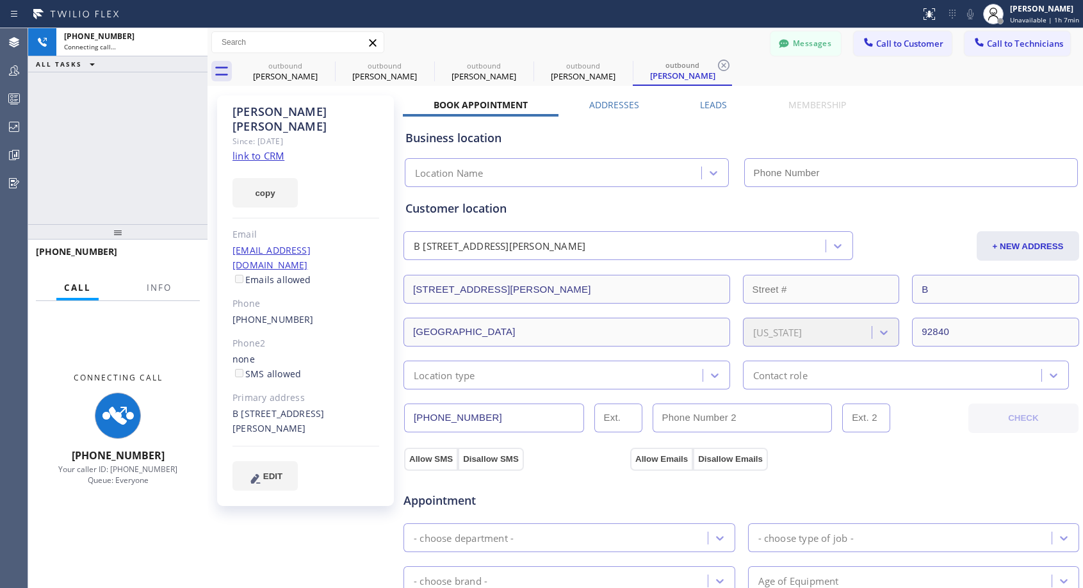
type input "[PHONE_NUMBER]"
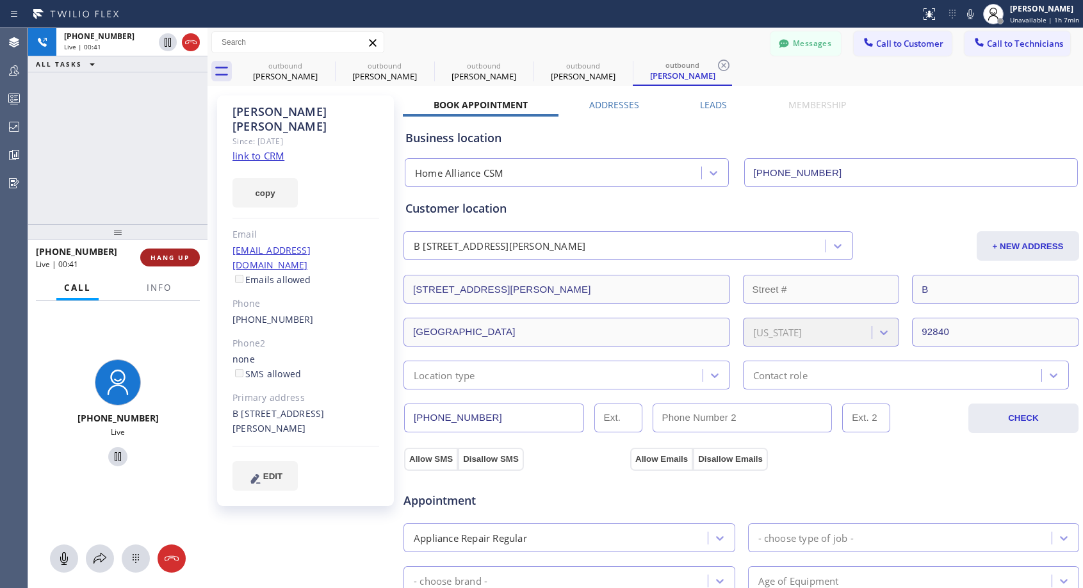
click at [165, 254] on span "HANG UP" at bounding box center [170, 257] width 39 height 9
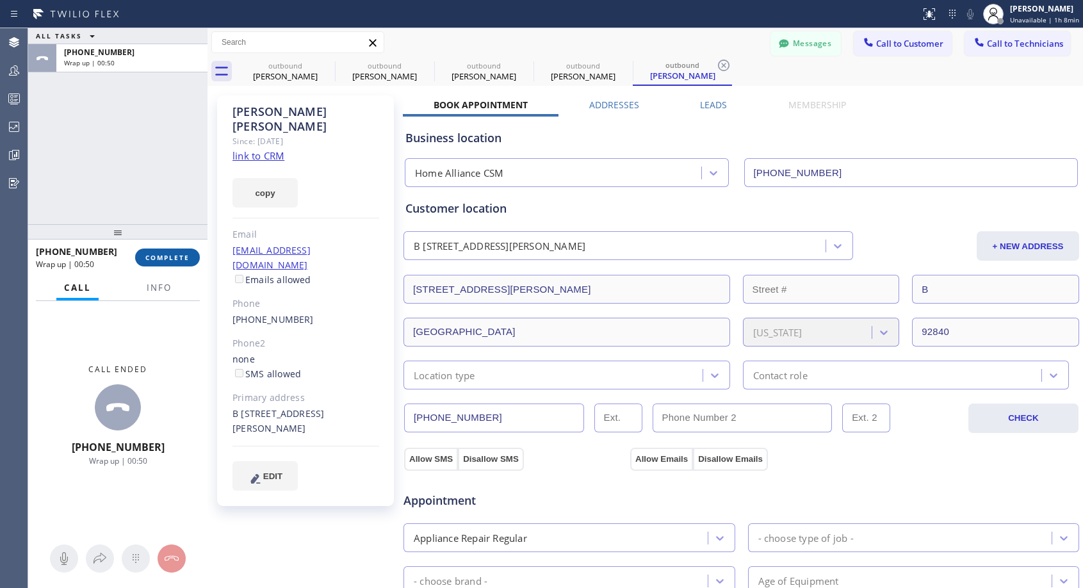
click at [193, 262] on button "COMPLETE" at bounding box center [167, 258] width 65 height 18
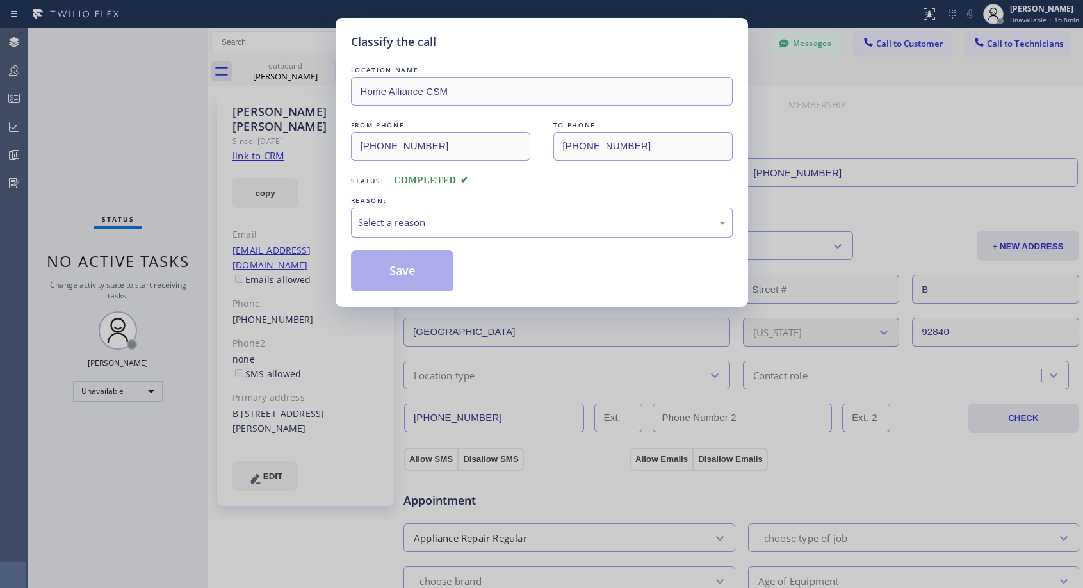
click at [379, 225] on div "Select a reason" at bounding box center [542, 222] width 368 height 15
click at [395, 273] on button "Save" at bounding box center [402, 270] width 103 height 41
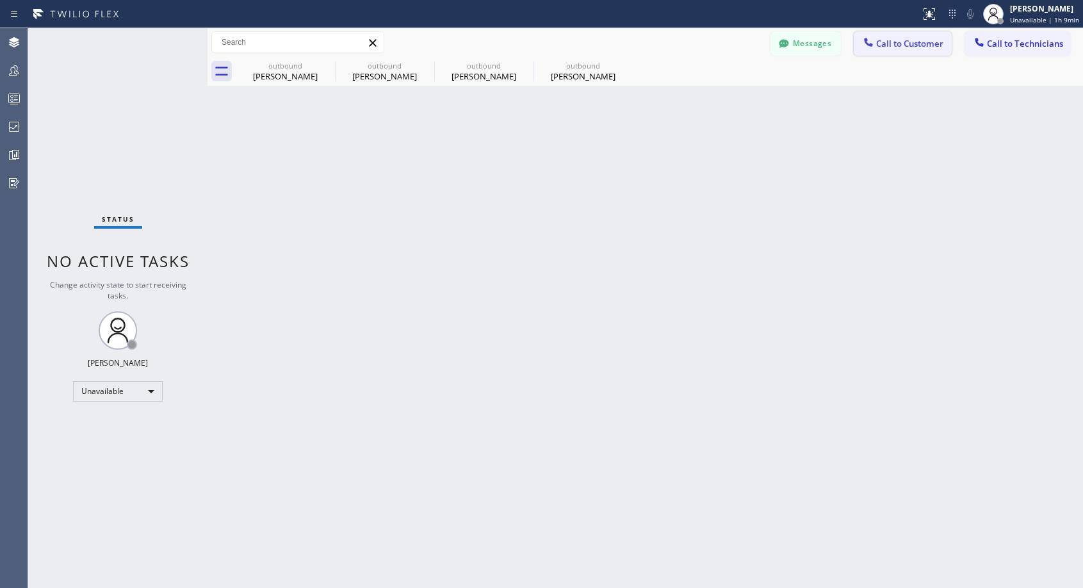
click at [914, 42] on span "Call to Customer" at bounding box center [909, 44] width 67 height 12
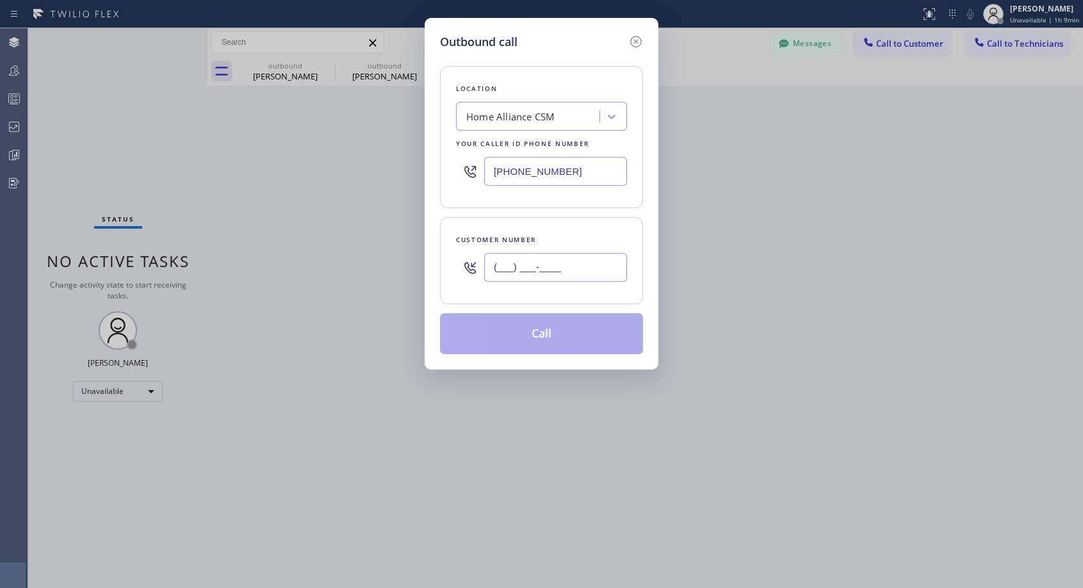
click at [561, 272] on input "(___) ___-____" at bounding box center [555, 267] width 143 height 29
paste input "856) 295-3134"
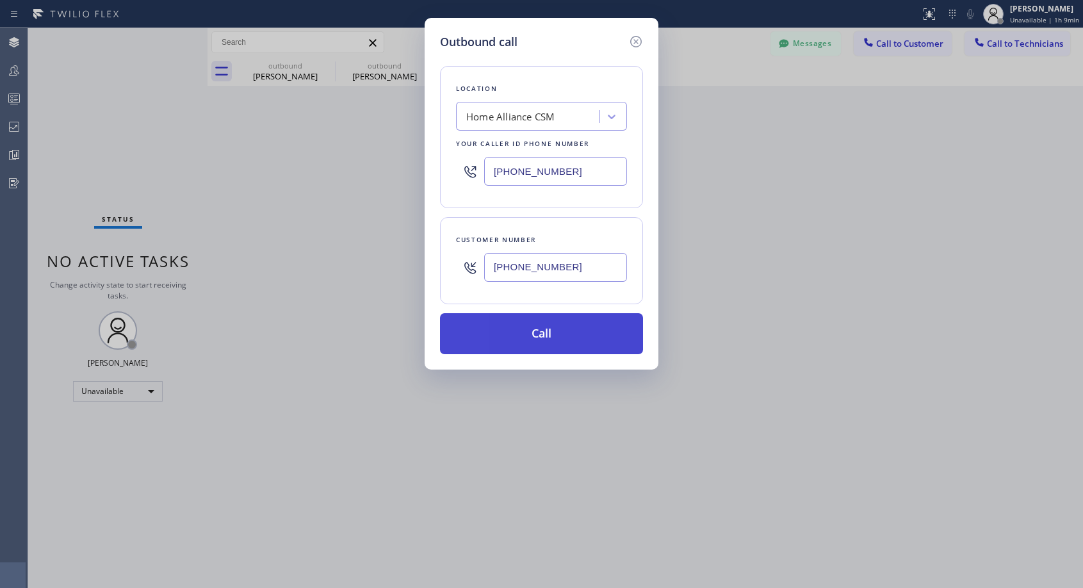
type input "[PHONE_NUMBER]"
click at [554, 331] on button "Call" at bounding box center [541, 333] width 203 height 41
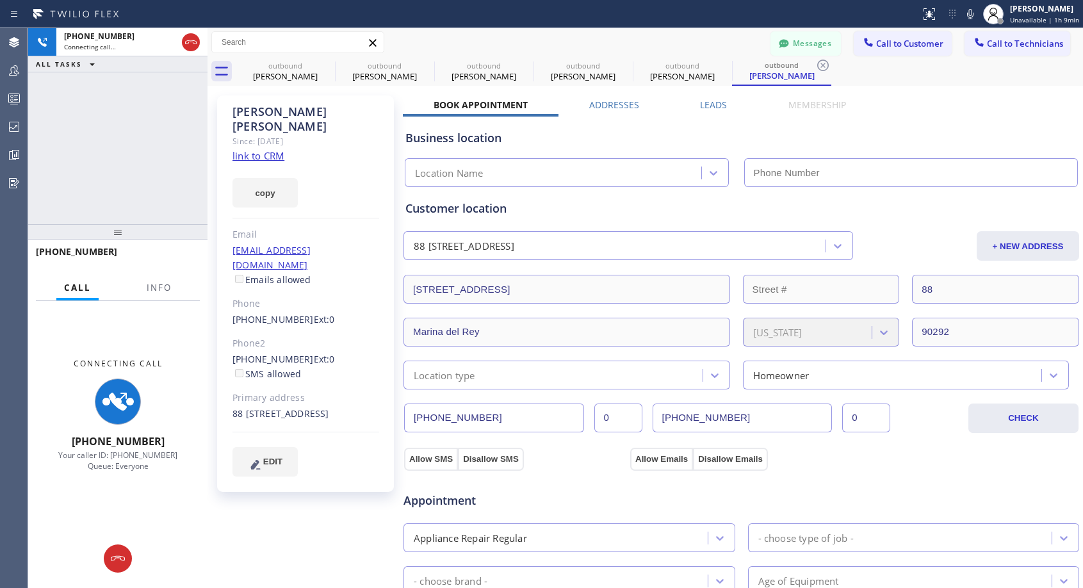
type input "[PHONE_NUMBER]"
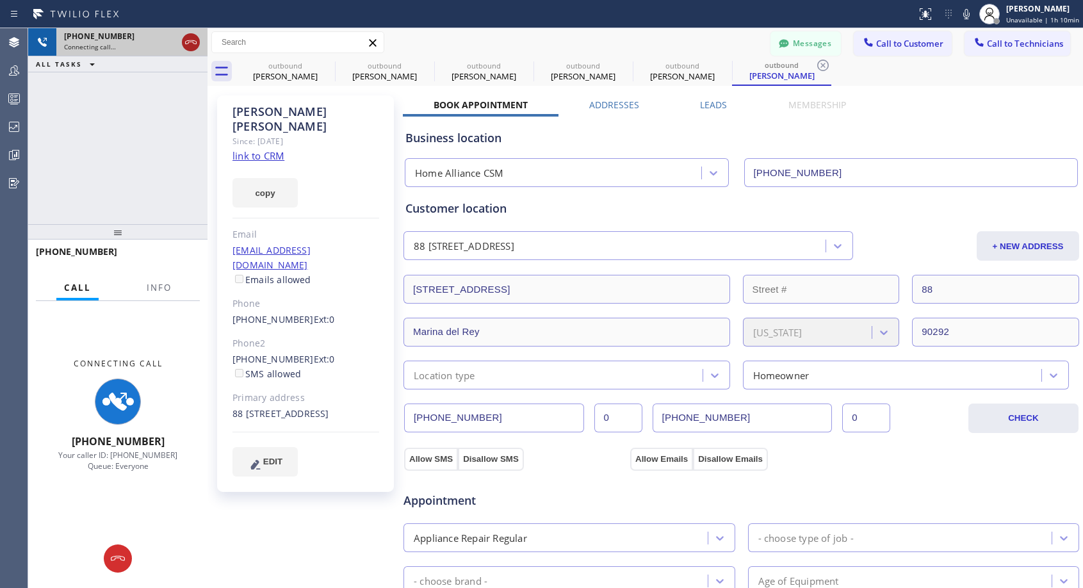
click at [195, 38] on icon at bounding box center [190, 42] width 15 height 15
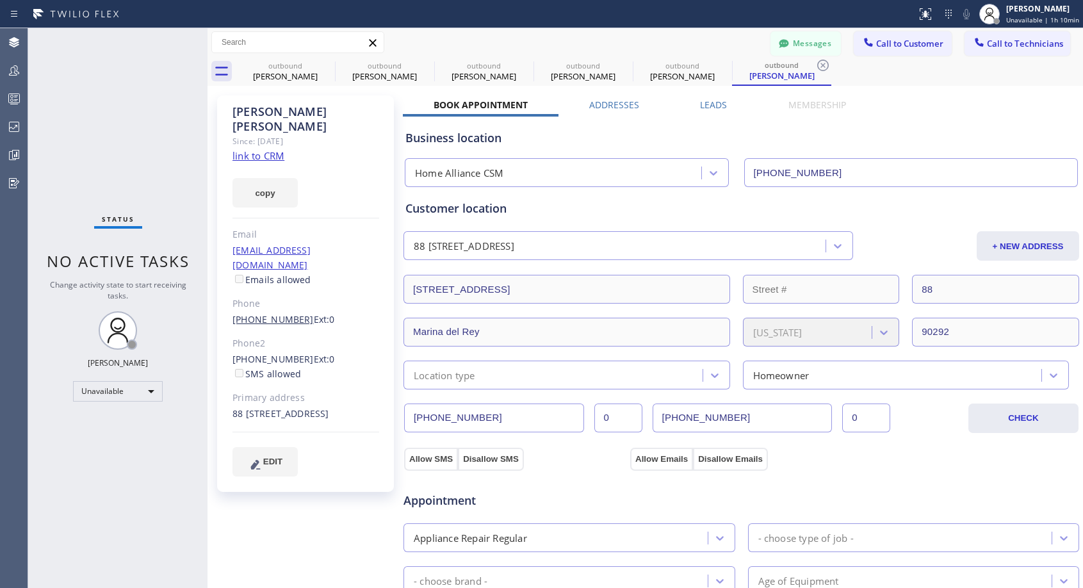
click at [281, 313] on link "[PHONE_NUMBER]" at bounding box center [273, 319] width 81 height 12
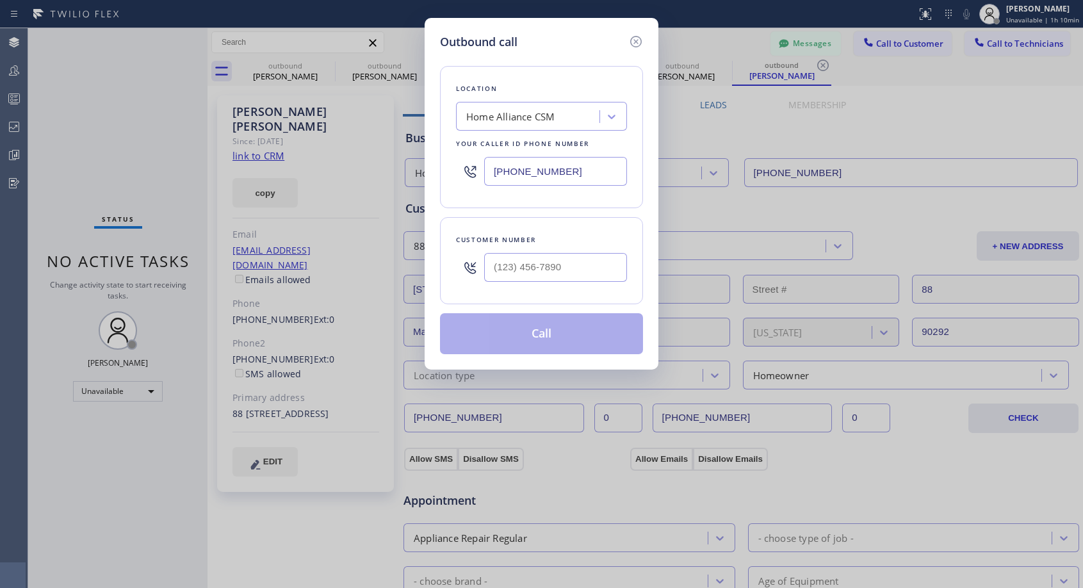
type input "[PHONE_NUMBER]"
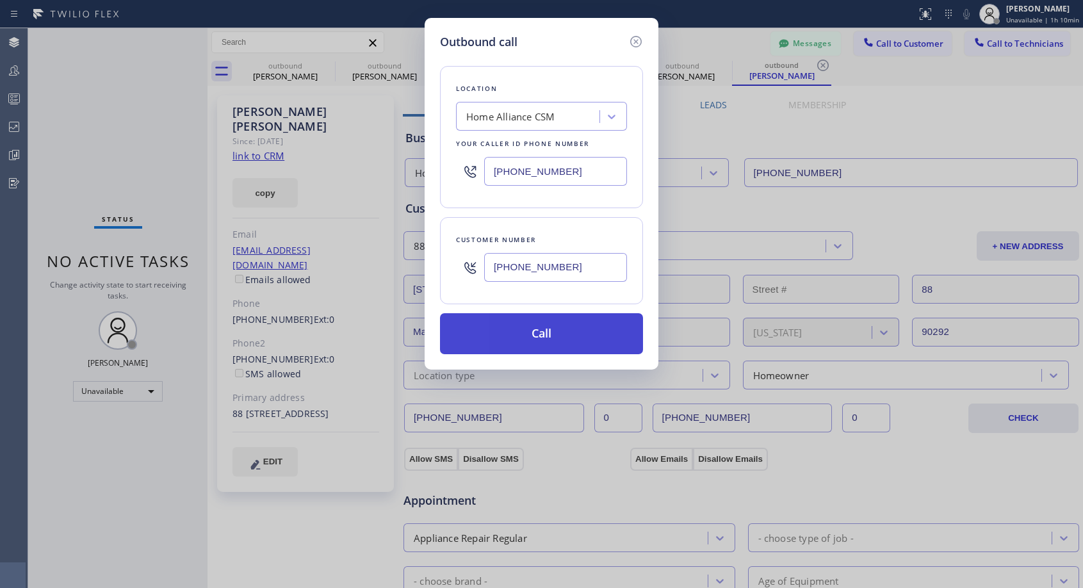
click at [523, 330] on button "Call" at bounding box center [541, 333] width 203 height 41
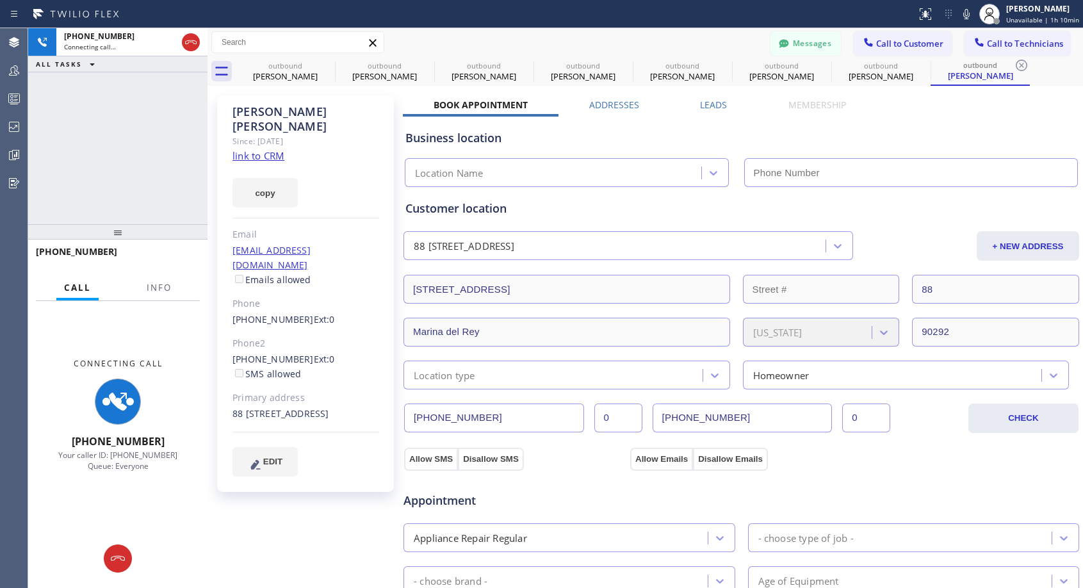
type input "[PHONE_NUMBER]"
click at [182, 39] on div at bounding box center [191, 42] width 18 height 15
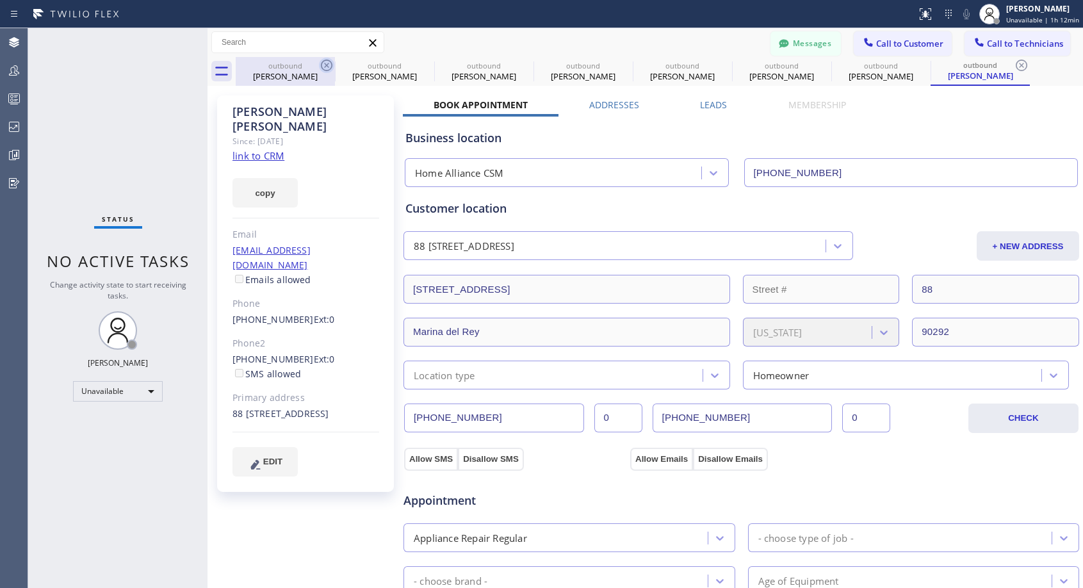
click at [329, 63] on icon at bounding box center [326, 65] width 15 height 15
click at [0, 0] on icon at bounding box center [0, 0] width 0 height 0
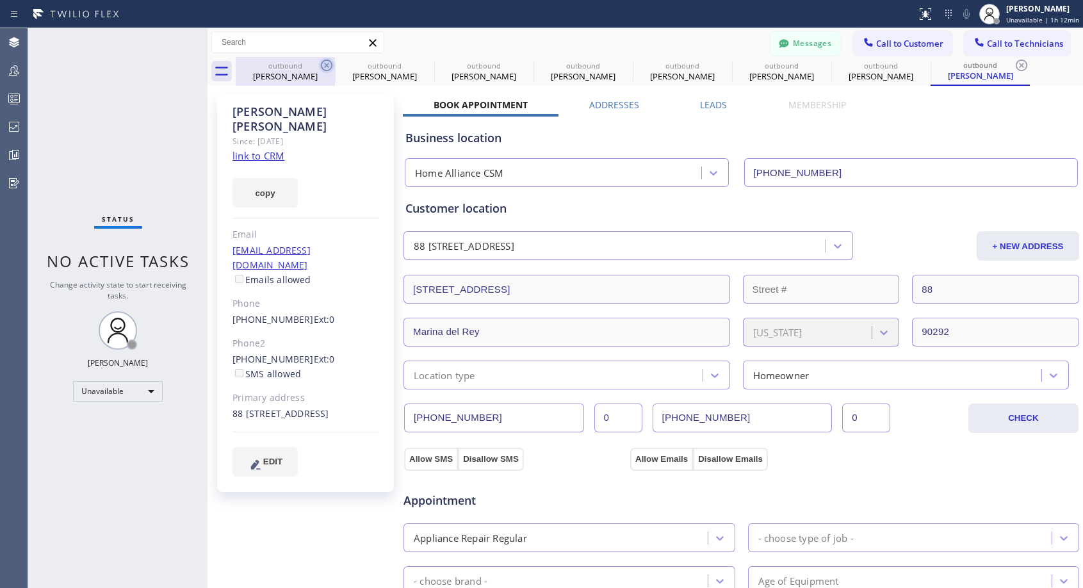
click at [0, 0] on icon at bounding box center [0, 0] width 0 height 0
click at [1014, 63] on icon at bounding box center [1021, 65] width 15 height 15
click at [329, 63] on div "outbound [PERSON_NAME] outbound [PERSON_NAME] outbound [PERSON_NAME] outbound […" at bounding box center [660, 71] width 848 height 29
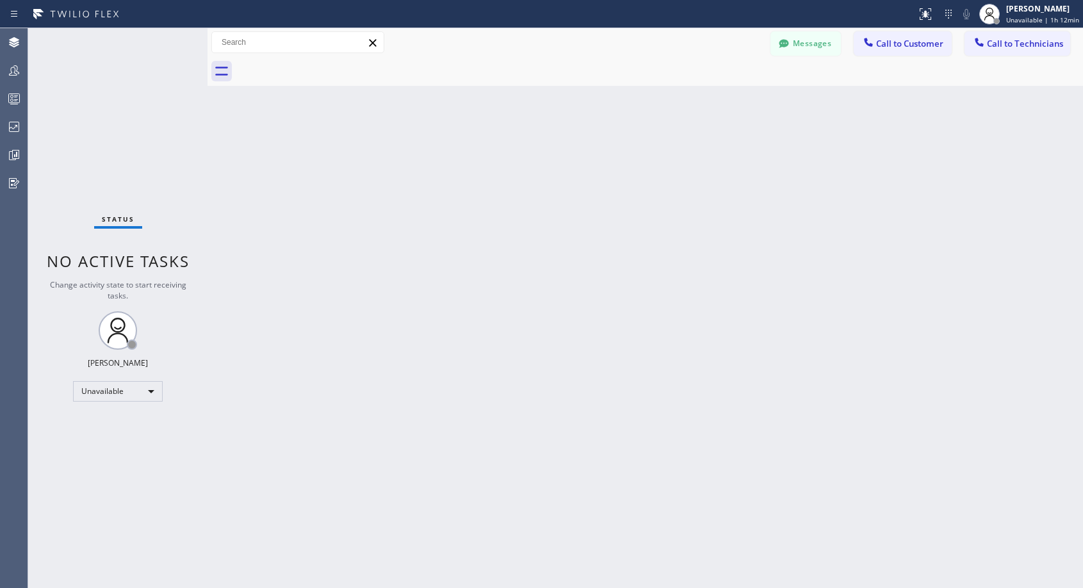
click at [329, 63] on div at bounding box center [660, 71] width 848 height 29
click at [909, 47] on span "Call to Customer" at bounding box center [909, 44] width 67 height 12
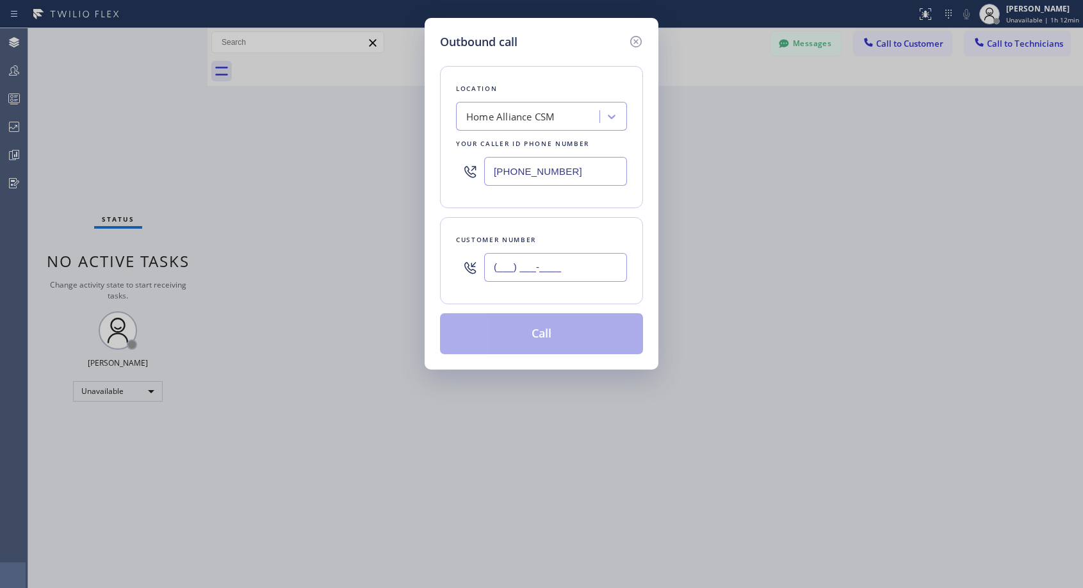
click at [585, 263] on input "(___) ___-____" at bounding box center [555, 267] width 143 height 29
paste input "818) 807-7414"
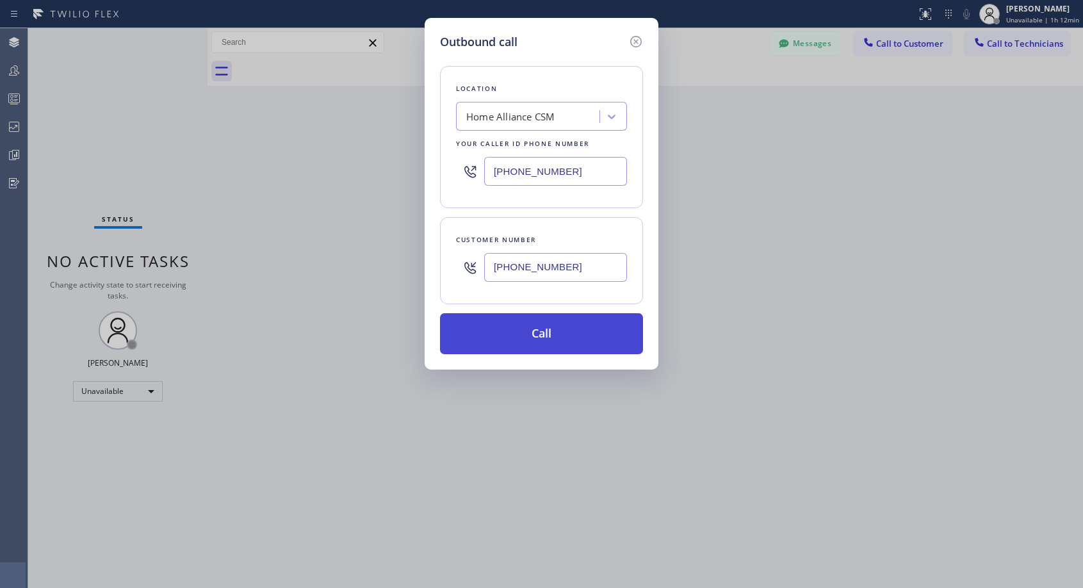
type input "[PHONE_NUMBER]"
click at [566, 334] on button "Call" at bounding box center [541, 333] width 203 height 41
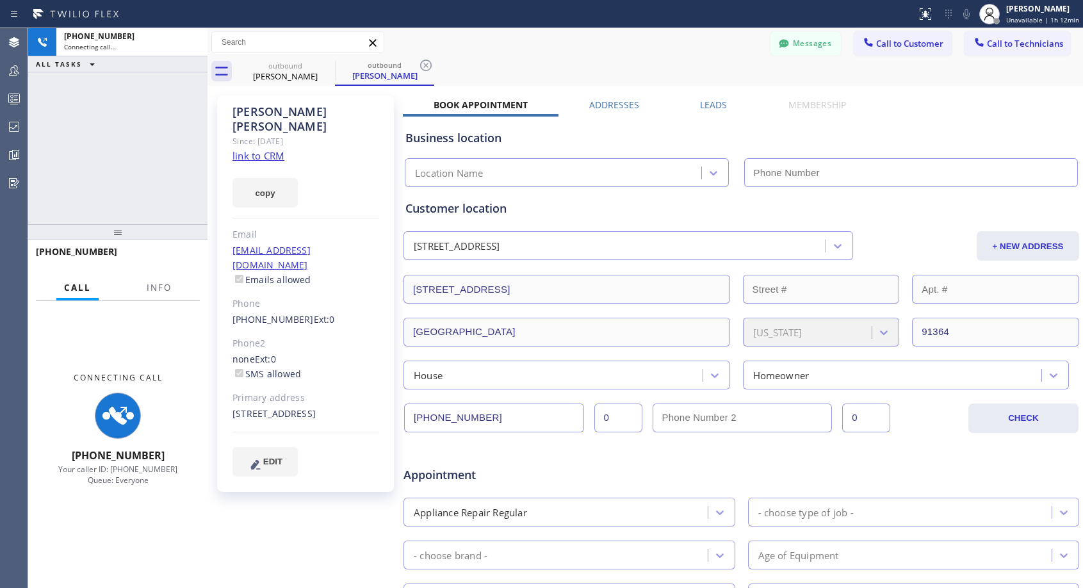
type input "[PHONE_NUMBER]"
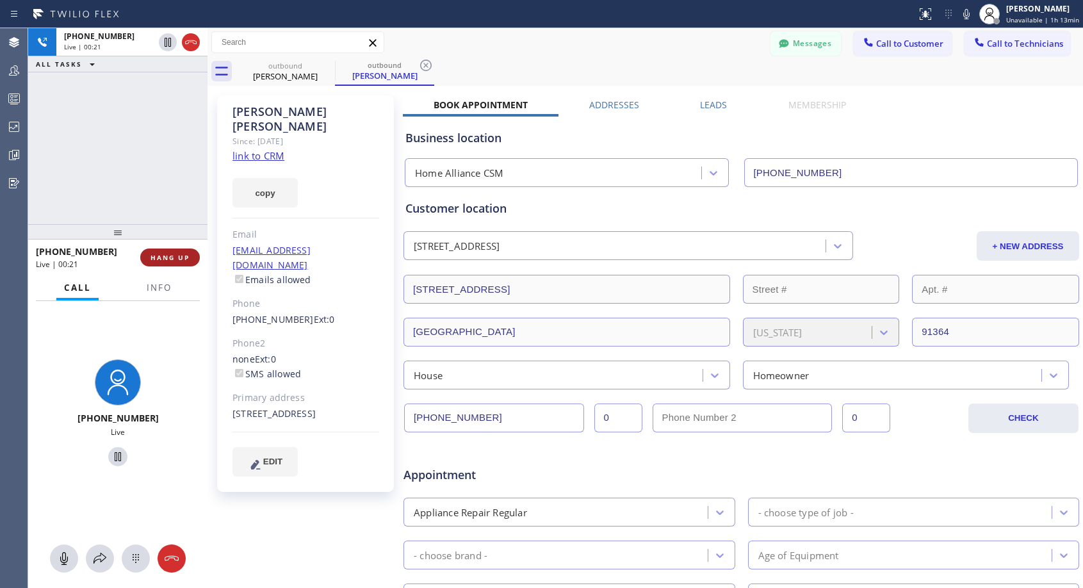
click at [183, 256] on span "HANG UP" at bounding box center [170, 257] width 39 height 9
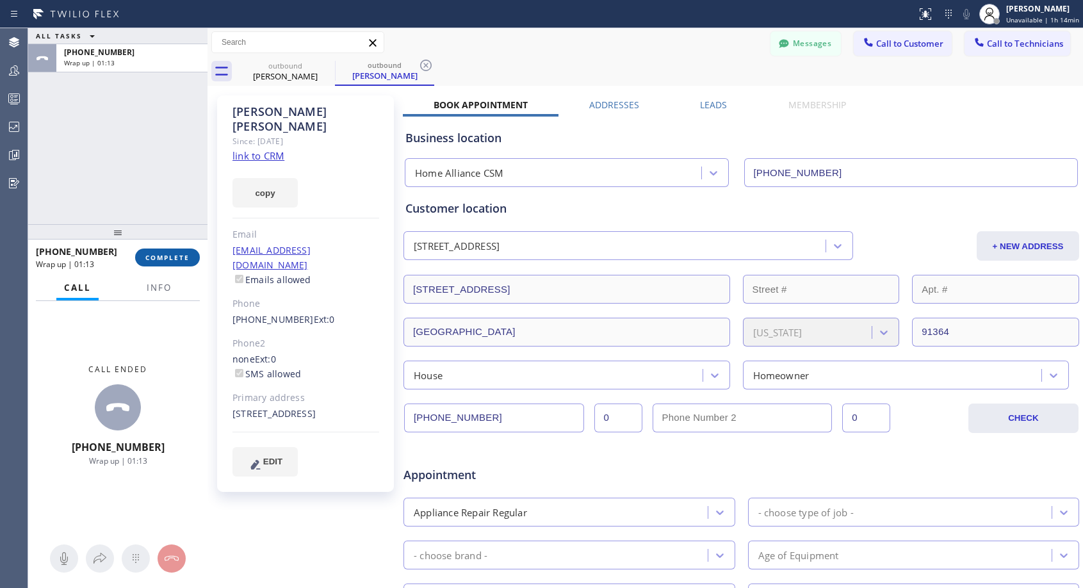
click at [142, 260] on button "COMPLETE" at bounding box center [167, 258] width 65 height 18
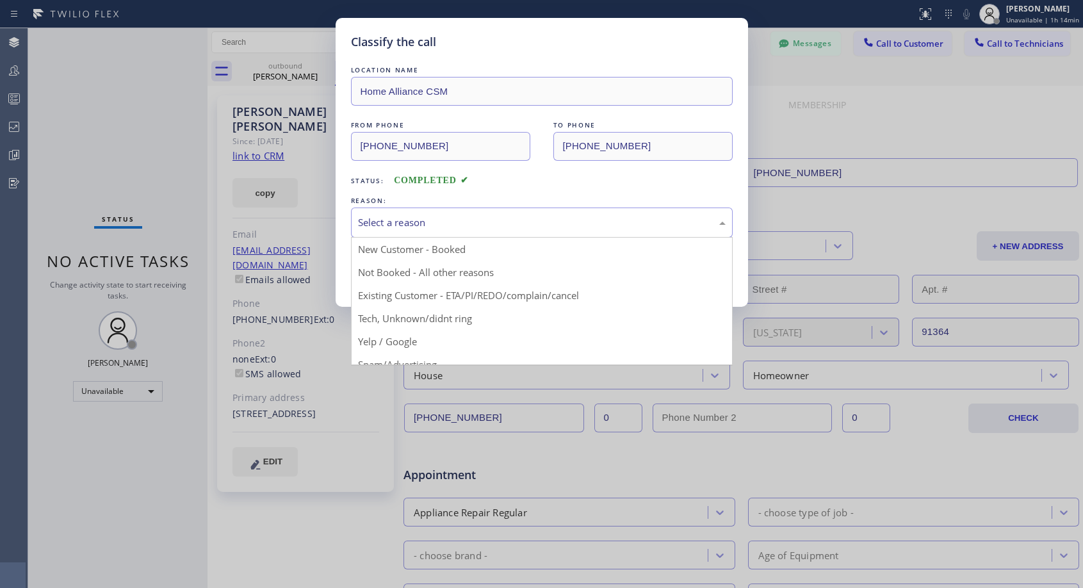
click at [409, 220] on div "Select a reason" at bounding box center [542, 222] width 368 height 15
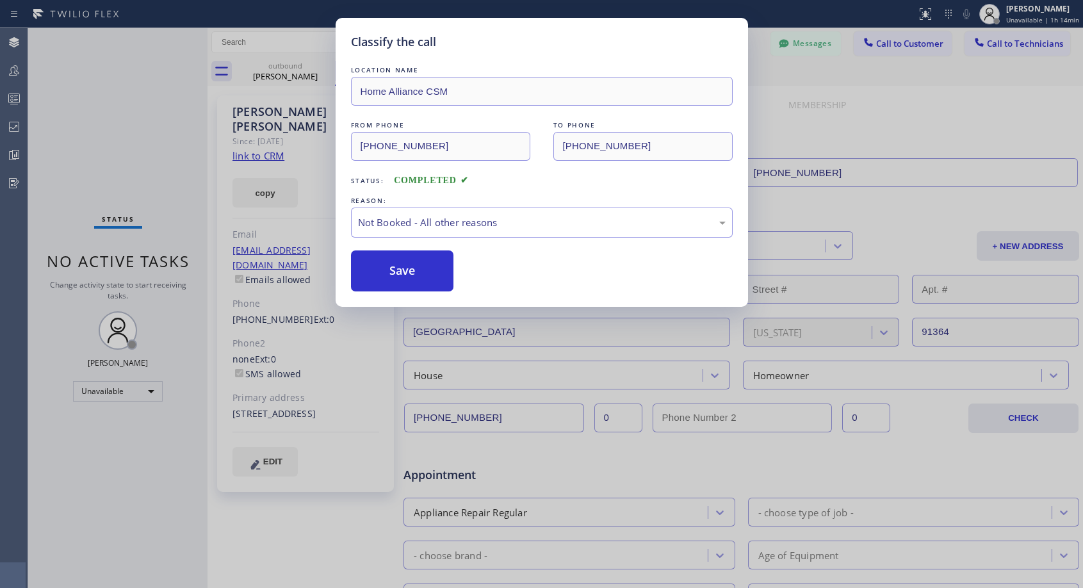
click at [391, 273] on button "Save" at bounding box center [402, 270] width 103 height 41
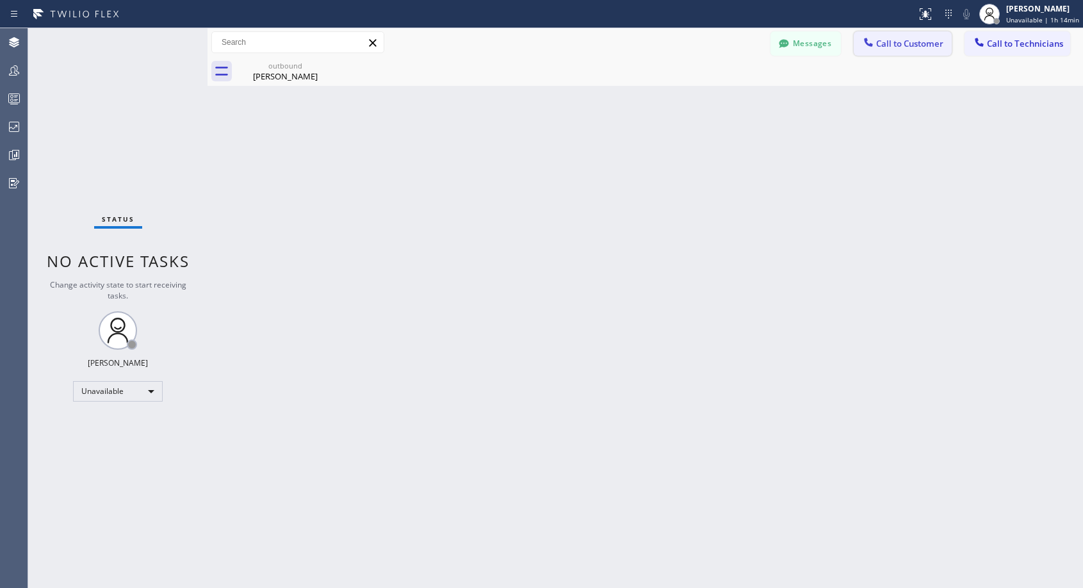
click at [892, 43] on span "Call to Customer" at bounding box center [909, 44] width 67 height 12
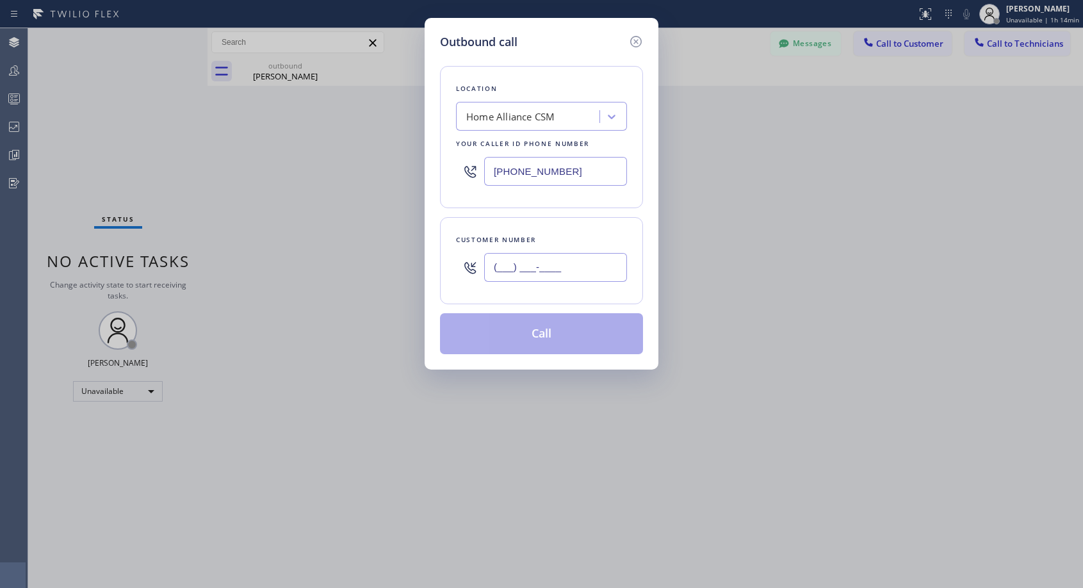
click at [539, 267] on input "(___) ___-____" at bounding box center [555, 267] width 143 height 29
paste input "972) 672-8694"
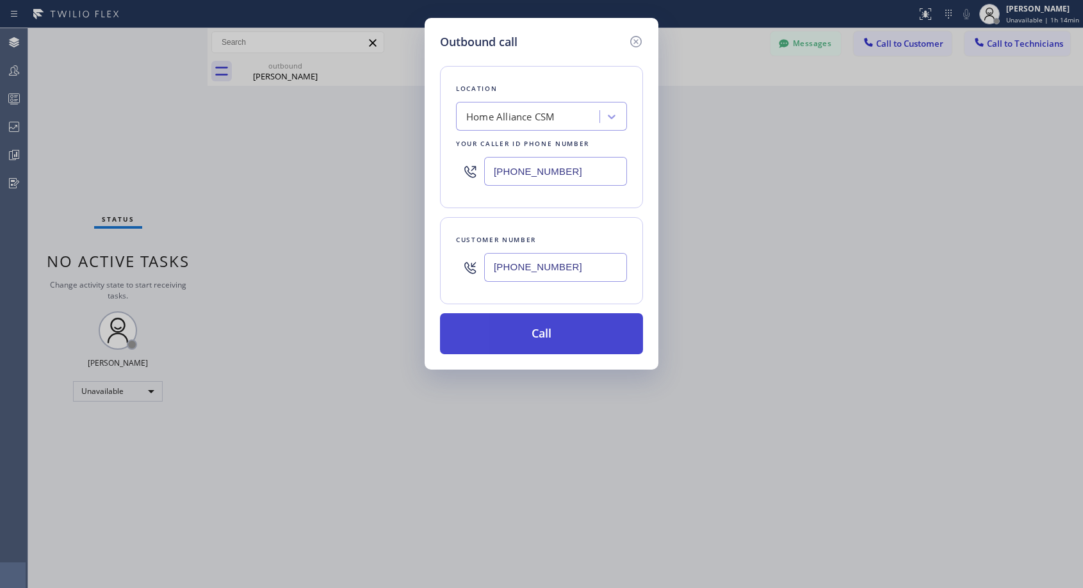
type input "[PHONE_NUMBER]"
click at [554, 342] on button "Call" at bounding box center [541, 333] width 203 height 41
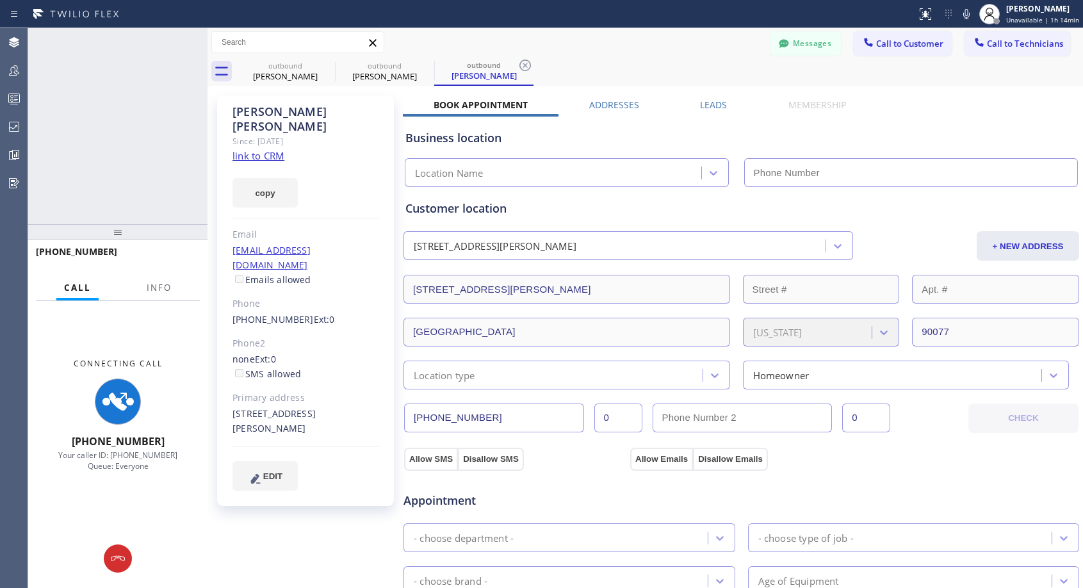
type input "[PHONE_NUMBER]"
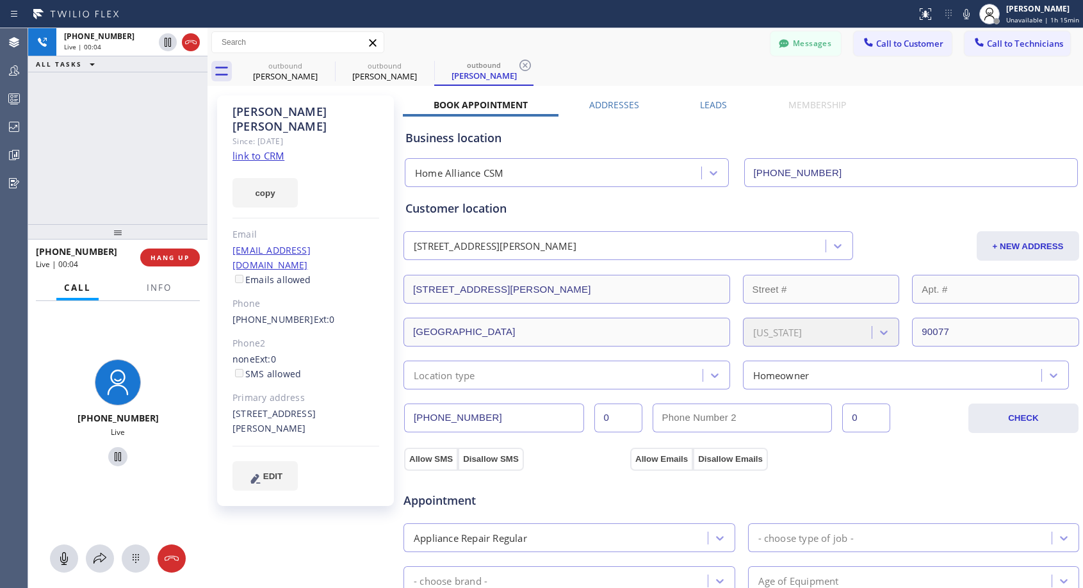
click at [182, 247] on div "[PHONE_NUMBER] Live | 00:04 HANG UP" at bounding box center [118, 257] width 164 height 33
click at [179, 263] on button "HANG UP" at bounding box center [170, 258] width 60 height 18
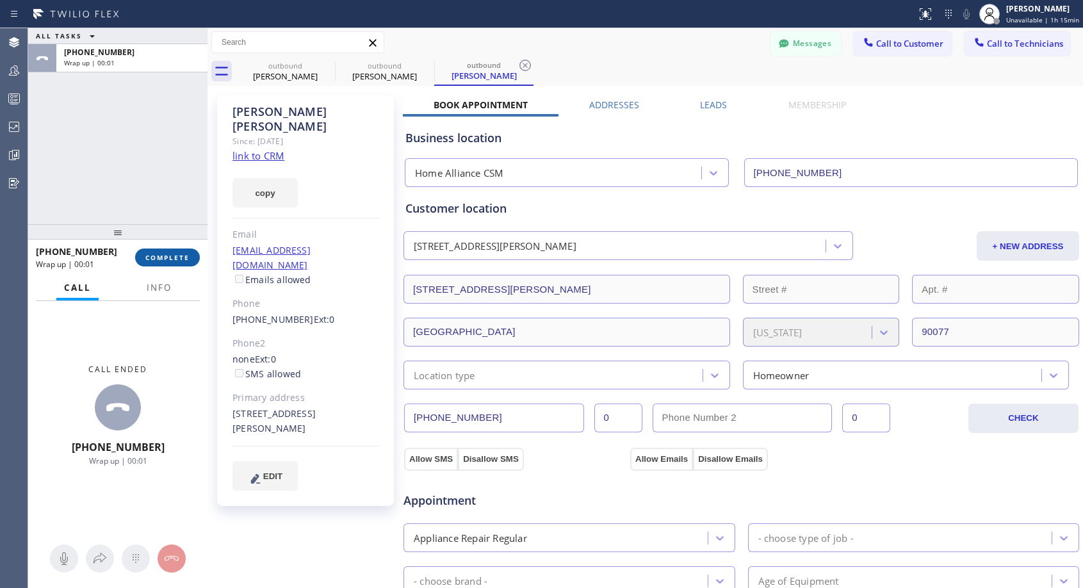
click at [179, 263] on button "COMPLETE" at bounding box center [167, 258] width 65 height 18
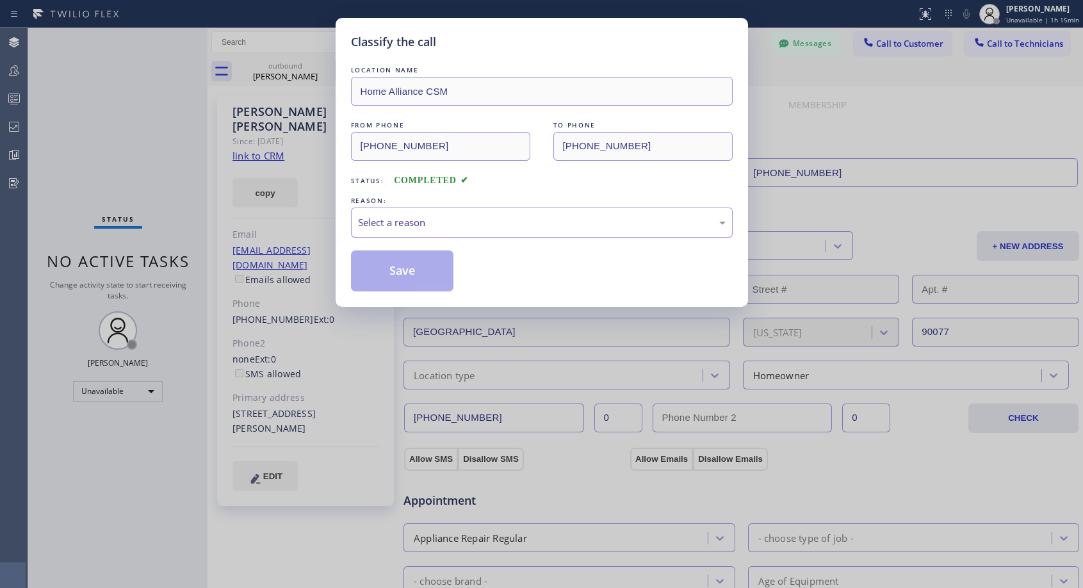
click at [502, 218] on div "Select a reason" at bounding box center [542, 222] width 368 height 15
click at [401, 275] on button "Save" at bounding box center [402, 270] width 103 height 41
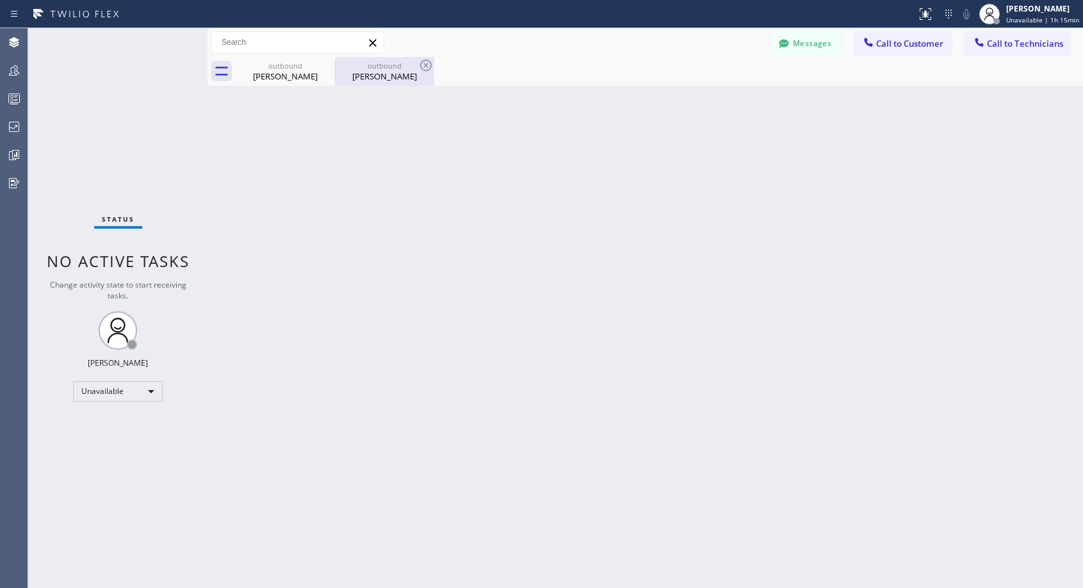
click at [385, 79] on div "[PERSON_NAME]" at bounding box center [384, 76] width 97 height 12
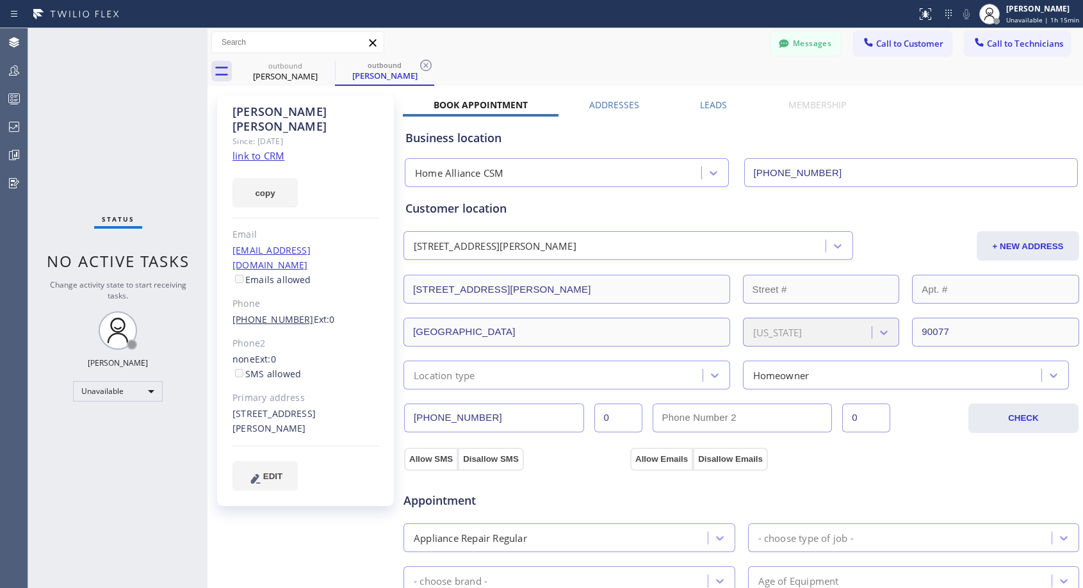
click at [273, 313] on link "[PHONE_NUMBER]" at bounding box center [273, 319] width 81 height 12
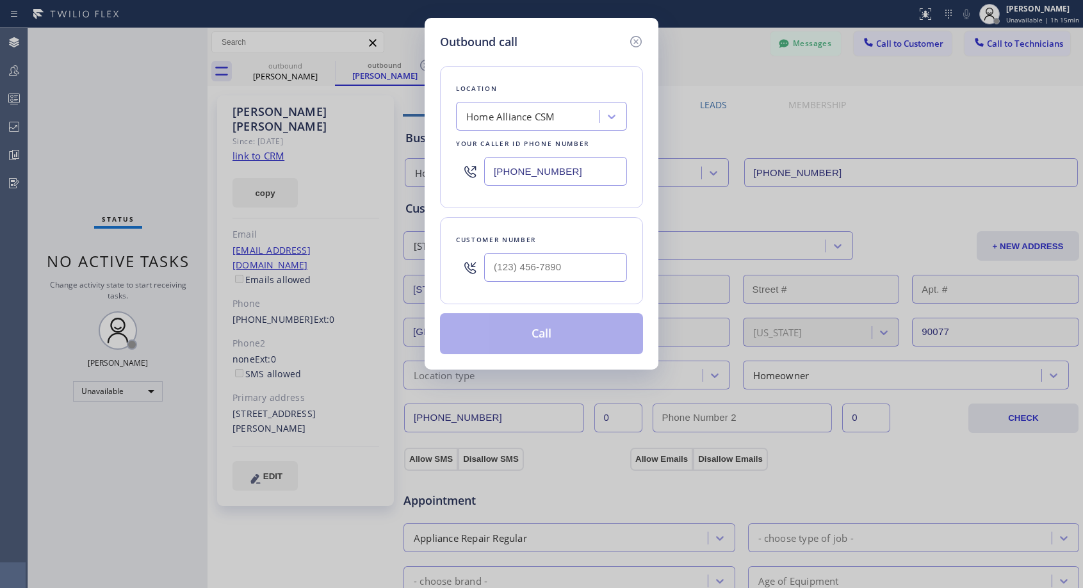
type input "[PHONE_NUMBER]"
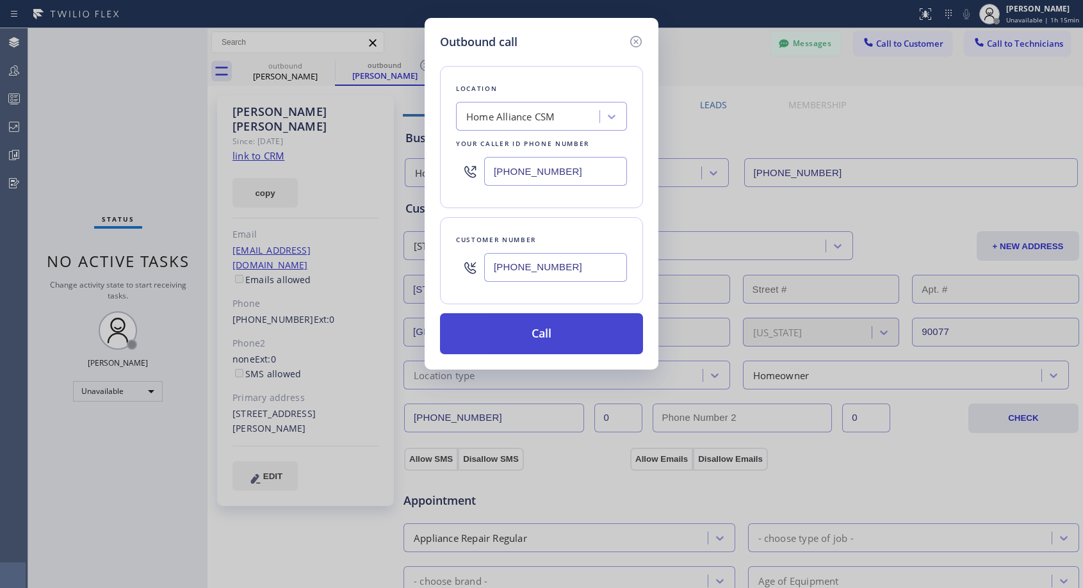
click at [530, 332] on button "Call" at bounding box center [541, 333] width 203 height 41
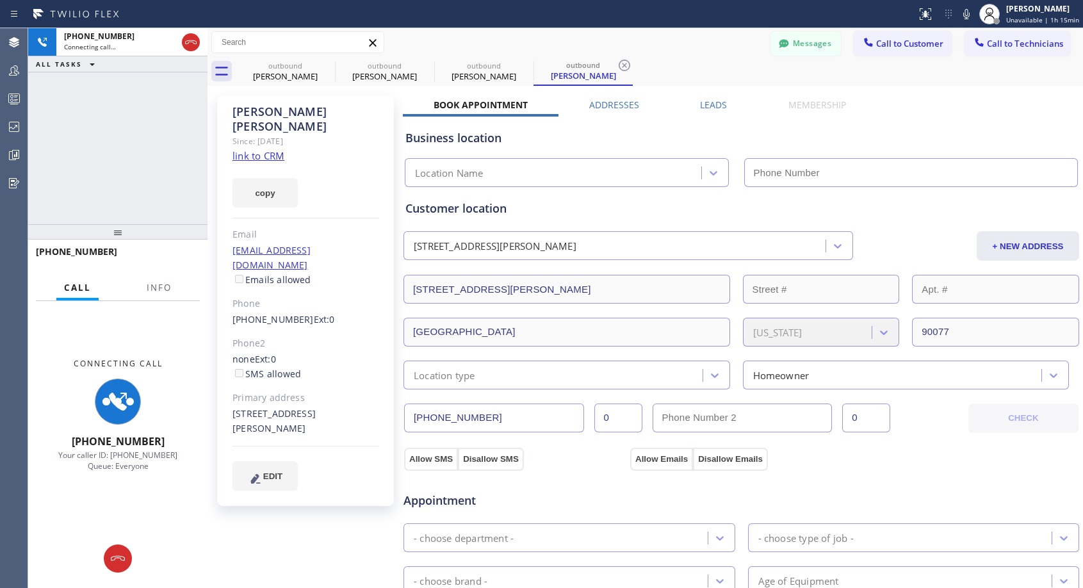
type input "[PHONE_NUMBER]"
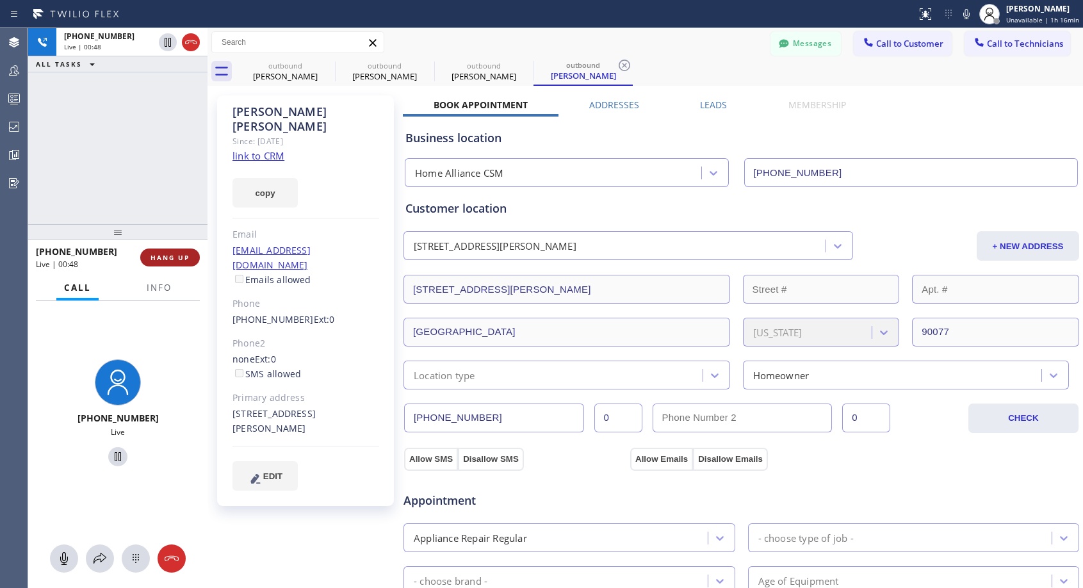
click at [184, 256] on span "HANG UP" at bounding box center [170, 257] width 39 height 9
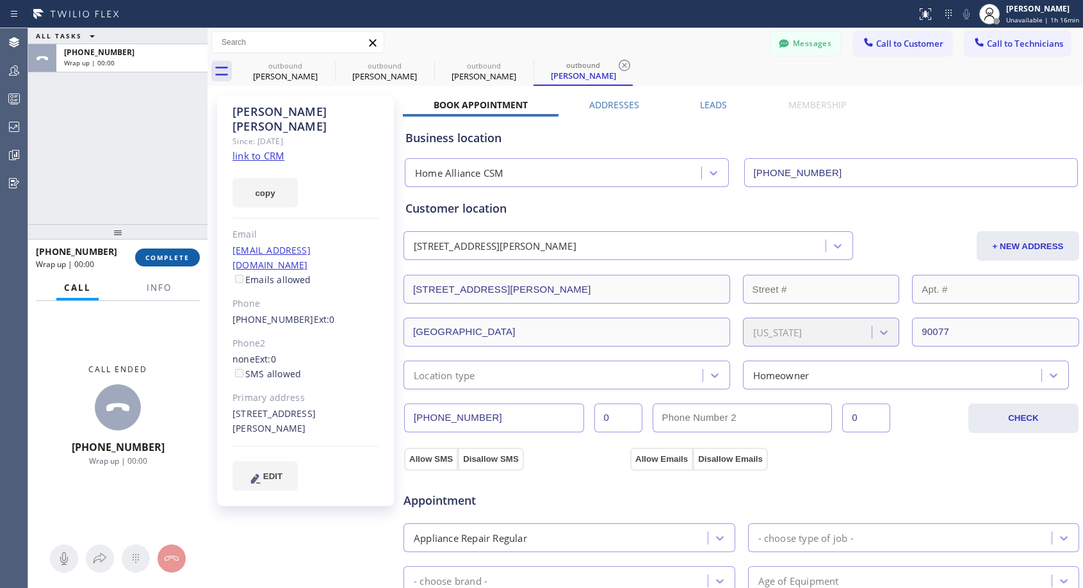
click at [184, 256] on span "COMPLETE" at bounding box center [167, 257] width 44 height 9
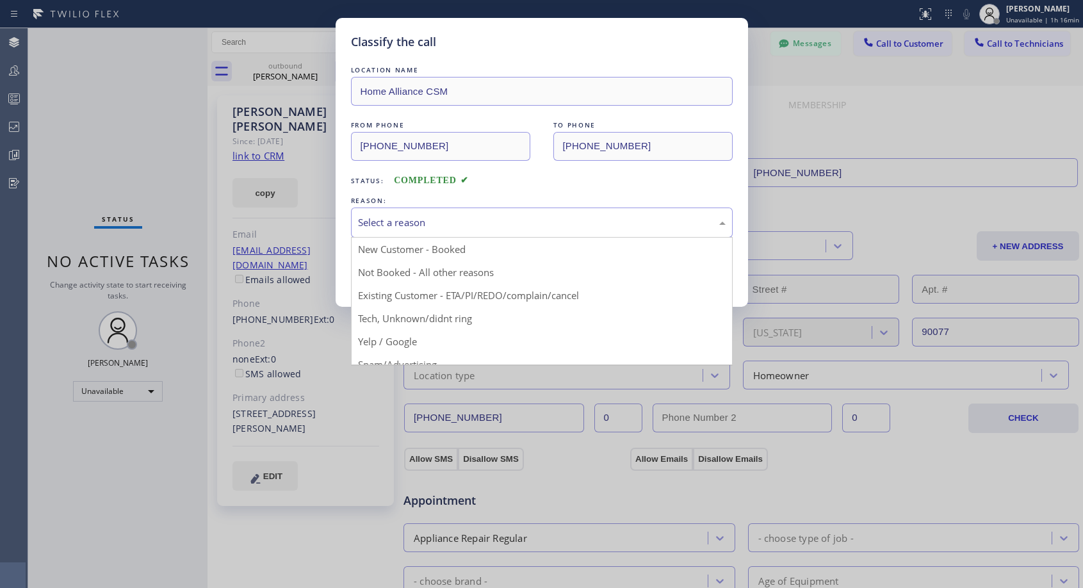
click at [386, 221] on div "Select a reason" at bounding box center [542, 222] width 368 height 15
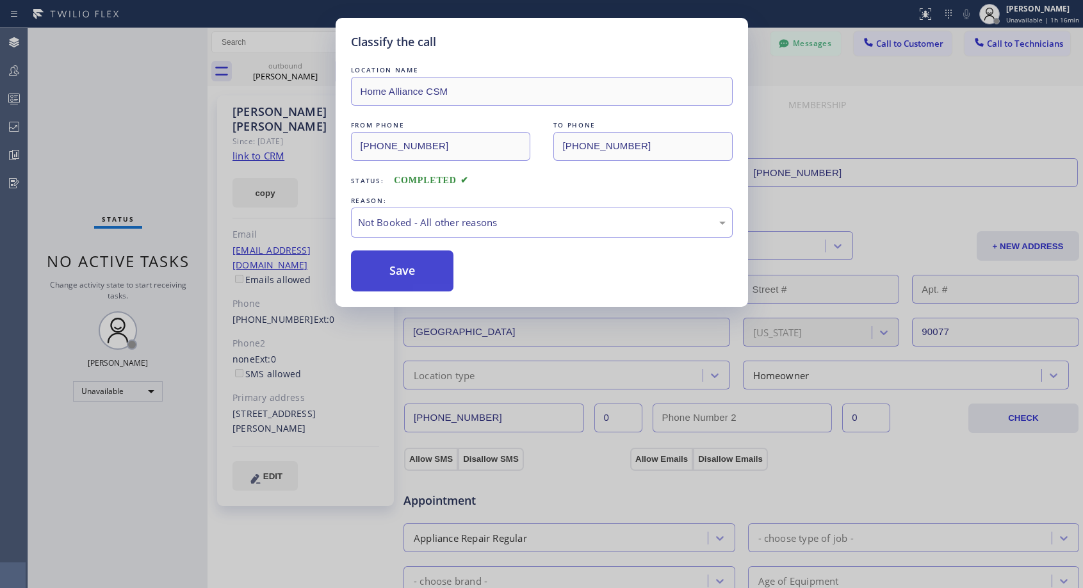
click at [384, 269] on button "Save" at bounding box center [402, 270] width 103 height 41
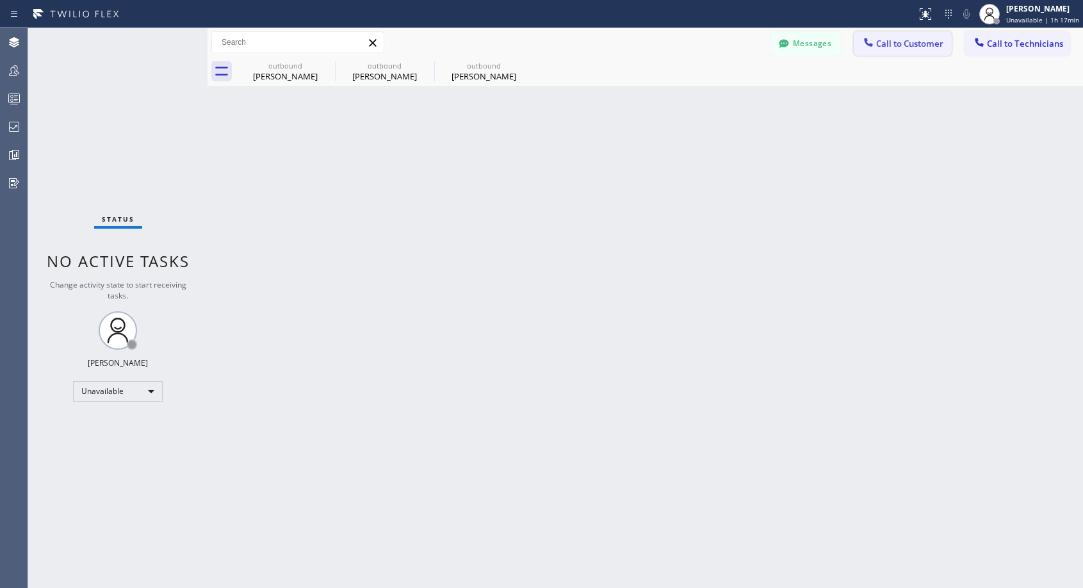
click at [912, 41] on span "Call to Customer" at bounding box center [909, 44] width 67 height 12
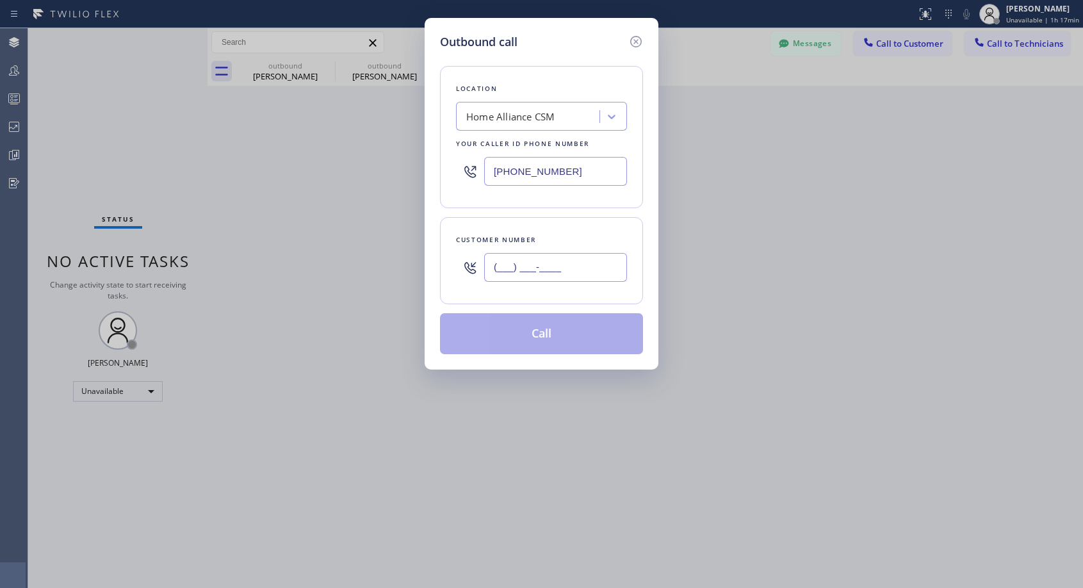
click at [585, 262] on input "(___) ___-____" at bounding box center [555, 267] width 143 height 29
paste input "408) 439-7244"
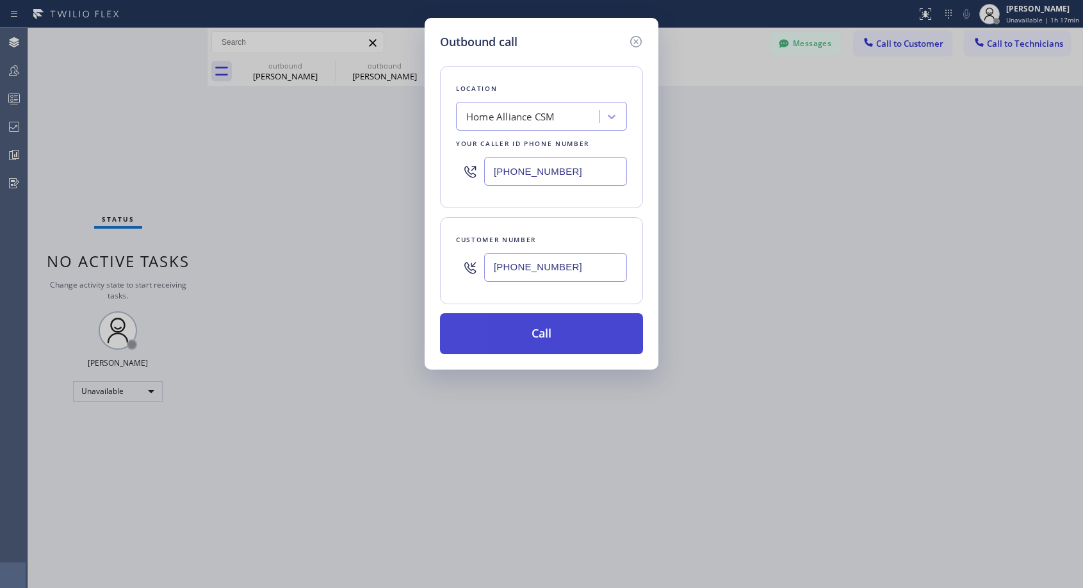
type input "[PHONE_NUMBER]"
click at [564, 334] on button "Call" at bounding box center [541, 333] width 203 height 41
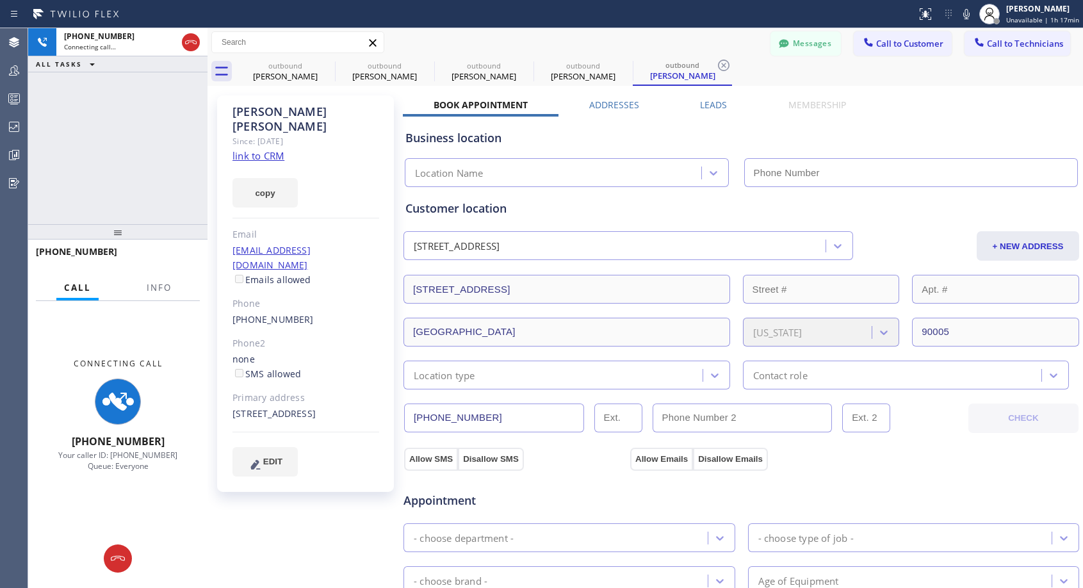
type input "[PHONE_NUMBER]"
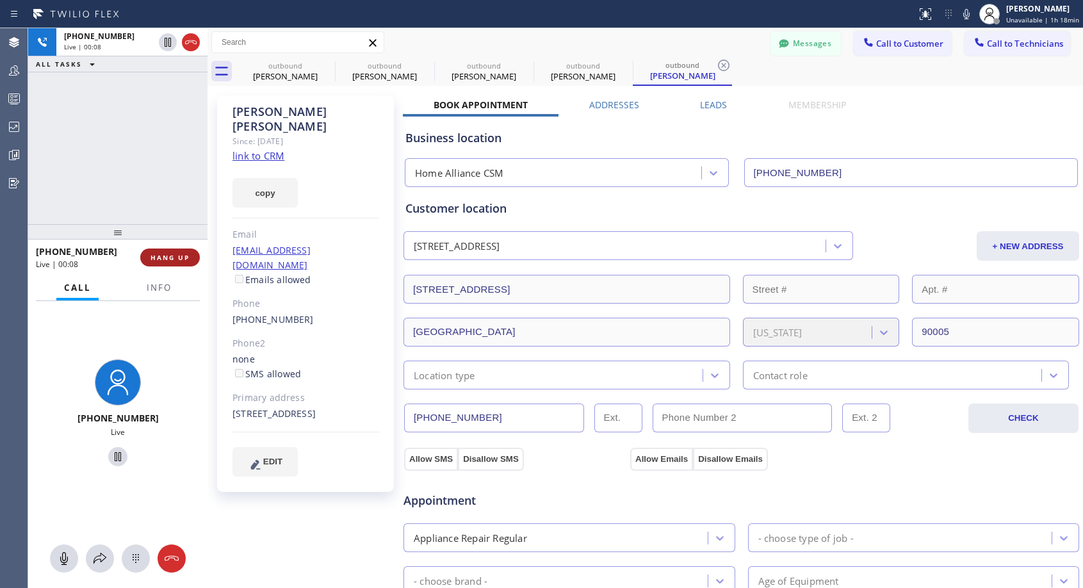
click at [174, 255] on span "HANG UP" at bounding box center [170, 257] width 39 height 9
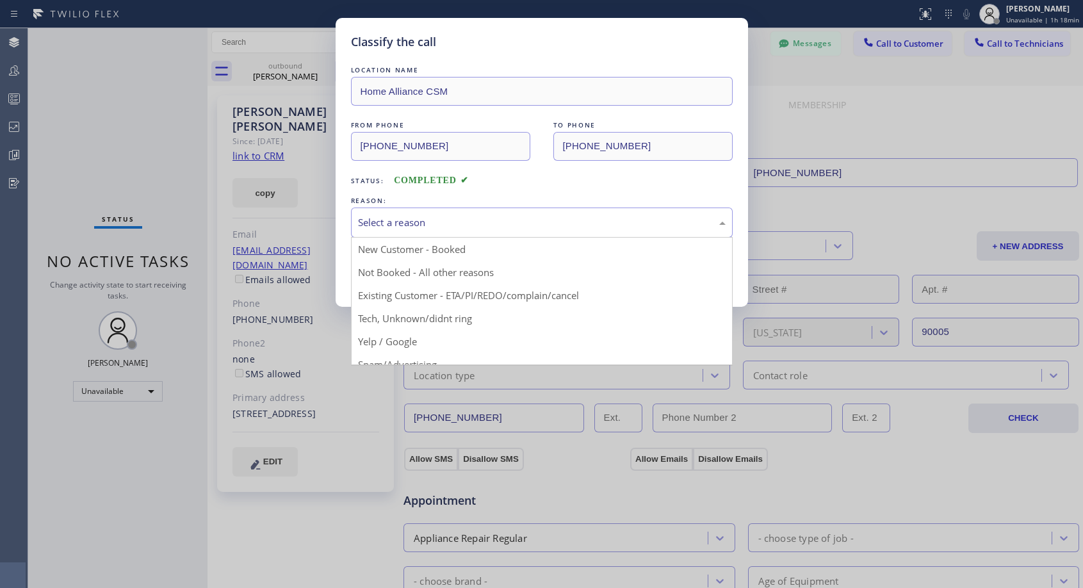
click at [439, 222] on div "Select a reason" at bounding box center [542, 222] width 368 height 15
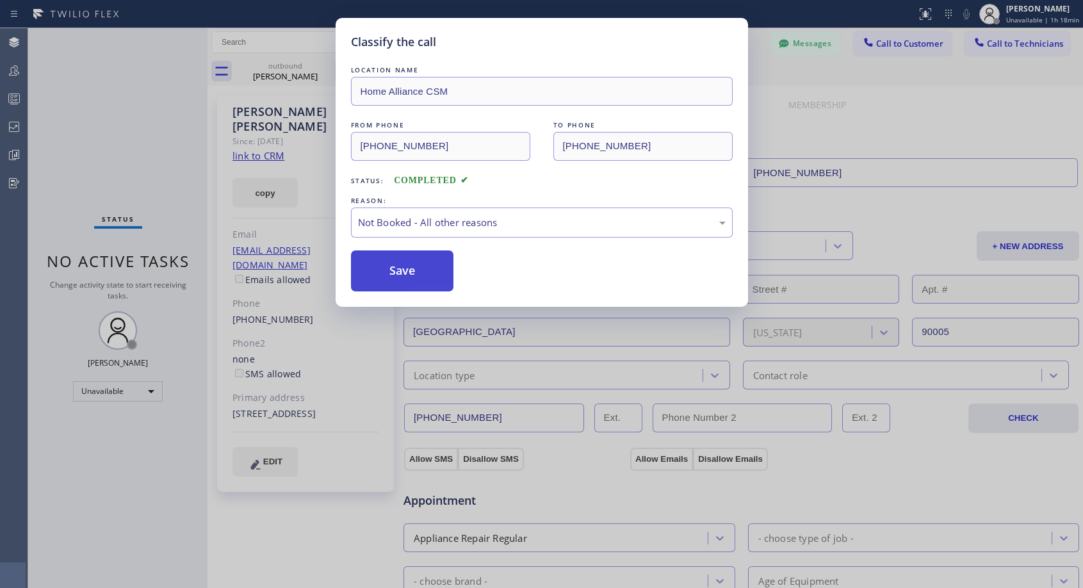
click at [437, 275] on button "Save" at bounding box center [402, 270] width 103 height 41
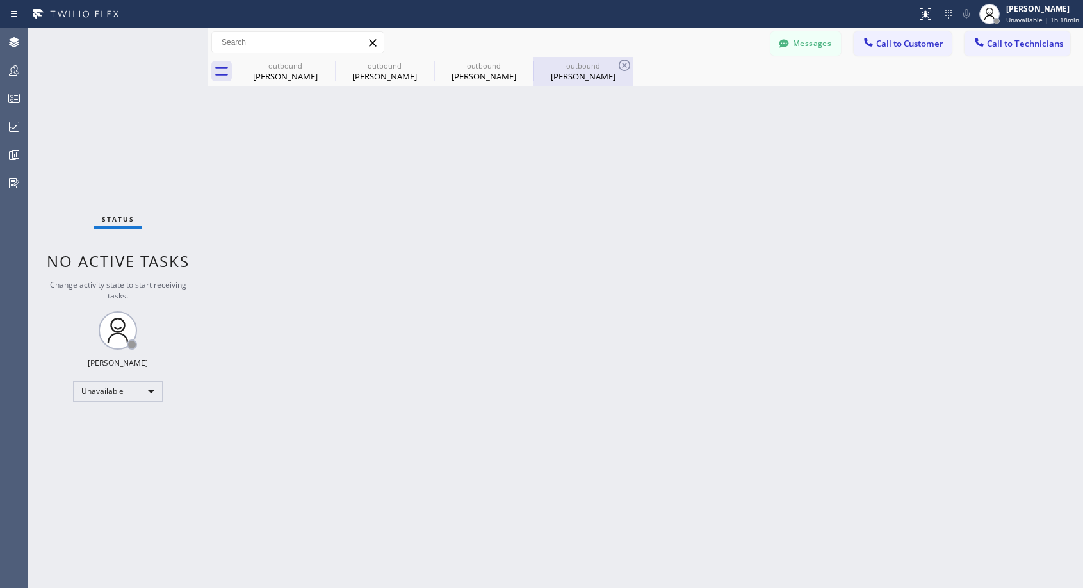
click at [568, 65] on div "outbound" at bounding box center [583, 66] width 97 height 10
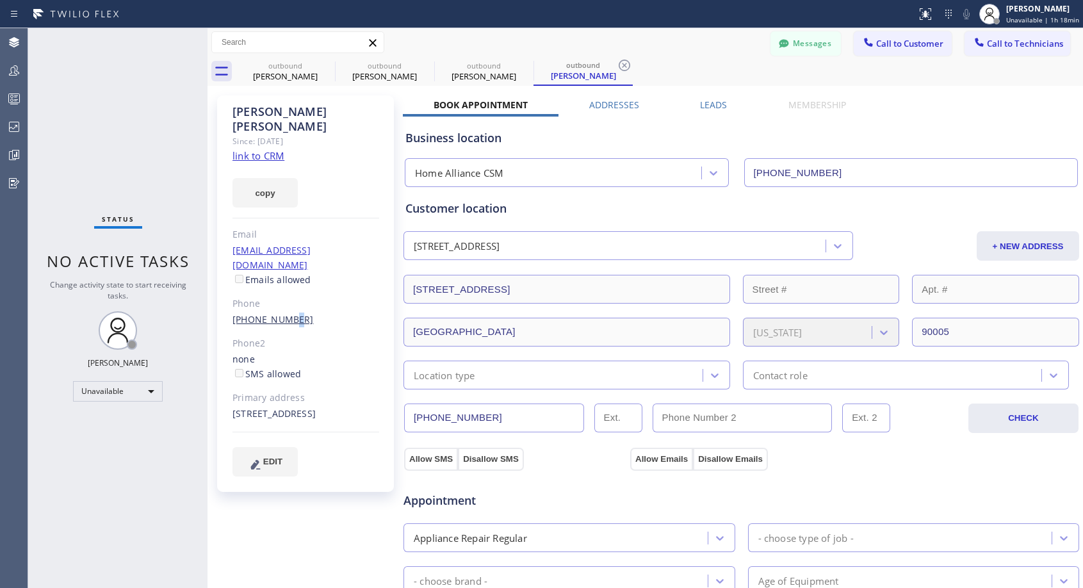
click at [283, 313] on link "[PHONE_NUMBER]" at bounding box center [273, 319] width 81 height 12
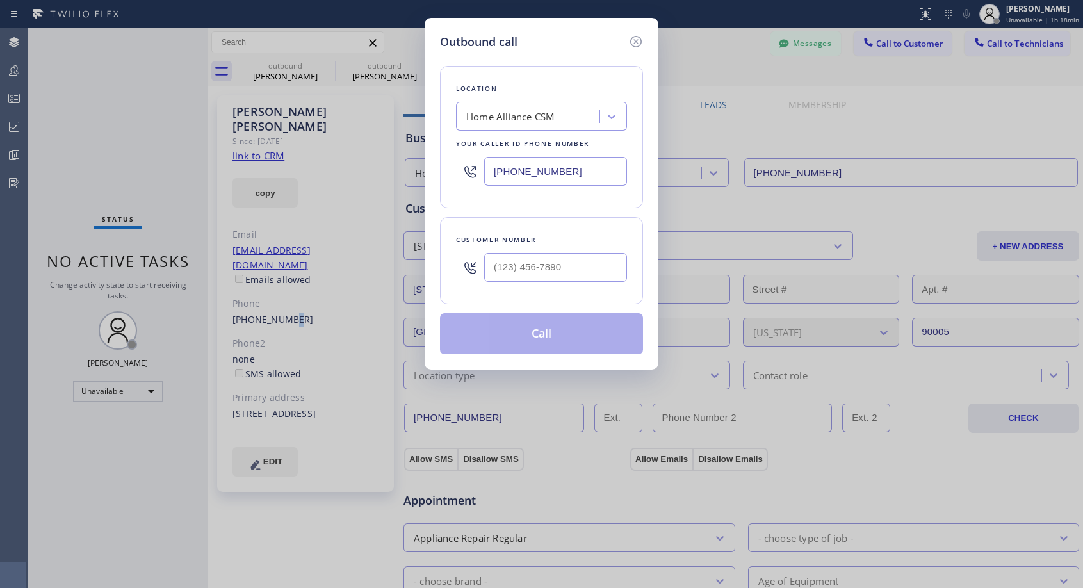
type input "[PHONE_NUMBER]"
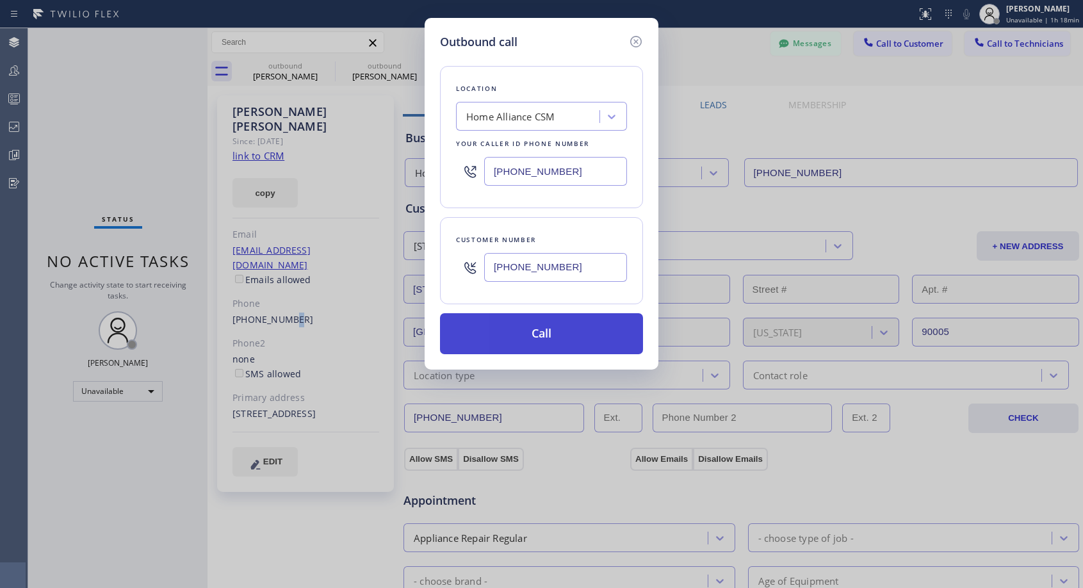
click at [529, 335] on button "Call" at bounding box center [541, 333] width 203 height 41
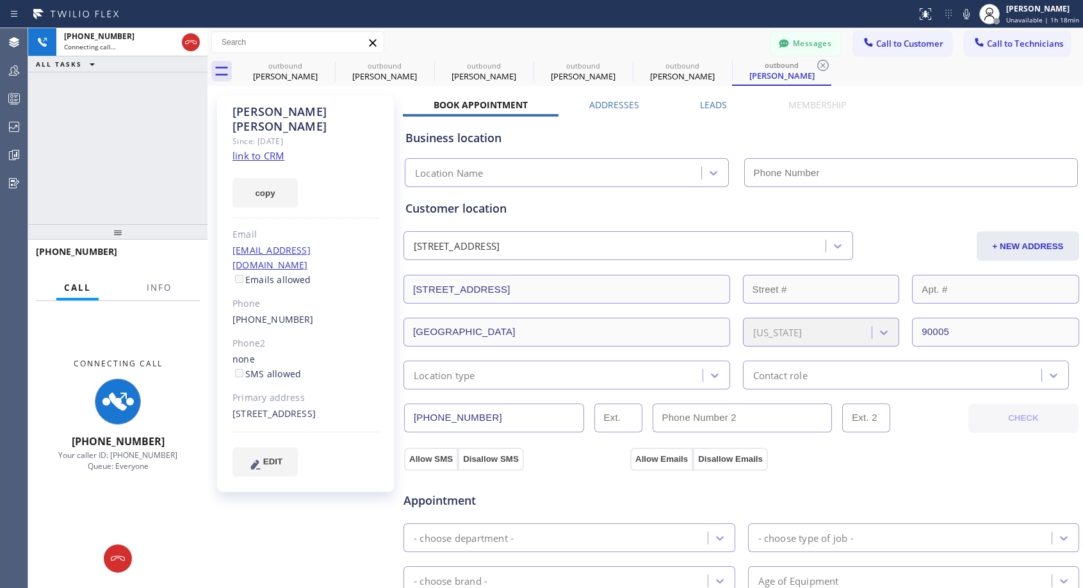
type input "[PHONE_NUMBER]"
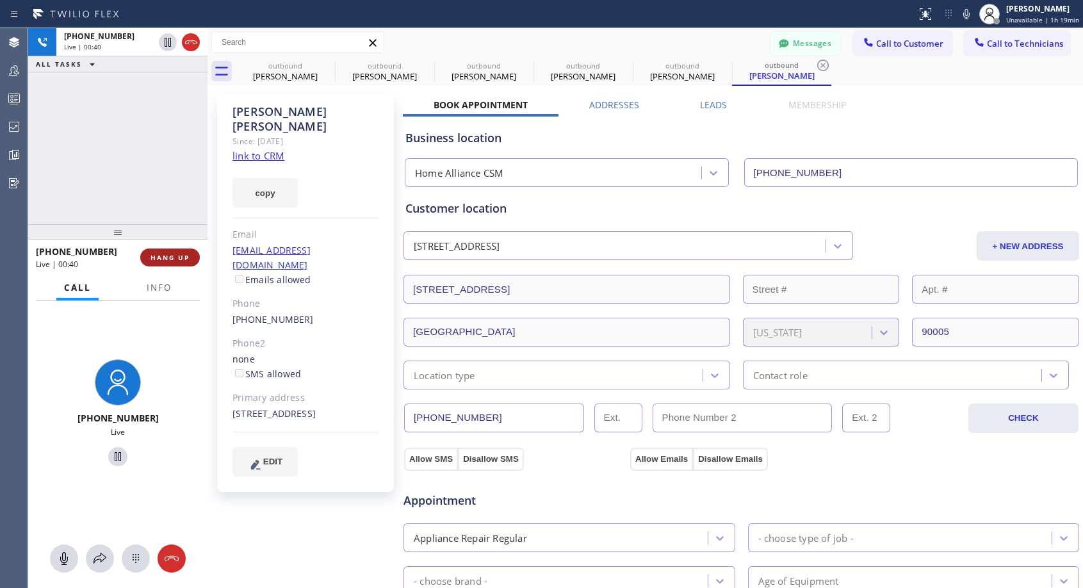
click at [181, 258] on span "HANG UP" at bounding box center [170, 257] width 39 height 9
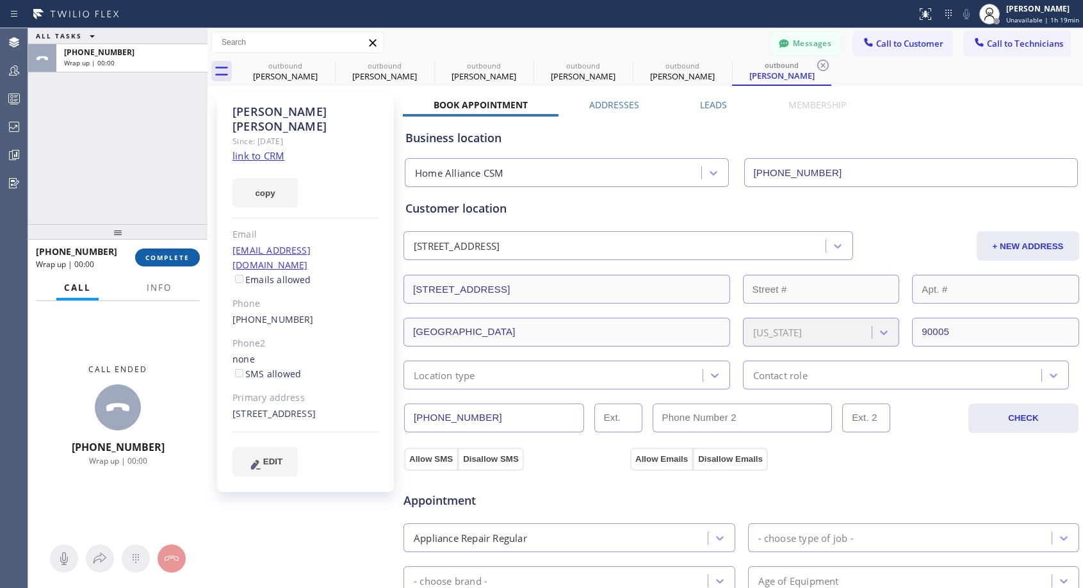
click at [181, 258] on span "COMPLETE" at bounding box center [167, 257] width 44 height 9
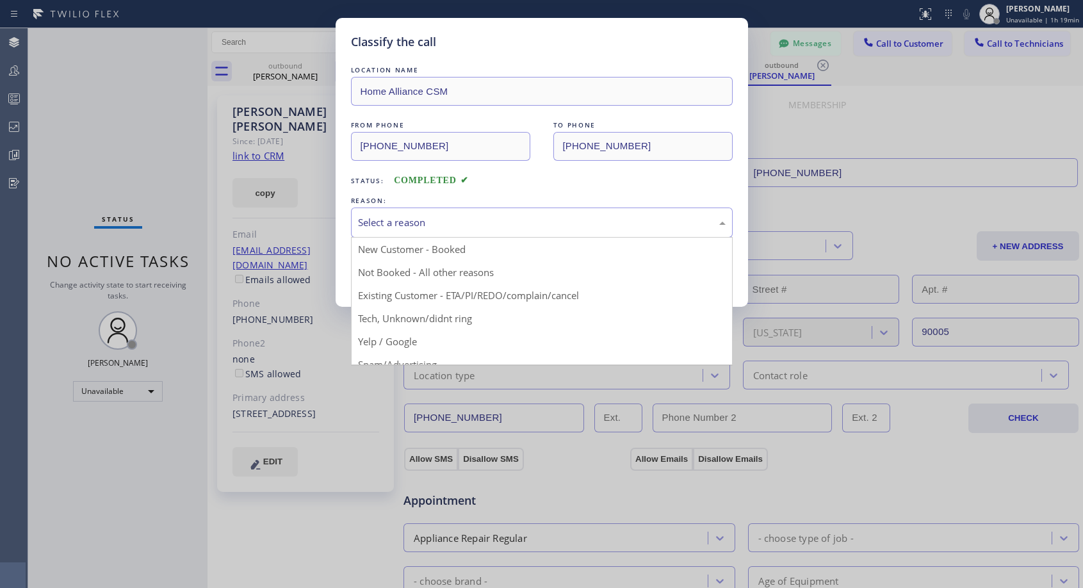
click at [482, 218] on div "Select a reason" at bounding box center [542, 222] width 368 height 15
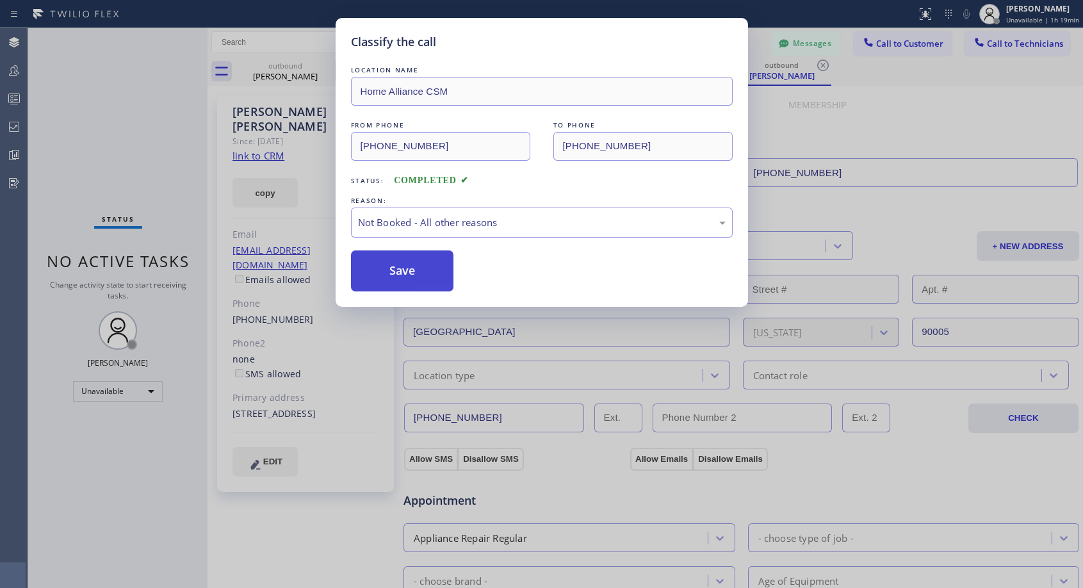
click at [404, 271] on button "Save" at bounding box center [402, 270] width 103 height 41
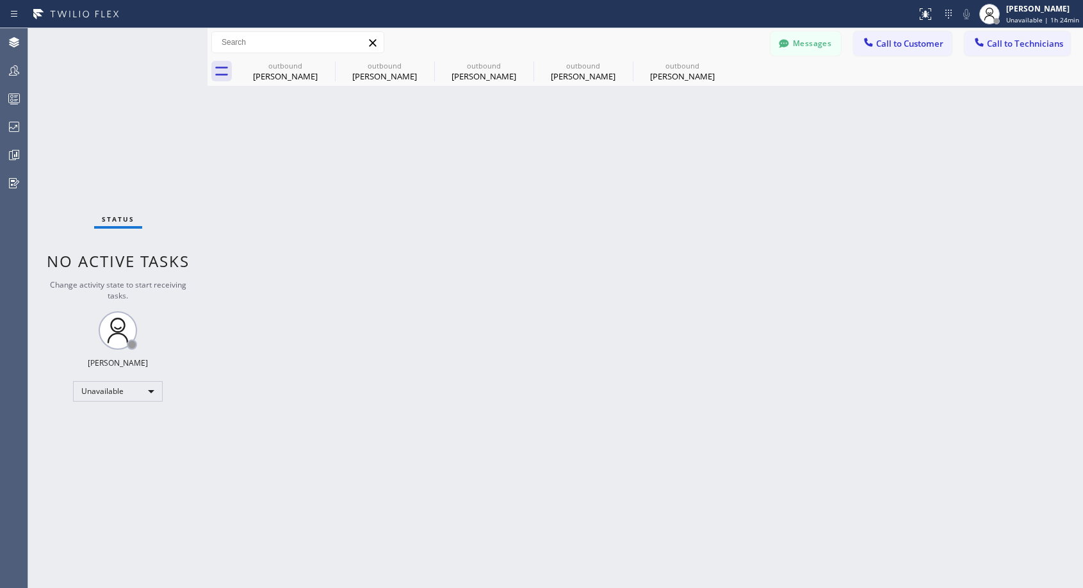
click at [875, 45] on icon at bounding box center [868, 42] width 13 height 13
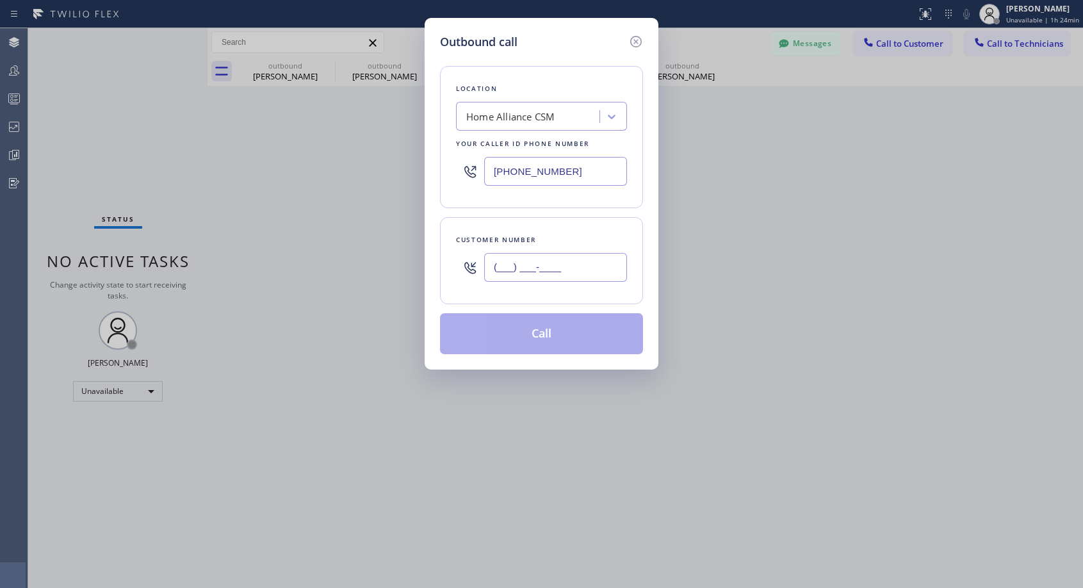
click at [566, 270] on input "(___) ___-____" at bounding box center [555, 267] width 143 height 29
paste input "418) 865-3342"
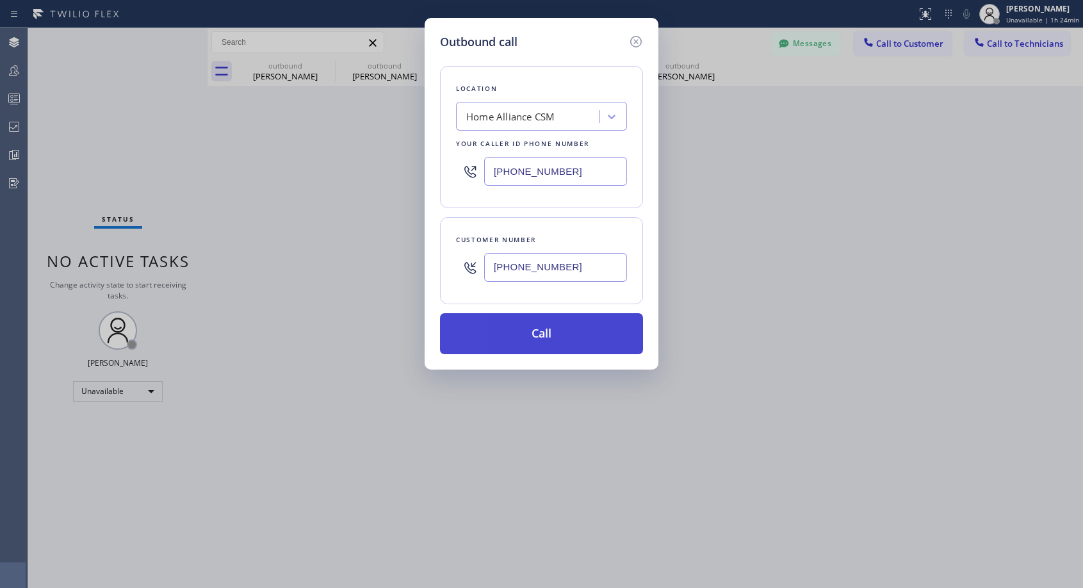
type input "[PHONE_NUMBER]"
click at [550, 335] on button "Call" at bounding box center [541, 333] width 203 height 41
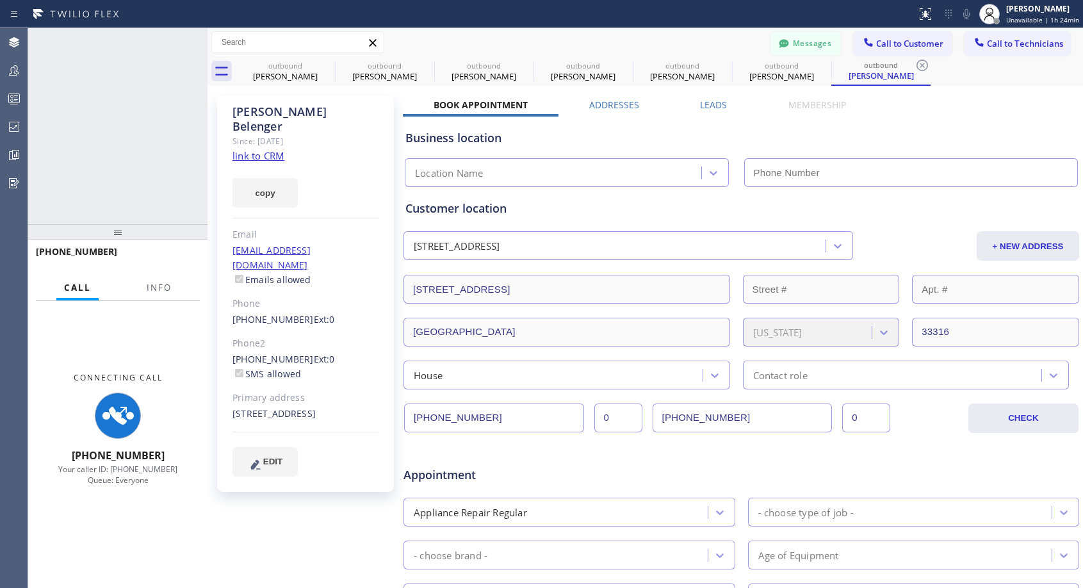
type input "[PHONE_NUMBER]"
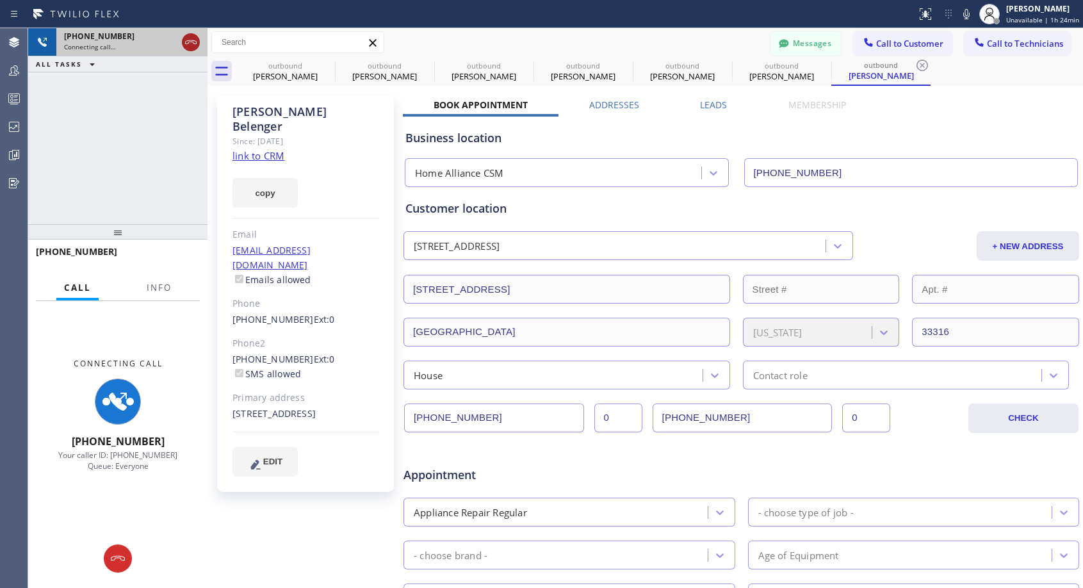
click at [193, 42] on icon at bounding box center [190, 42] width 15 height 15
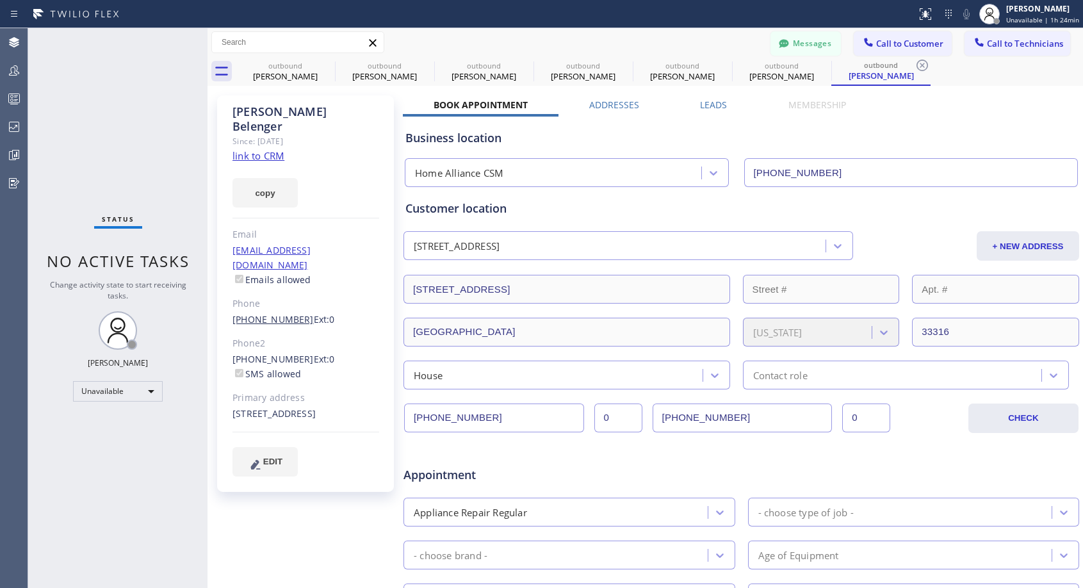
click at [285, 313] on link "[PHONE_NUMBER]" at bounding box center [273, 319] width 81 height 12
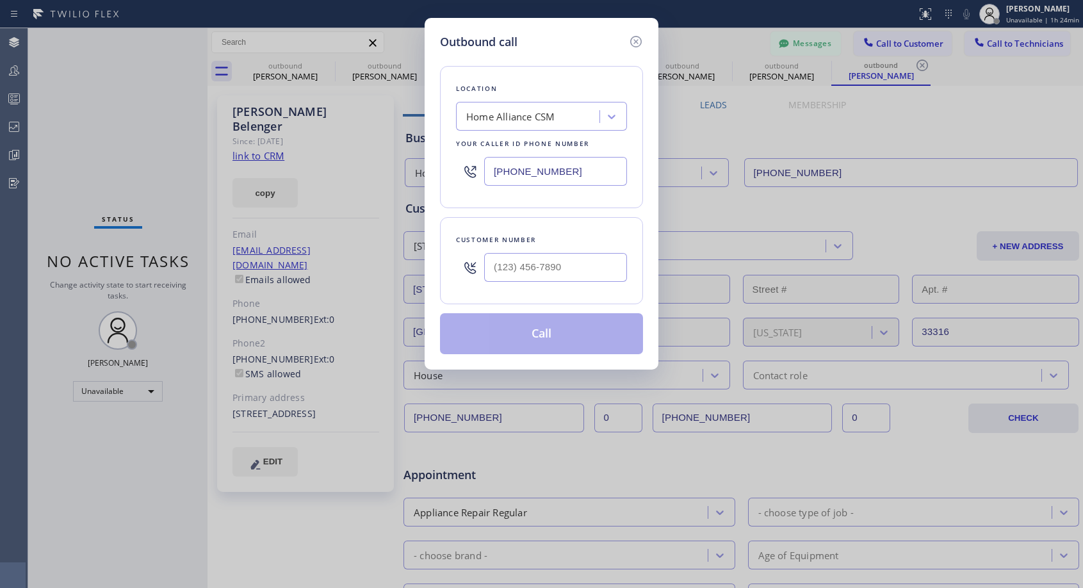
type input "[PHONE_NUMBER]"
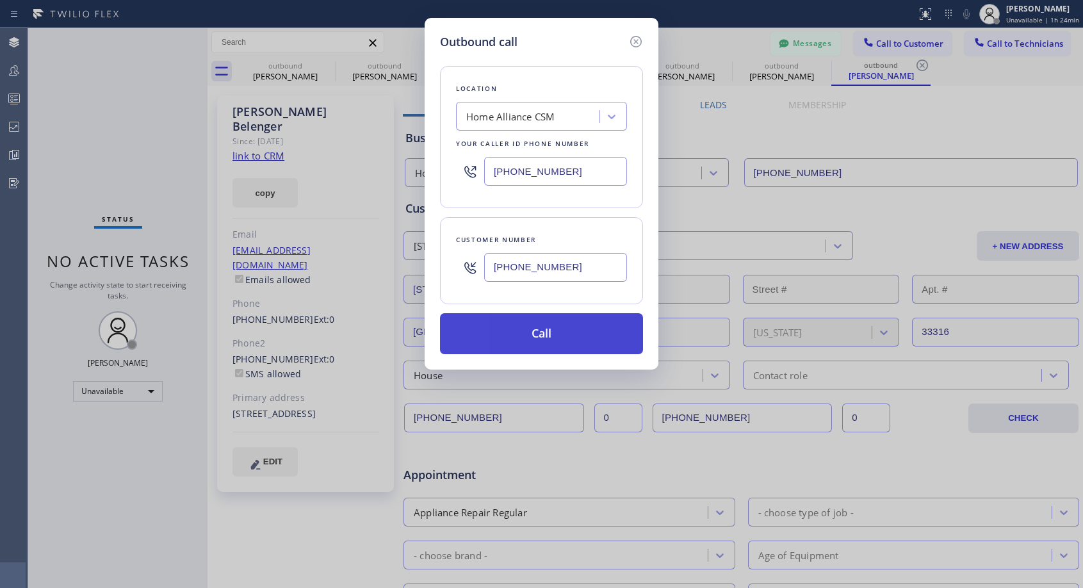
click at [536, 336] on button "Call" at bounding box center [541, 333] width 203 height 41
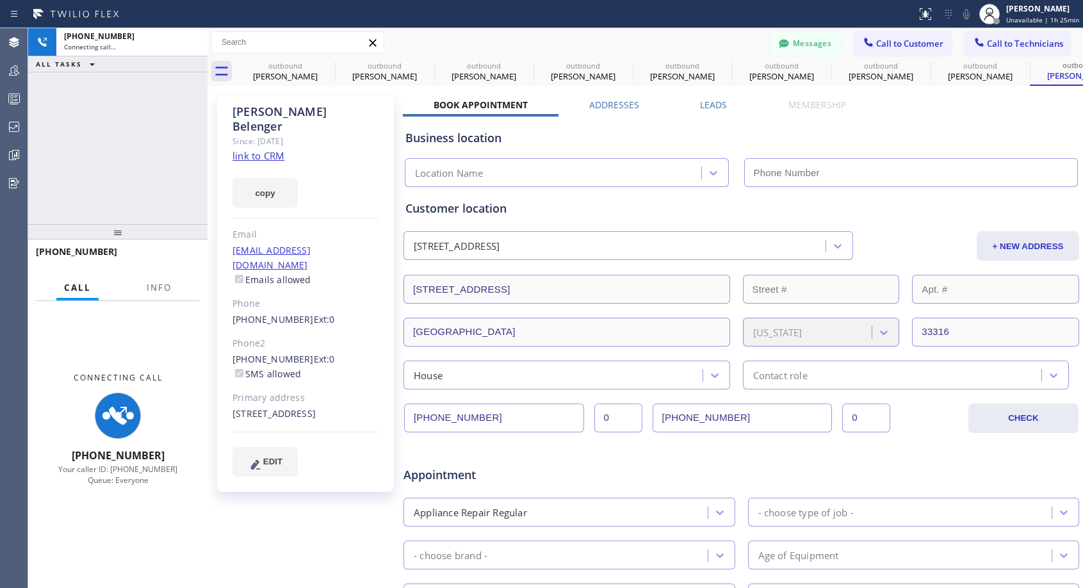
type input "[PHONE_NUMBER]"
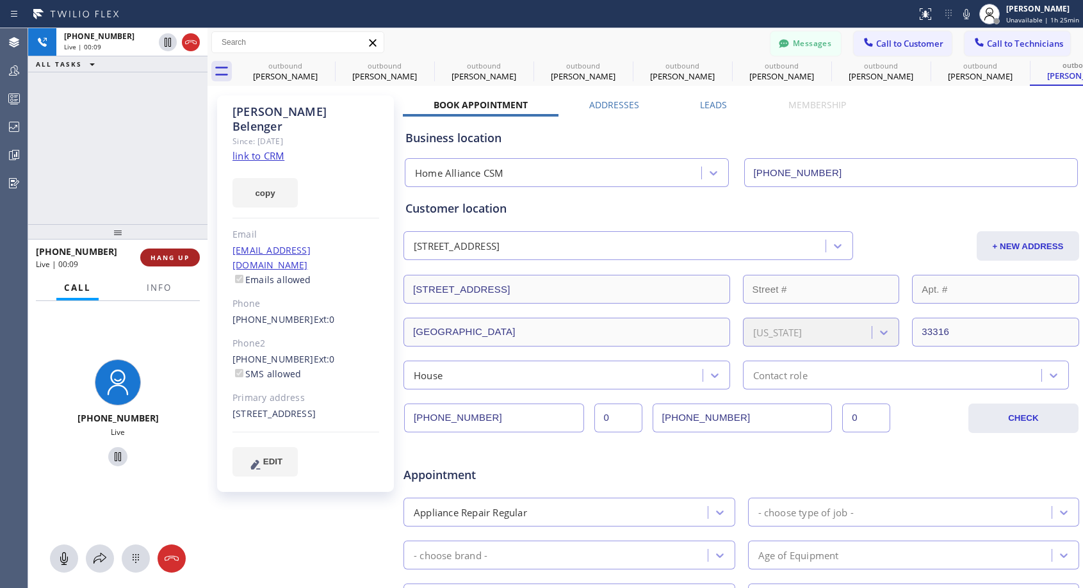
click at [161, 258] on span "HANG UP" at bounding box center [170, 257] width 39 height 9
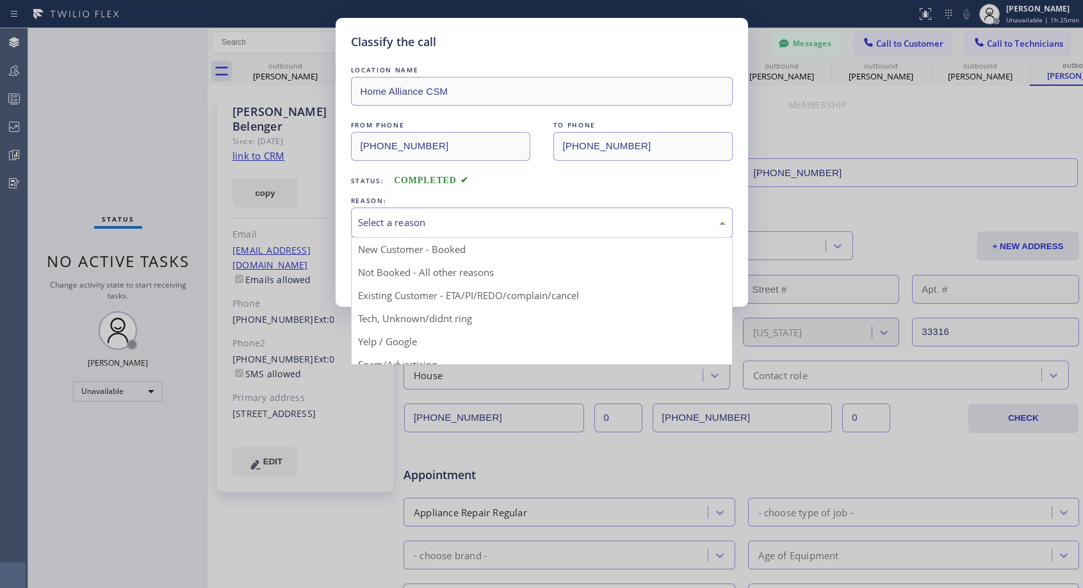
click at [386, 224] on div "Select a reason" at bounding box center [542, 222] width 368 height 15
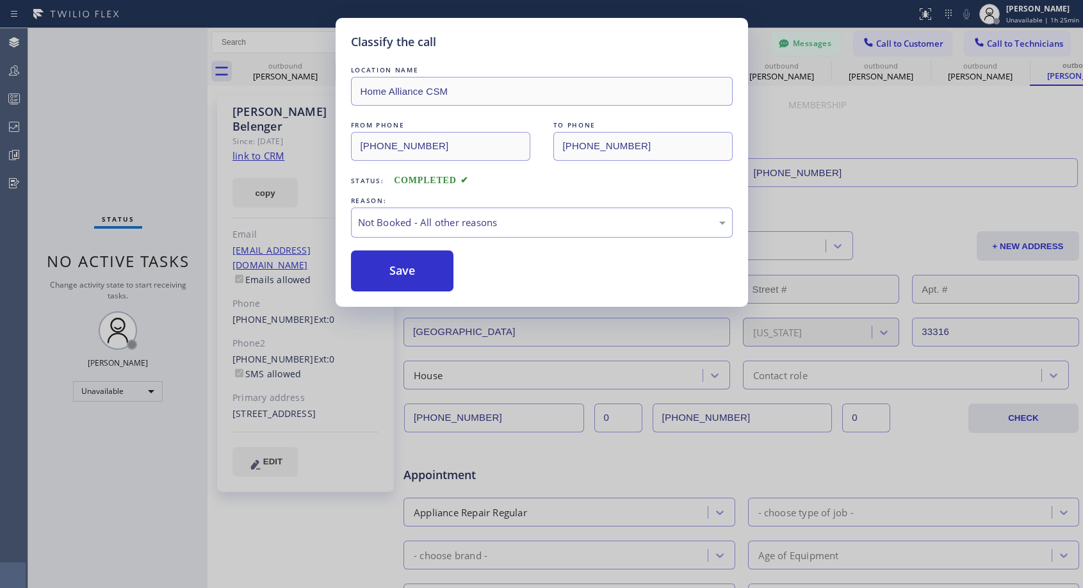
click at [379, 274] on button "Save" at bounding box center [402, 270] width 103 height 41
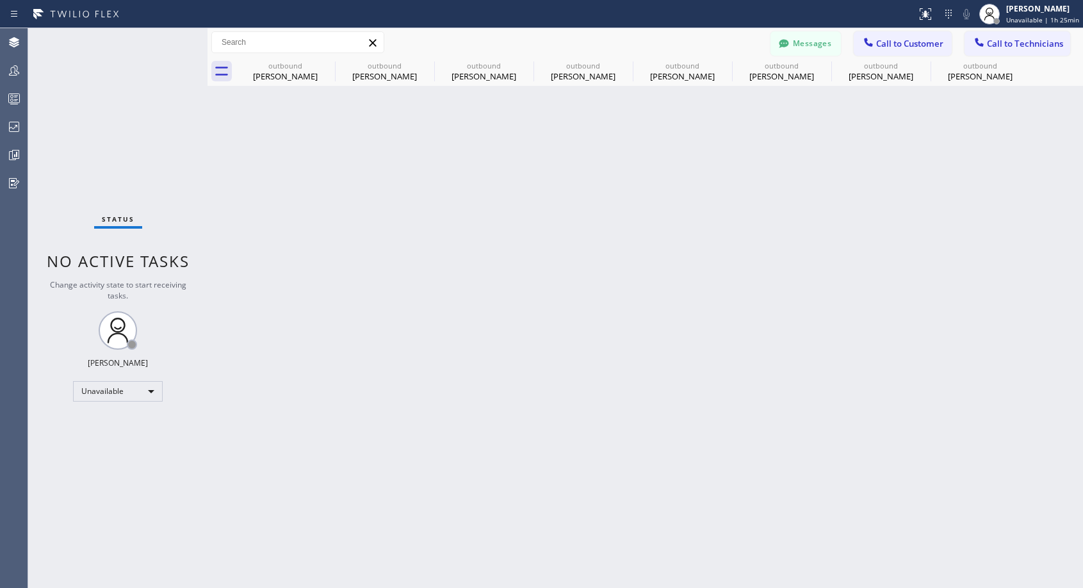
click at [969, 78] on div "[PERSON_NAME]" at bounding box center [980, 76] width 97 height 12
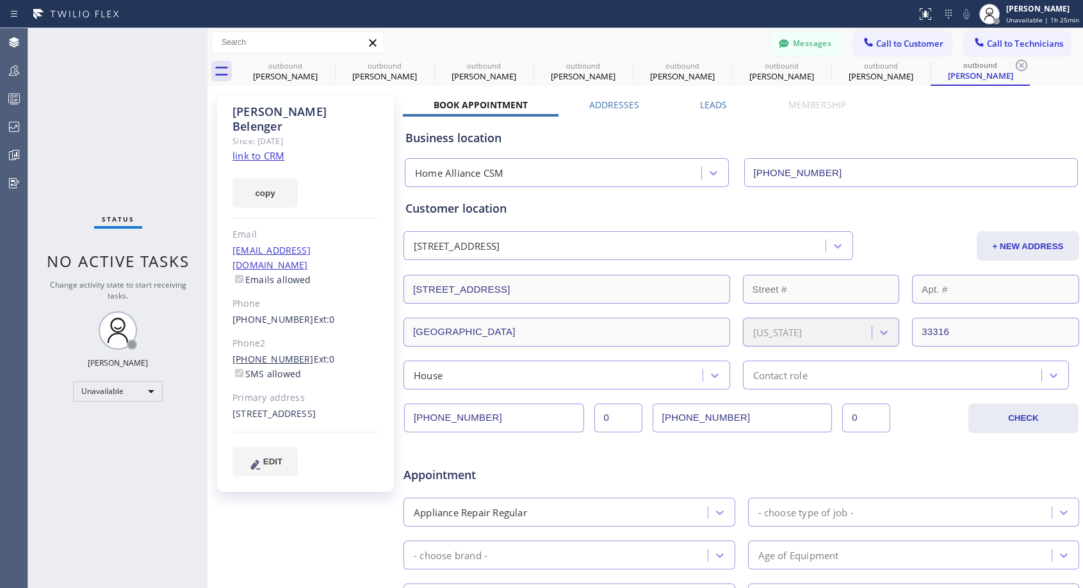
click at [273, 353] on link "[PHONE_NUMBER]" at bounding box center [273, 359] width 81 height 12
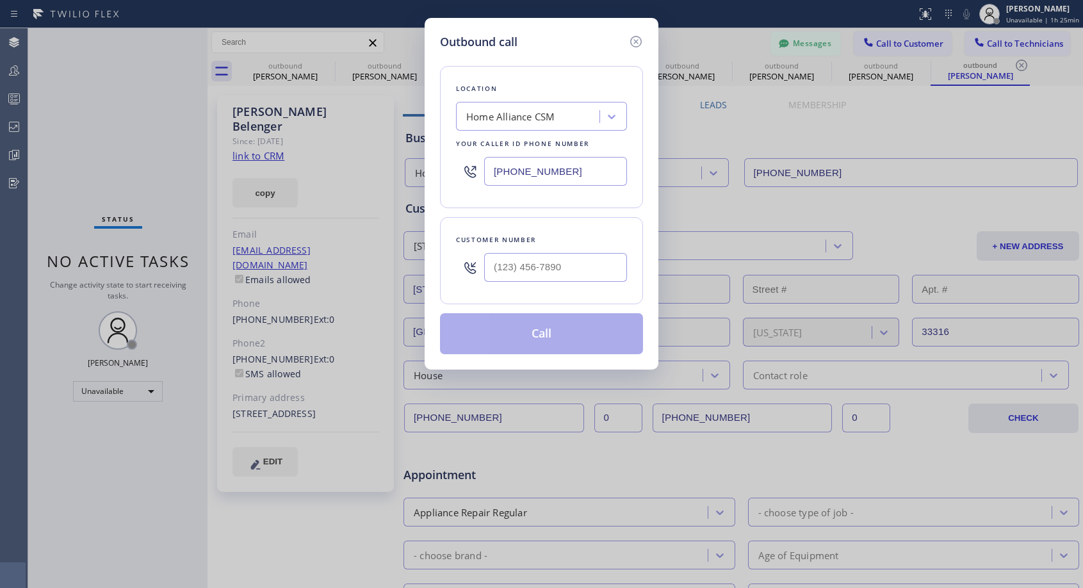
type input "[PHONE_NUMBER]"
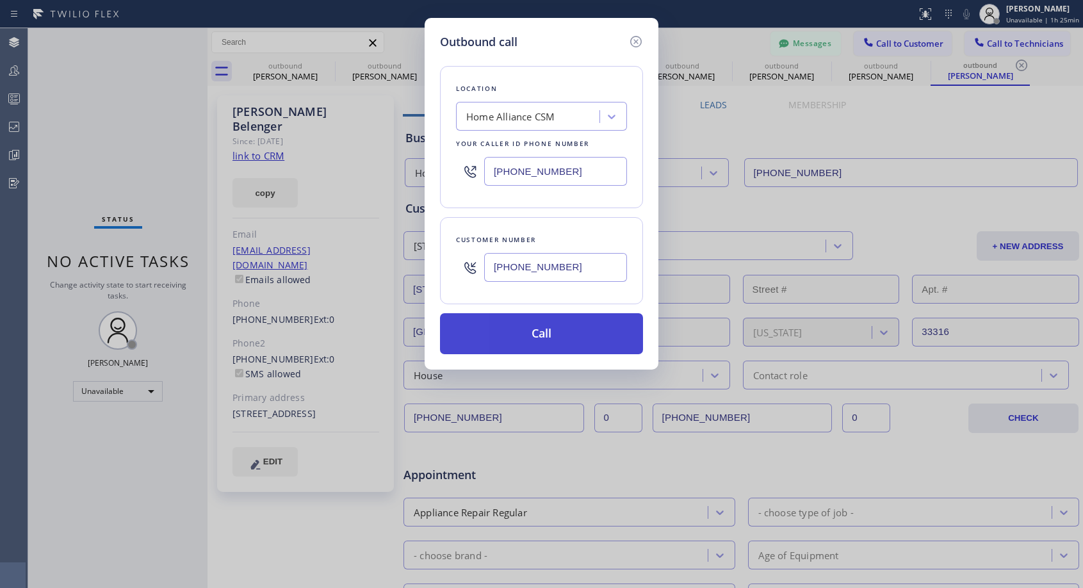
click at [520, 330] on button "Call" at bounding box center [541, 333] width 203 height 41
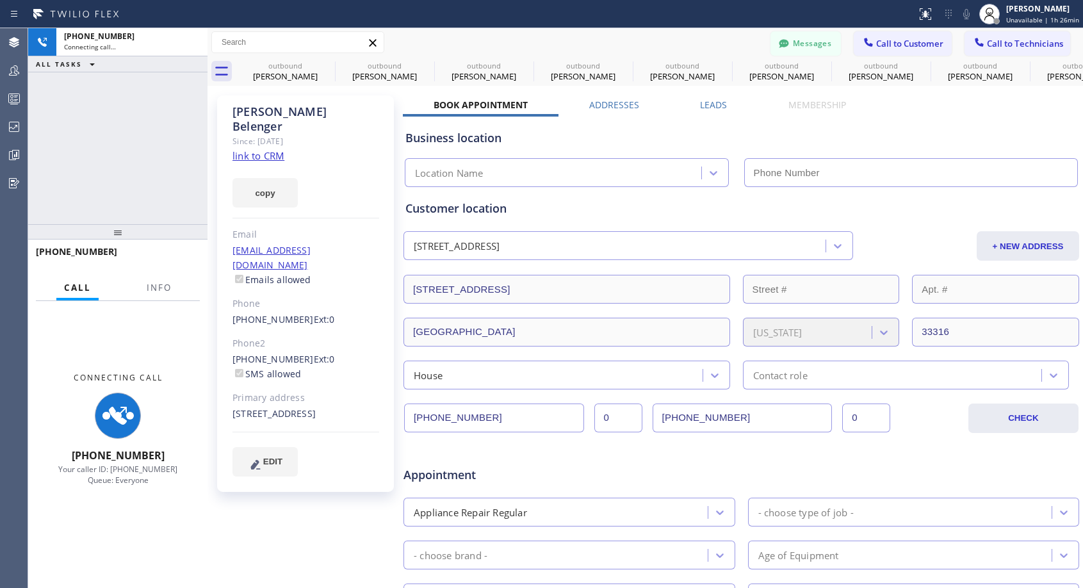
type input "[PHONE_NUMBER]"
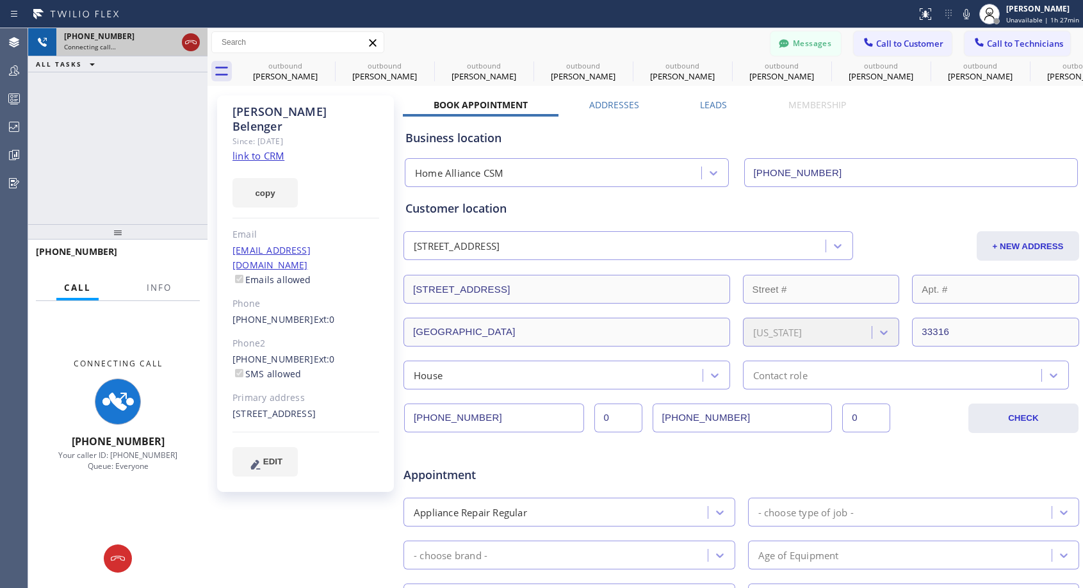
click at [188, 39] on icon at bounding box center [190, 42] width 15 height 15
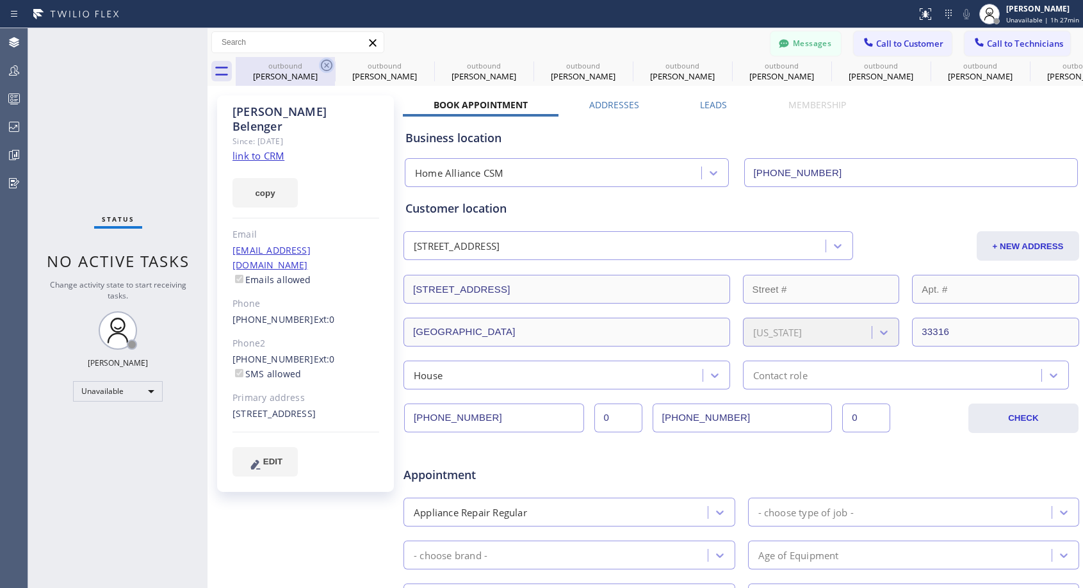
click at [326, 64] on icon at bounding box center [327, 66] width 12 height 12
click at [0, 0] on icon at bounding box center [0, 0] width 0 height 0
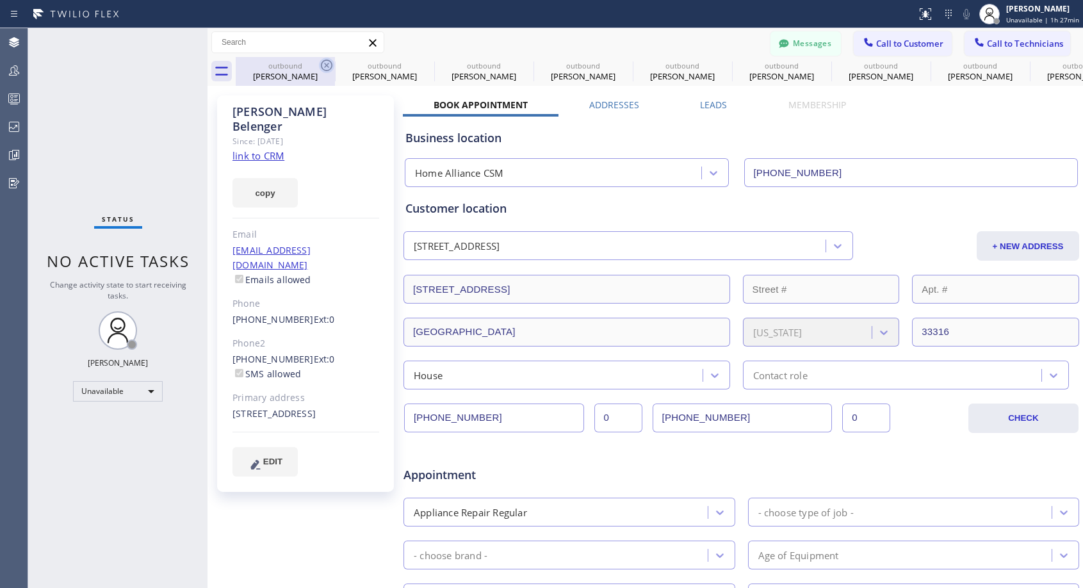
click at [0, 0] on icon at bounding box center [0, 0] width 0 height 0
click at [1014, 63] on icon at bounding box center [1021, 65] width 15 height 15
click at [0, 0] on icon at bounding box center [0, 0] width 0 height 0
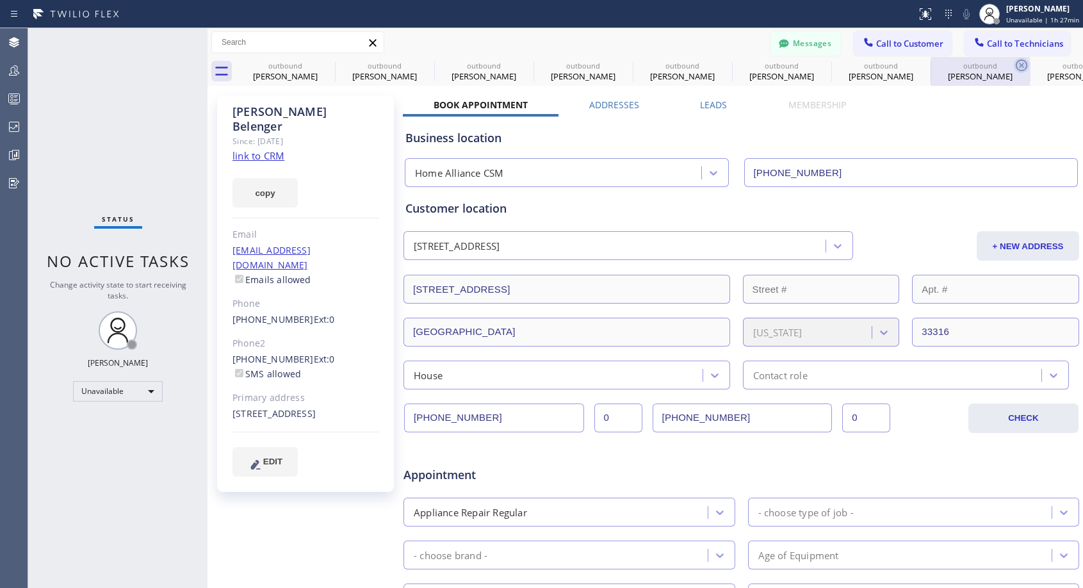
click at [326, 63] on div "outbound [PERSON_NAME] outbound [PERSON_NAME] outbound [PERSON_NAME] outbound […" at bounding box center [660, 71] width 848 height 29
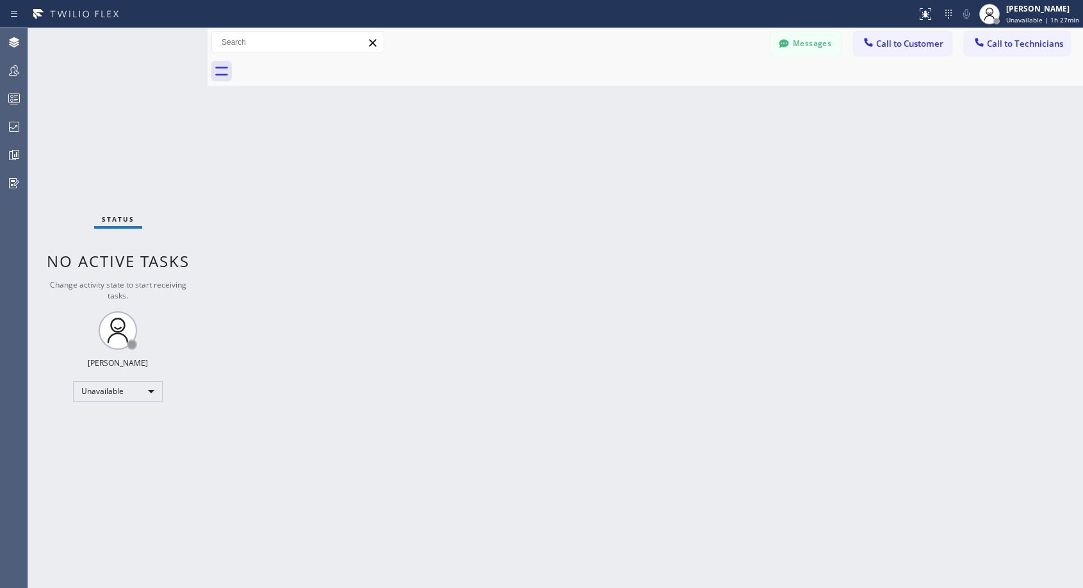
click at [326, 63] on div at bounding box center [660, 71] width 848 height 29
click at [878, 49] on span "Call to Customer" at bounding box center [909, 44] width 67 height 12
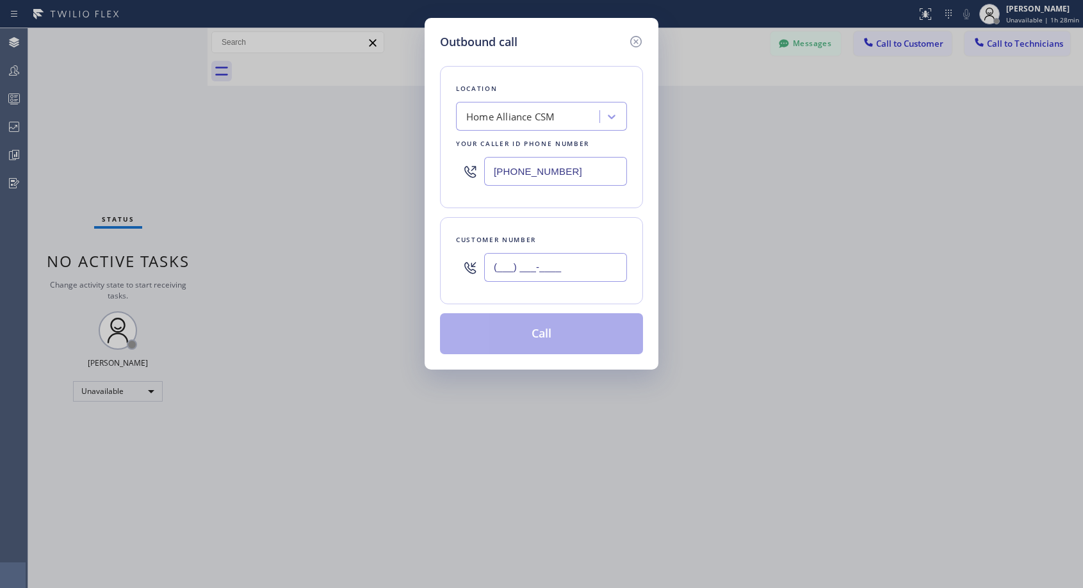
click at [556, 263] on input "(___) ___-____" at bounding box center [555, 267] width 143 height 29
paste input "650) 714-6232"
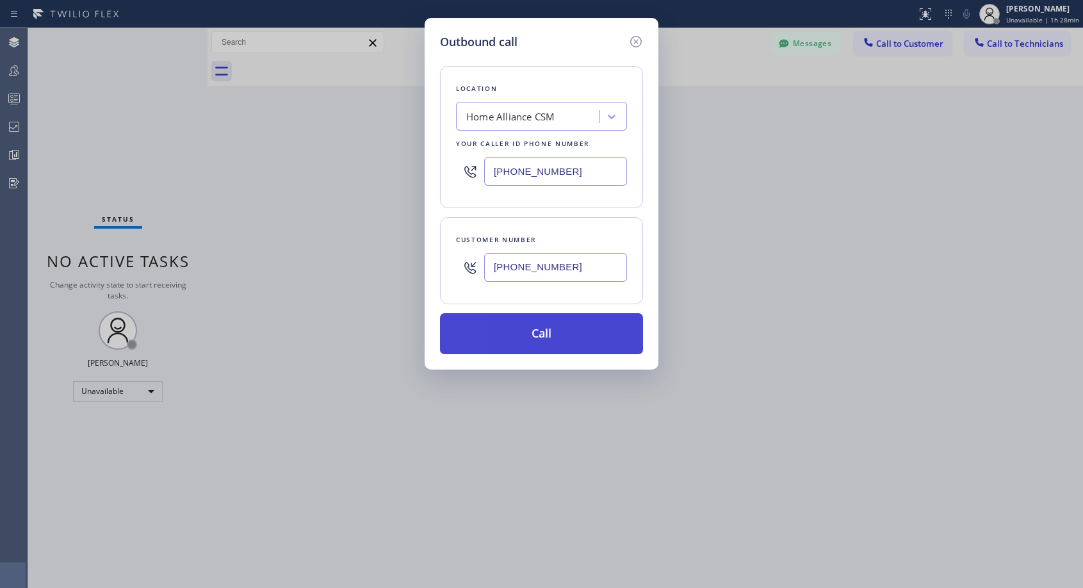
type input "[PHONE_NUMBER]"
click at [546, 340] on button "Call" at bounding box center [541, 333] width 203 height 41
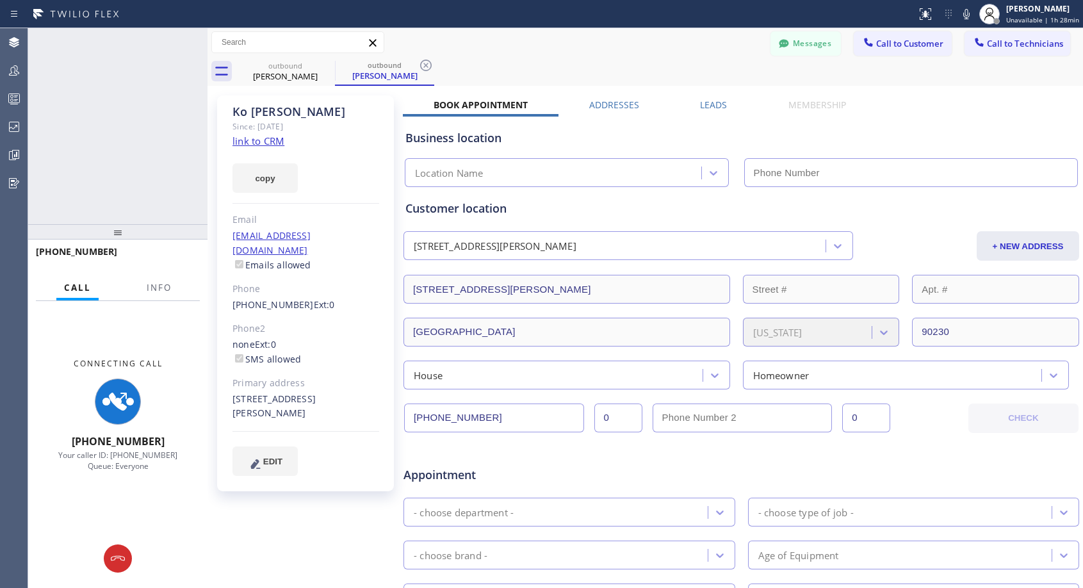
type input "[PHONE_NUMBER]"
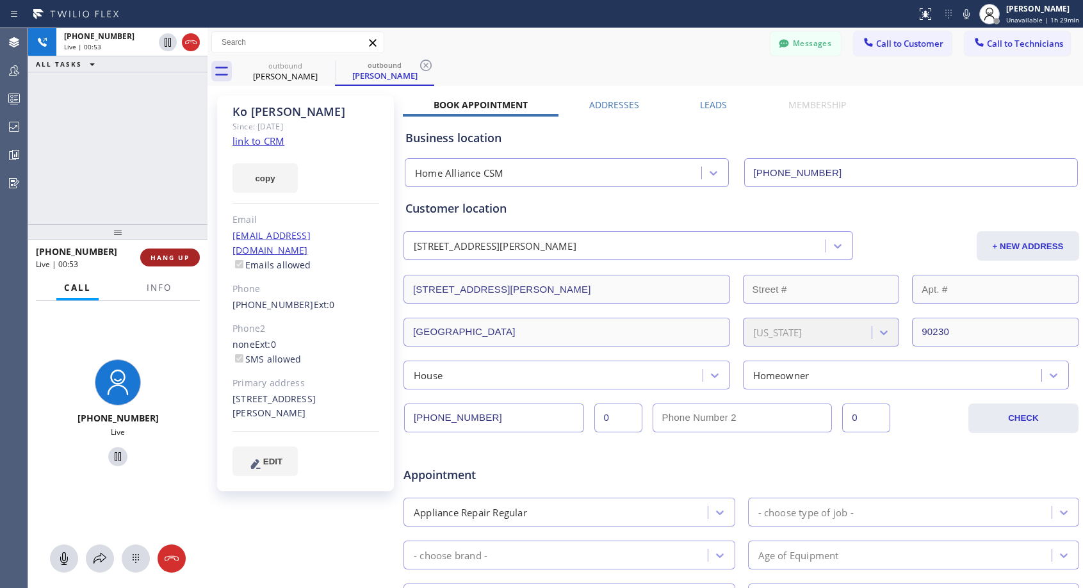
click at [171, 258] on span "HANG UP" at bounding box center [170, 257] width 39 height 9
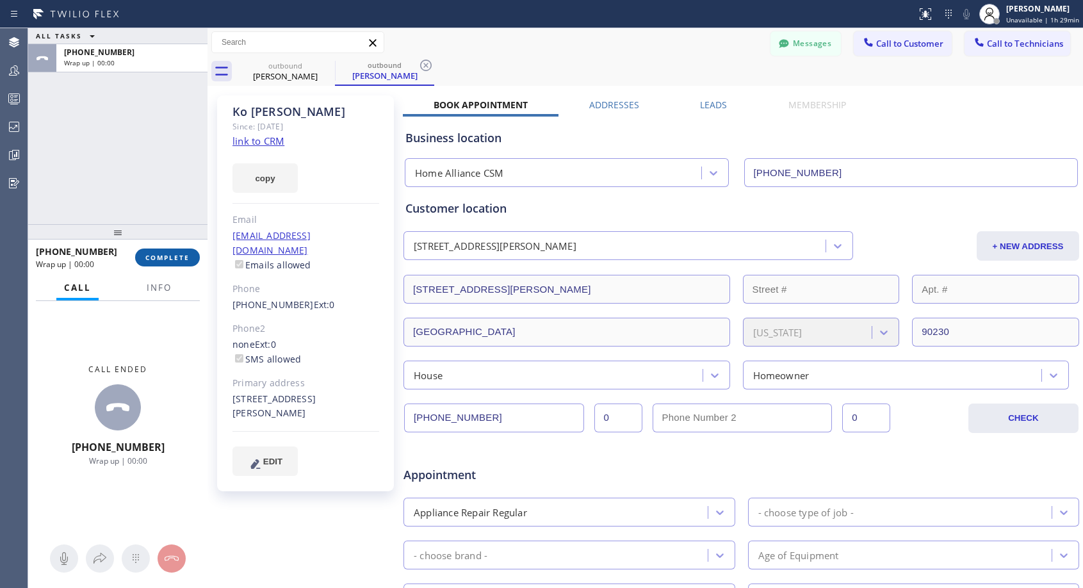
click at [173, 254] on span "COMPLETE" at bounding box center [167, 257] width 44 height 9
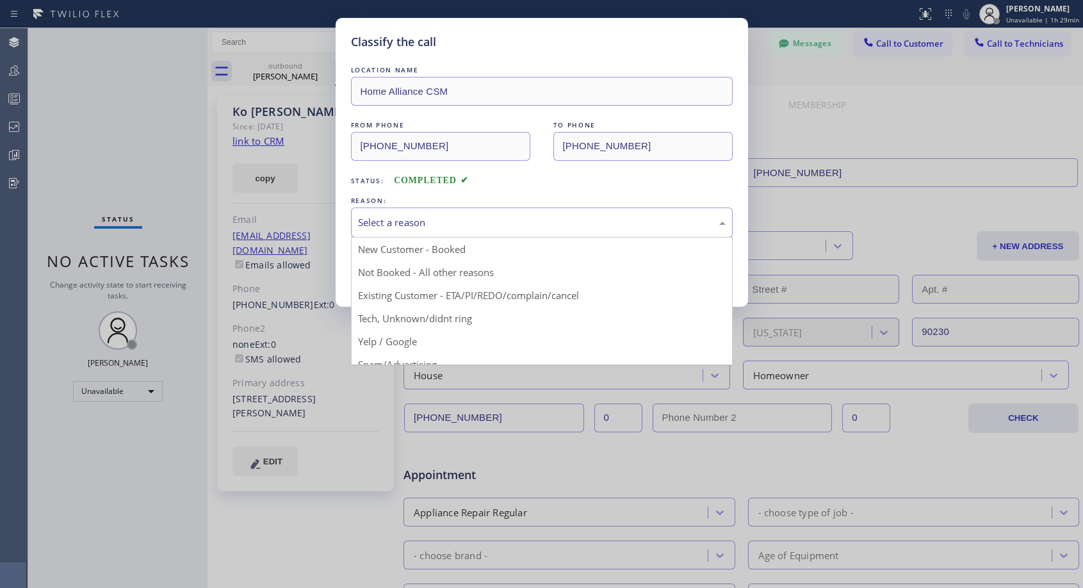
click at [494, 230] on div "Select a reason" at bounding box center [542, 223] width 382 height 30
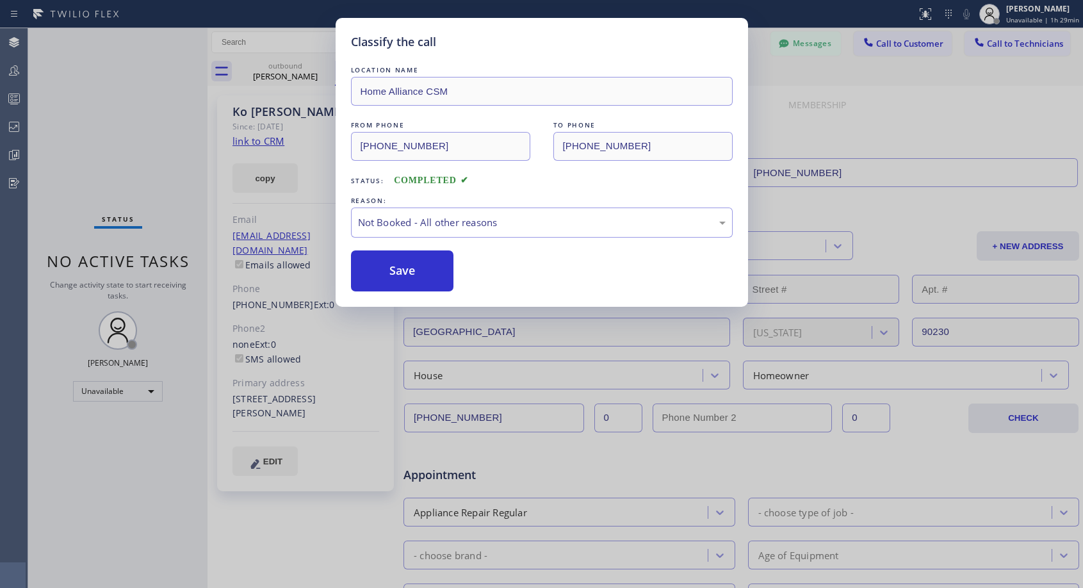
click at [428, 268] on button "Save" at bounding box center [402, 270] width 103 height 41
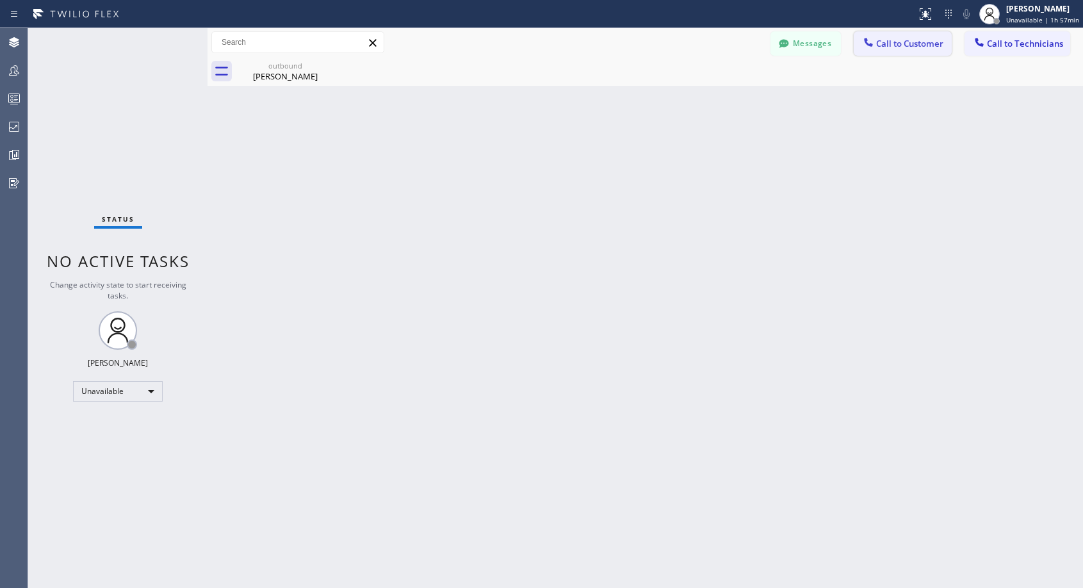
click at [894, 52] on button "Call to Customer" at bounding box center [903, 43] width 98 height 24
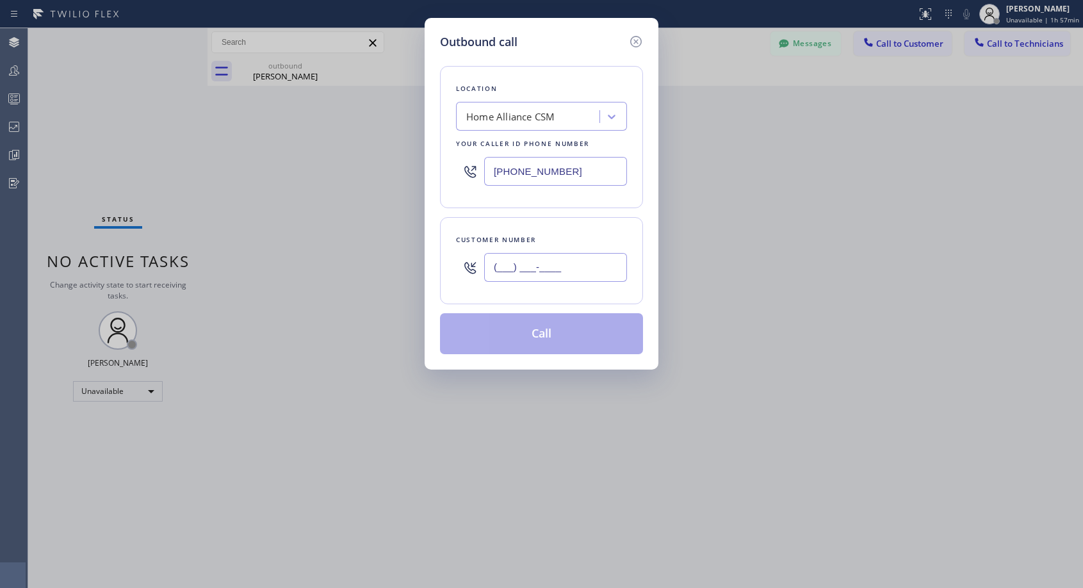
click at [621, 270] on input "(___) ___-____" at bounding box center [555, 267] width 143 height 29
paste input "714) 470-1218"
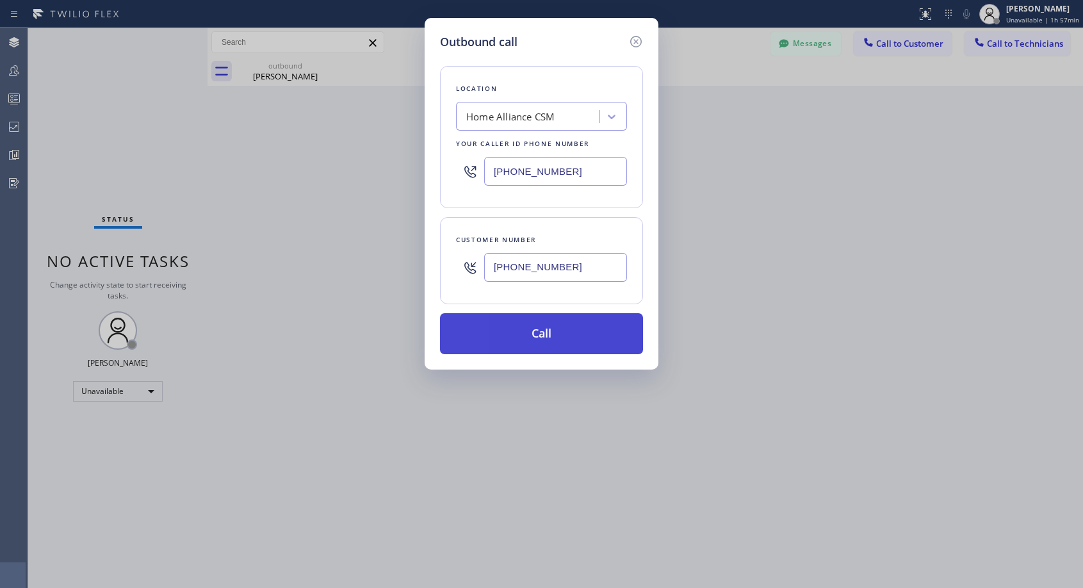
type input "[PHONE_NUMBER]"
click at [561, 329] on button "Call" at bounding box center [541, 333] width 203 height 41
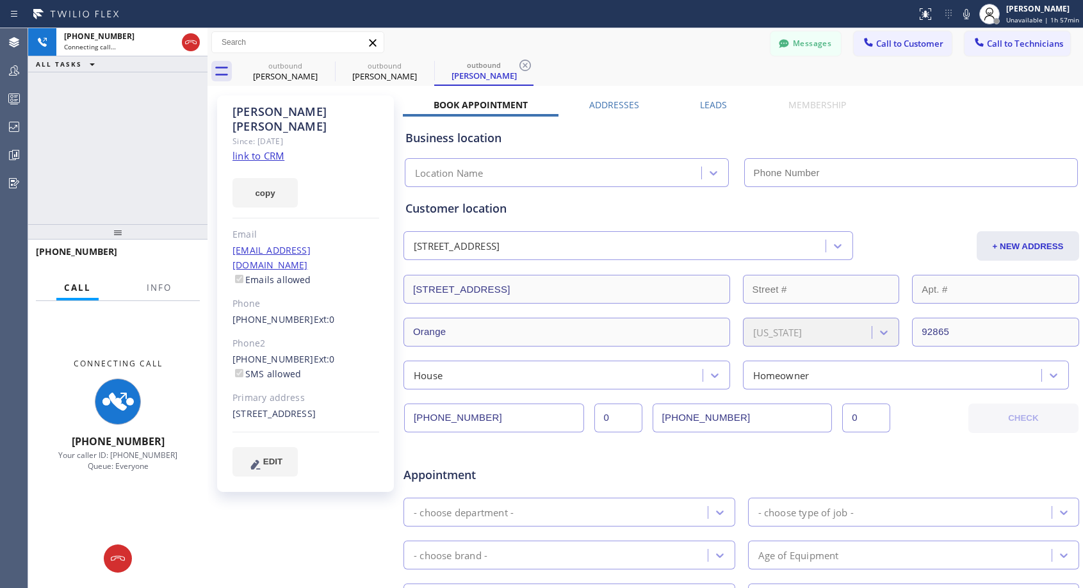
type input "[PHONE_NUMBER]"
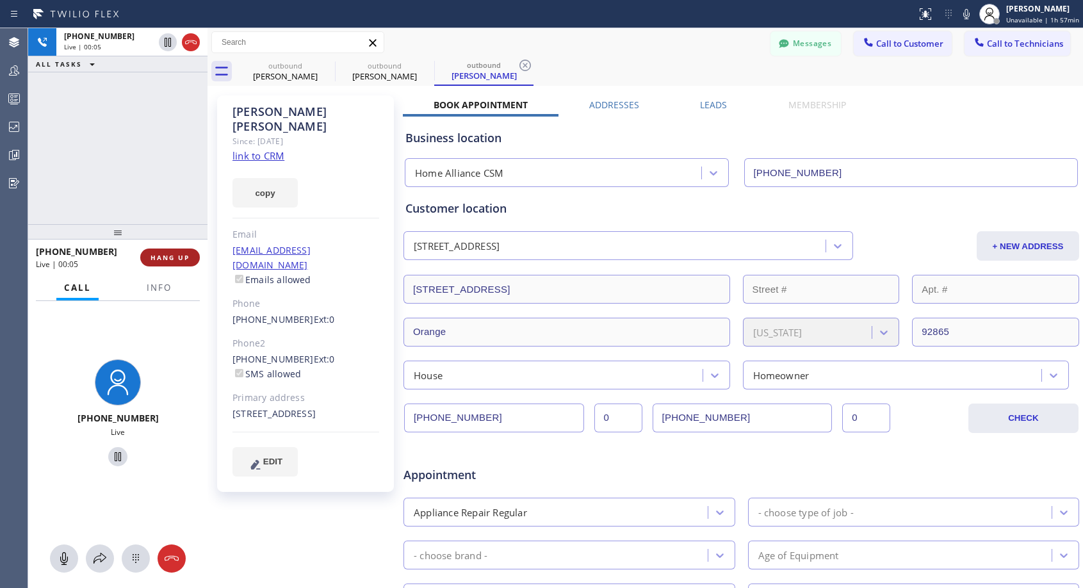
click at [183, 256] on span "HANG UP" at bounding box center [170, 257] width 39 height 9
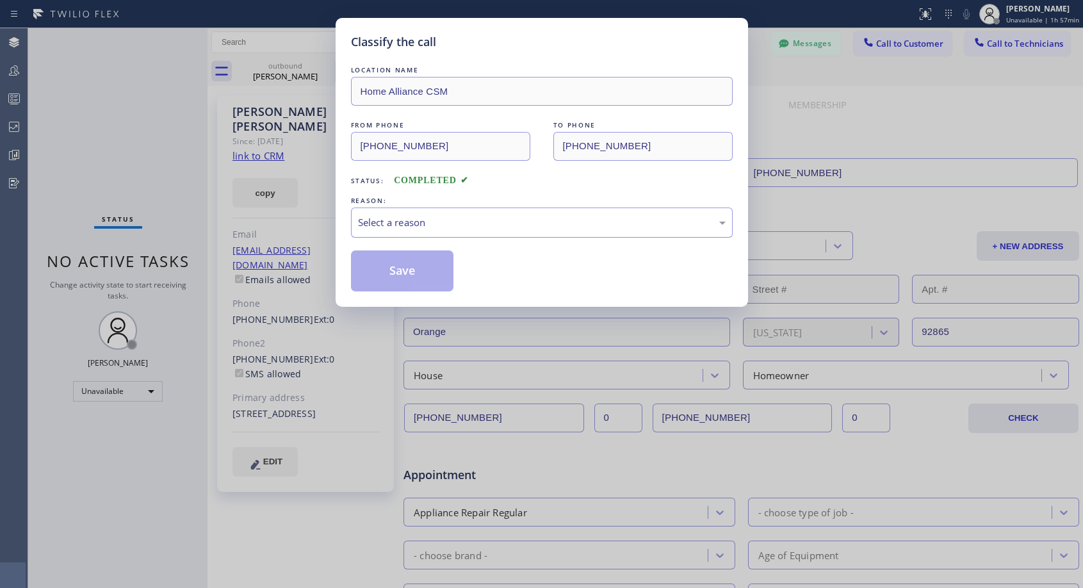
click at [488, 224] on div "Select a reason" at bounding box center [542, 222] width 368 height 15
click at [423, 271] on button "Save" at bounding box center [402, 270] width 103 height 41
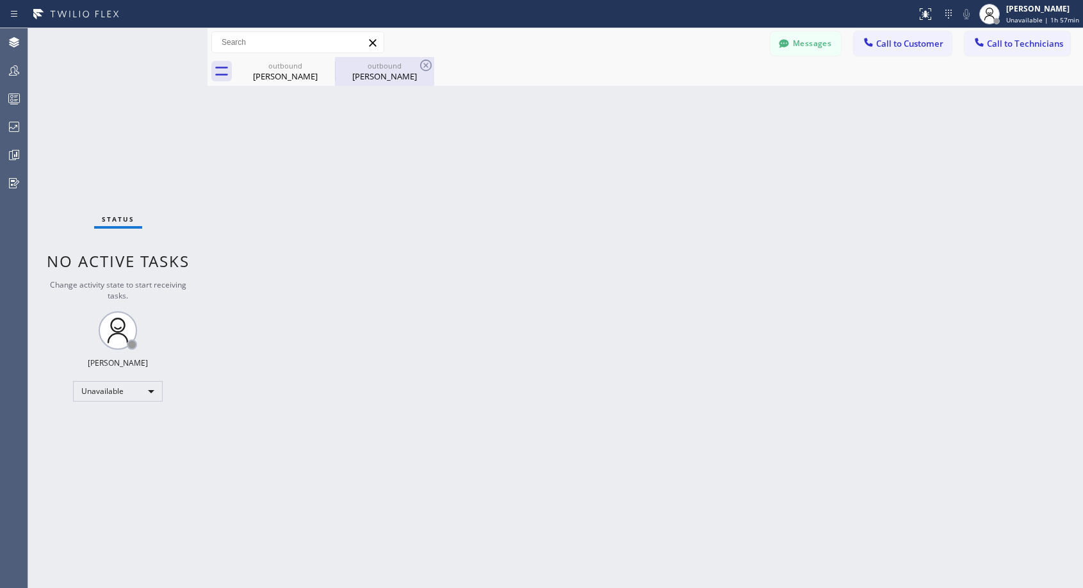
click at [375, 75] on div "[PERSON_NAME]" at bounding box center [384, 76] width 97 height 12
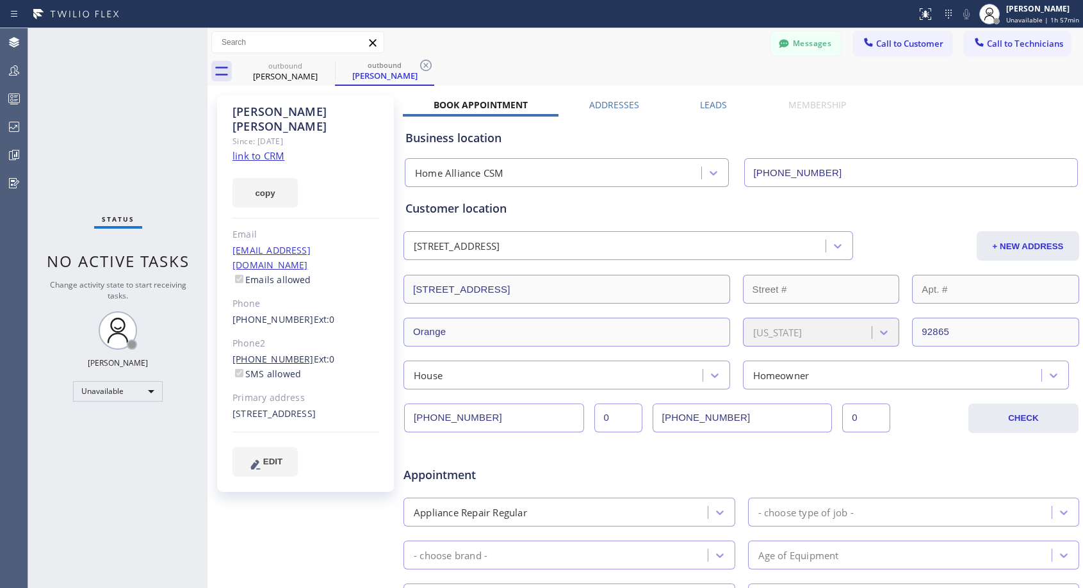
click at [279, 353] on link "[PHONE_NUMBER]" at bounding box center [273, 359] width 81 height 12
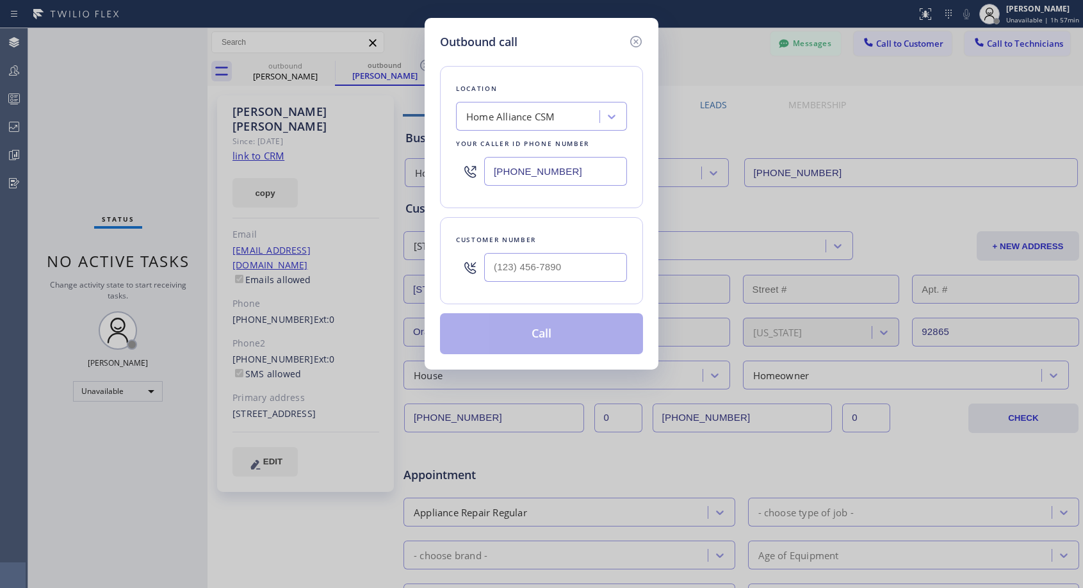
type input "[PHONE_NUMBER]"
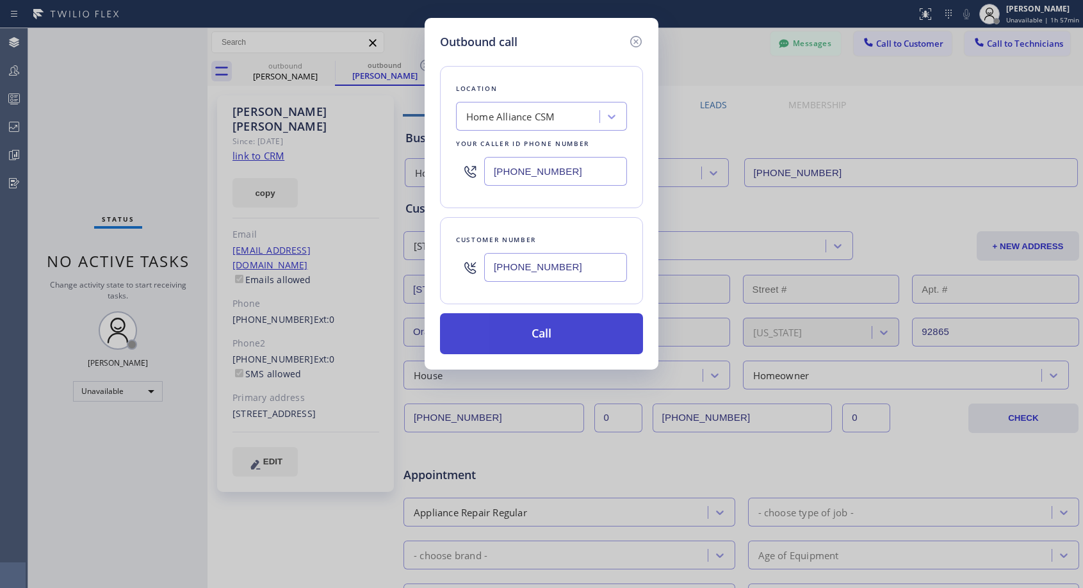
click at [539, 339] on button "Call" at bounding box center [541, 333] width 203 height 41
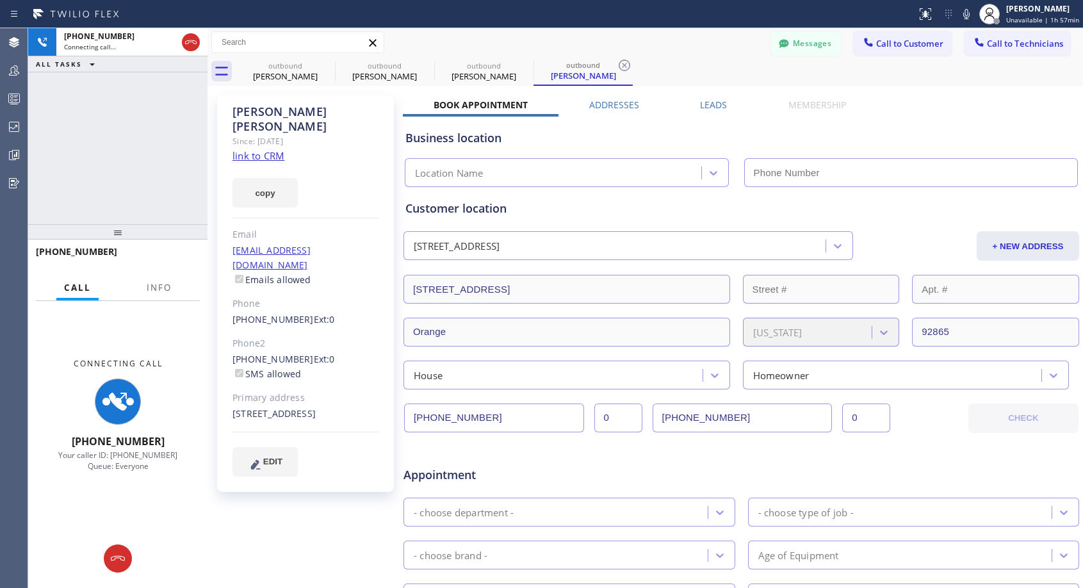
type input "[PHONE_NUMBER]"
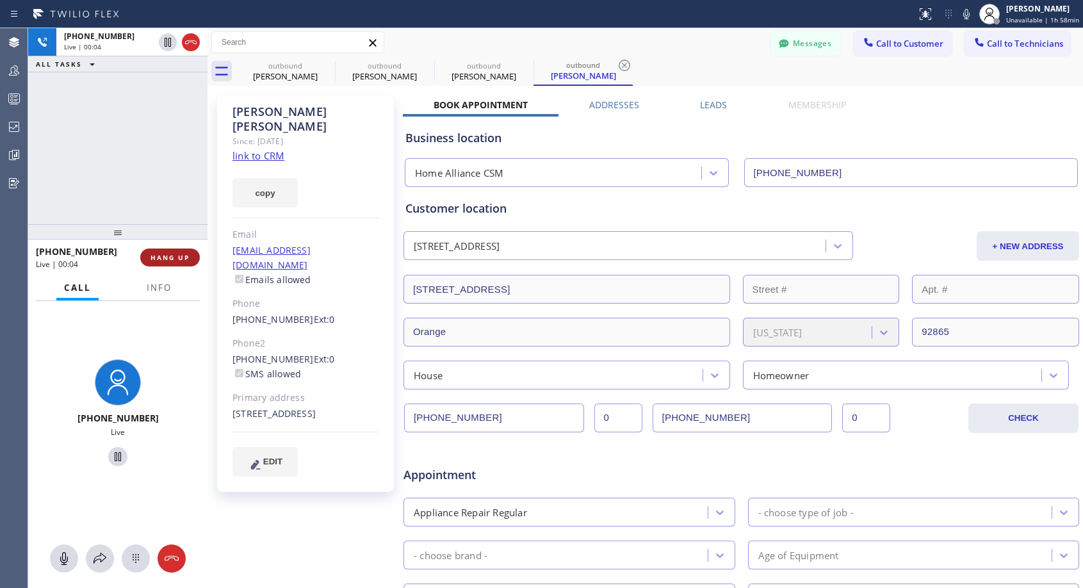
click at [177, 264] on button "HANG UP" at bounding box center [170, 258] width 60 height 18
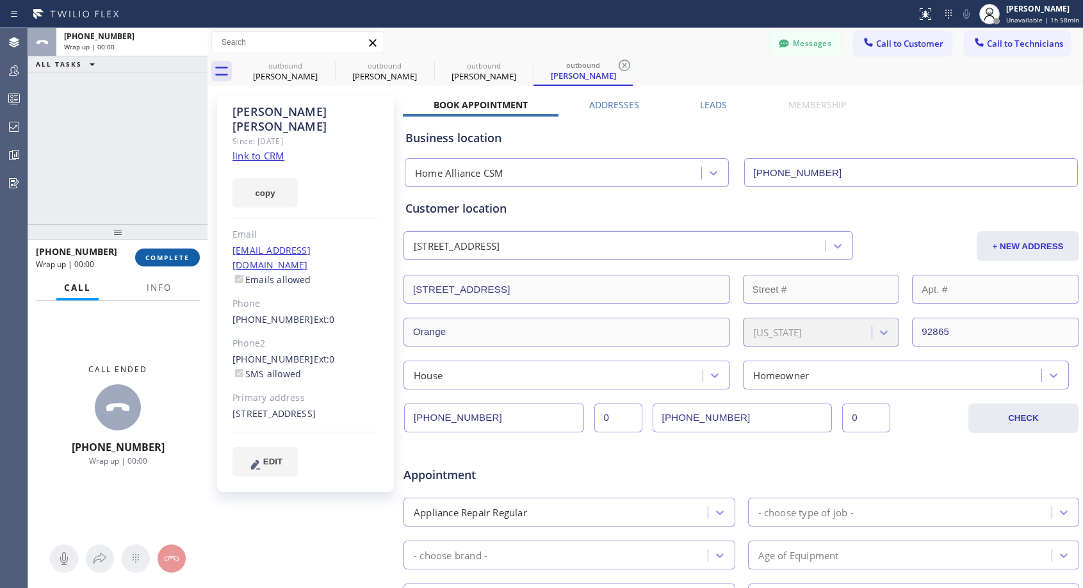
click at [177, 264] on button "COMPLETE" at bounding box center [167, 258] width 65 height 18
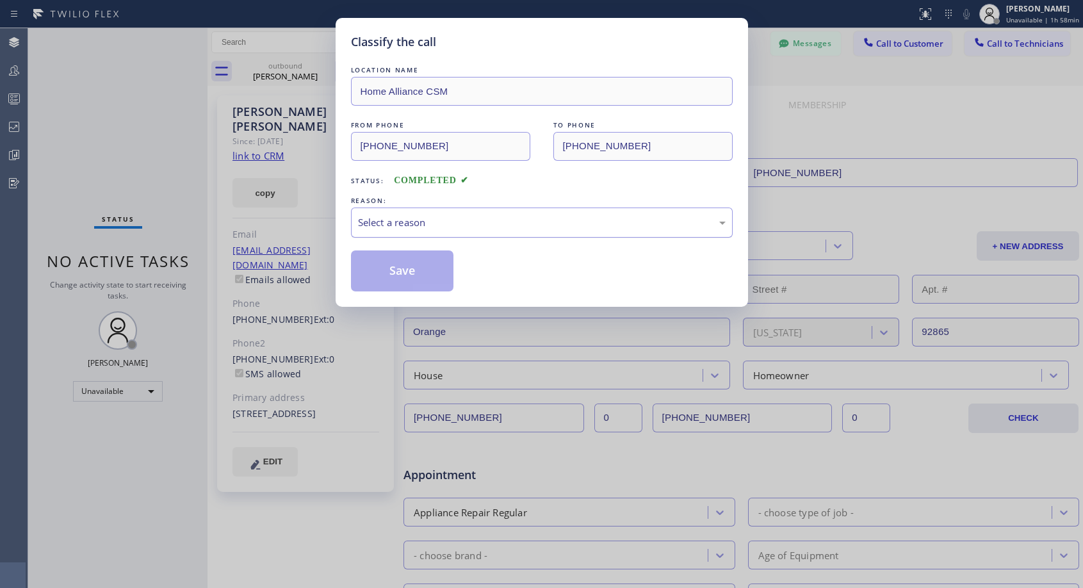
click at [603, 217] on div "Select a reason" at bounding box center [542, 222] width 368 height 15
click at [455, 265] on div "Save" at bounding box center [542, 270] width 382 height 41
click at [442, 275] on button "Save" at bounding box center [402, 270] width 103 height 41
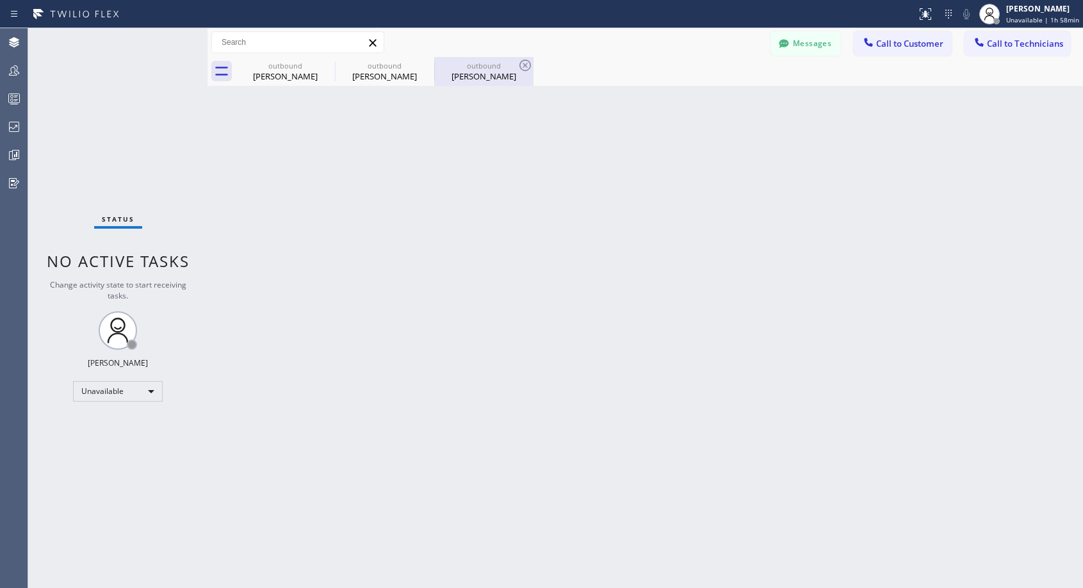
click at [475, 72] on div "[PERSON_NAME]" at bounding box center [484, 76] width 97 height 12
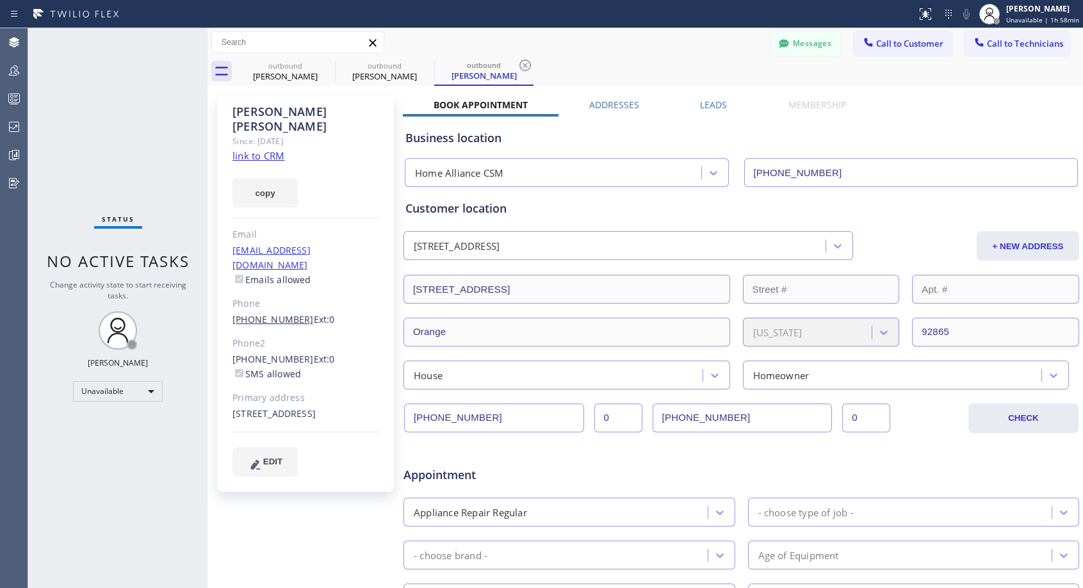
click at [248, 313] on link "[PHONE_NUMBER]" at bounding box center [273, 319] width 81 height 12
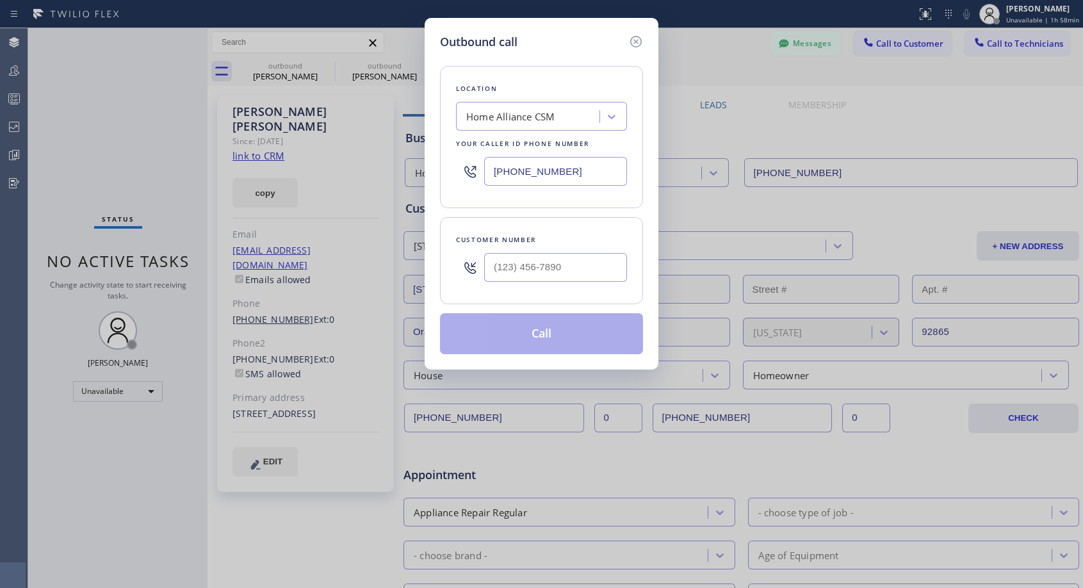
type input "[PHONE_NUMBER]"
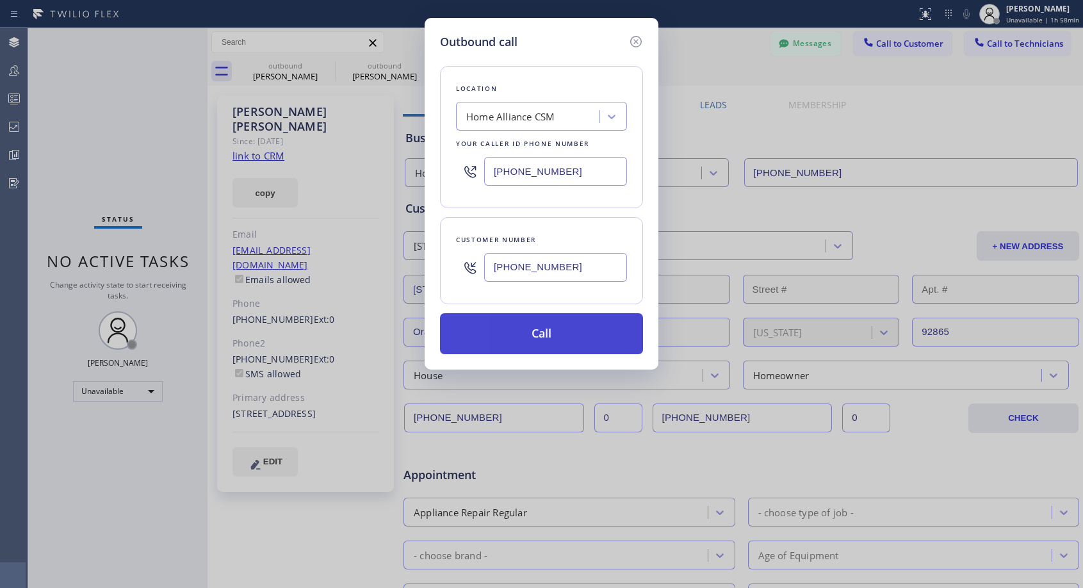
click at [515, 328] on button "Call" at bounding box center [541, 333] width 203 height 41
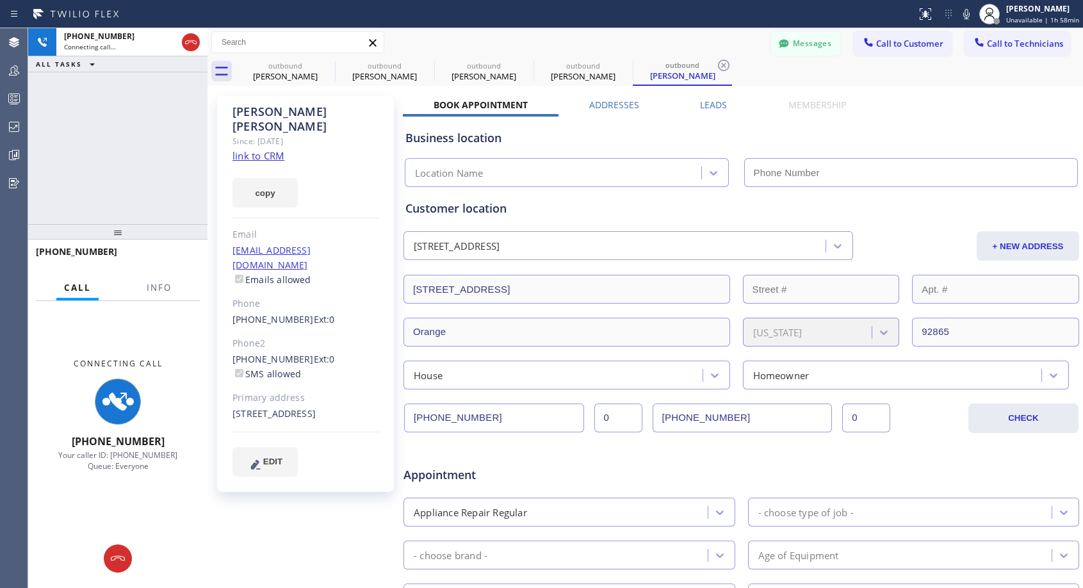
type input "[PHONE_NUMBER]"
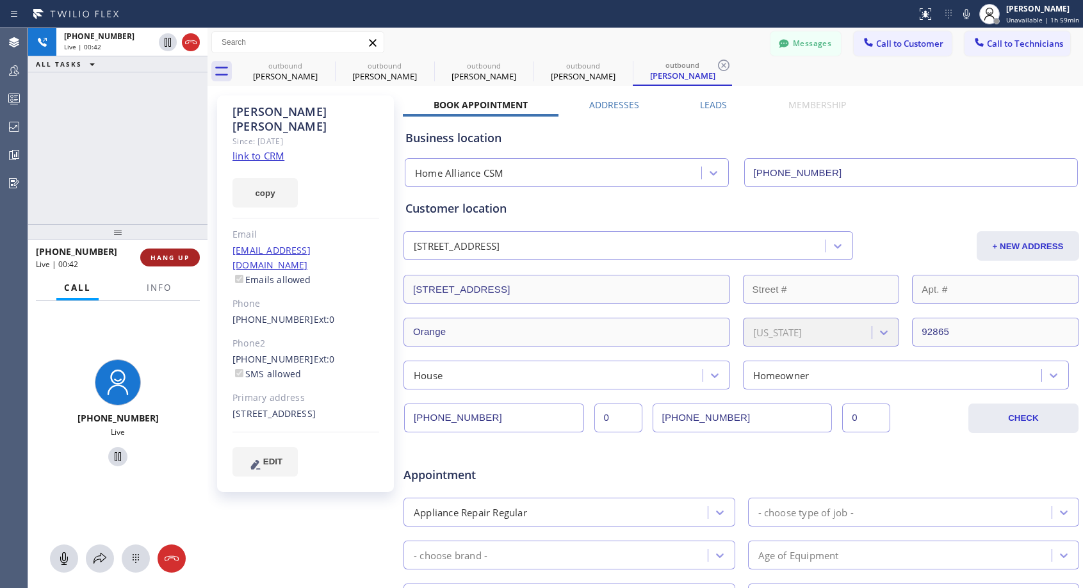
click at [167, 261] on span "HANG UP" at bounding box center [170, 257] width 39 height 9
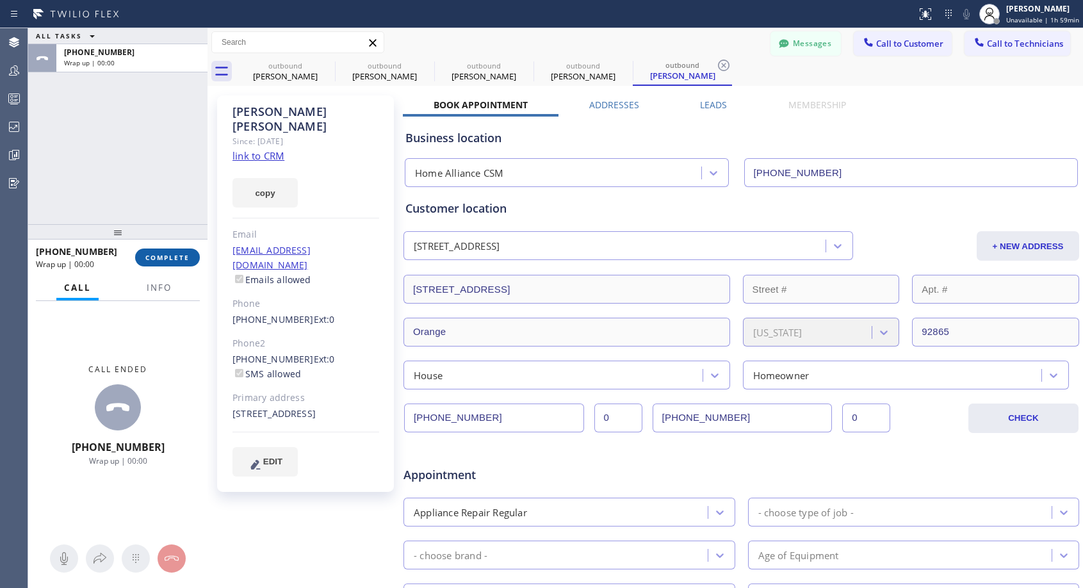
click at [167, 261] on span "COMPLETE" at bounding box center [167, 257] width 44 height 9
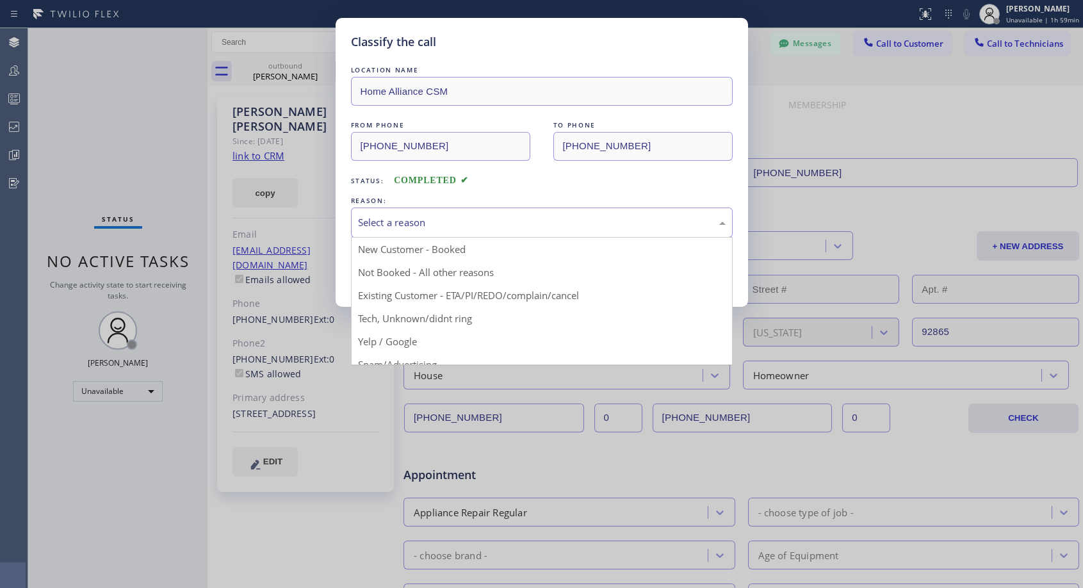
click at [429, 213] on div "Select a reason" at bounding box center [542, 223] width 382 height 30
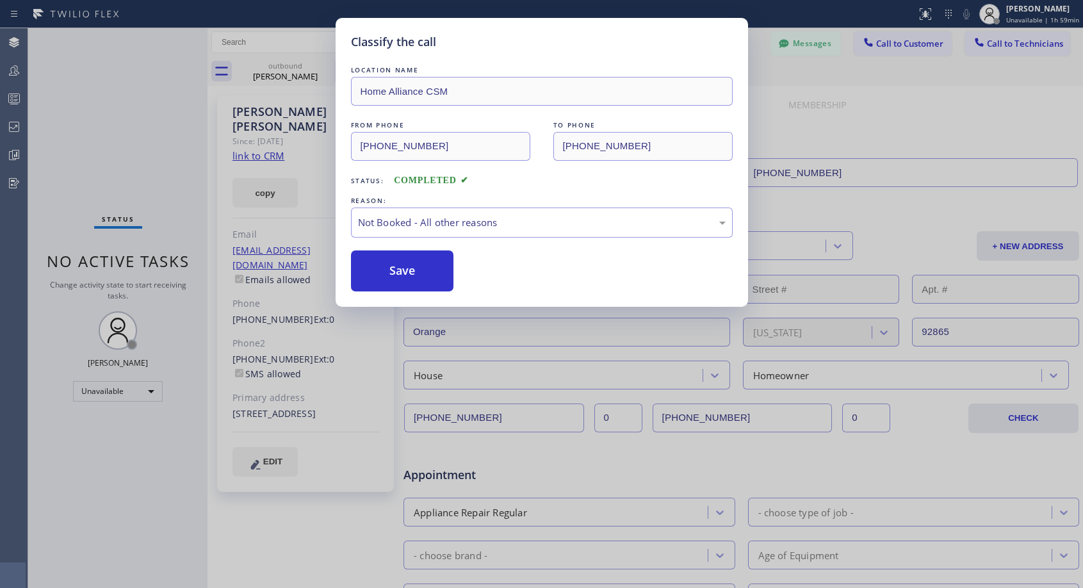
click at [396, 267] on button "Save" at bounding box center [402, 270] width 103 height 41
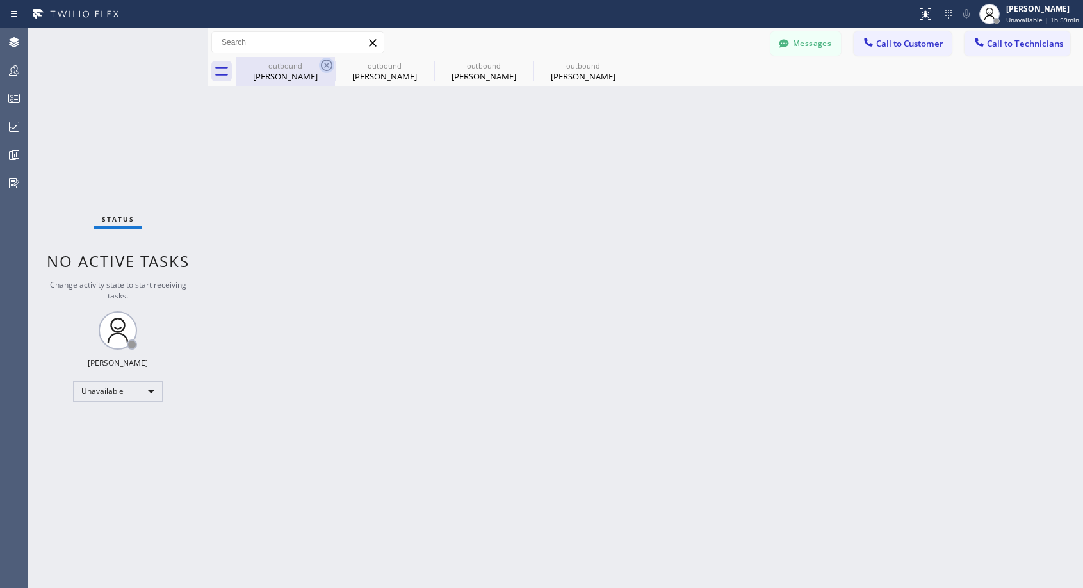
click at [327, 65] on icon at bounding box center [327, 66] width 12 height 12
click at [0, 0] on icon at bounding box center [0, 0] width 0 height 0
click at [327, 65] on div at bounding box center [660, 71] width 848 height 29
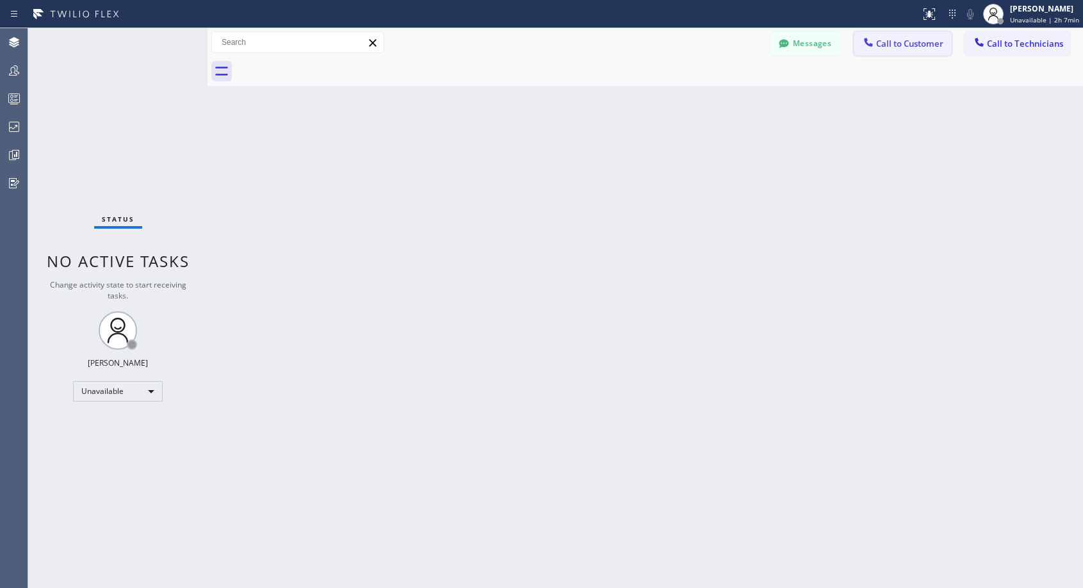
click at [899, 42] on span "Call to Customer" at bounding box center [909, 44] width 67 height 12
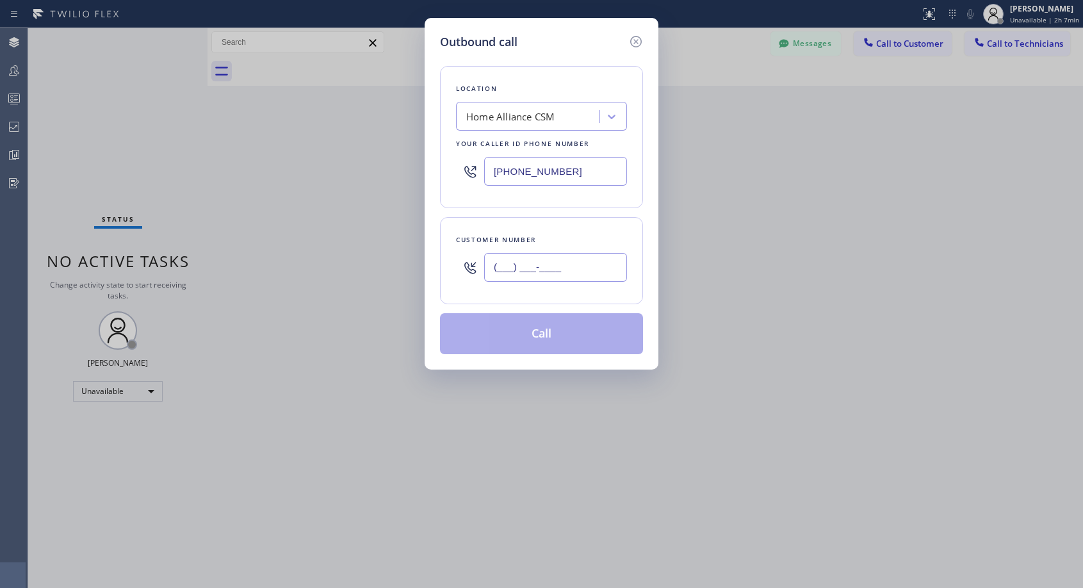
click at [581, 263] on input "(___) ___-____" at bounding box center [555, 267] width 143 height 29
paste input "310) 254-5840"
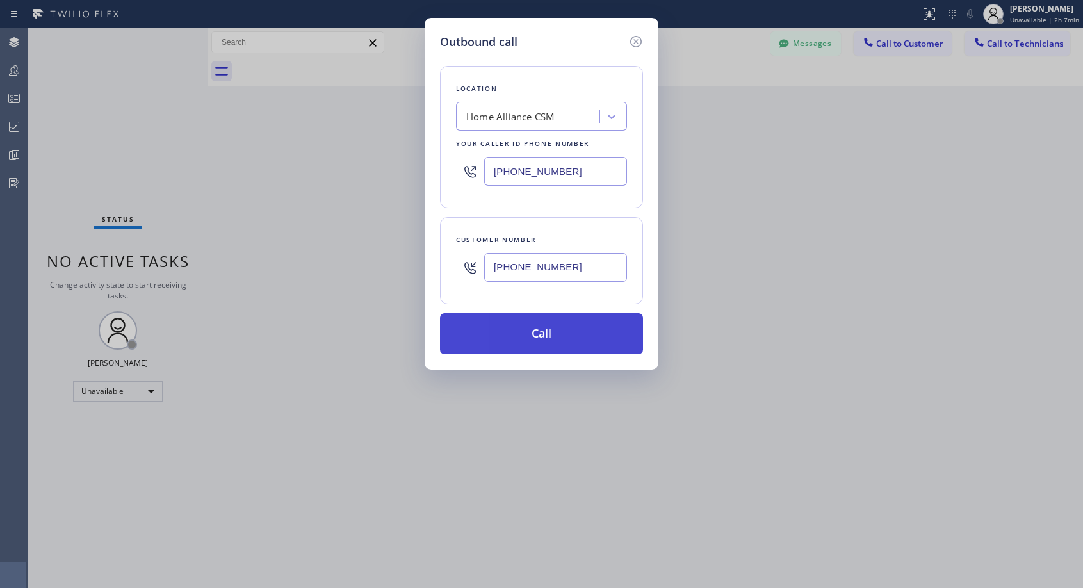
type input "[PHONE_NUMBER]"
click at [544, 336] on button "Call" at bounding box center [541, 333] width 203 height 41
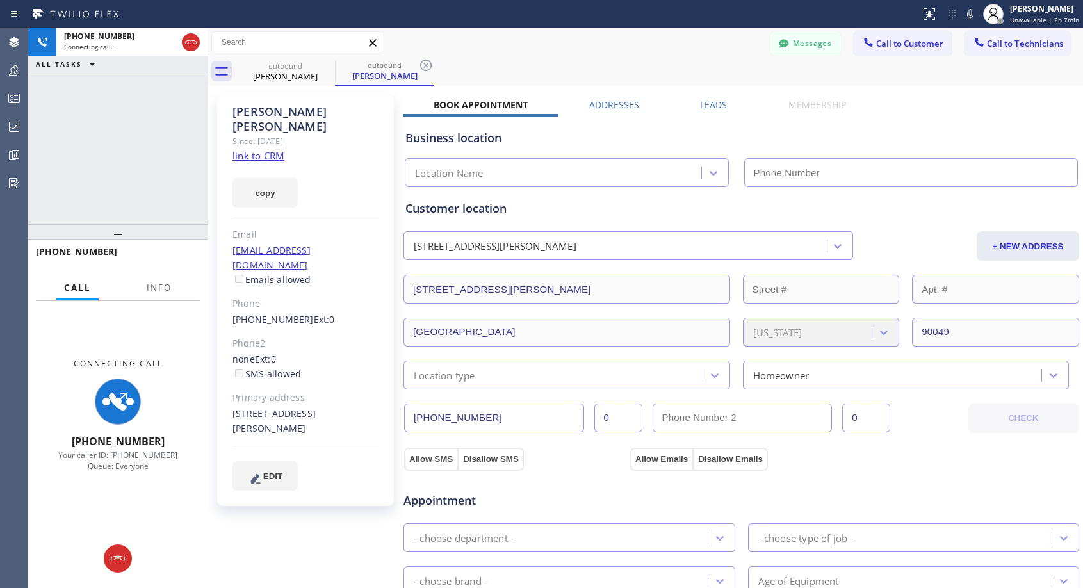
type input "[PHONE_NUMBER]"
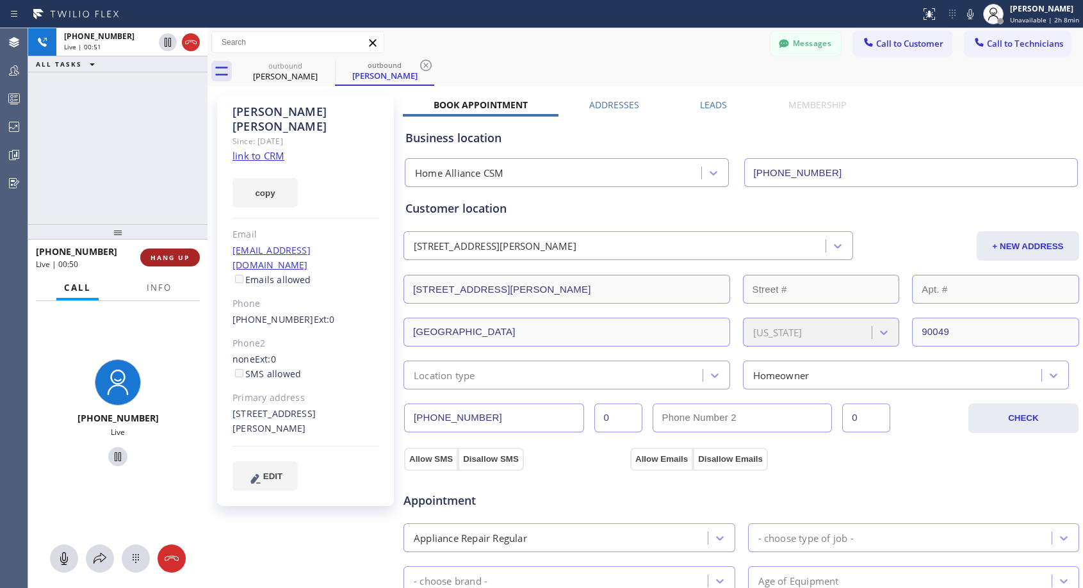
click at [185, 258] on span "HANG UP" at bounding box center [170, 257] width 39 height 9
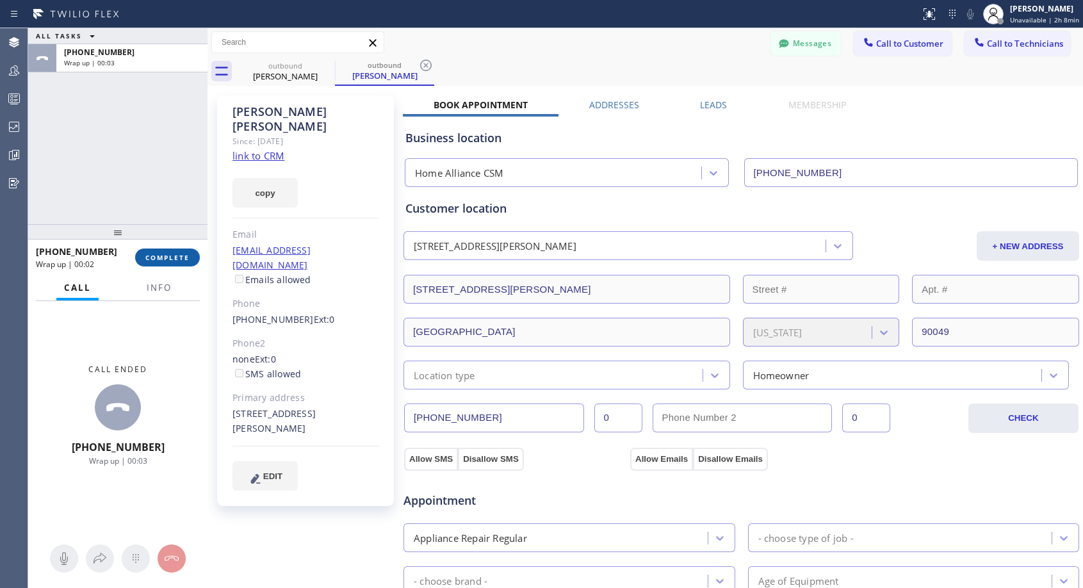
click at [185, 258] on span "COMPLETE" at bounding box center [167, 257] width 44 height 9
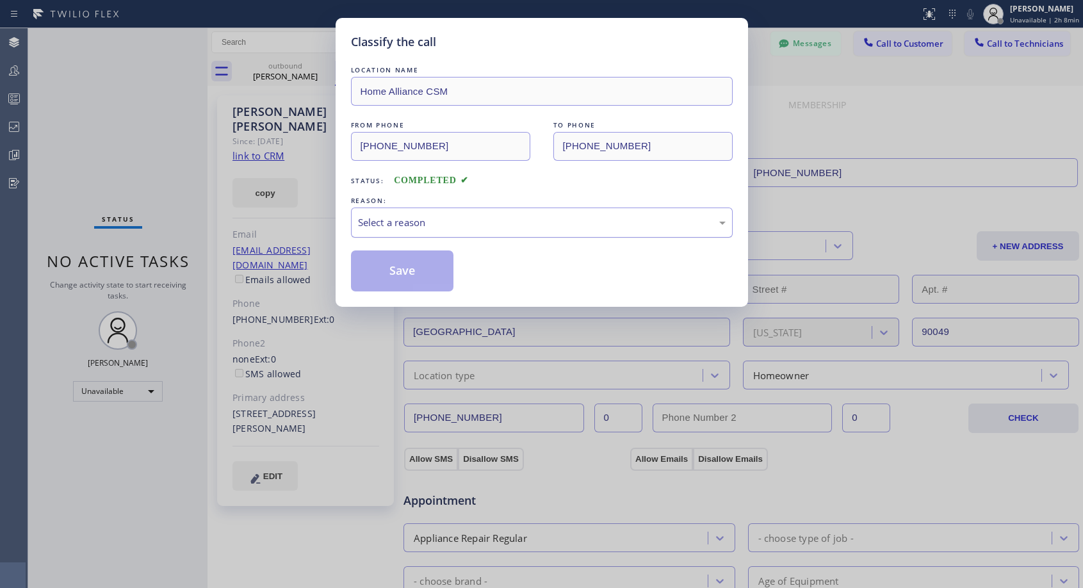
click at [490, 220] on div "Select a reason" at bounding box center [542, 222] width 368 height 15
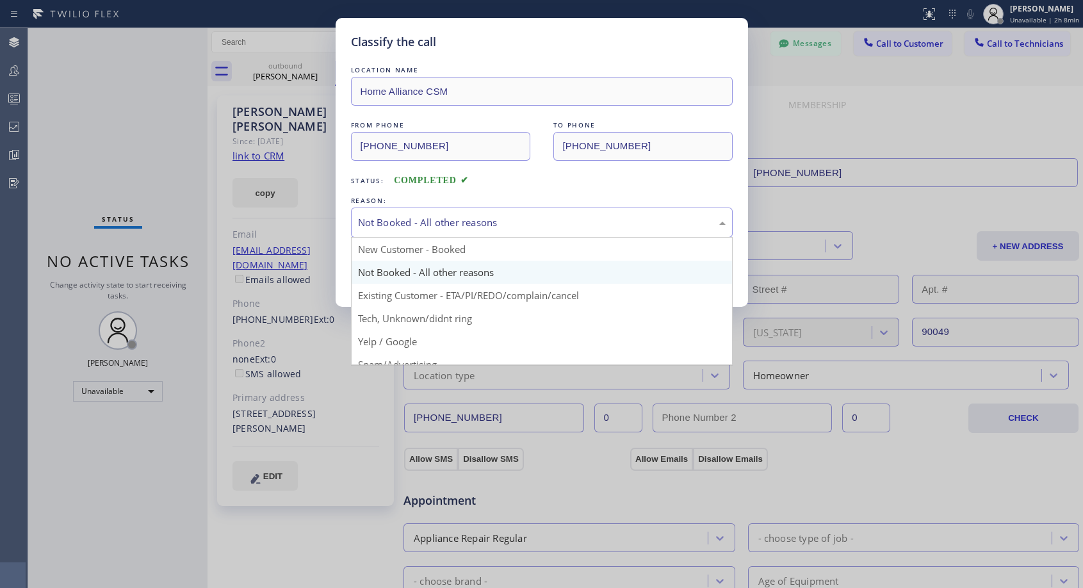
click at [477, 223] on div "Not Booked - All other reasons" at bounding box center [542, 222] width 368 height 15
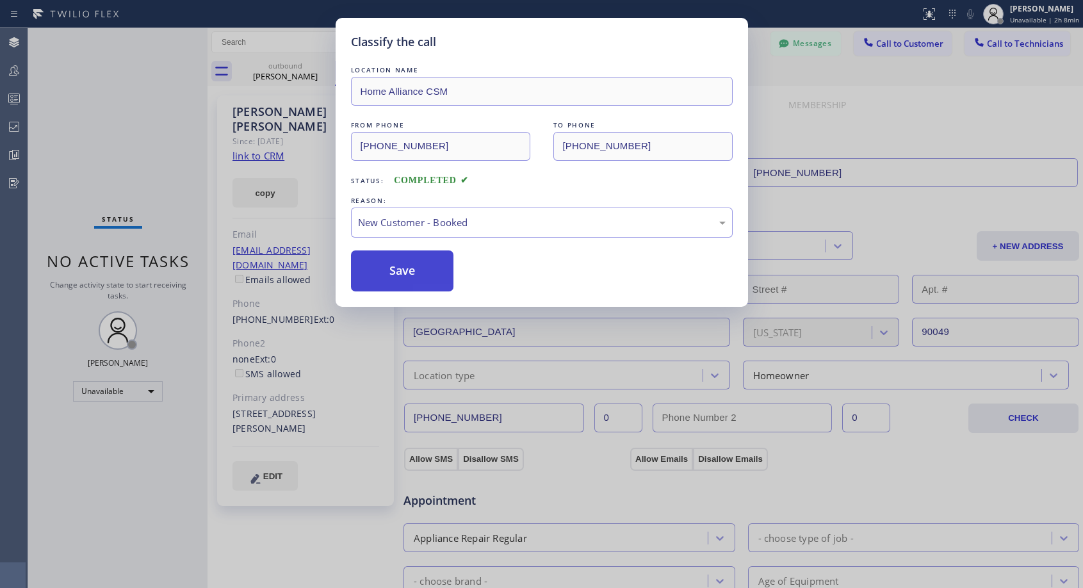
click at [382, 272] on button "Save" at bounding box center [402, 270] width 103 height 41
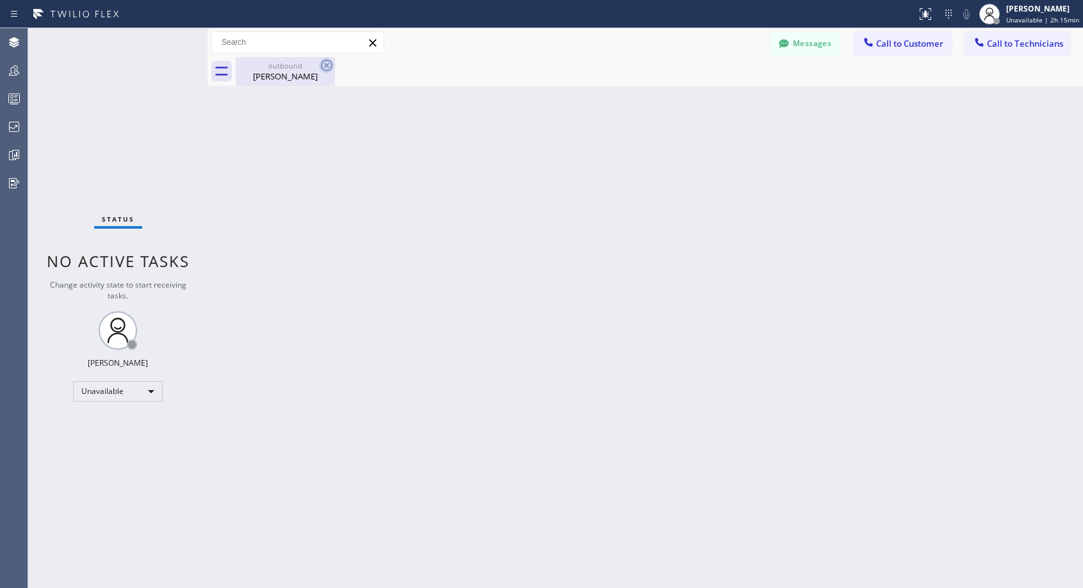
click at [327, 67] on icon at bounding box center [327, 66] width 12 height 12
click at [894, 41] on span "Call to Customer" at bounding box center [909, 44] width 67 height 12
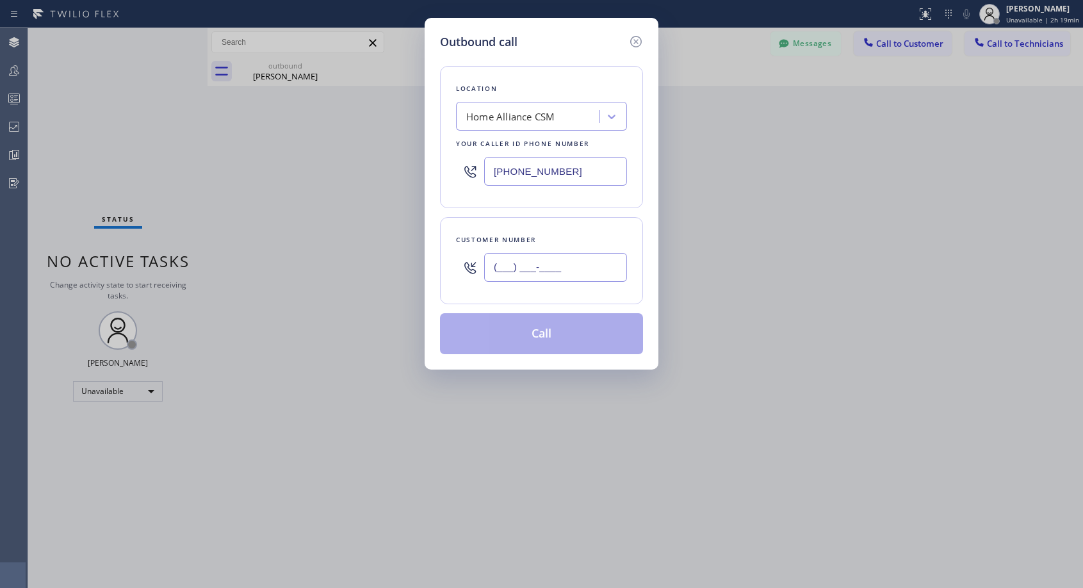
click at [568, 261] on input "(___) ___-____" at bounding box center [555, 267] width 143 height 29
paste input "310) 709-0059"
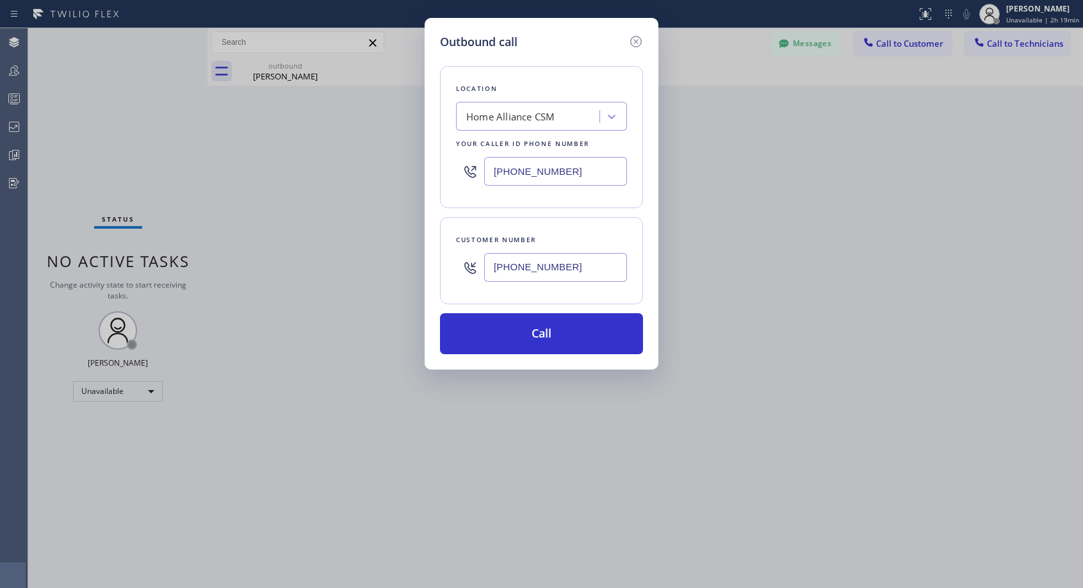
type input "[PHONE_NUMBER]"
click at [545, 334] on button "Call" at bounding box center [541, 333] width 203 height 41
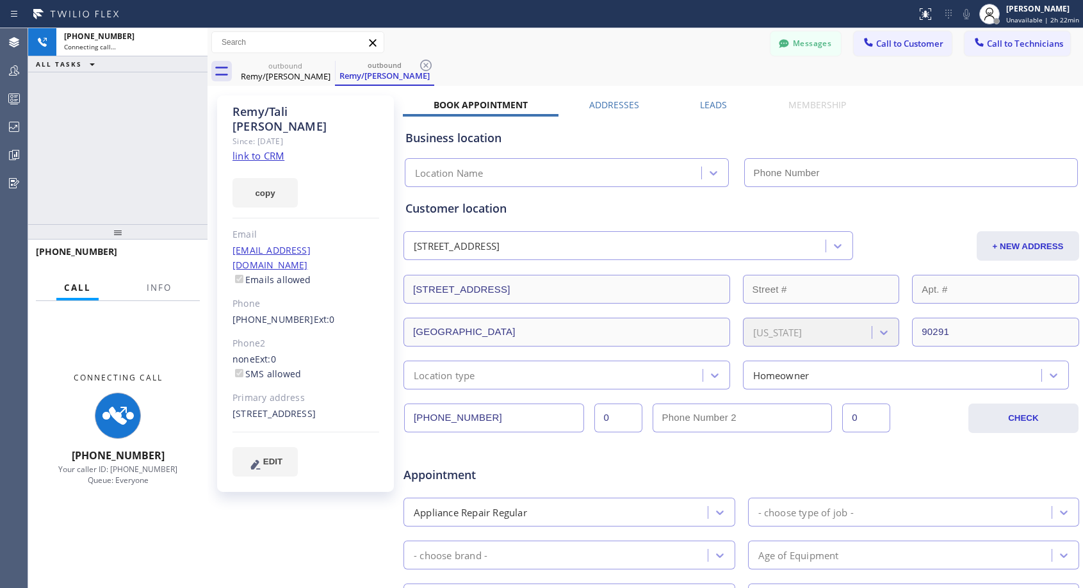
type input "[PHONE_NUMBER]"
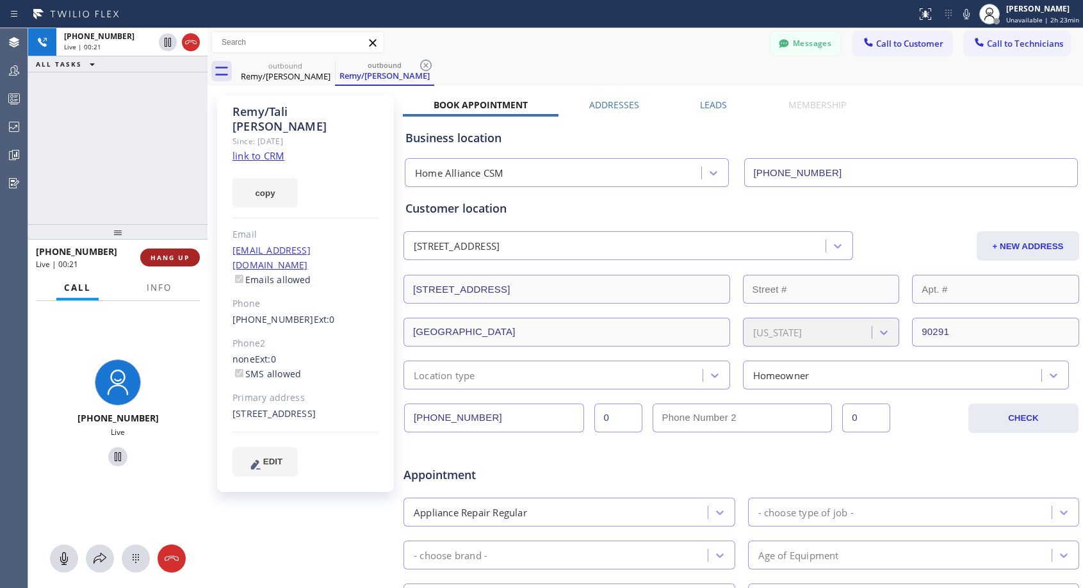
click at [174, 256] on span "HANG UP" at bounding box center [170, 257] width 39 height 9
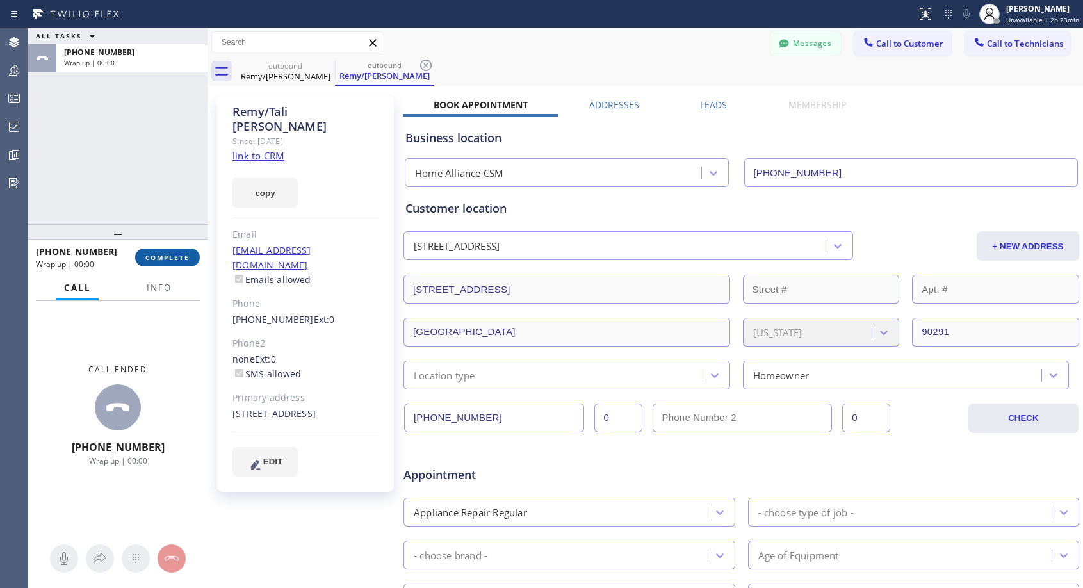
click at [174, 256] on span "COMPLETE" at bounding box center [167, 257] width 44 height 9
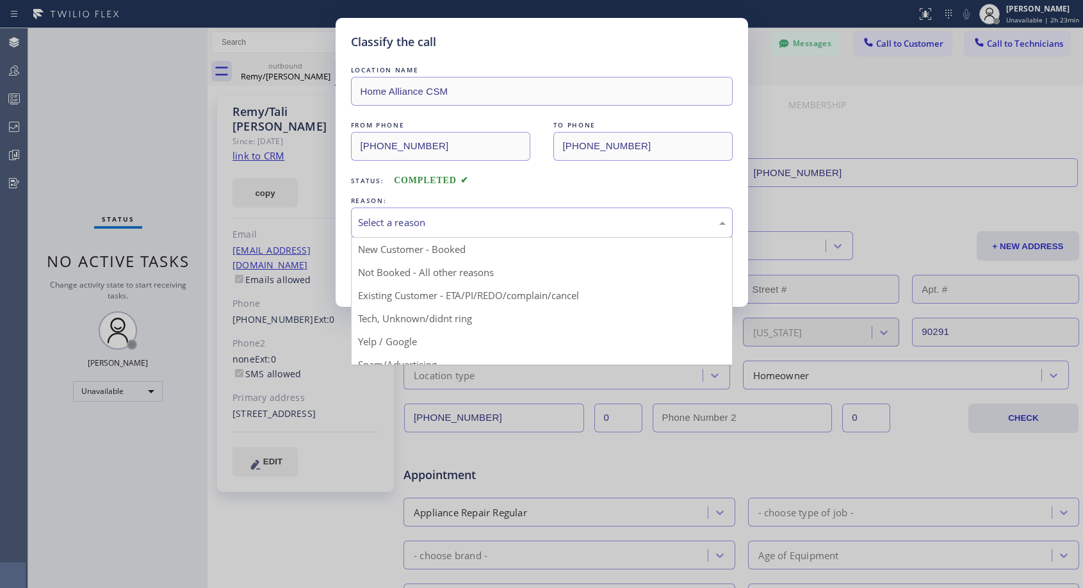
click at [427, 217] on div "Select a reason" at bounding box center [542, 222] width 368 height 15
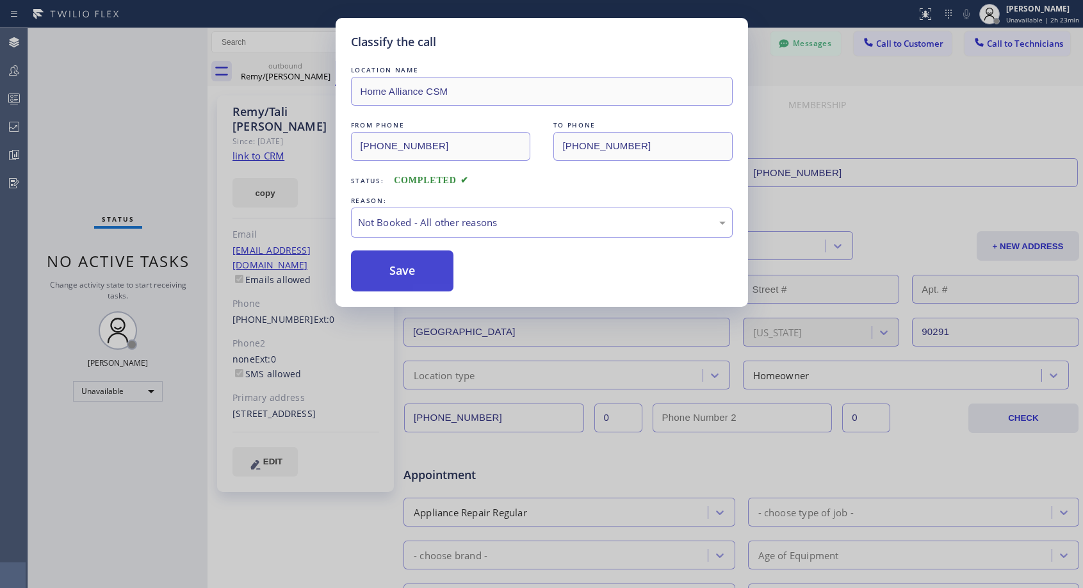
click at [400, 268] on button "Save" at bounding box center [402, 270] width 103 height 41
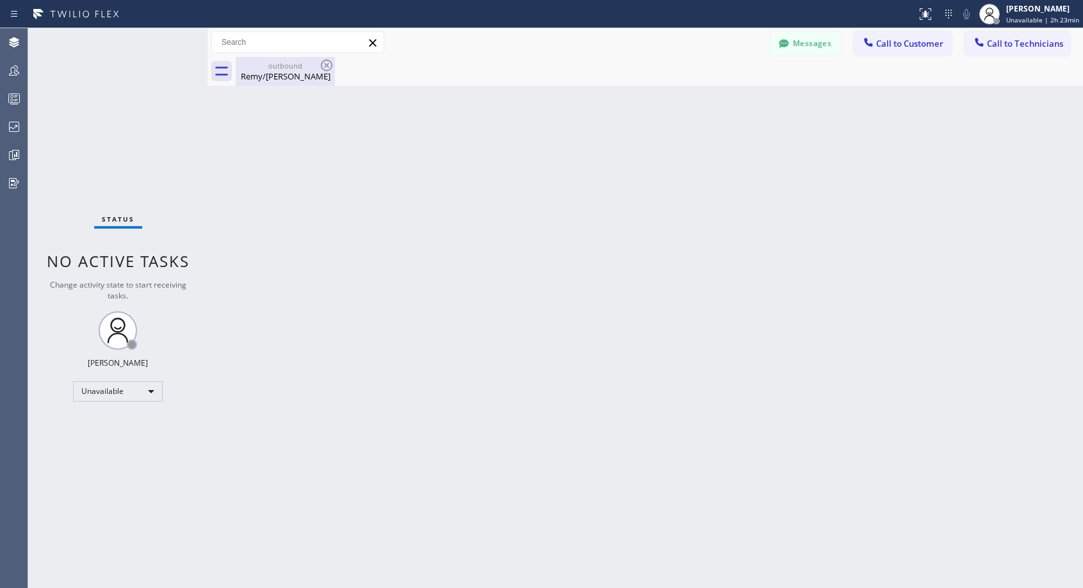
click at [268, 65] on div "outbound" at bounding box center [285, 66] width 97 height 10
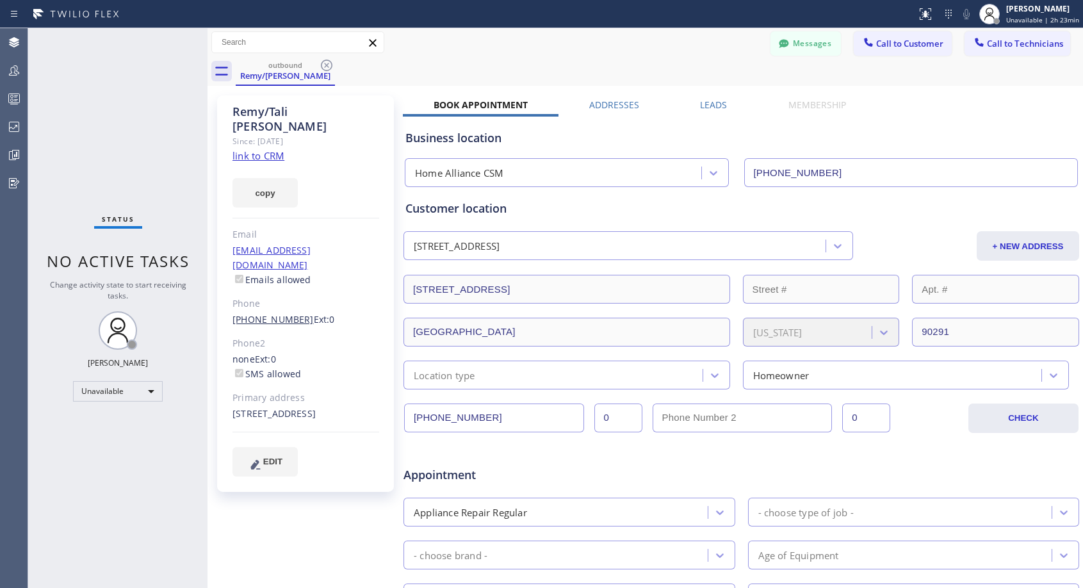
click at [290, 313] on link "[PHONE_NUMBER]" at bounding box center [273, 319] width 81 height 12
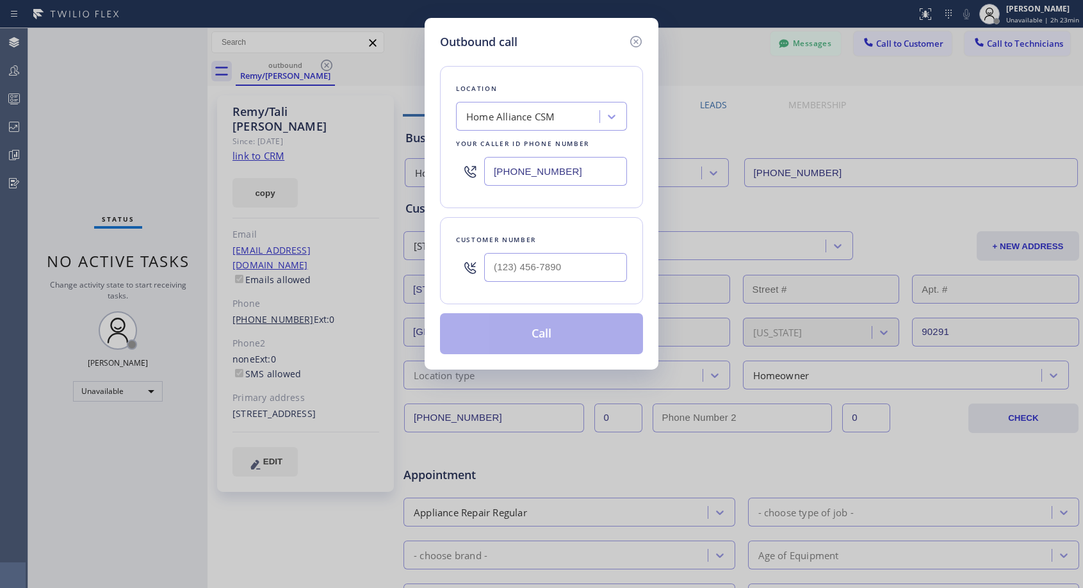
type input "[PHONE_NUMBER]"
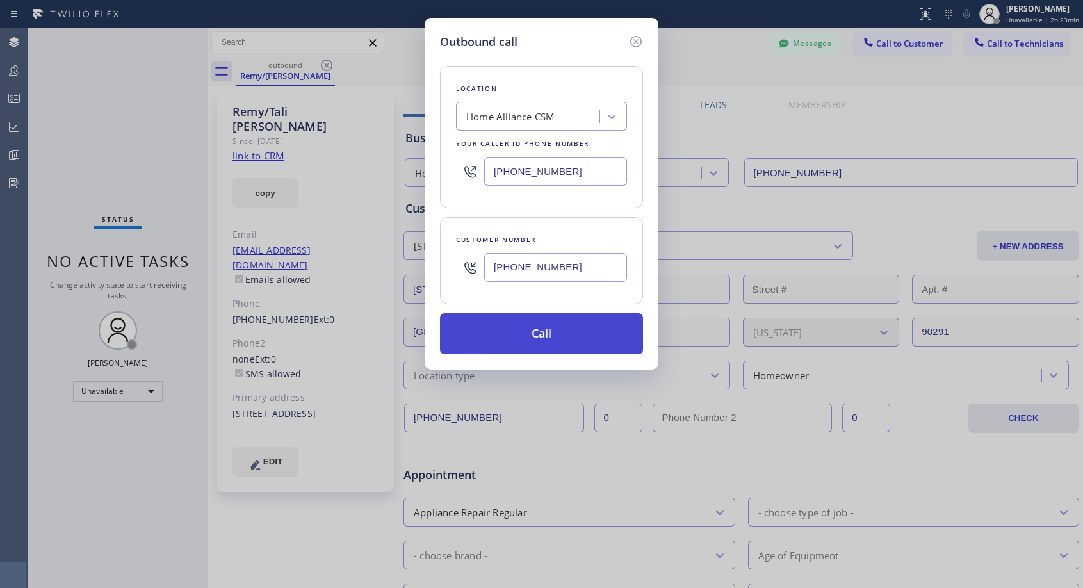
click at [485, 336] on button "Call" at bounding box center [541, 333] width 203 height 41
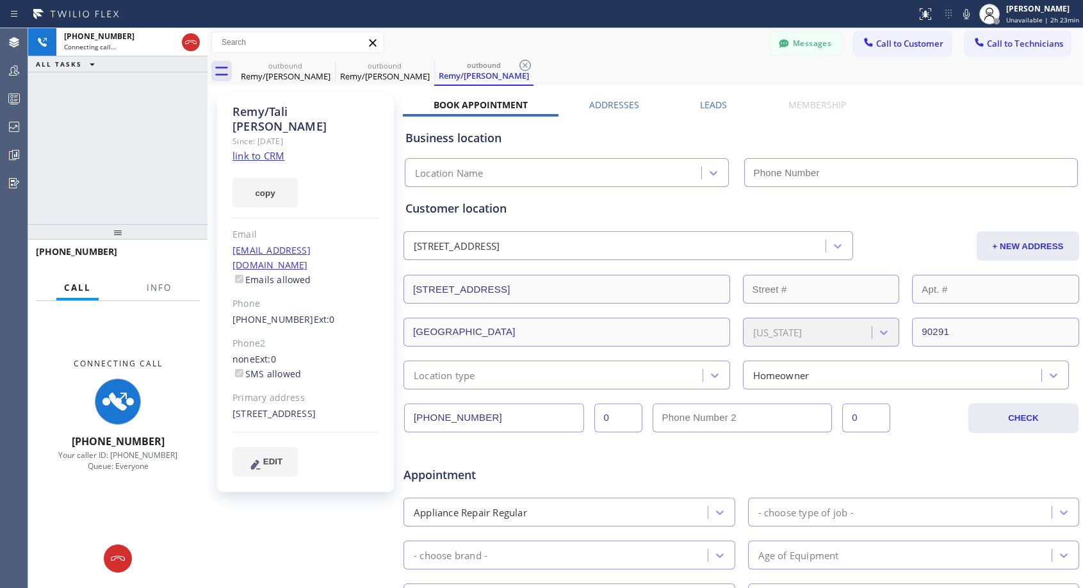
type input "[PHONE_NUMBER]"
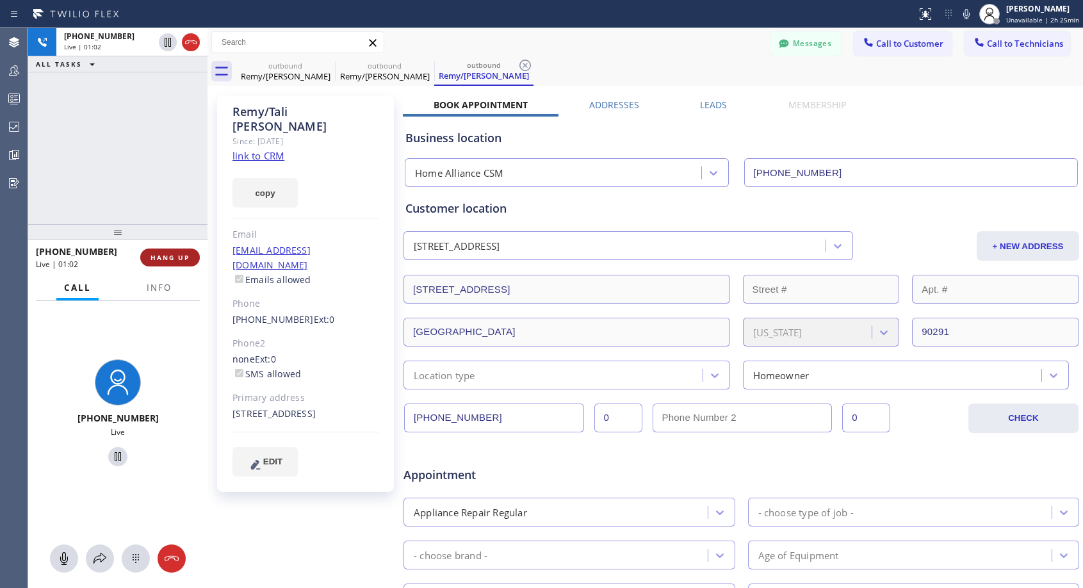
click at [162, 261] on span "HANG UP" at bounding box center [170, 257] width 39 height 9
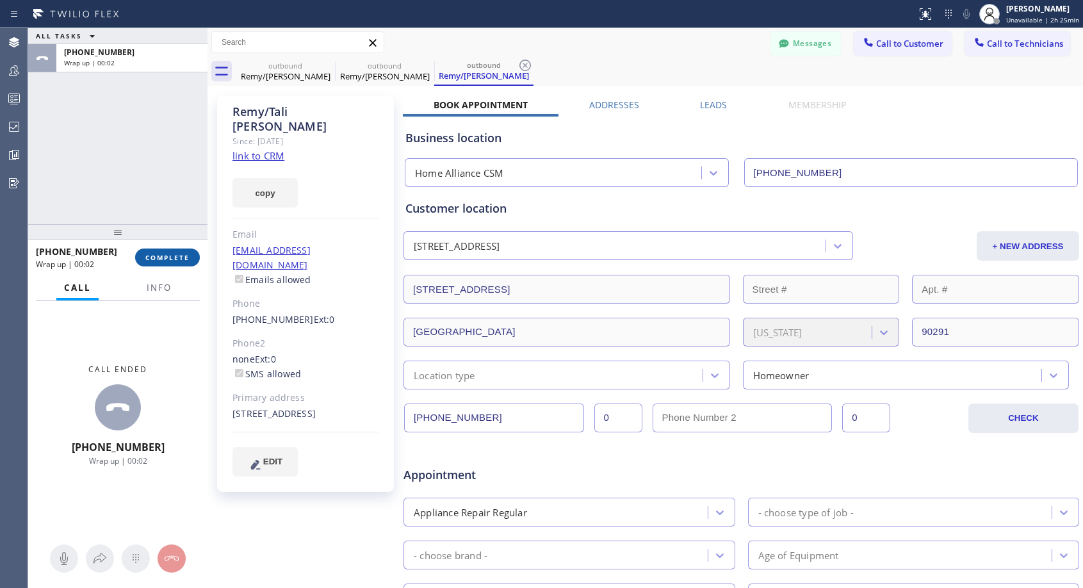
click at [180, 258] on span "COMPLETE" at bounding box center [167, 257] width 44 height 9
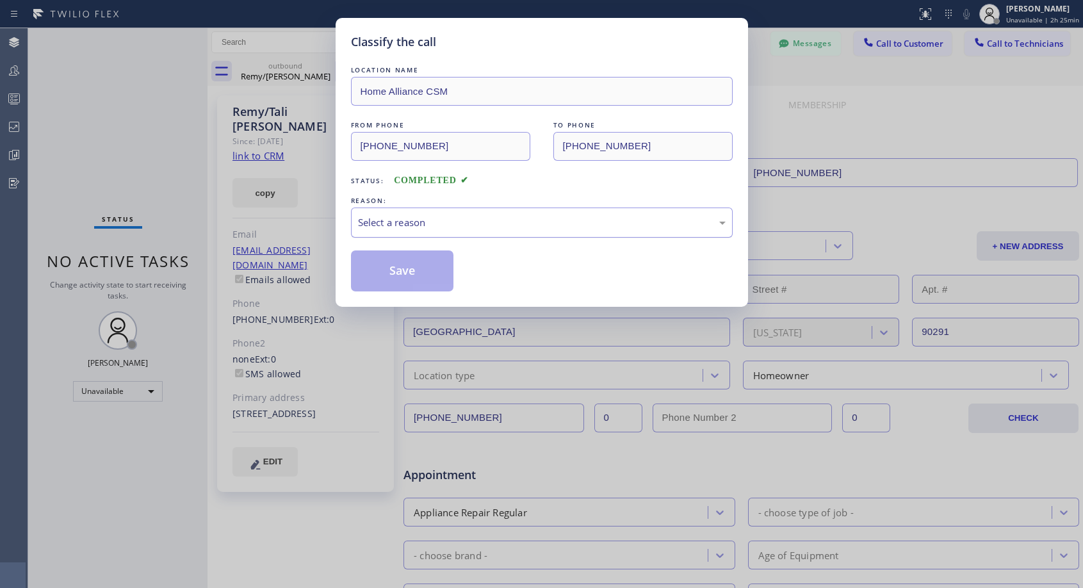
click at [518, 219] on div "Select a reason" at bounding box center [542, 222] width 368 height 15
click at [419, 275] on button "Save" at bounding box center [402, 270] width 103 height 41
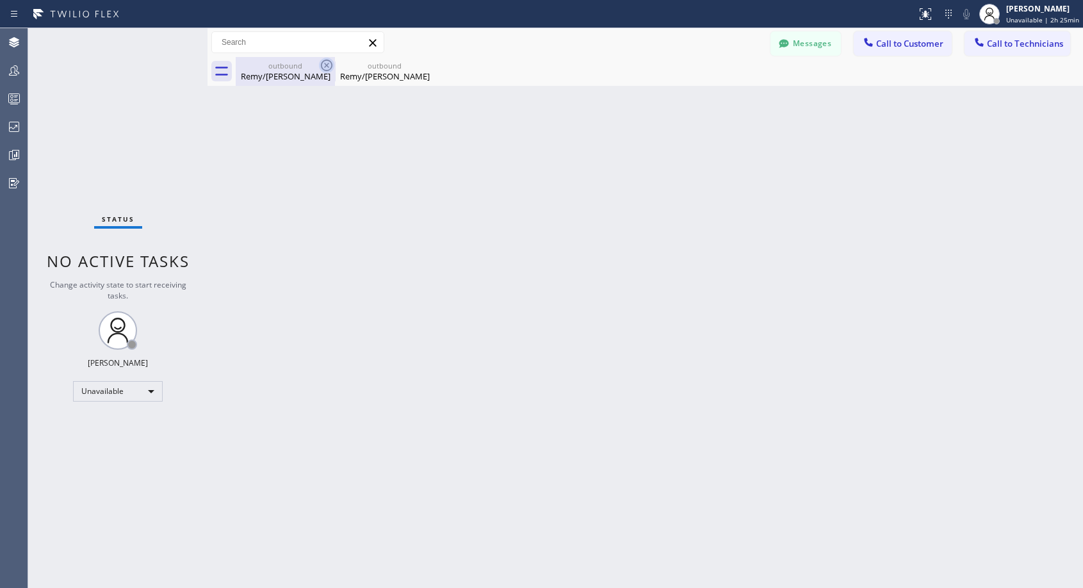
click at [327, 67] on icon at bounding box center [326, 65] width 15 height 15
click at [0, 0] on icon at bounding box center [0, 0] width 0 height 0
click at [327, 67] on div at bounding box center [660, 71] width 848 height 29
drag, startPoint x: 916, startPoint y: 54, endPoint x: 863, endPoint y: 71, distance: 55.9
click at [916, 53] on button "Call to Customer" at bounding box center [903, 43] width 98 height 24
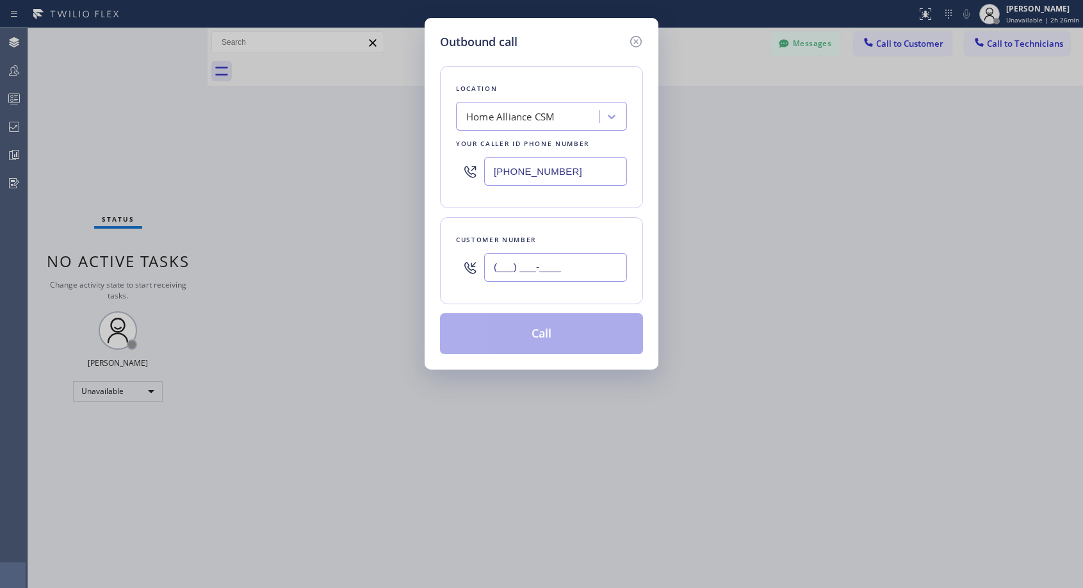
click at [593, 265] on input "(___) ___-____" at bounding box center [555, 267] width 143 height 29
paste input "253) 740-4823"
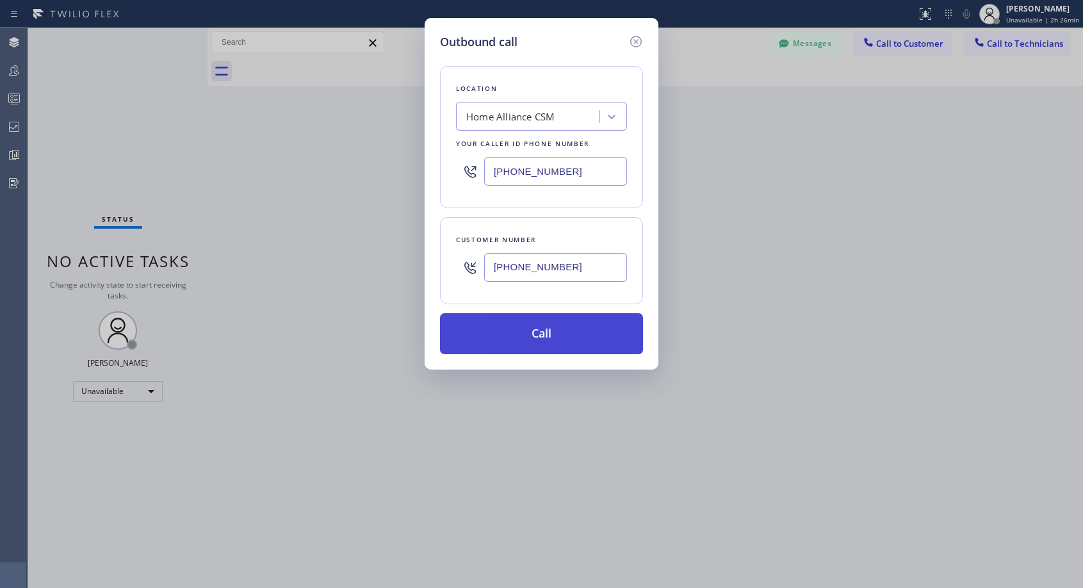
type input "[PHONE_NUMBER]"
drag, startPoint x: 552, startPoint y: 332, endPoint x: 536, endPoint y: 220, distance: 112.6
click at [552, 332] on button "Call" at bounding box center [541, 333] width 203 height 41
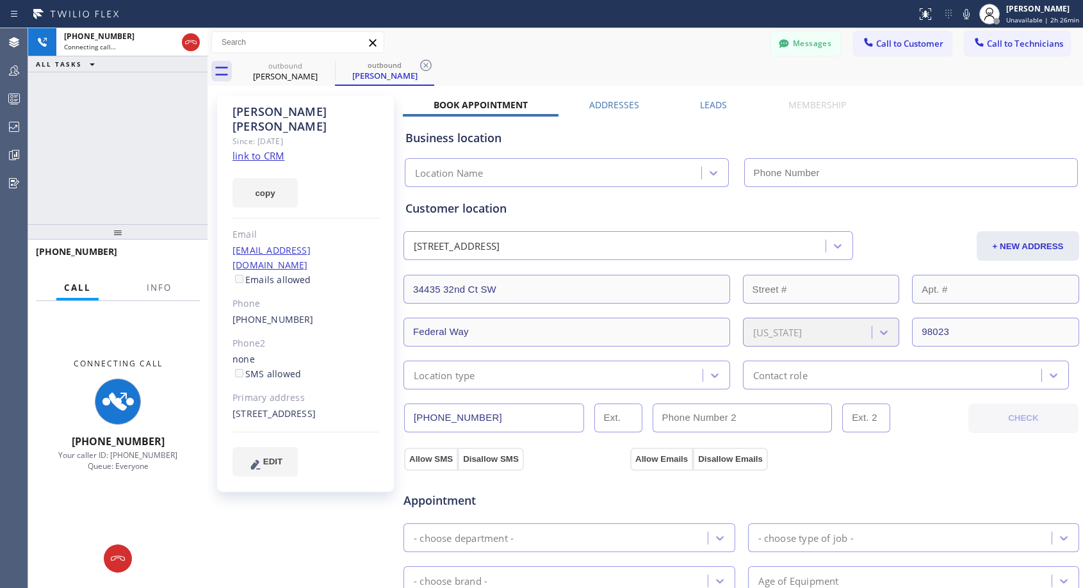
type input "[PHONE_NUMBER]"
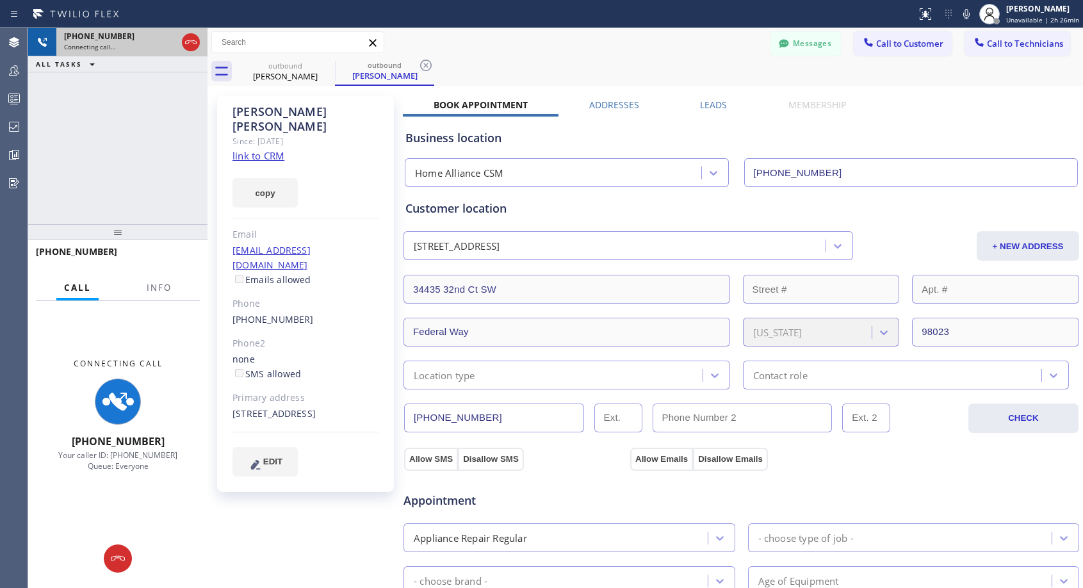
click at [200, 42] on div at bounding box center [190, 42] width 23 height 28
click at [192, 44] on icon at bounding box center [190, 42] width 15 height 15
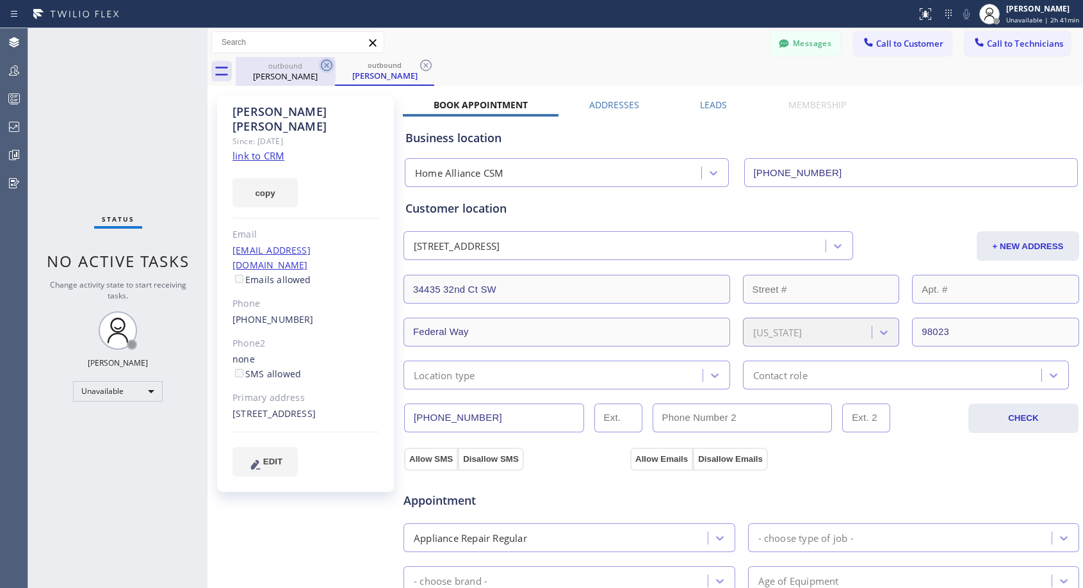
click at [331, 67] on icon at bounding box center [326, 65] width 15 height 15
click at [335, 67] on div "outbound [PERSON_NAME]" at bounding box center [384, 71] width 99 height 29
click at [877, 49] on span "Call to Customer" at bounding box center [909, 44] width 67 height 12
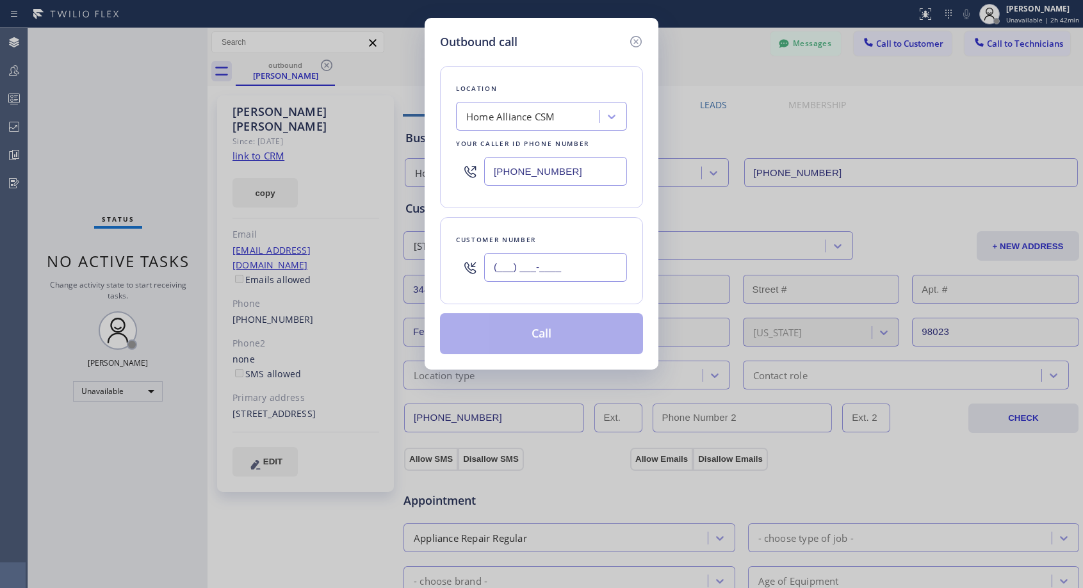
click at [558, 276] on input "(___) ___-____" at bounding box center [555, 267] width 143 height 29
paste input "917) 285-0953"
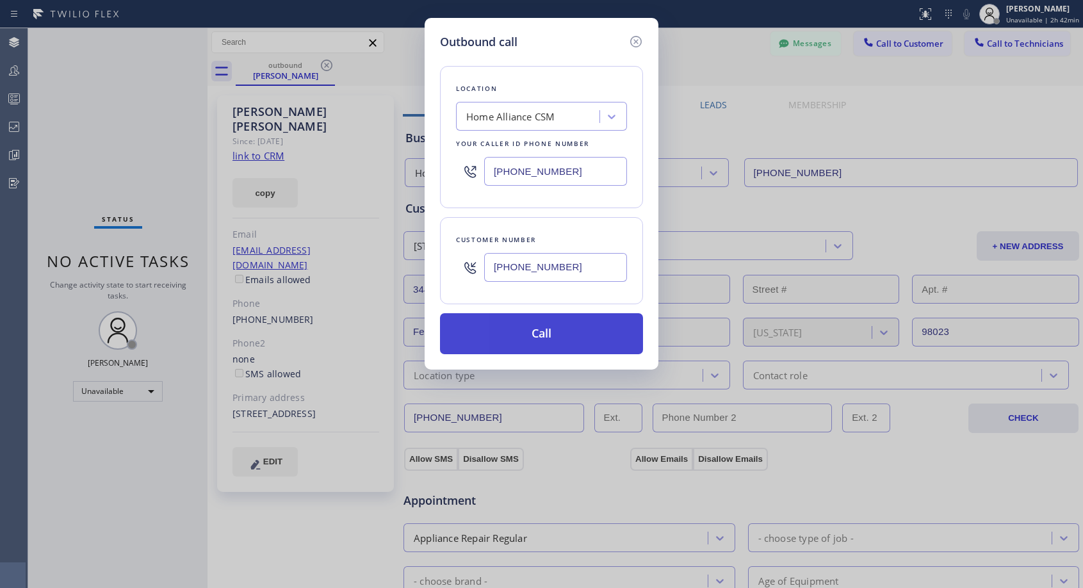
type input "[PHONE_NUMBER]"
click at [548, 338] on button "Call" at bounding box center [541, 333] width 203 height 41
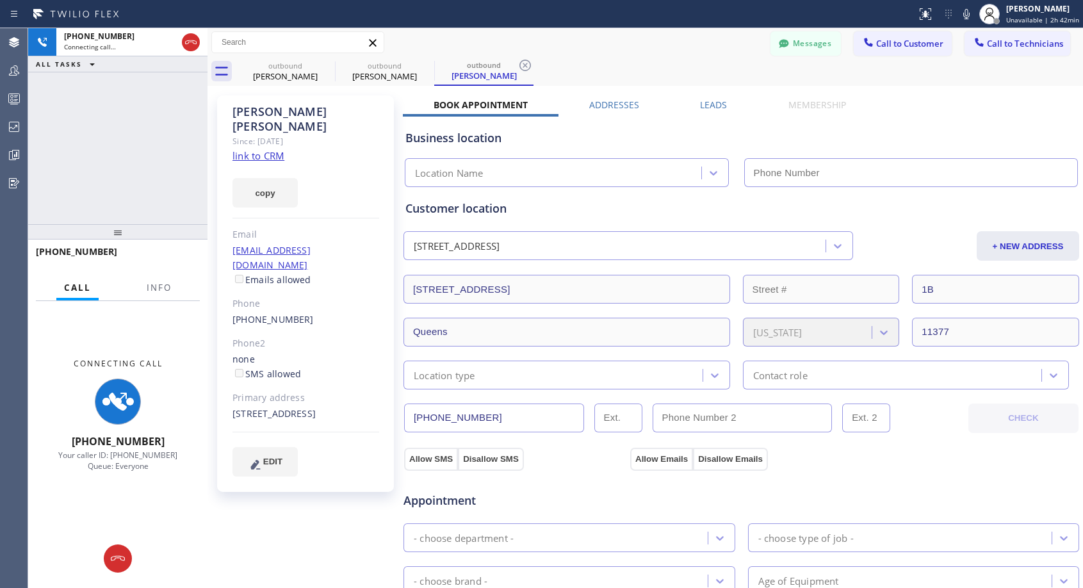
type input "[PHONE_NUMBER]"
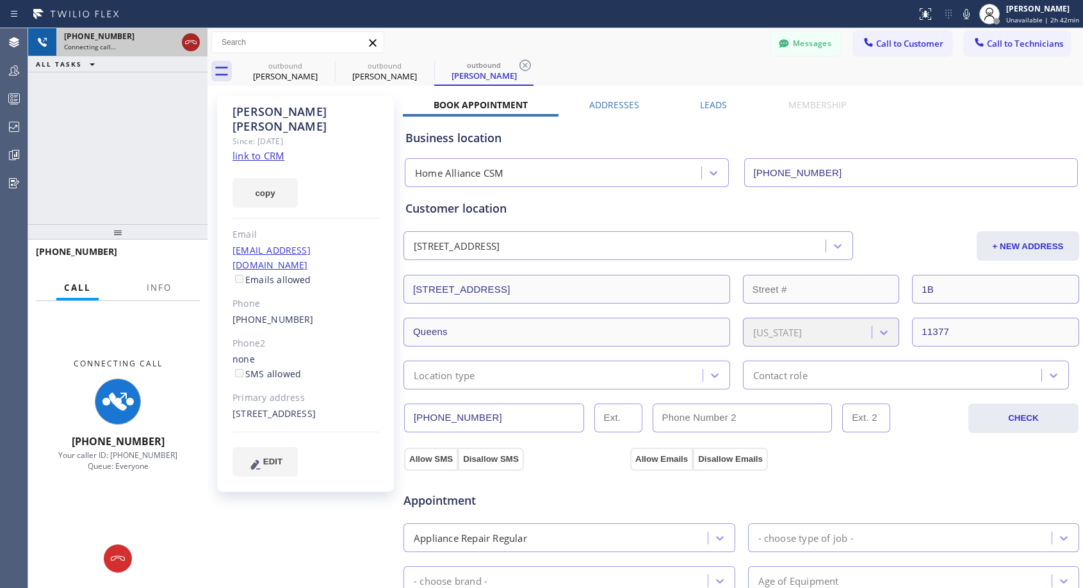
click at [194, 42] on icon at bounding box center [190, 42] width 15 height 15
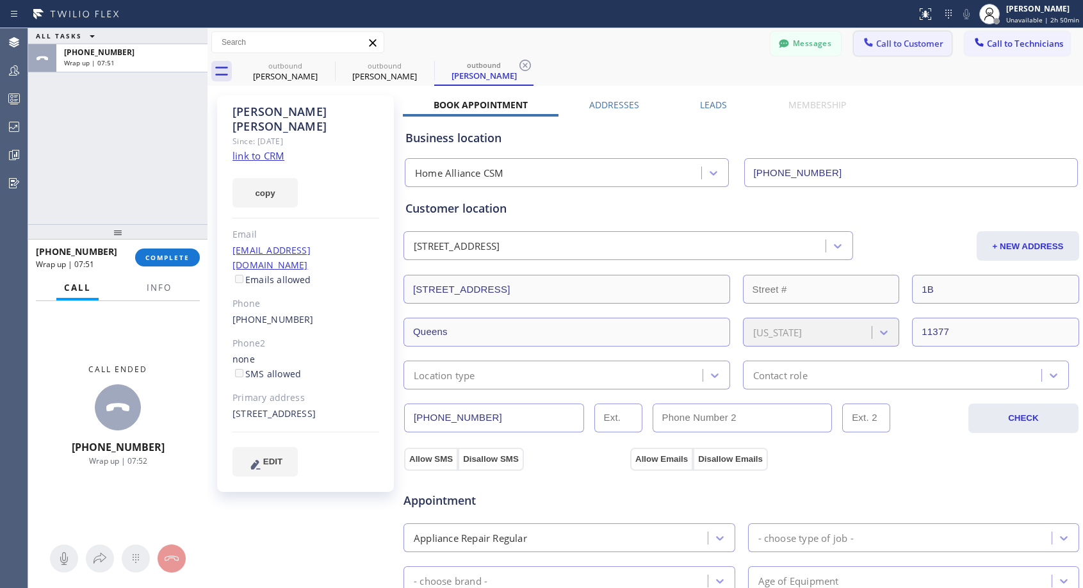
click at [892, 44] on span "Call to Customer" at bounding box center [909, 44] width 67 height 12
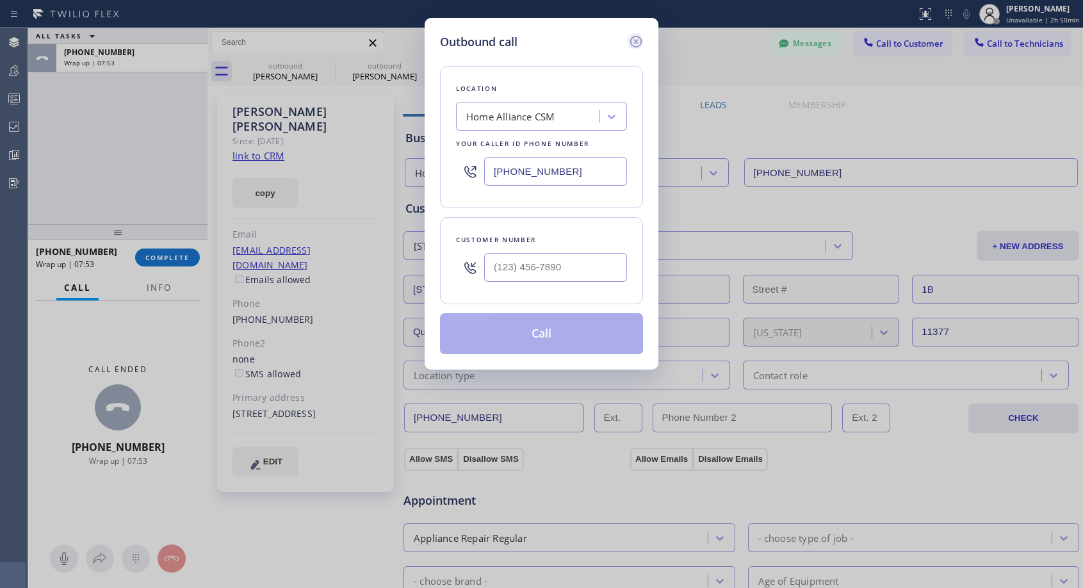
click at [638, 38] on icon at bounding box center [635, 41] width 15 height 15
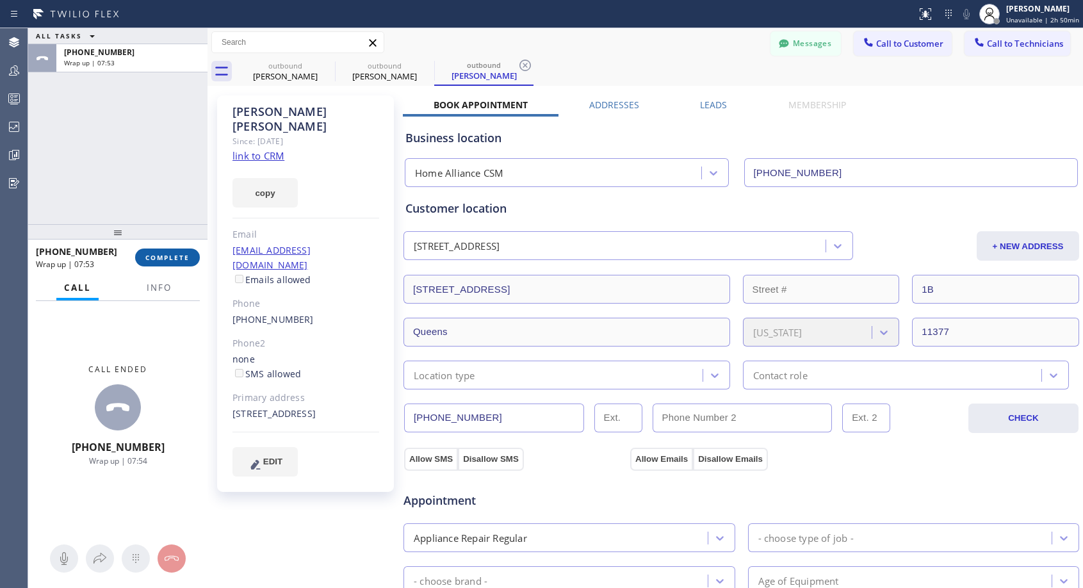
click at [178, 258] on span "COMPLETE" at bounding box center [167, 257] width 44 height 9
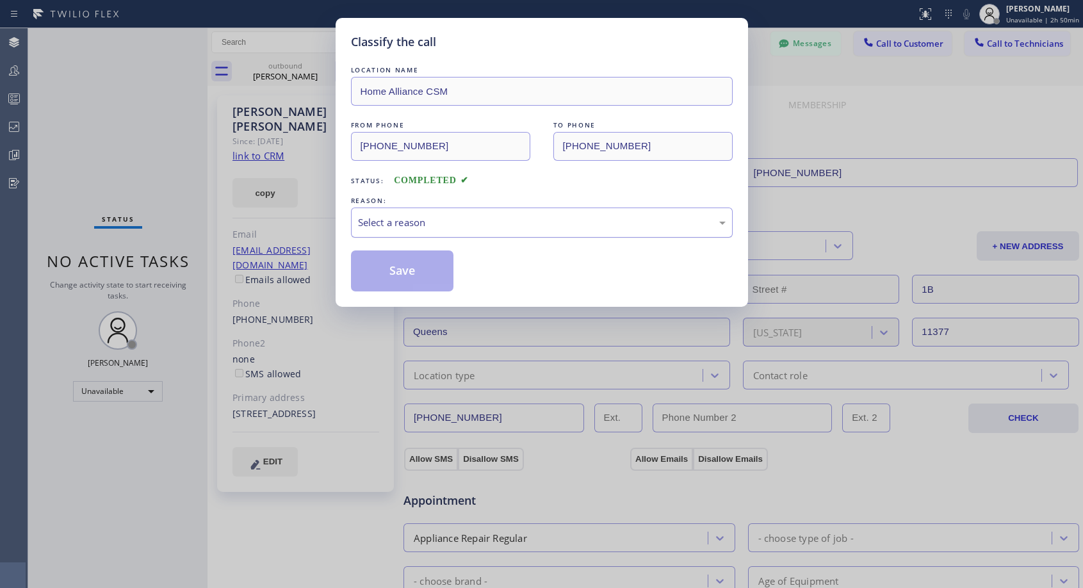
drag, startPoint x: 470, startPoint y: 225, endPoint x: 461, endPoint y: 233, distance: 11.3
click at [464, 231] on div "Select a reason" at bounding box center [542, 223] width 382 height 30
click at [413, 273] on button "Save" at bounding box center [402, 270] width 103 height 41
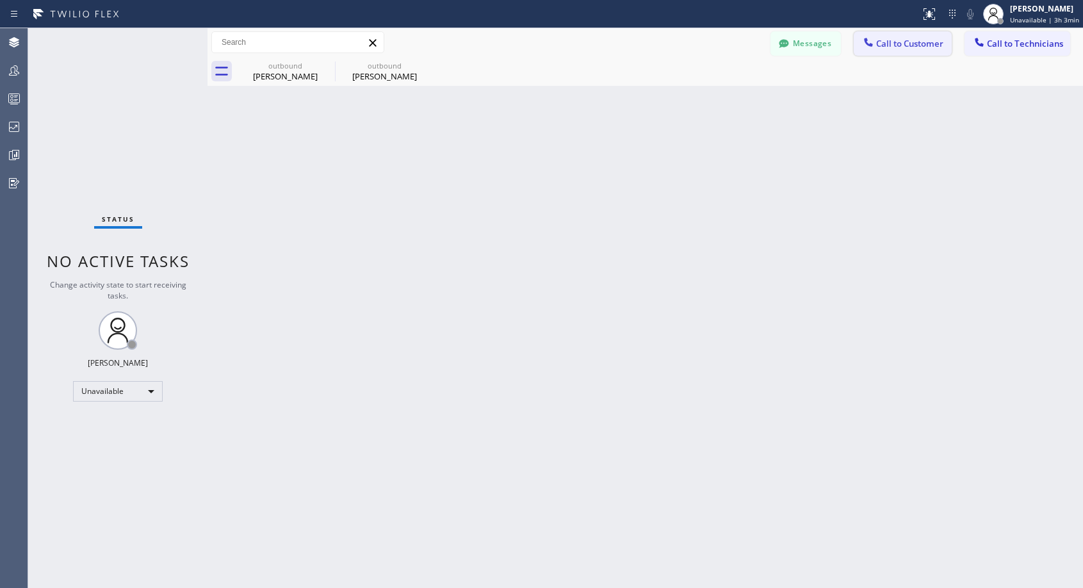
click at [903, 42] on span "Call to Customer" at bounding box center [909, 44] width 67 height 12
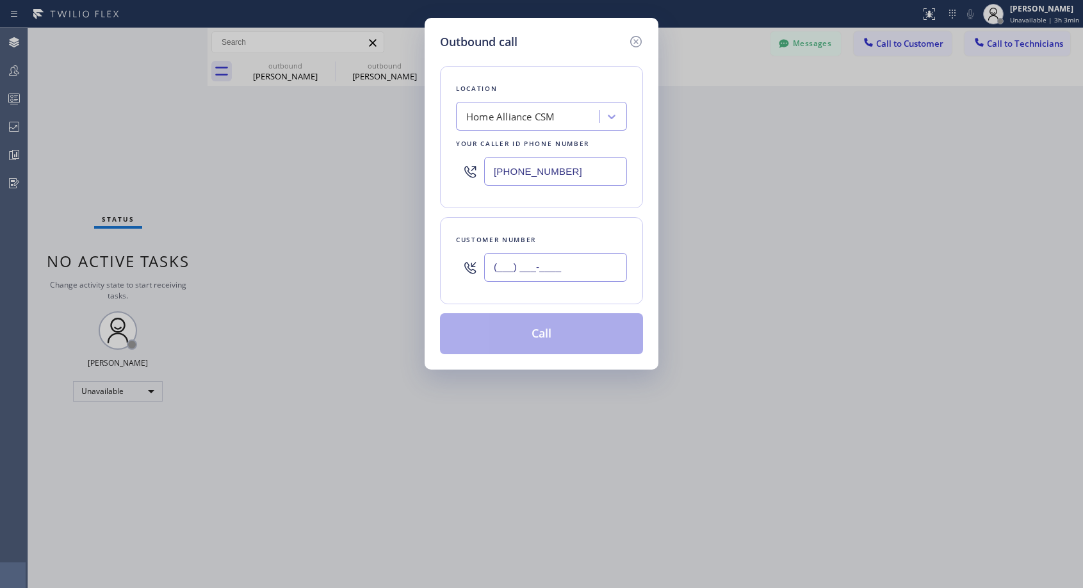
click at [574, 263] on input "(___) ___-____" at bounding box center [555, 267] width 143 height 29
paste input "479) 312-8237"
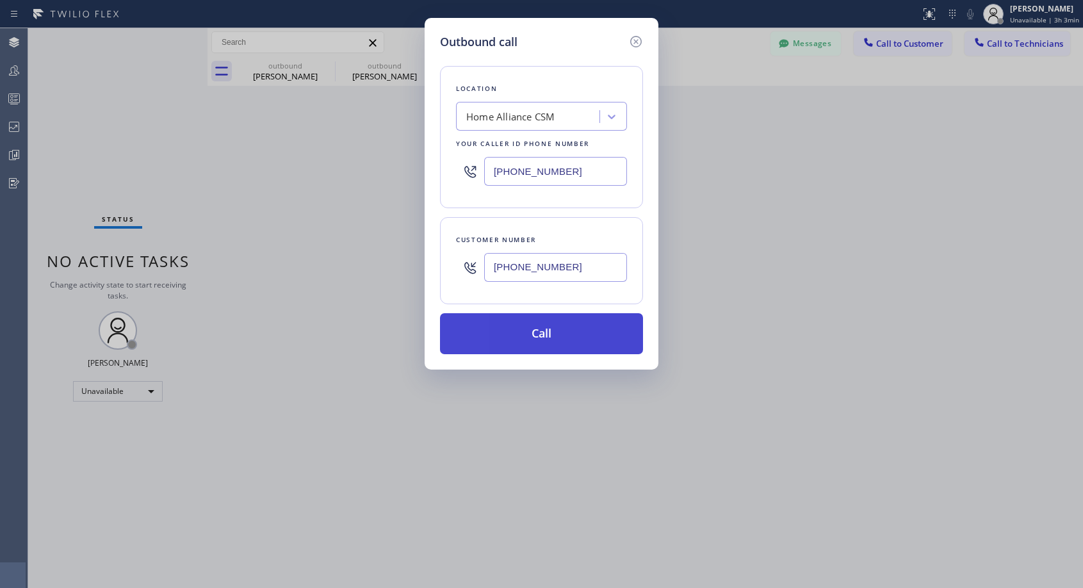
type input "[PHONE_NUMBER]"
click at [561, 339] on button "Call" at bounding box center [541, 333] width 203 height 41
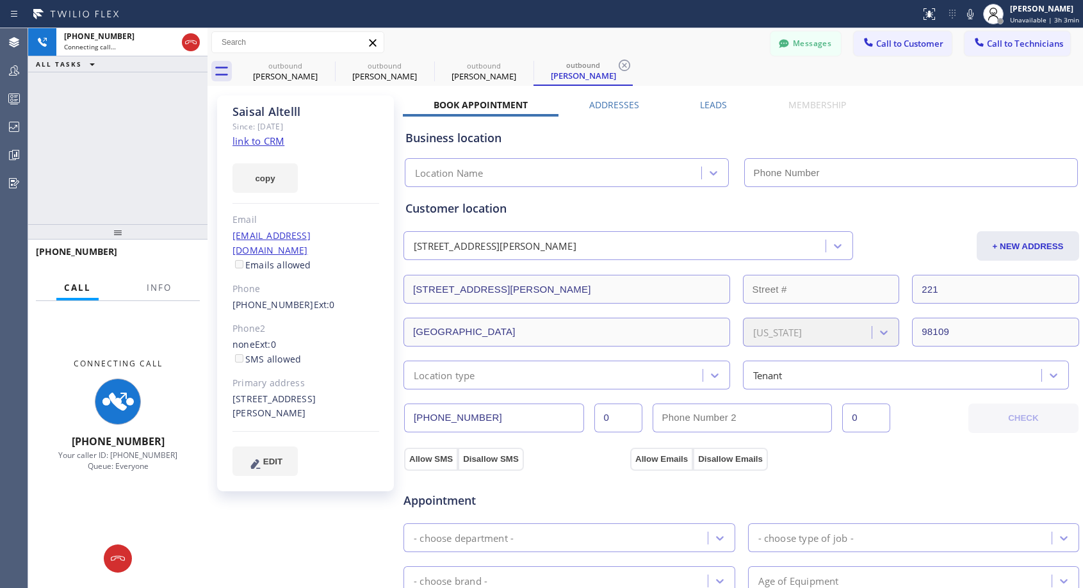
type input "[PHONE_NUMBER]"
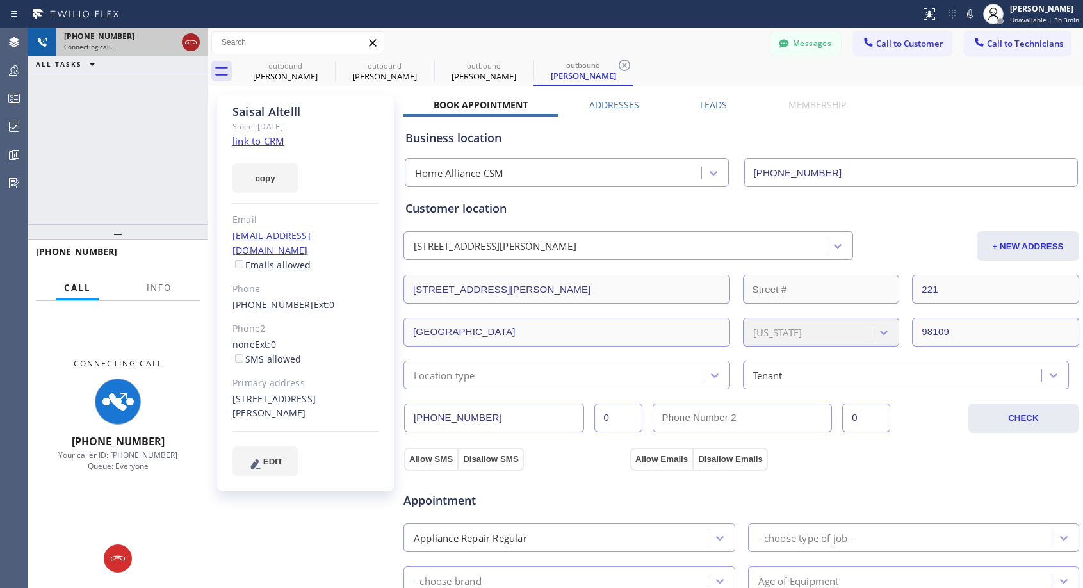
click at [197, 44] on icon at bounding box center [190, 42] width 15 height 15
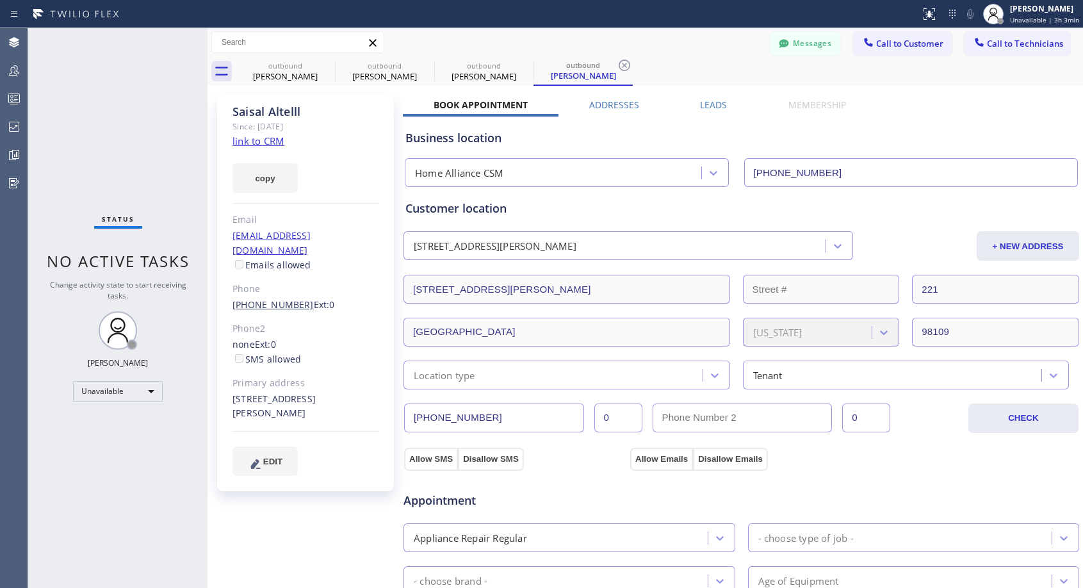
click at [277, 299] on link "[PHONE_NUMBER]" at bounding box center [273, 305] width 81 height 12
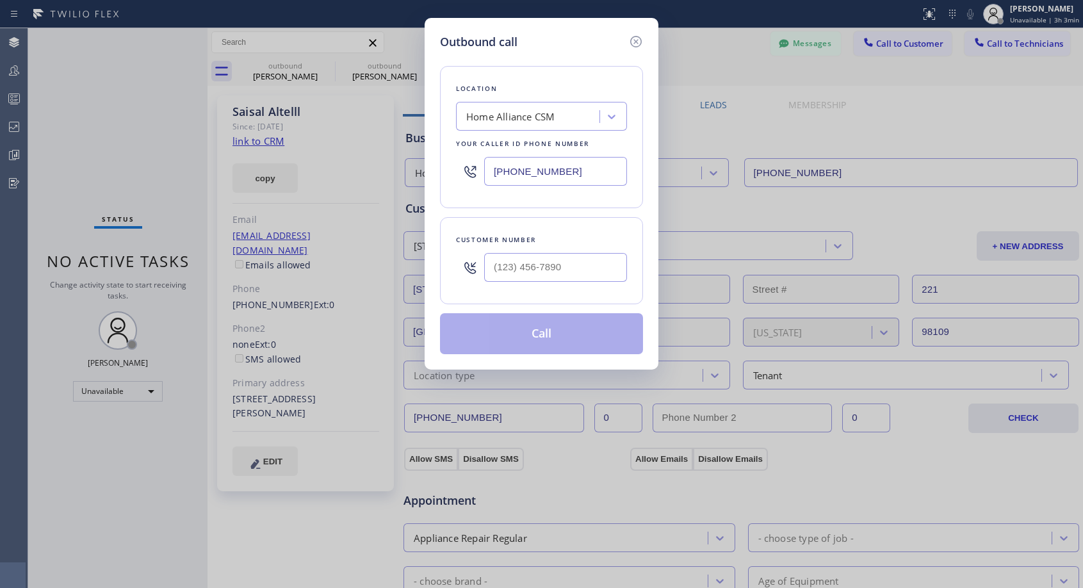
type input "[PHONE_NUMBER]"
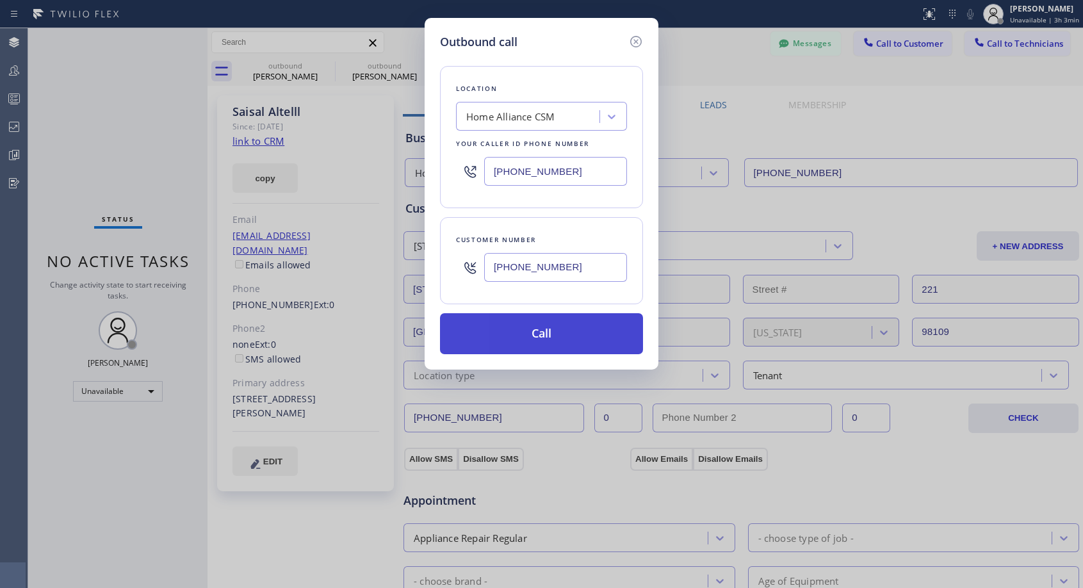
click at [548, 339] on button "Call" at bounding box center [541, 333] width 203 height 41
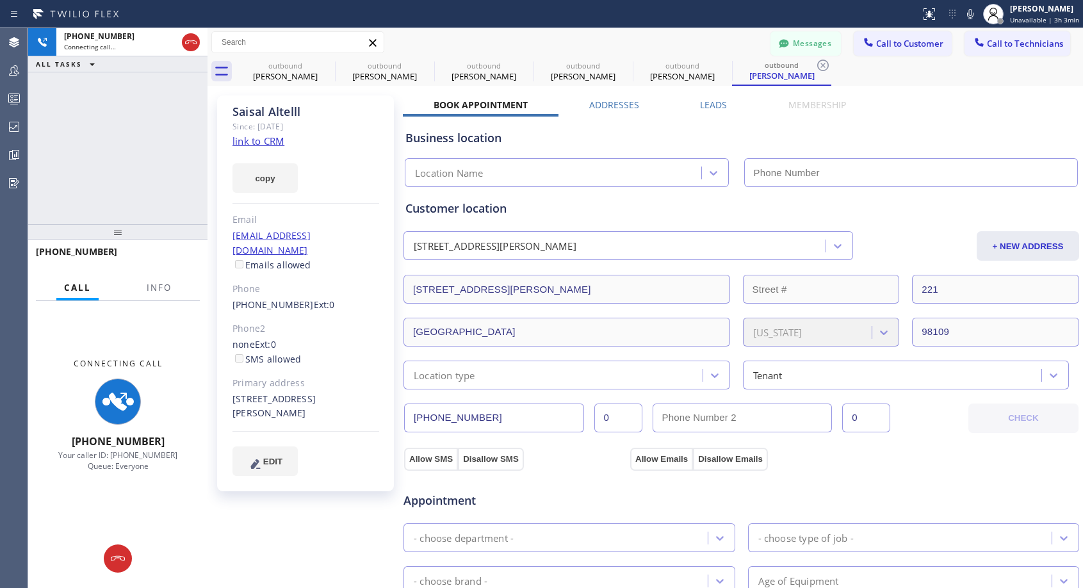
type input "[PHONE_NUMBER]"
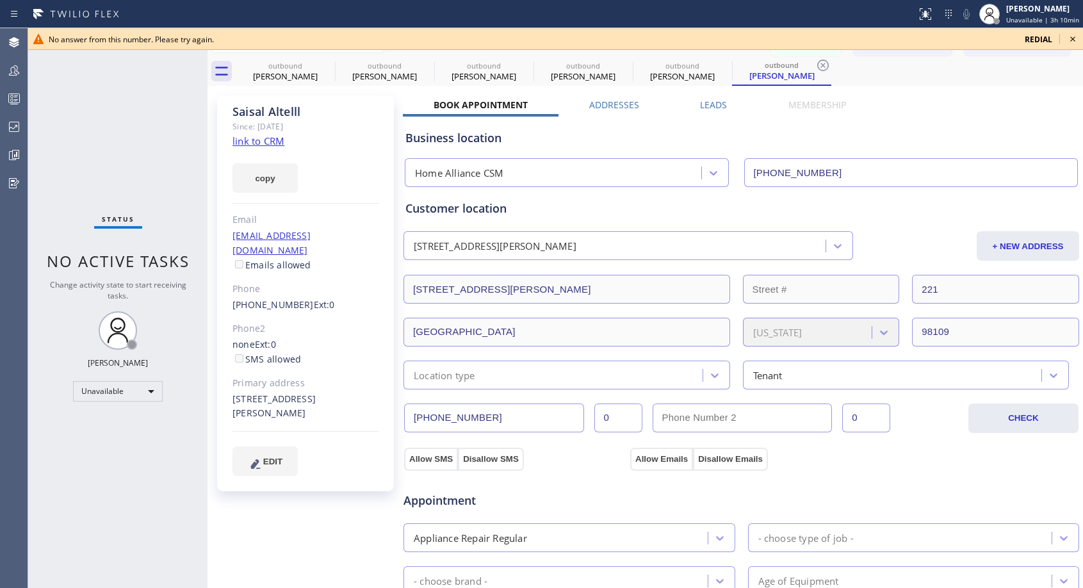
click at [1073, 37] on icon at bounding box center [1072, 38] width 15 height 15
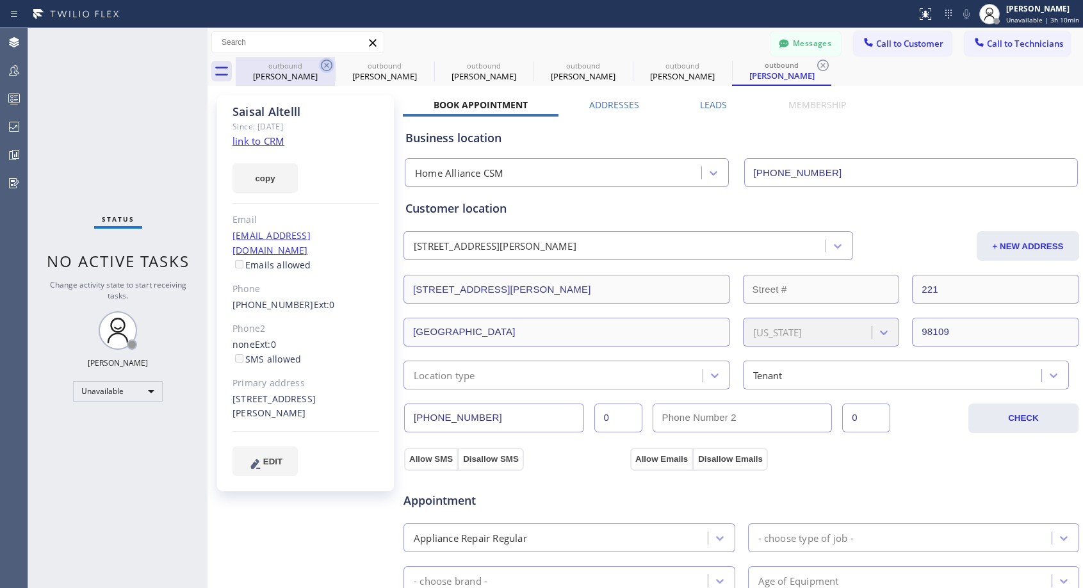
click at [331, 61] on icon at bounding box center [326, 65] width 15 height 15
click at [0, 0] on icon at bounding box center [0, 0] width 0 height 0
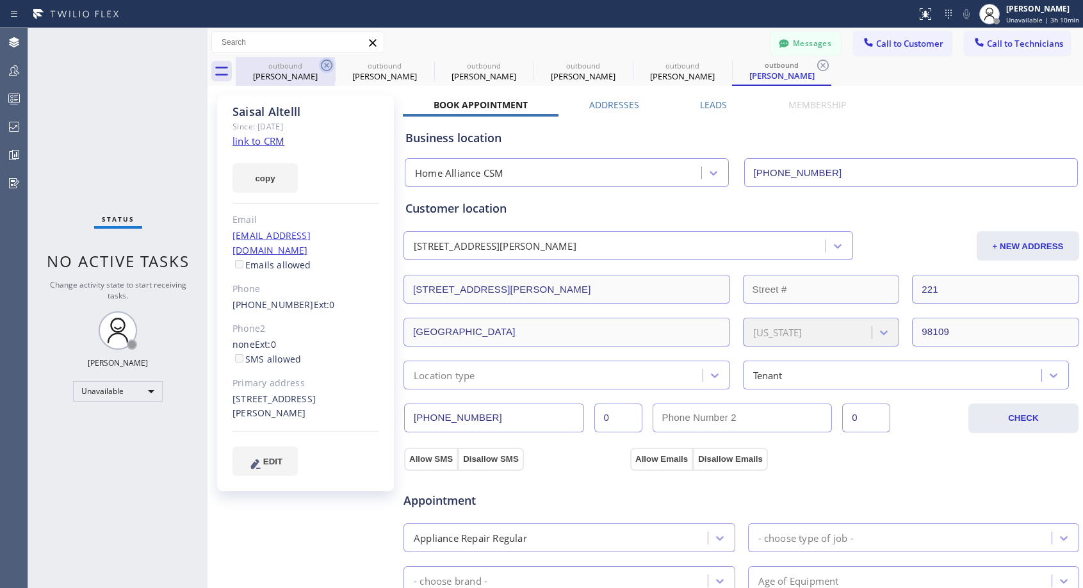
click at [816, 61] on icon at bounding box center [823, 65] width 15 height 15
click at [331, 61] on div "outbound [PERSON_NAME] outbound [PERSON_NAME] outbound Saisal Altelll outbound …" at bounding box center [660, 71] width 848 height 29
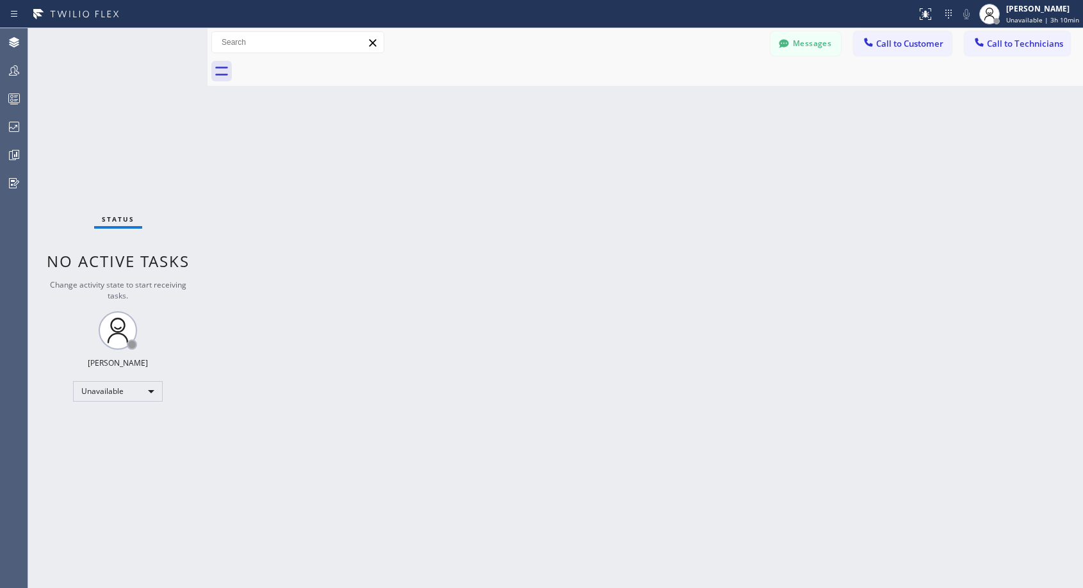
click at [331, 61] on div at bounding box center [660, 71] width 848 height 29
drag, startPoint x: 878, startPoint y: 48, endPoint x: 787, endPoint y: 99, distance: 104.4
click at [878, 49] on span "Call to Customer" at bounding box center [909, 44] width 67 height 12
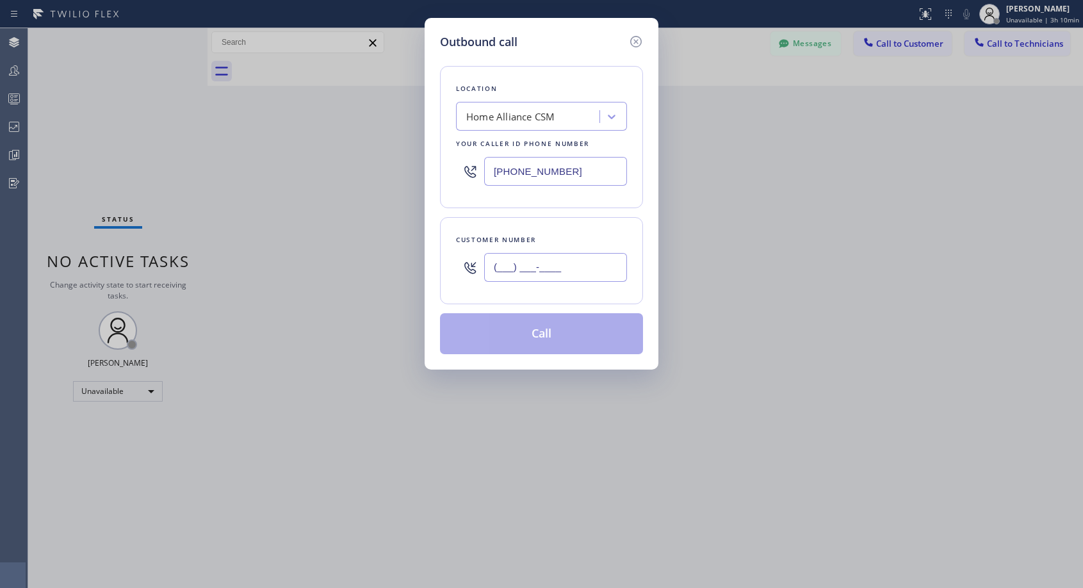
click at [535, 272] on input "(___) ___-____" at bounding box center [555, 267] width 143 height 29
paste input "805) 394-6775"
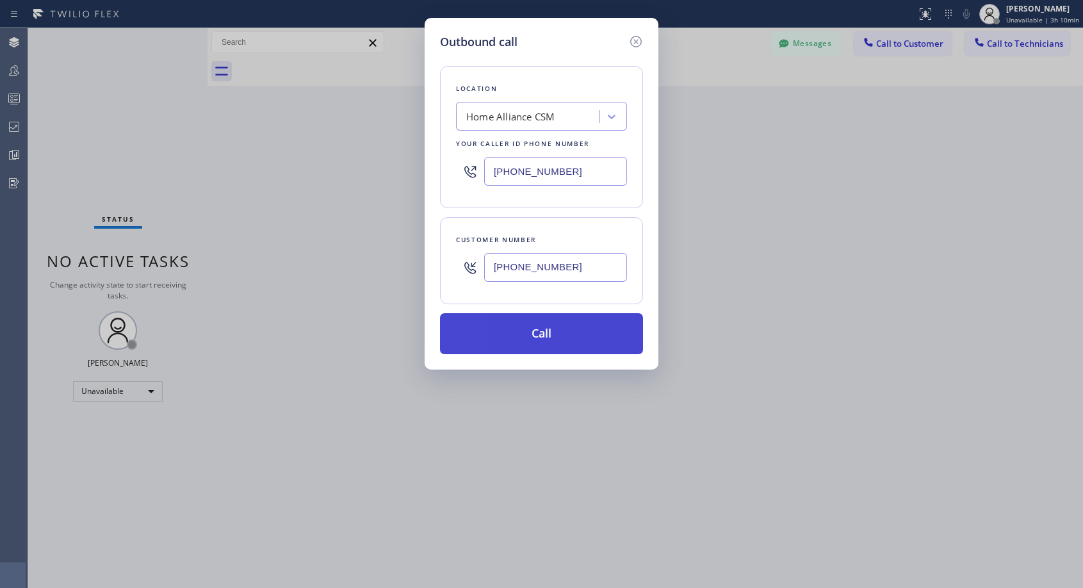
type input "[PHONE_NUMBER]"
click at [543, 338] on button "Call" at bounding box center [541, 333] width 203 height 41
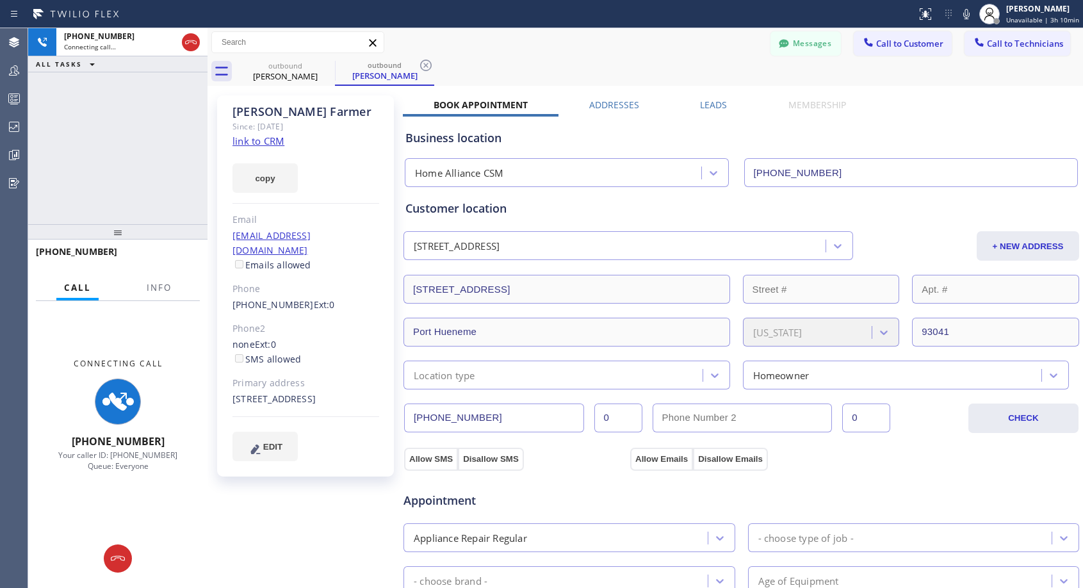
type input "[PHONE_NUMBER]"
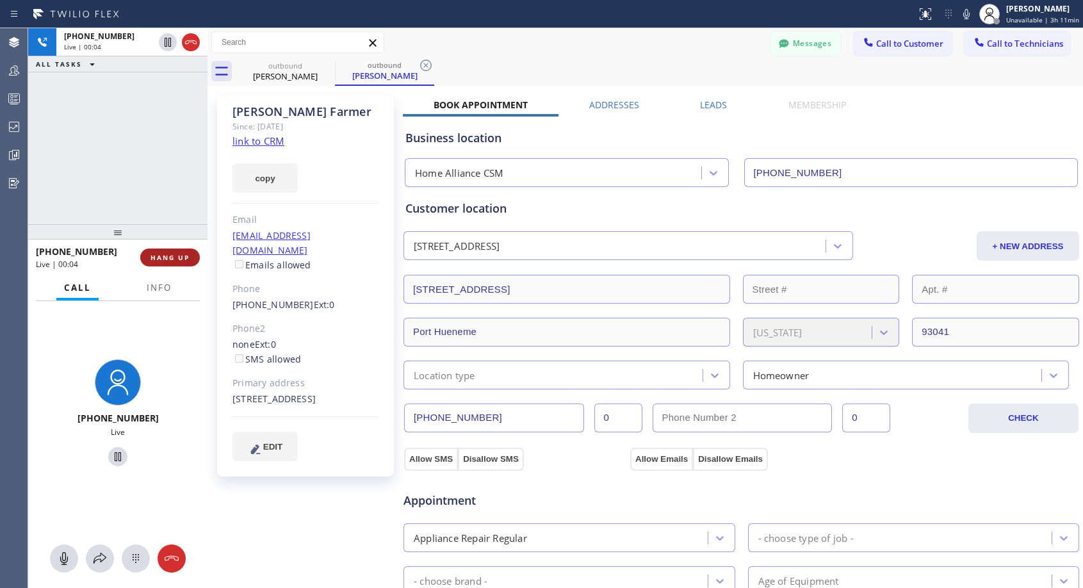
click at [179, 254] on span "HANG UP" at bounding box center [170, 257] width 39 height 9
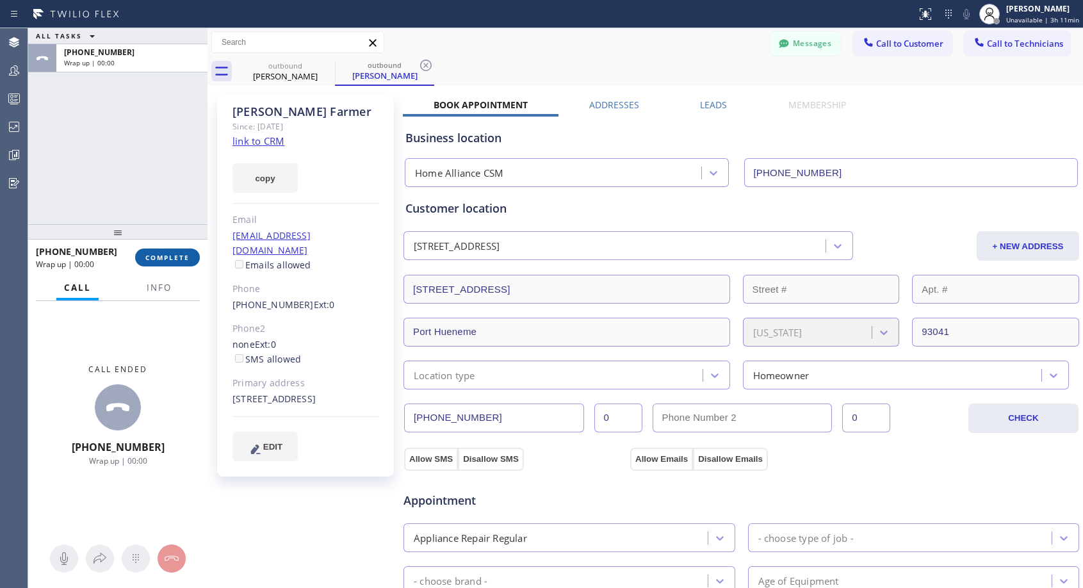
click at [179, 256] on span "COMPLETE" at bounding box center [167, 257] width 44 height 9
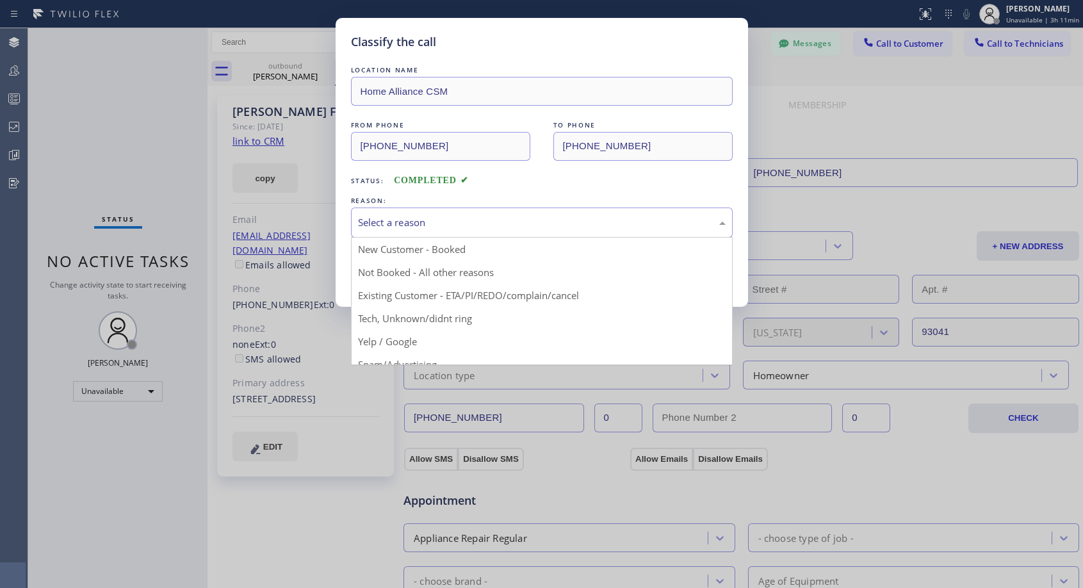
click at [530, 222] on div "Select a reason" at bounding box center [542, 222] width 368 height 15
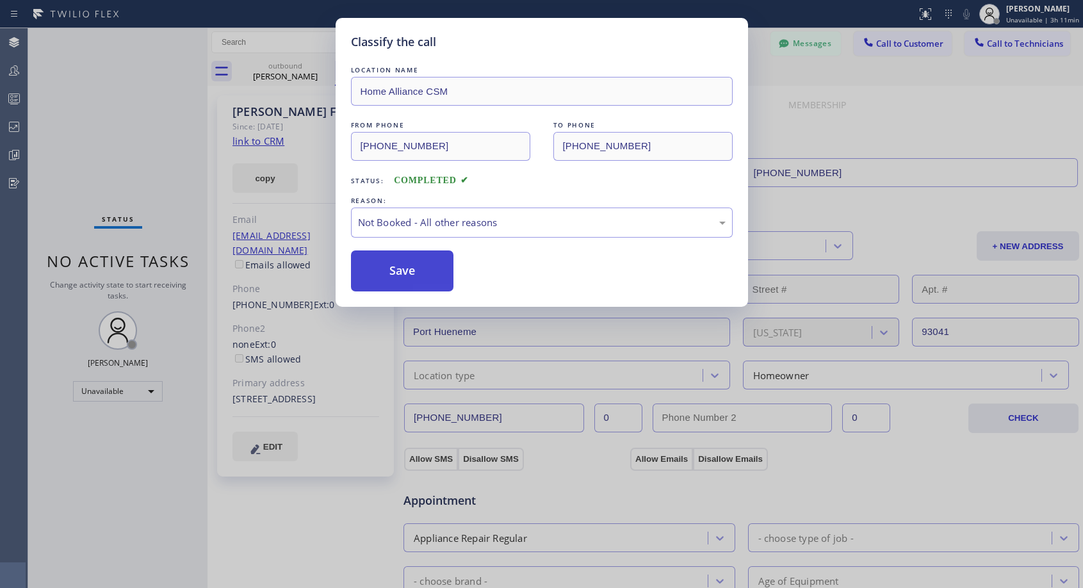
click at [398, 272] on button "Save" at bounding box center [402, 270] width 103 height 41
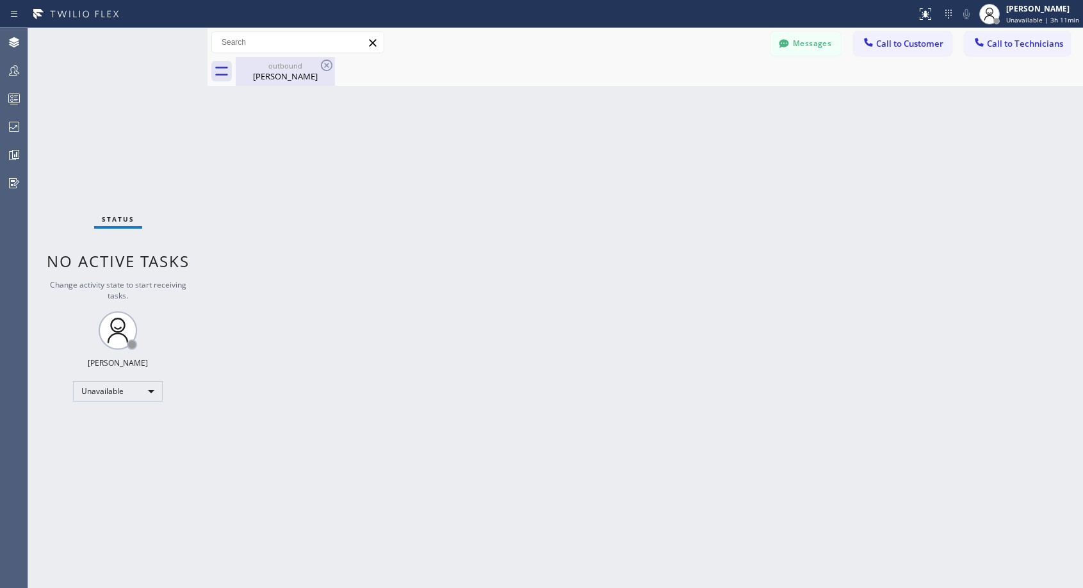
click at [288, 81] on div "[PERSON_NAME]" at bounding box center [285, 76] width 97 height 12
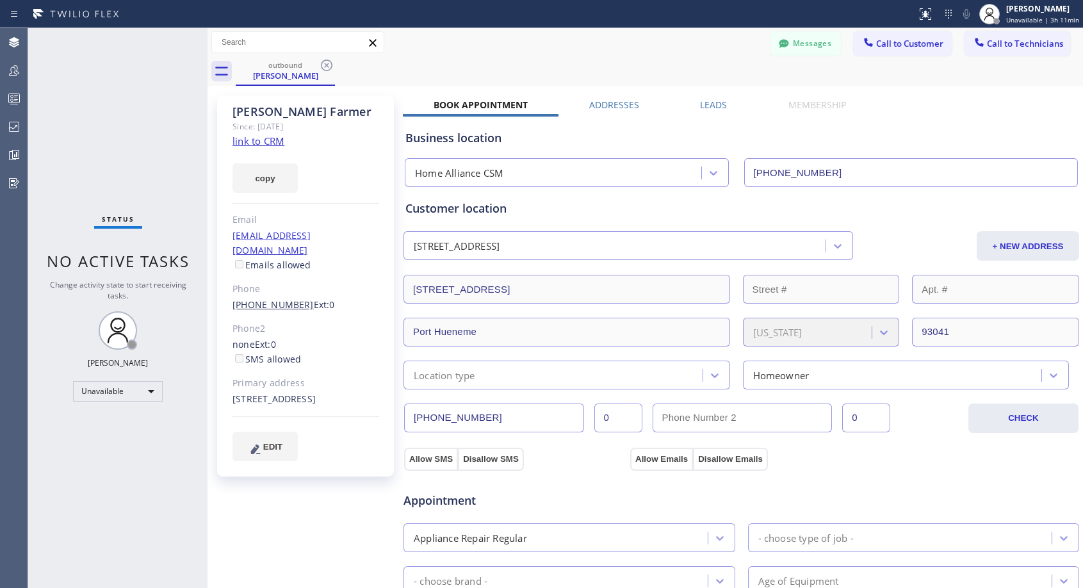
click at [267, 299] on link "[PHONE_NUMBER]" at bounding box center [273, 305] width 81 height 12
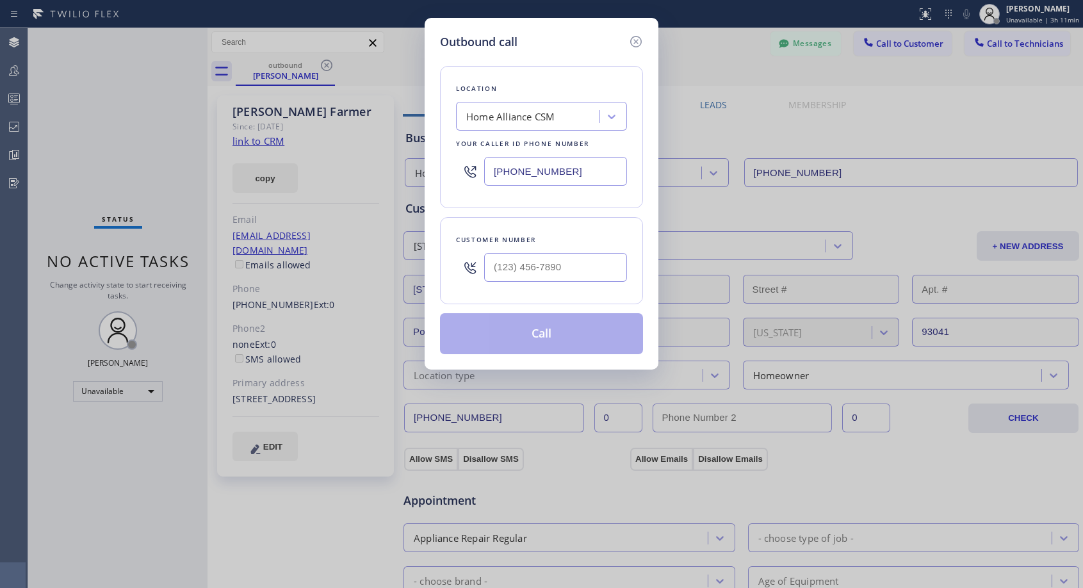
type input "[PHONE_NUMBER]"
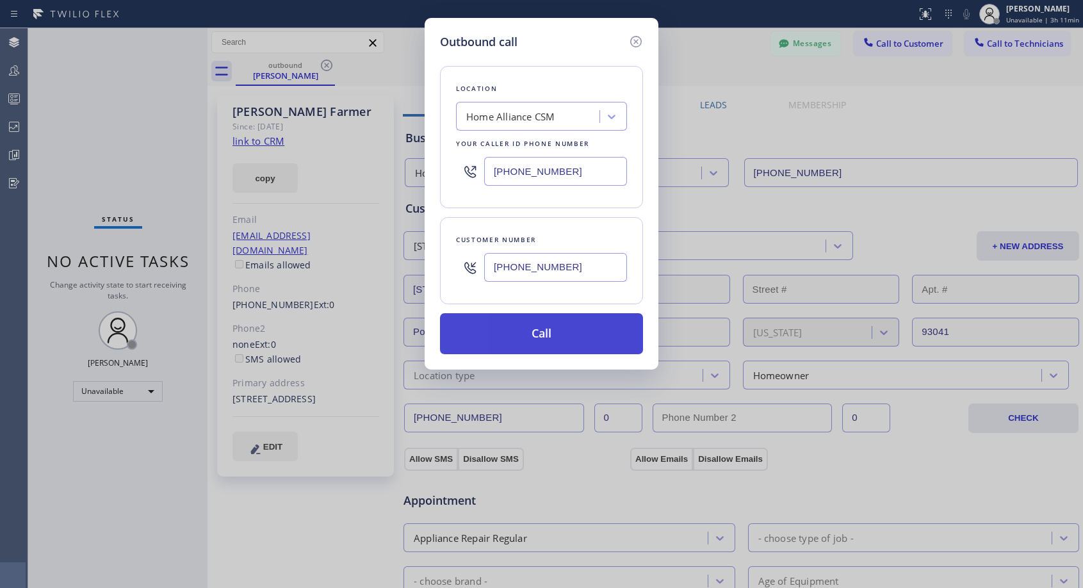
click at [514, 345] on button "Call" at bounding box center [541, 333] width 203 height 41
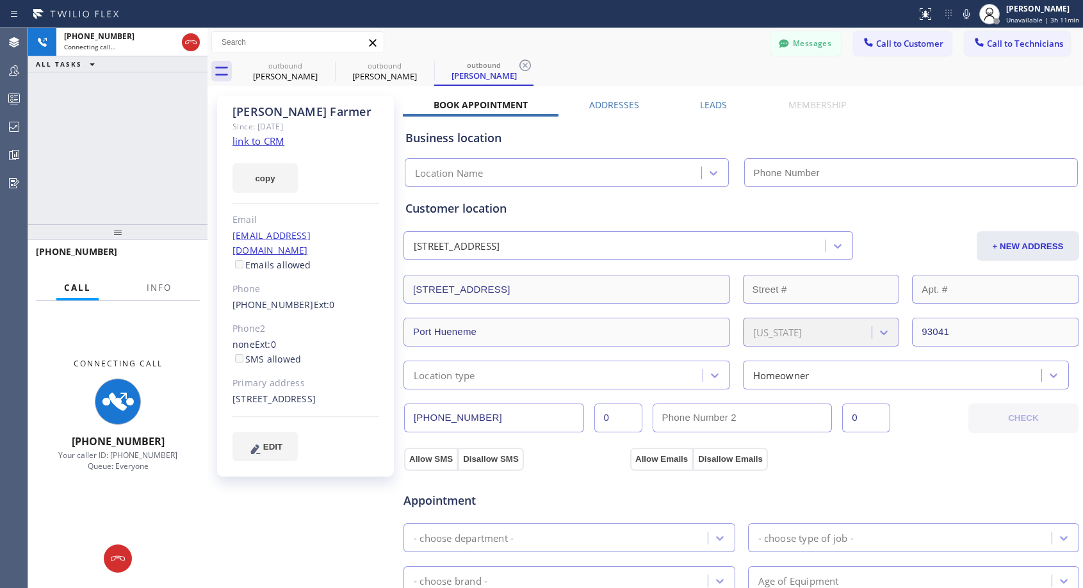
type input "[PHONE_NUMBER]"
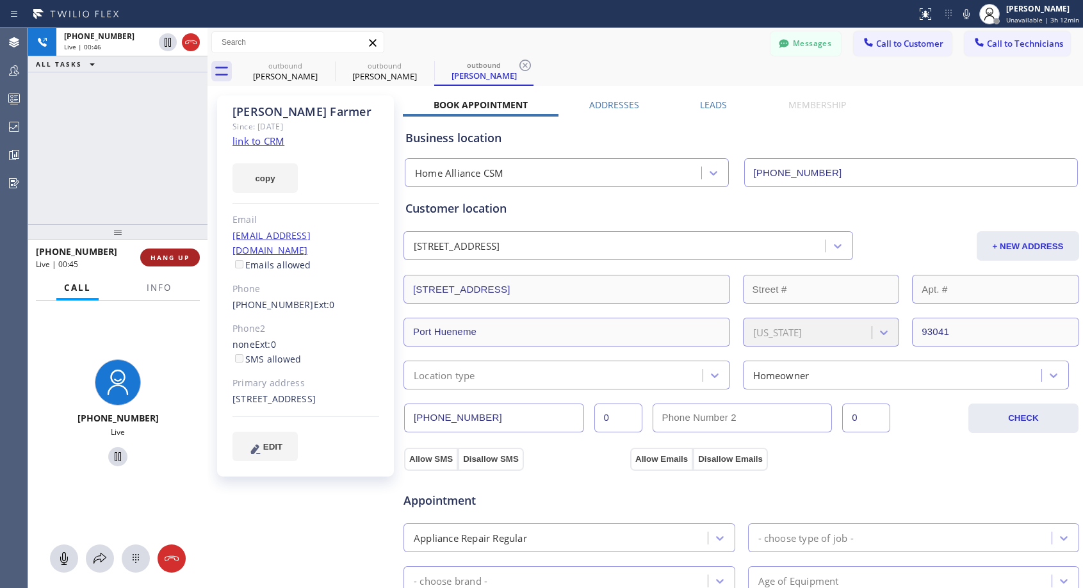
click at [188, 258] on span "HANG UP" at bounding box center [170, 257] width 39 height 9
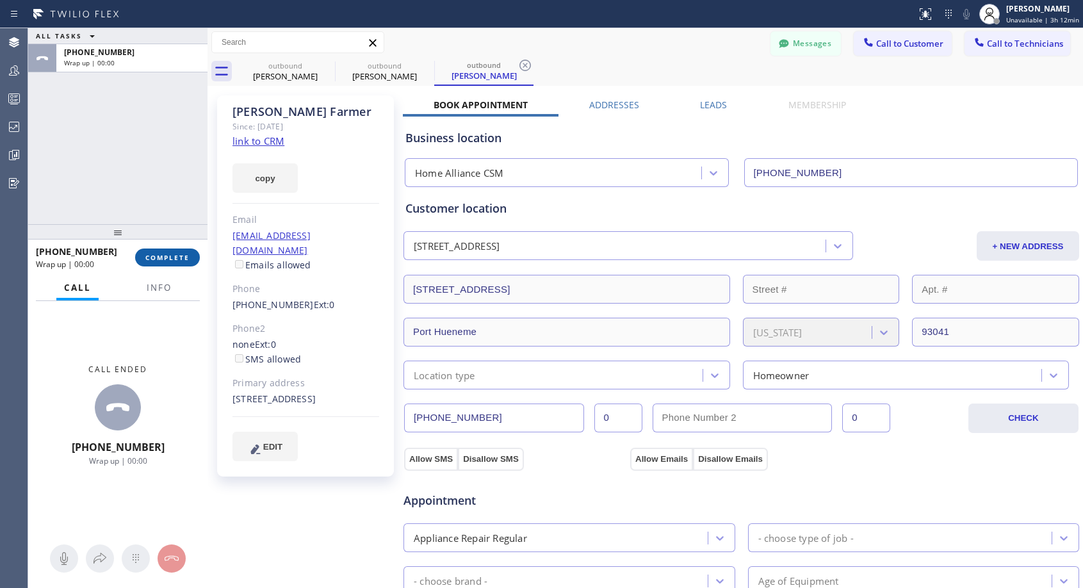
click at [188, 258] on span "COMPLETE" at bounding box center [167, 257] width 44 height 9
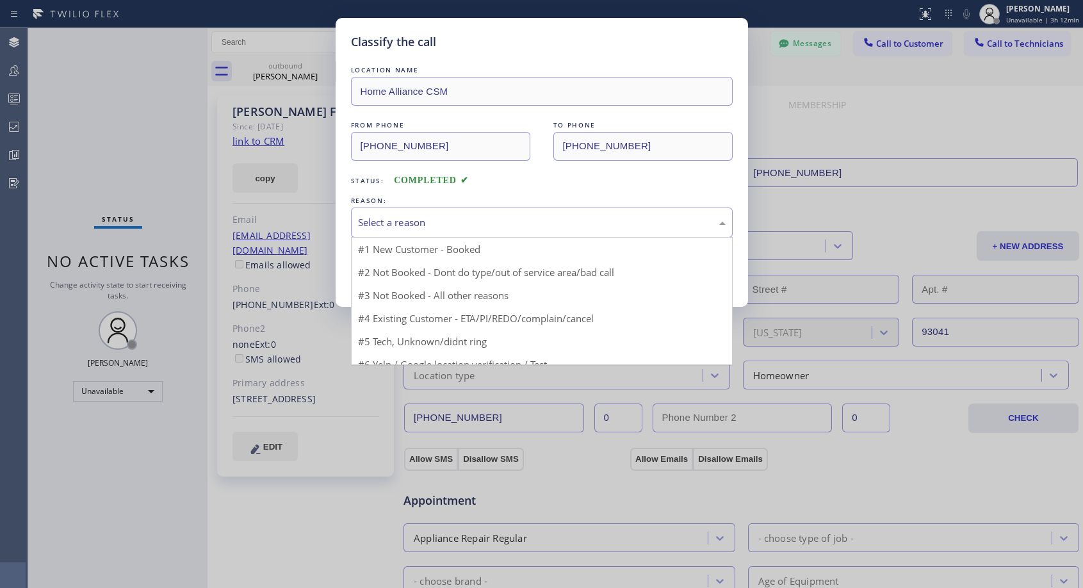
click at [473, 221] on div "Select a reason" at bounding box center [542, 222] width 368 height 15
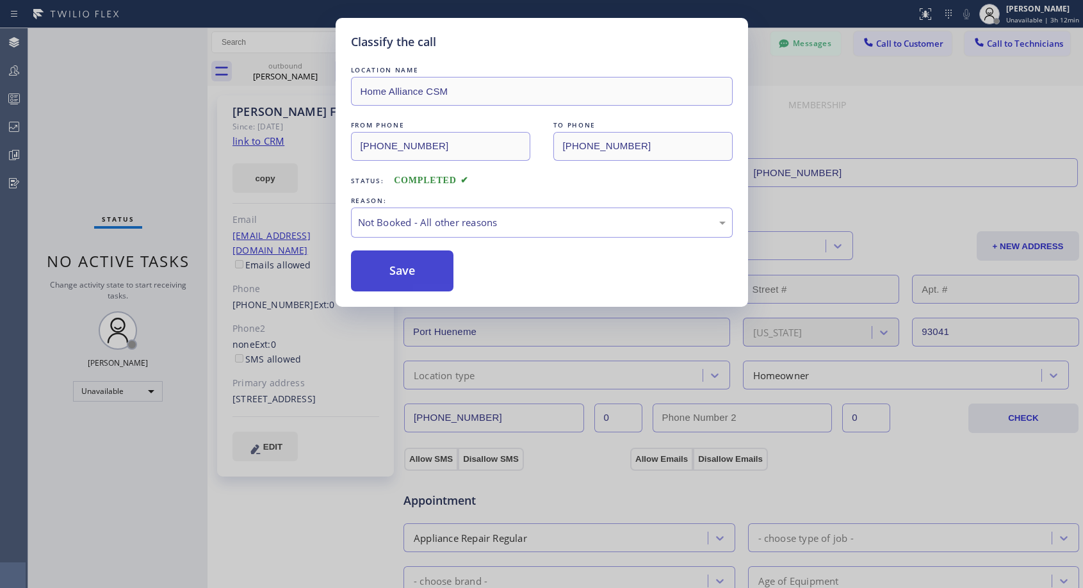
click at [397, 274] on button "Save" at bounding box center [402, 270] width 103 height 41
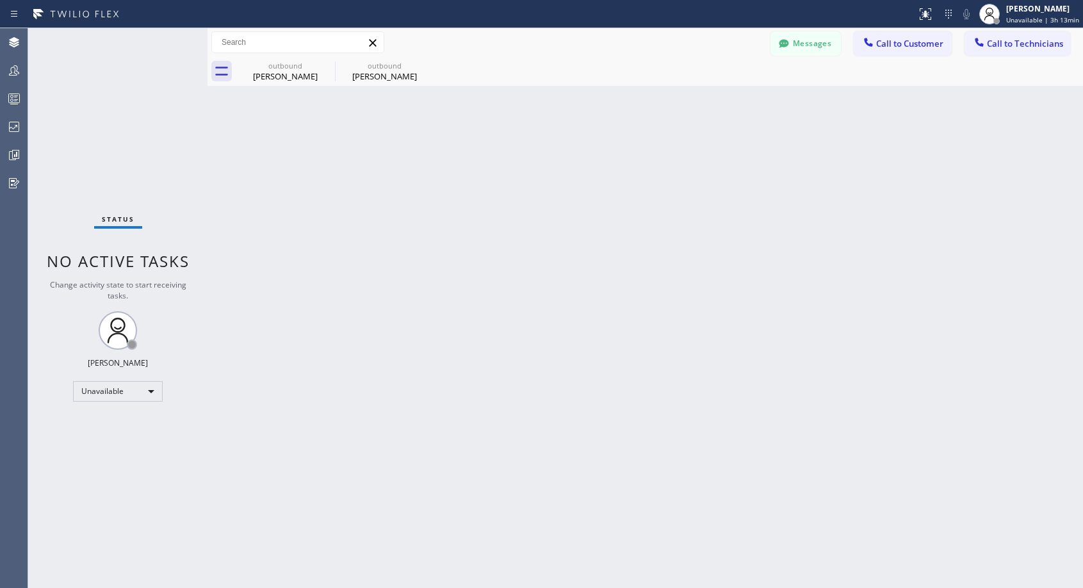
drag, startPoint x: 882, startPoint y: 47, endPoint x: 801, endPoint y: 95, distance: 93.6
click at [874, 54] on button "Call to Customer" at bounding box center [903, 43] width 98 height 24
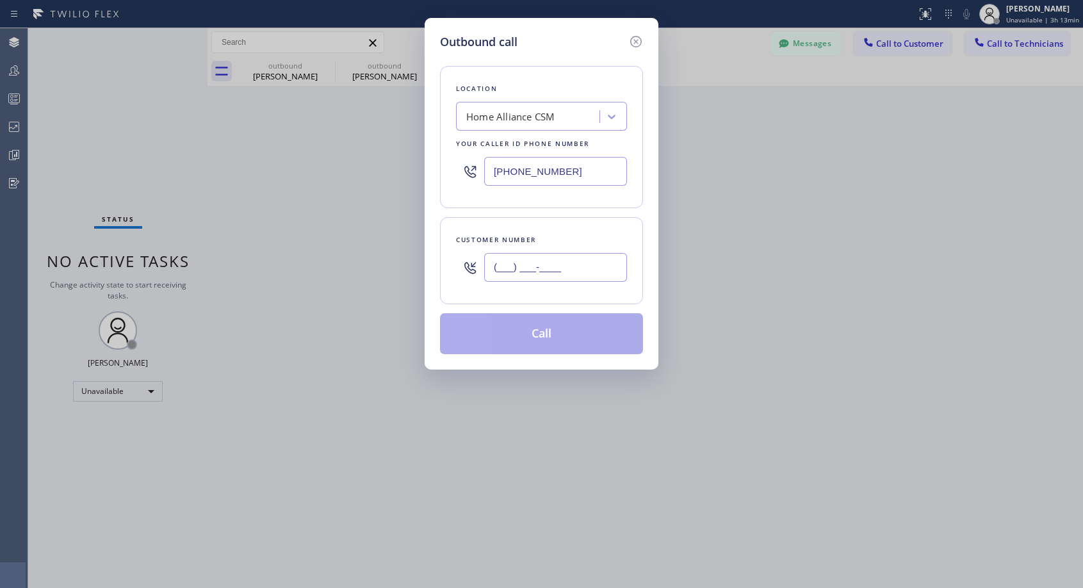
click at [516, 273] on input "(___) ___-____" at bounding box center [555, 267] width 143 height 29
paste input "305) 804-5374"
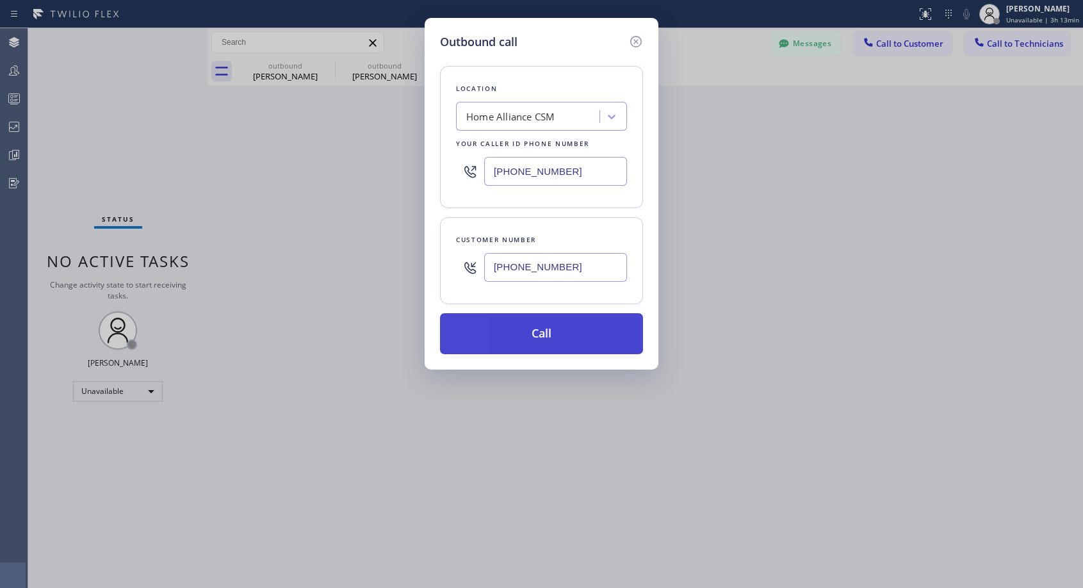
type input "[PHONE_NUMBER]"
drag, startPoint x: 539, startPoint y: 338, endPoint x: 543, endPoint y: 89, distance: 248.6
click at [540, 337] on button "Call" at bounding box center [541, 333] width 203 height 41
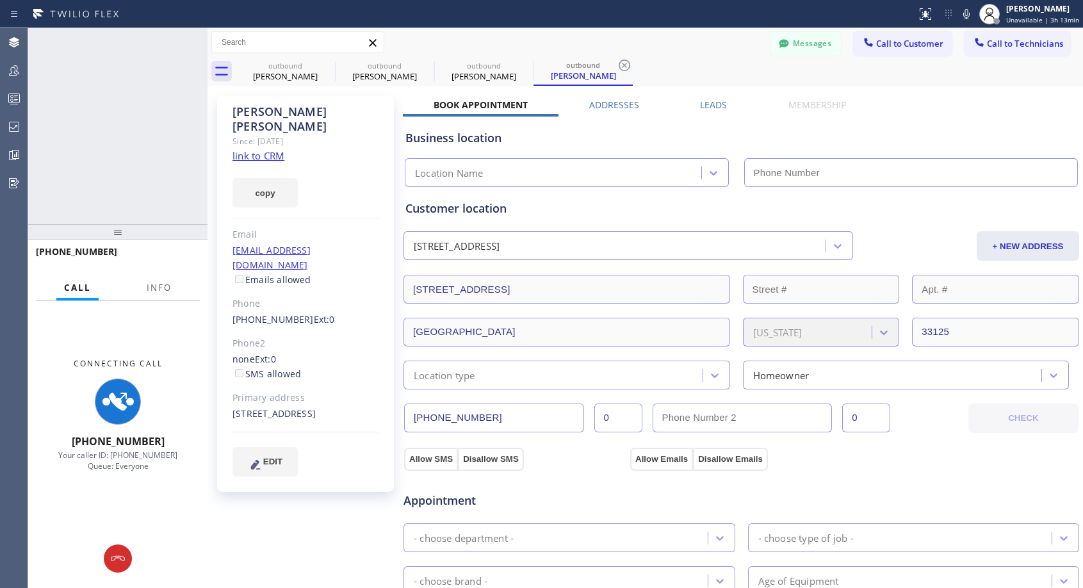
type input "[PHONE_NUMBER]"
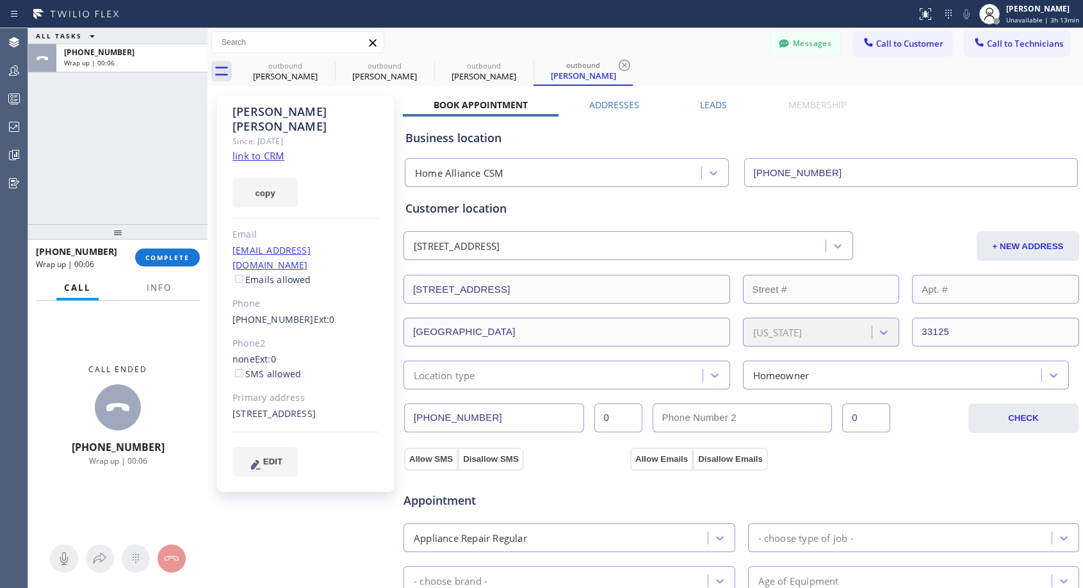
click at [178, 267] on div "[PHONE_NUMBER] Wrap up | 00:06 COMPLETE" at bounding box center [118, 257] width 164 height 33
click at [188, 256] on span "COMPLETE" at bounding box center [167, 257] width 44 height 9
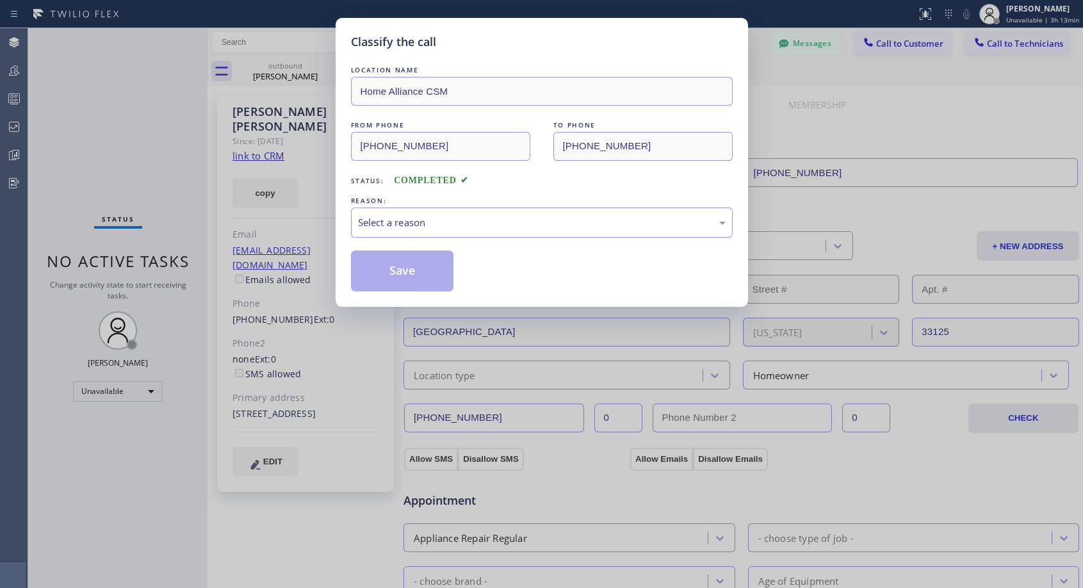
click at [628, 226] on div "Select a reason" at bounding box center [542, 222] width 368 height 15
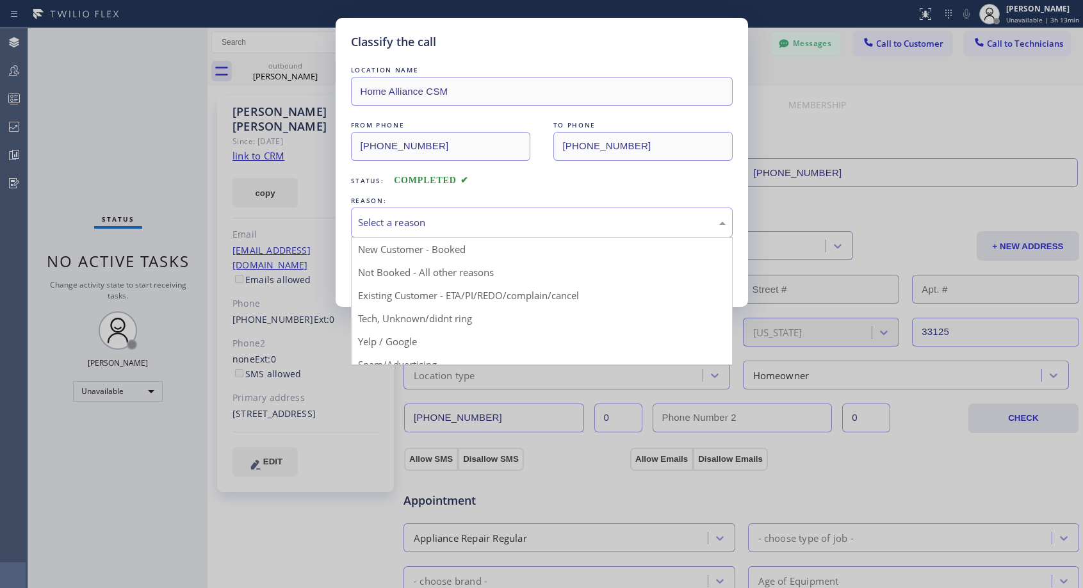
drag, startPoint x: 456, startPoint y: 270, endPoint x: 448, endPoint y: 272, distance: 8.4
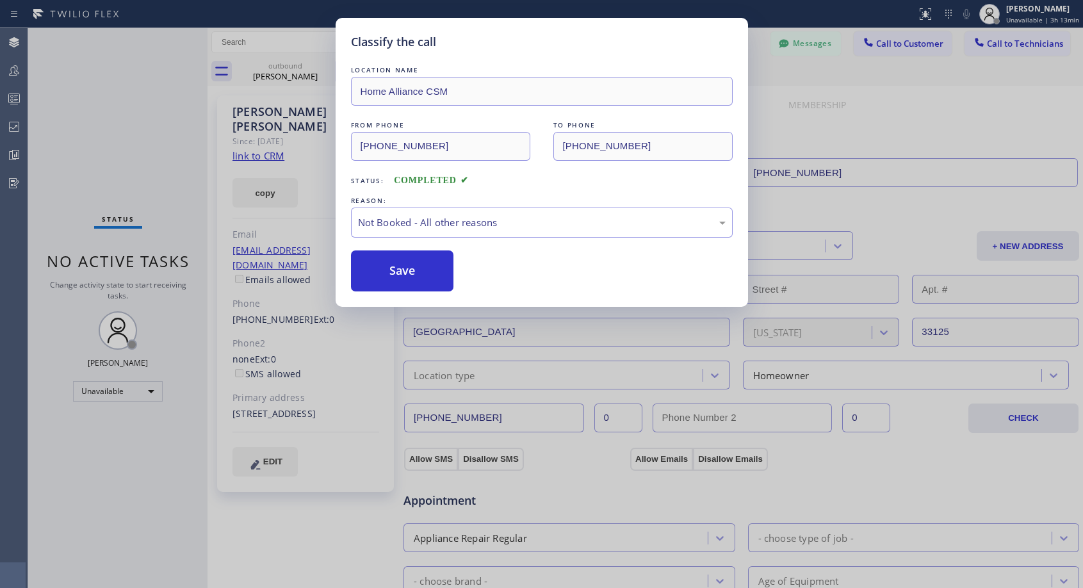
drag, startPoint x: 441, startPoint y: 273, endPoint x: 534, endPoint y: 21, distance: 268.4
click at [440, 273] on button "Save" at bounding box center [402, 270] width 103 height 41
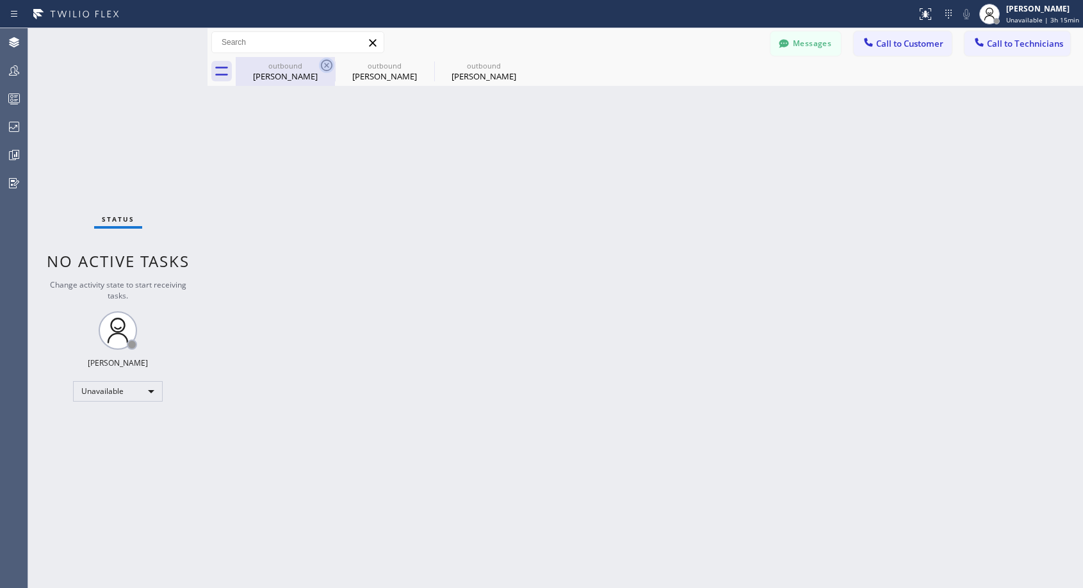
click at [325, 65] on icon at bounding box center [327, 66] width 12 height 12
click at [0, 0] on icon at bounding box center [0, 0] width 0 height 0
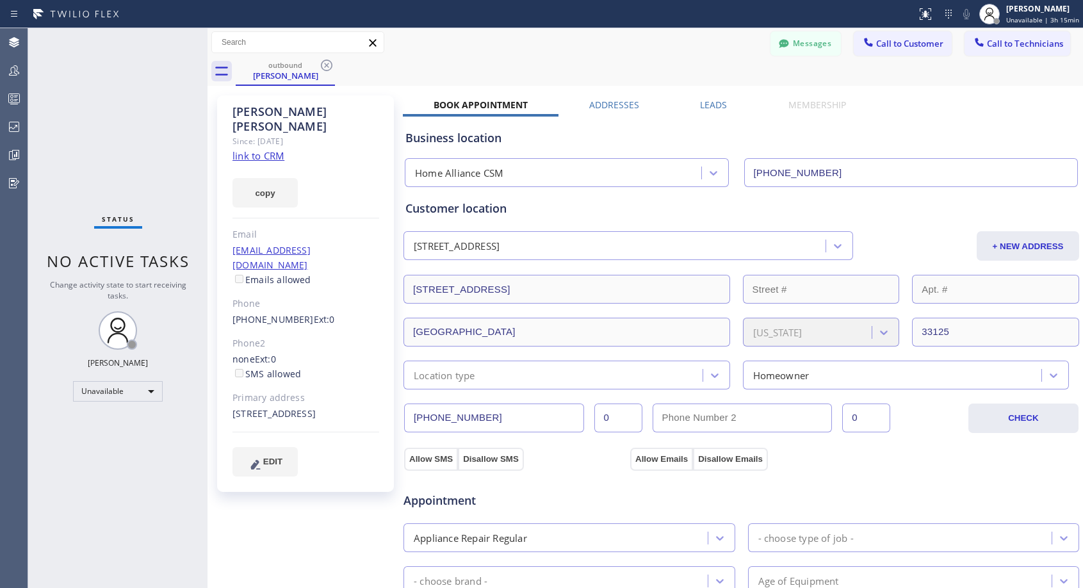
click at [325, 65] on icon at bounding box center [327, 66] width 12 height 12
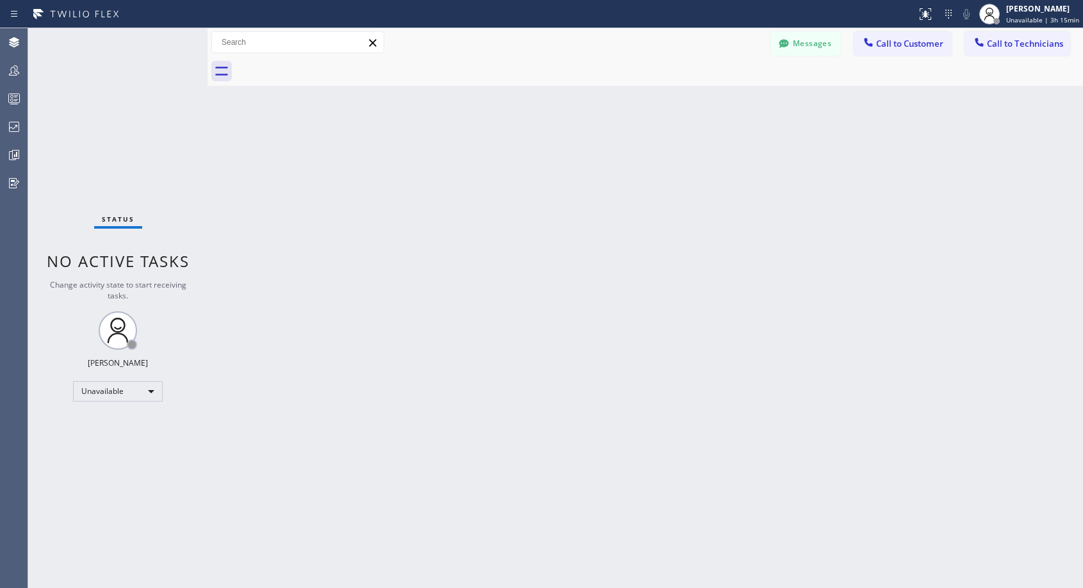
click at [325, 65] on div at bounding box center [660, 71] width 848 height 29
drag, startPoint x: 882, startPoint y: 45, endPoint x: 733, endPoint y: 131, distance: 171.6
click at [882, 46] on span "Call to Customer" at bounding box center [909, 44] width 67 height 12
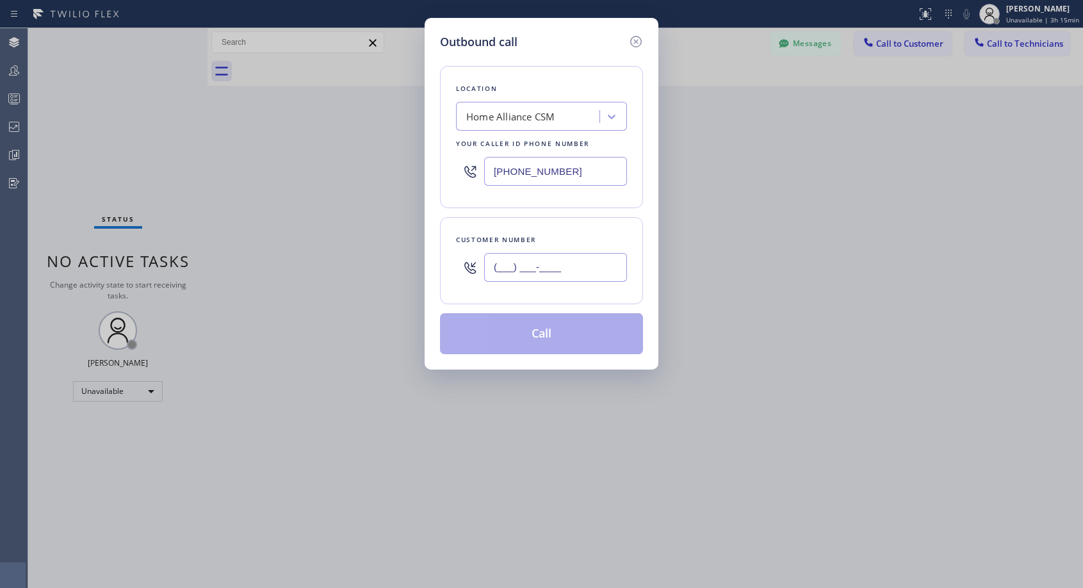
click at [527, 267] on input "(___) ___-____" at bounding box center [555, 267] width 143 height 29
paste input "650) 793-1229"
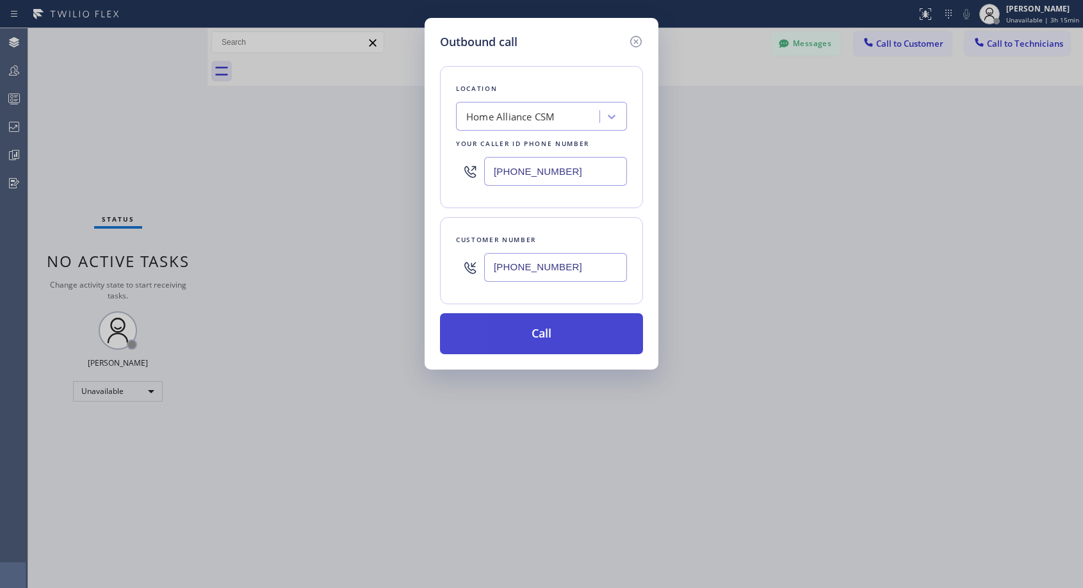
type input "[PHONE_NUMBER]"
click at [549, 336] on button "Call" at bounding box center [541, 333] width 203 height 41
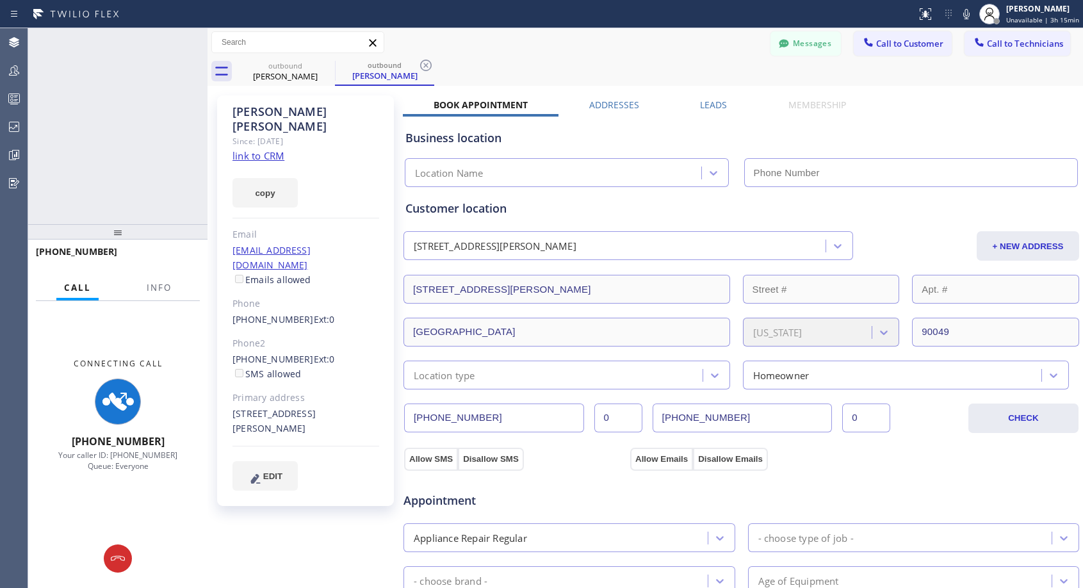
type input "[PHONE_NUMBER]"
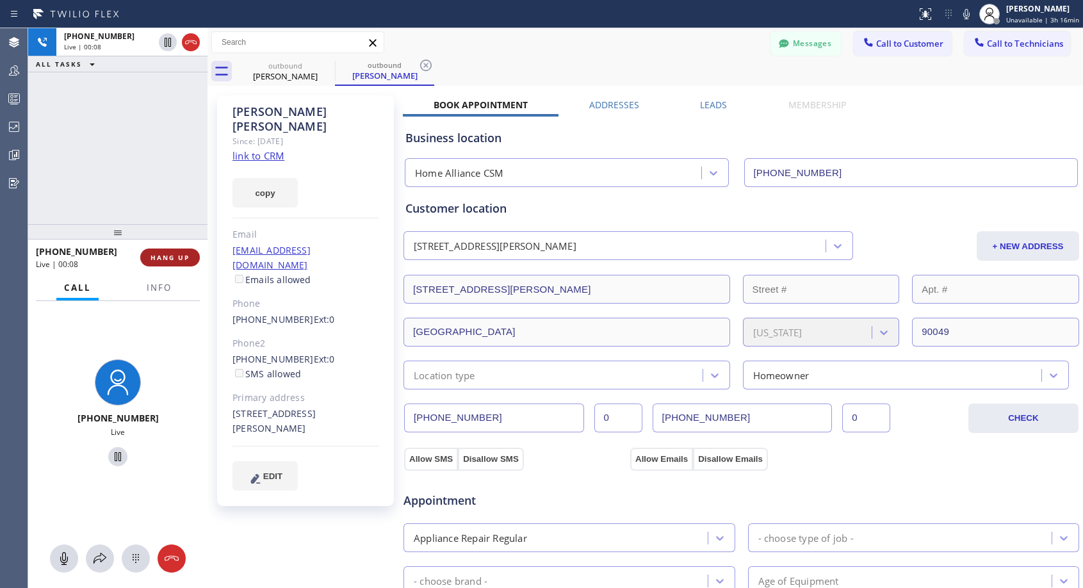
click at [180, 253] on span "HANG UP" at bounding box center [170, 257] width 39 height 9
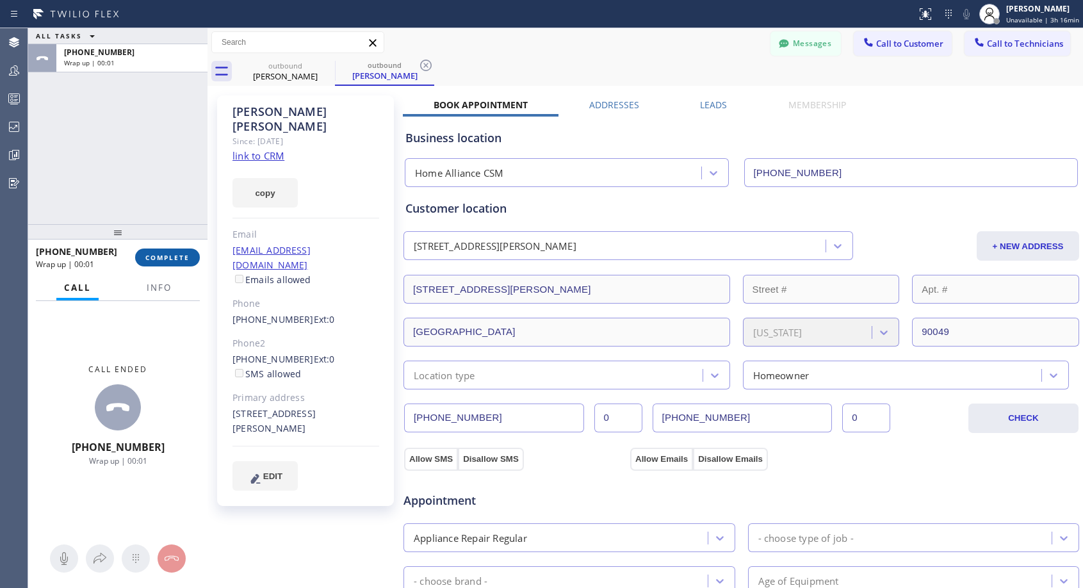
click at [172, 253] on span "COMPLETE" at bounding box center [167, 257] width 44 height 9
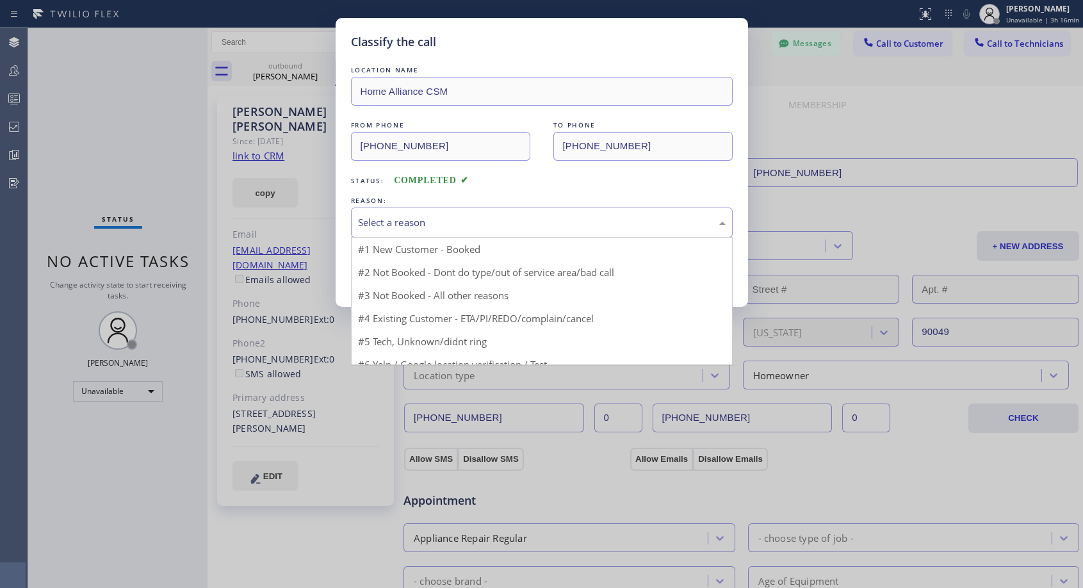
drag, startPoint x: 564, startPoint y: 220, endPoint x: 468, endPoint y: 257, distance: 103.0
click at [563, 220] on div "Select a reason" at bounding box center [542, 222] width 368 height 15
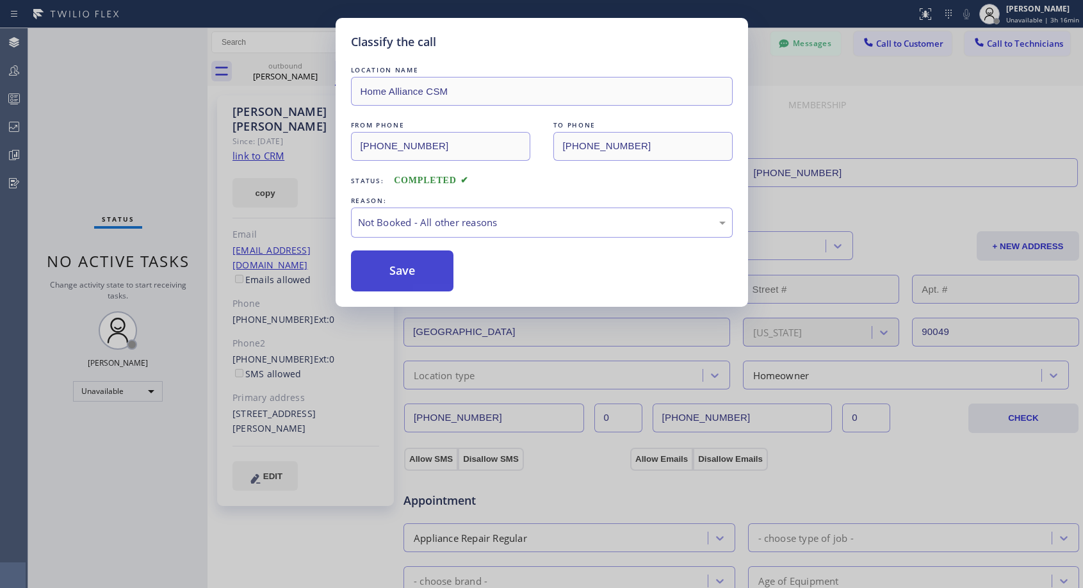
click at [425, 284] on button "Save" at bounding box center [402, 270] width 103 height 41
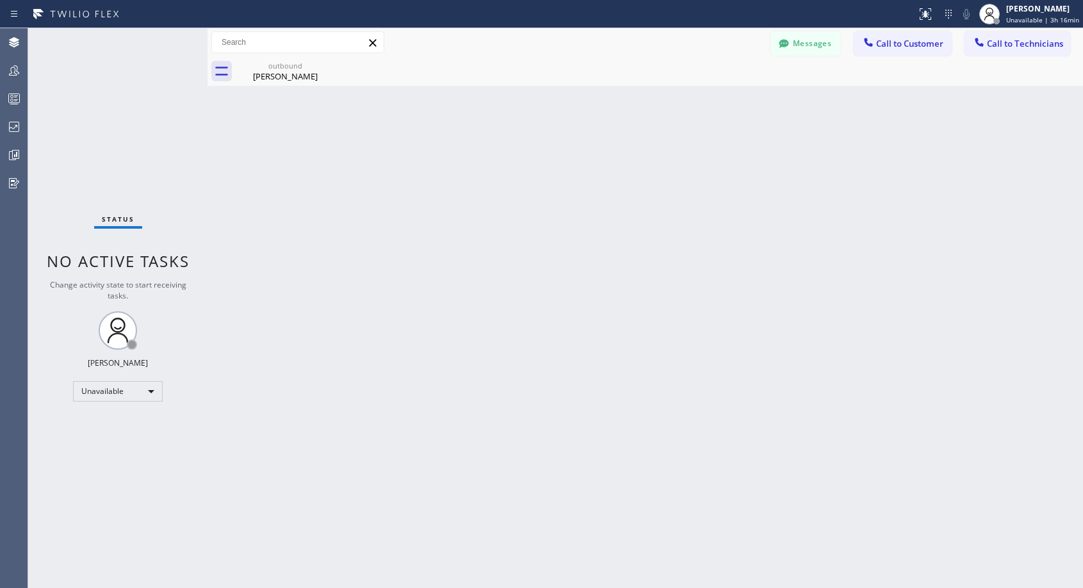
click at [297, 79] on div "[PERSON_NAME]" at bounding box center [285, 76] width 97 height 12
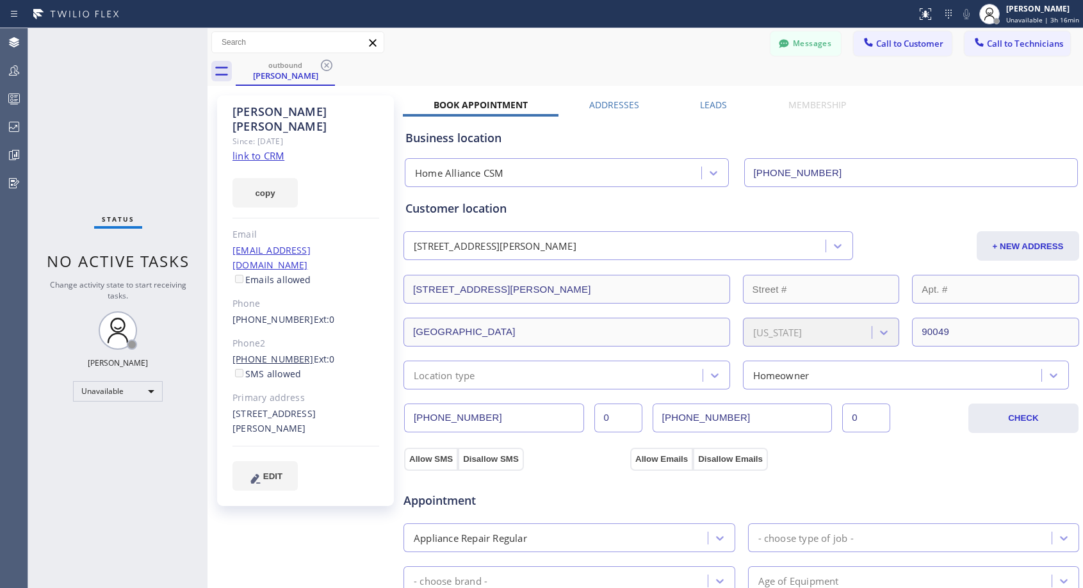
click at [291, 353] on link "[PHONE_NUMBER]" at bounding box center [273, 359] width 81 height 12
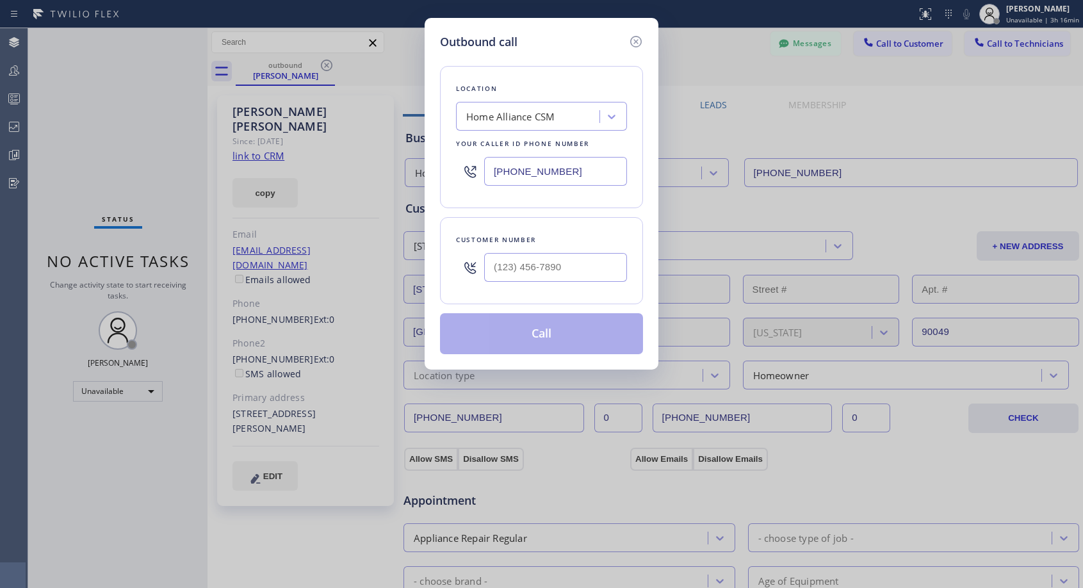
type input "[PHONE_NUMBER]"
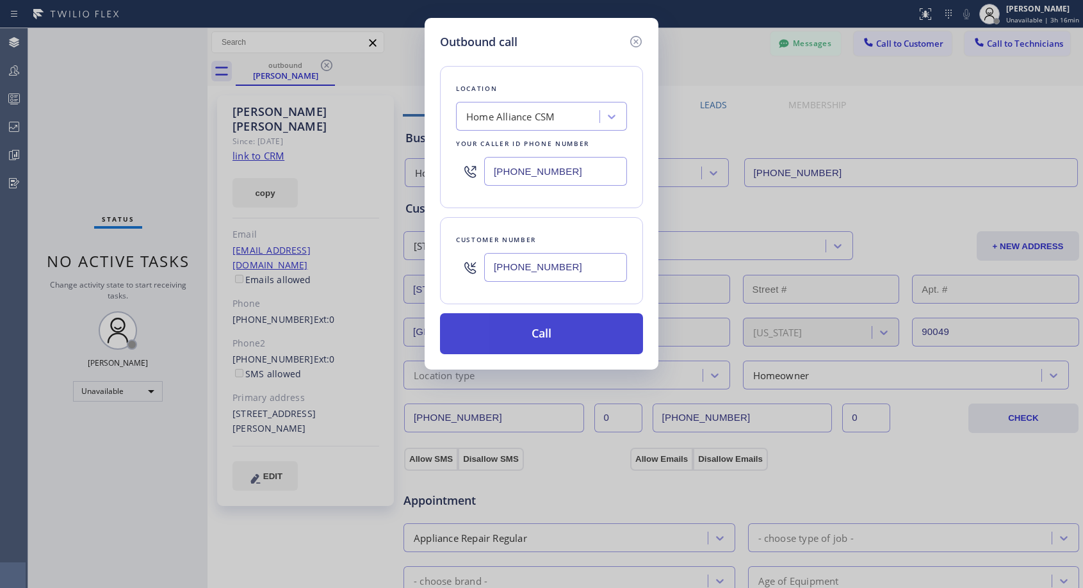
click at [532, 332] on button "Call" at bounding box center [541, 333] width 203 height 41
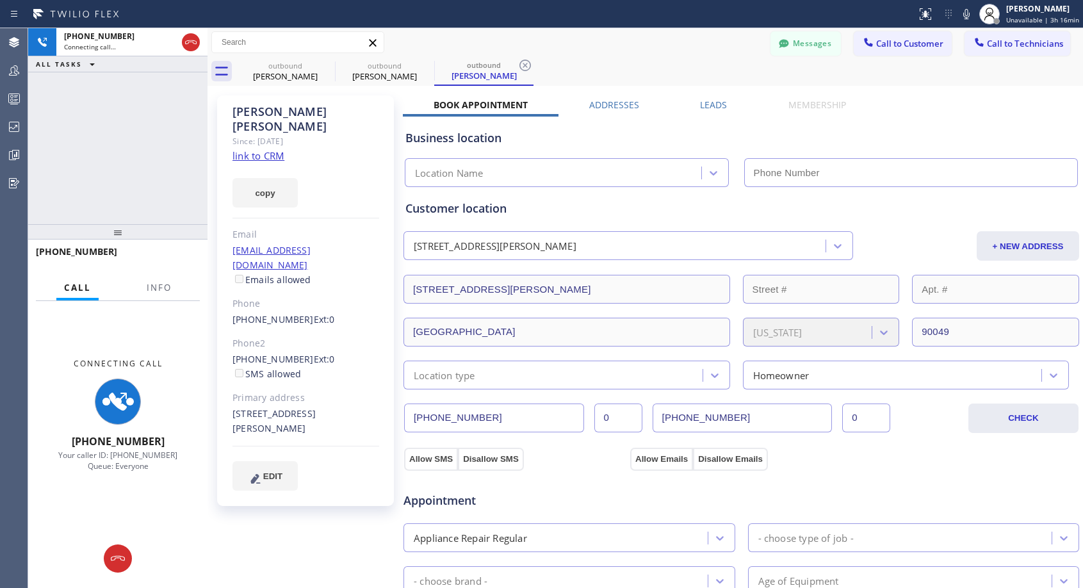
type input "[PHONE_NUMBER]"
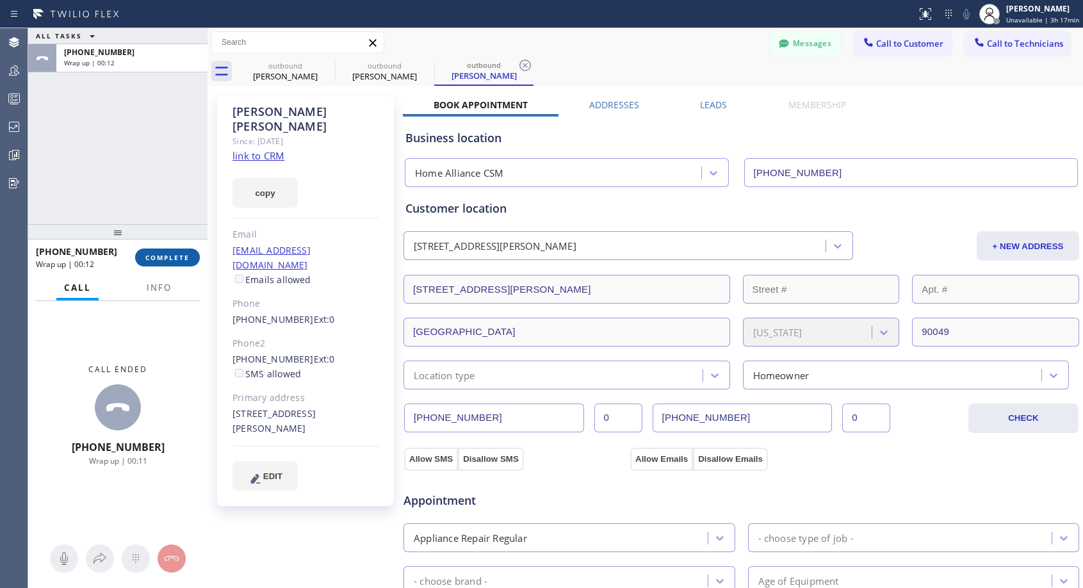
click at [163, 256] on span "COMPLETE" at bounding box center [167, 257] width 44 height 9
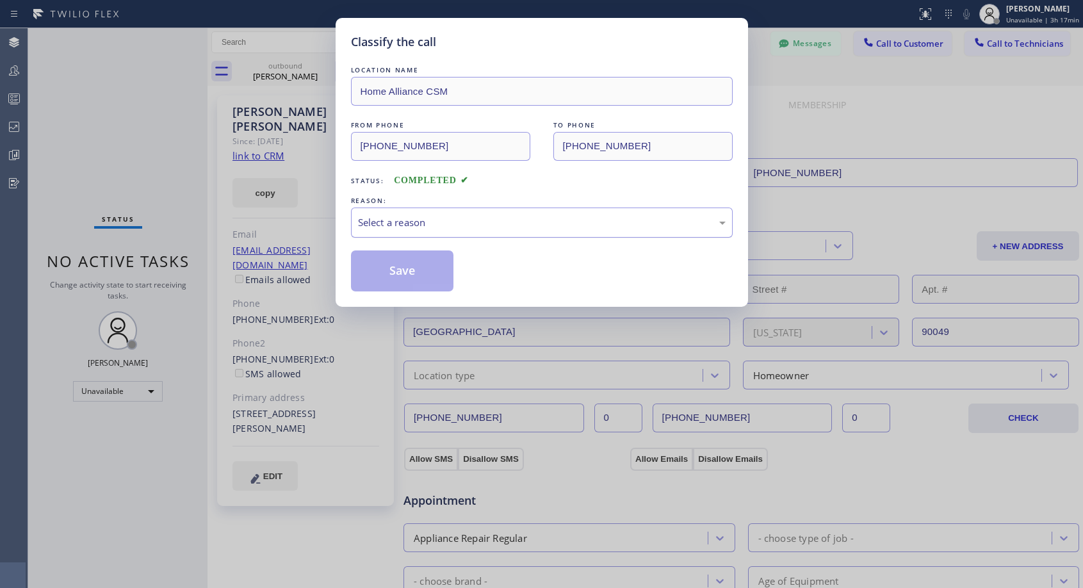
click at [498, 213] on div "Select a reason" at bounding box center [542, 223] width 382 height 30
click at [439, 275] on button "Save" at bounding box center [402, 270] width 103 height 41
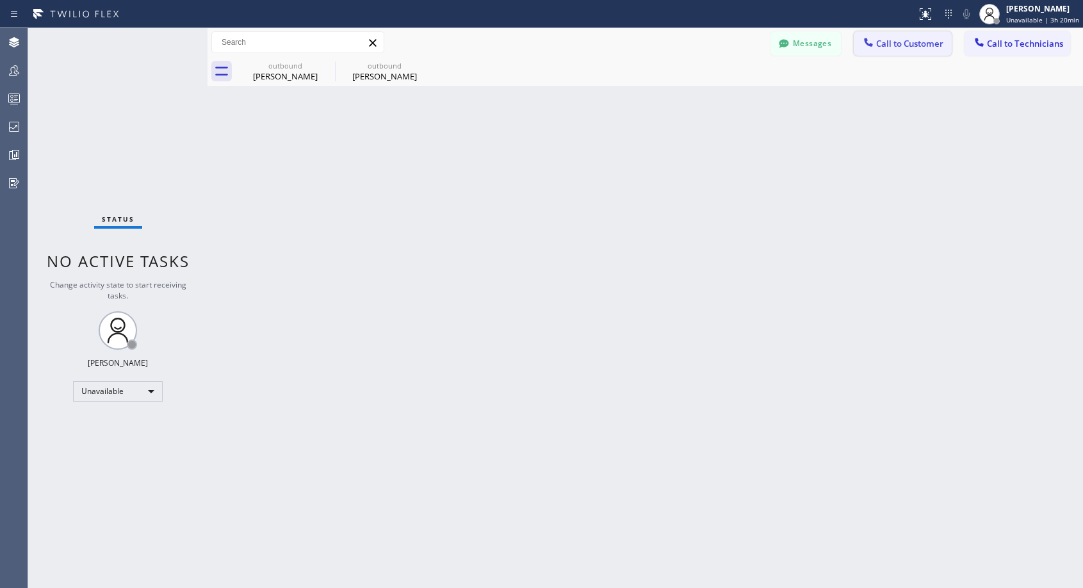
click at [895, 45] on span "Call to Customer" at bounding box center [909, 44] width 67 height 12
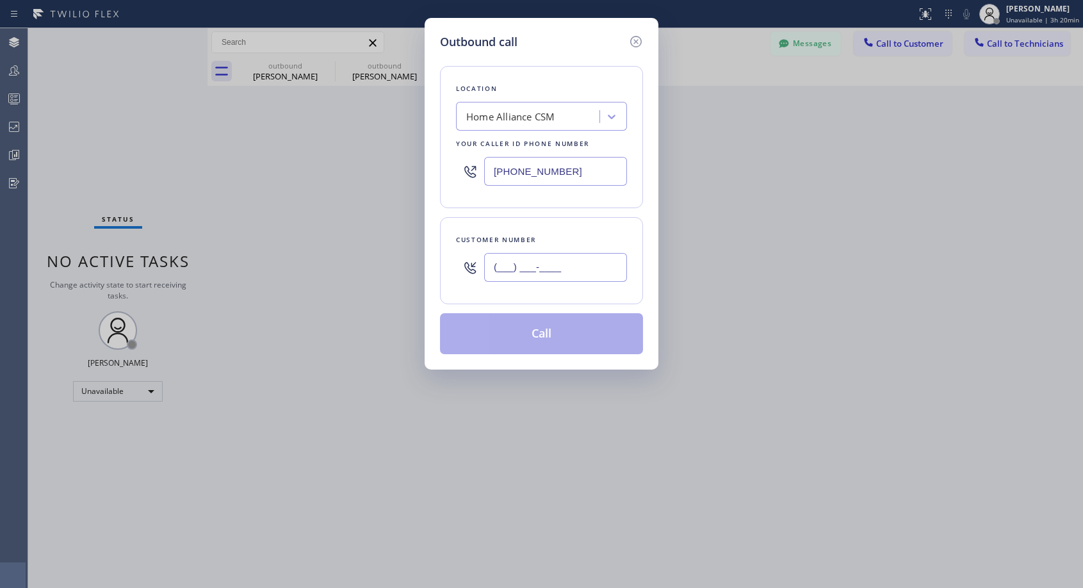
click at [505, 274] on input "(___) ___-____" at bounding box center [555, 267] width 143 height 29
paste input "310) 463-2449"
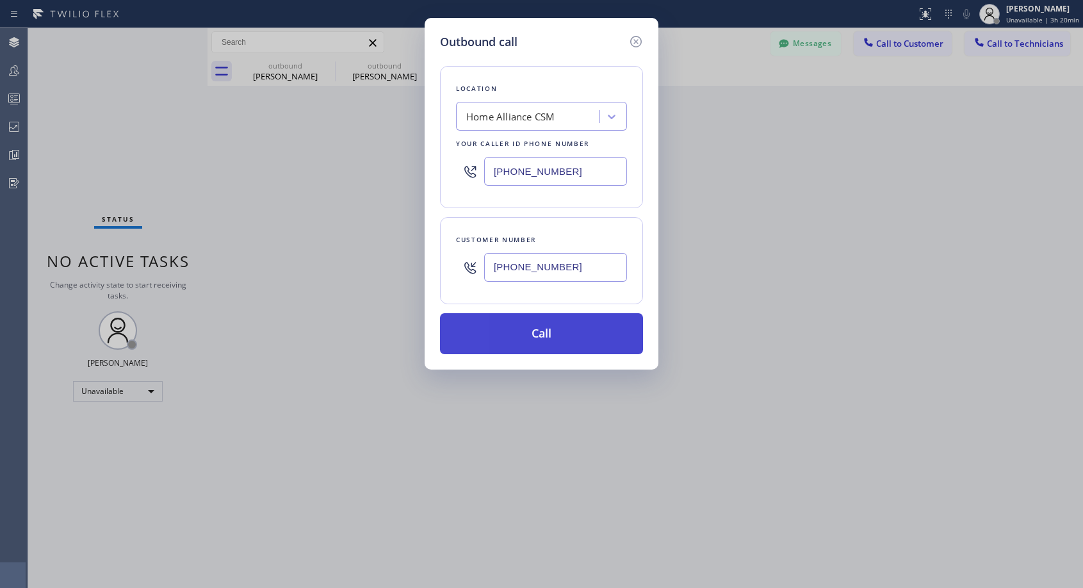
type input "[PHONE_NUMBER]"
click at [542, 335] on button "Call" at bounding box center [541, 333] width 203 height 41
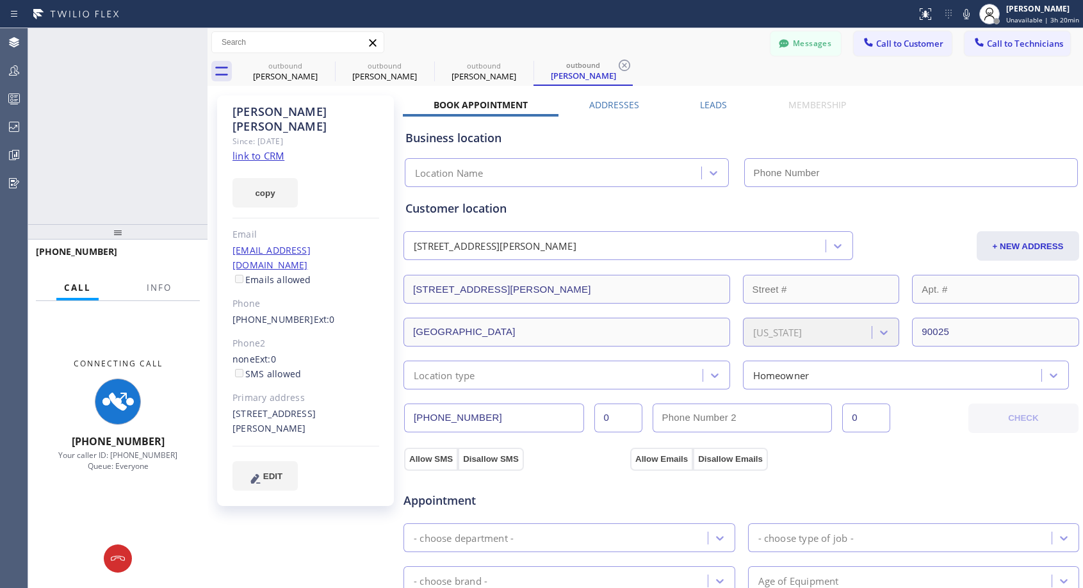
type input "[PHONE_NUMBER]"
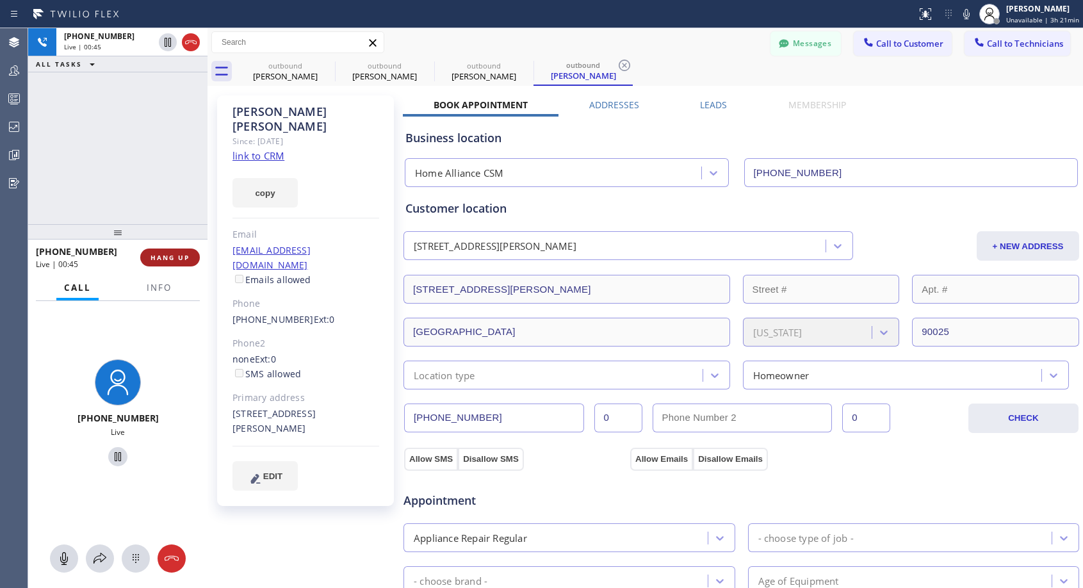
click at [174, 257] on span "HANG UP" at bounding box center [170, 257] width 39 height 9
click at [176, 258] on span "HANG UP" at bounding box center [170, 257] width 39 height 9
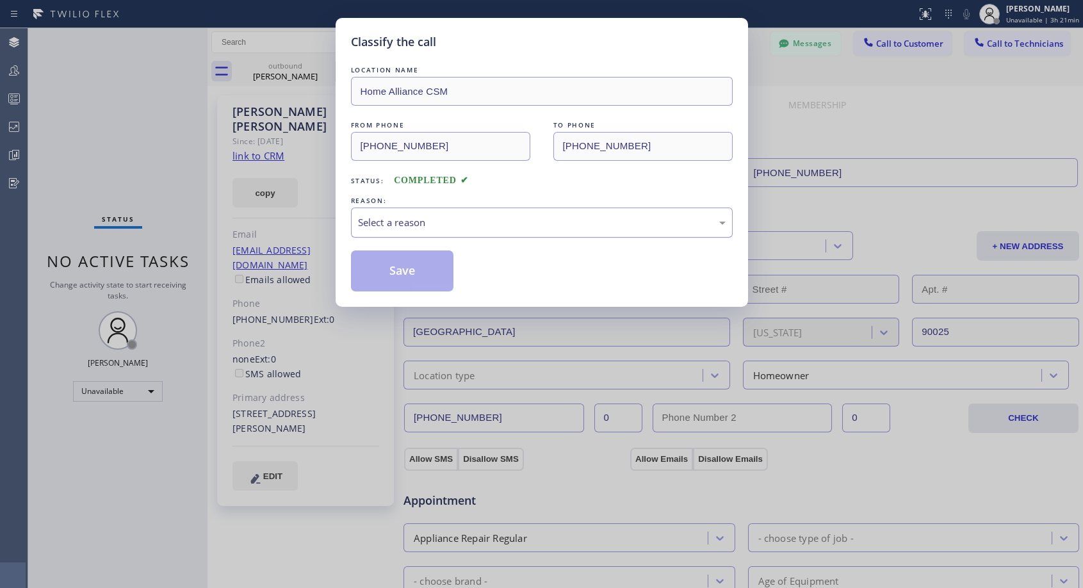
click at [426, 218] on div "Select a reason" at bounding box center [542, 222] width 368 height 15
click at [393, 271] on button "Save" at bounding box center [402, 270] width 103 height 41
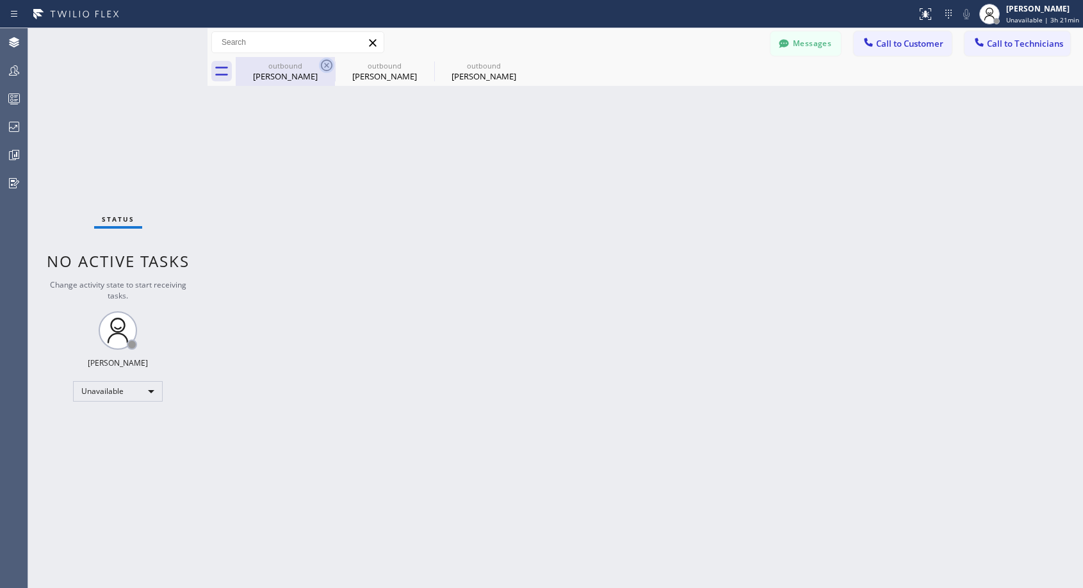
click at [325, 66] on icon at bounding box center [327, 66] width 12 height 12
click at [0, 0] on icon at bounding box center [0, 0] width 0 height 0
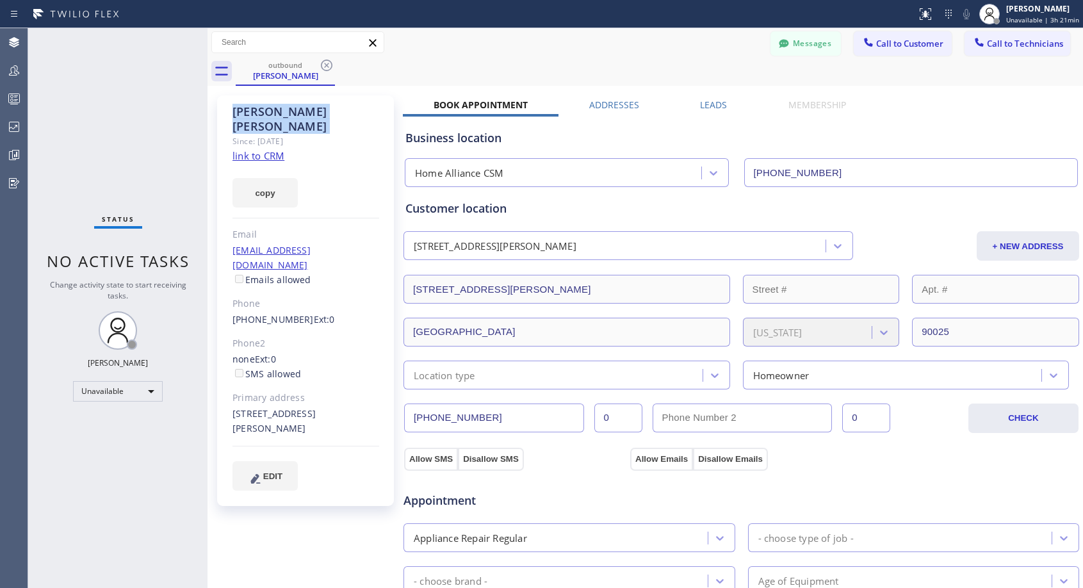
click at [325, 66] on icon at bounding box center [327, 66] width 12 height 12
click at [325, 66] on div "outbound [PERSON_NAME]" at bounding box center [660, 71] width 848 height 29
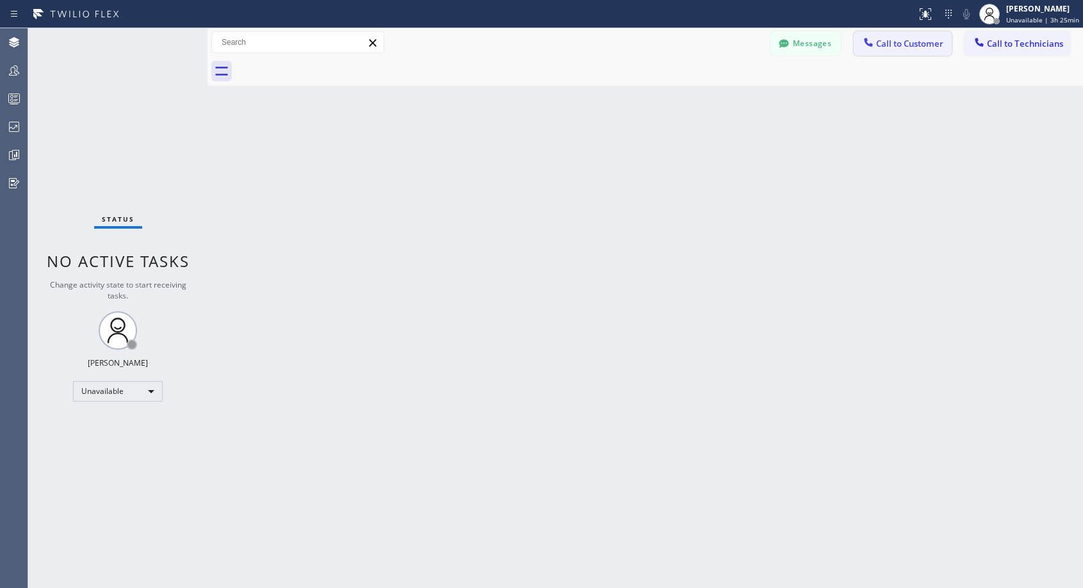
click at [896, 46] on span "Call to Customer" at bounding box center [909, 44] width 67 height 12
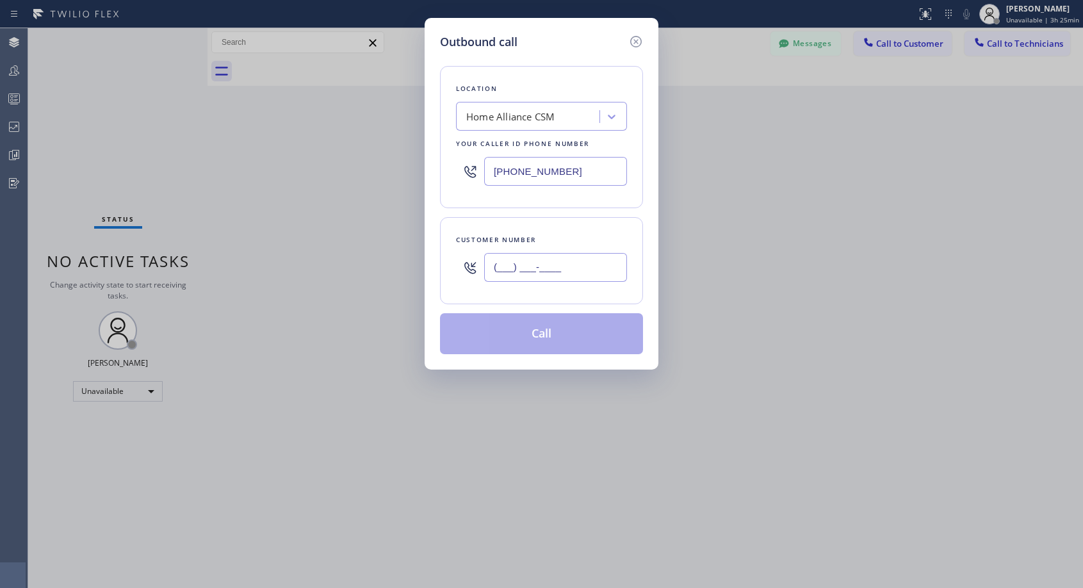
click at [563, 267] on input "(___) ___-____" at bounding box center [555, 267] width 143 height 29
paste input "206) 325-1968"
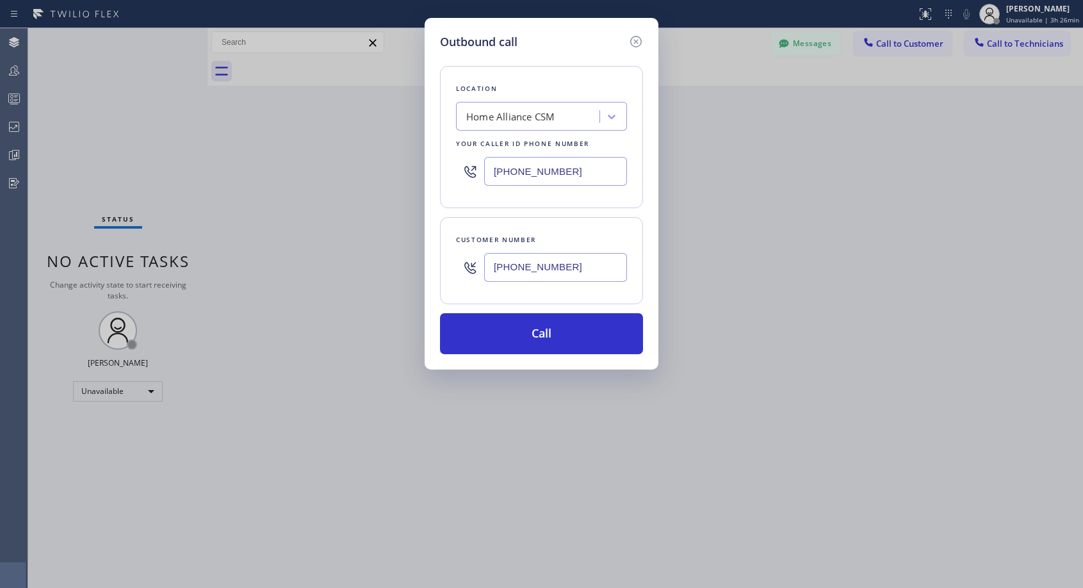
type input "[PHONE_NUMBER]"
click at [569, 335] on button "Call" at bounding box center [541, 333] width 203 height 41
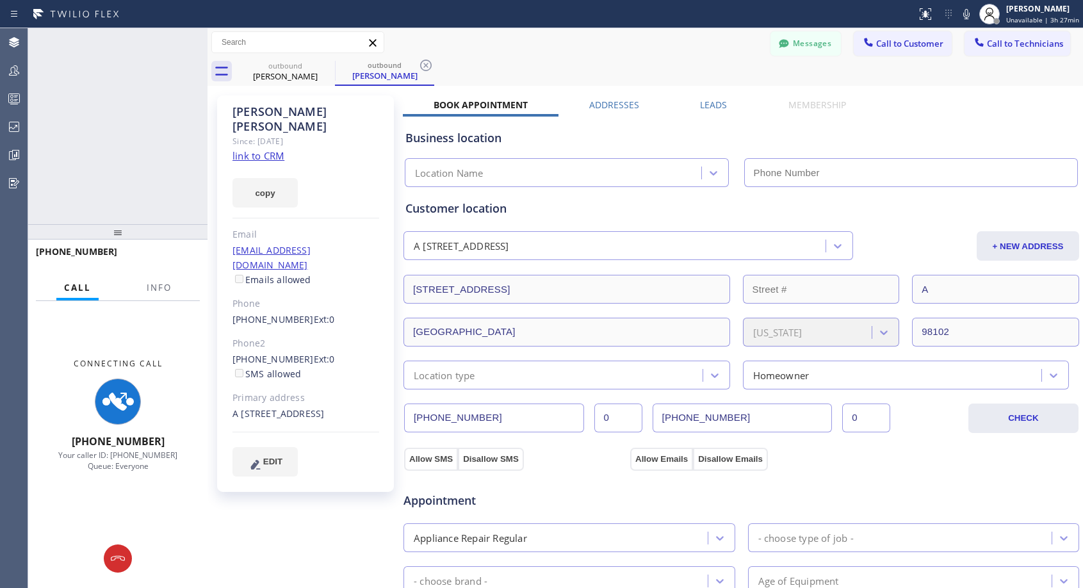
type input "[PHONE_NUMBER]"
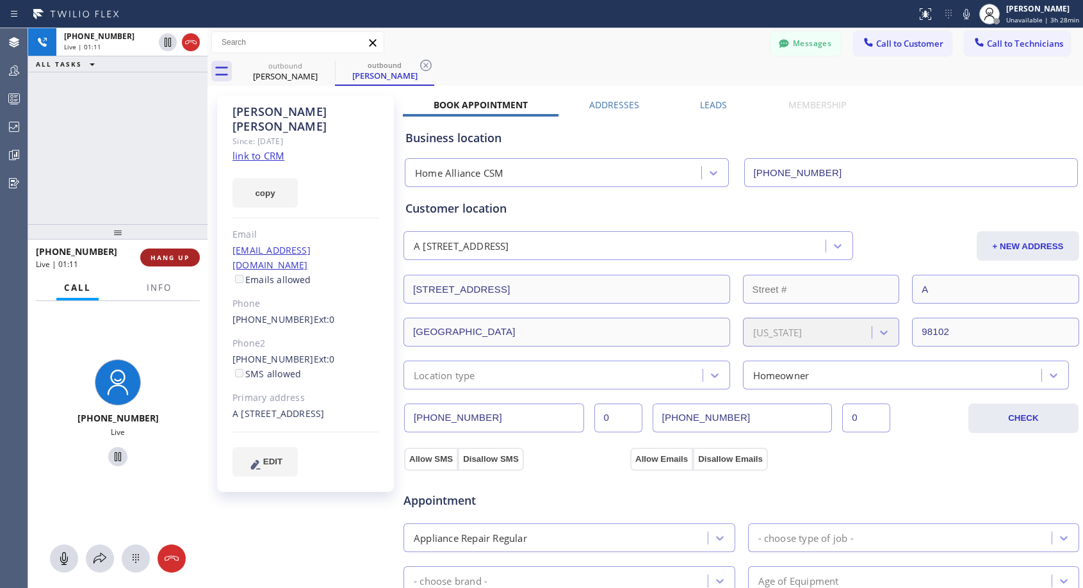
click at [174, 258] on span "HANG UP" at bounding box center [170, 257] width 39 height 9
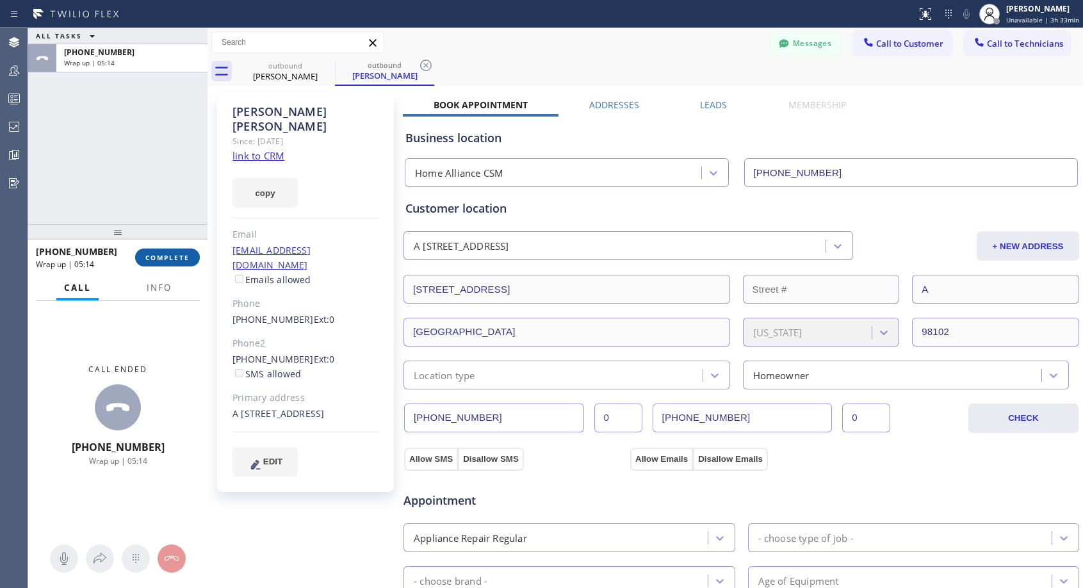
click at [170, 258] on span "COMPLETE" at bounding box center [167, 257] width 44 height 9
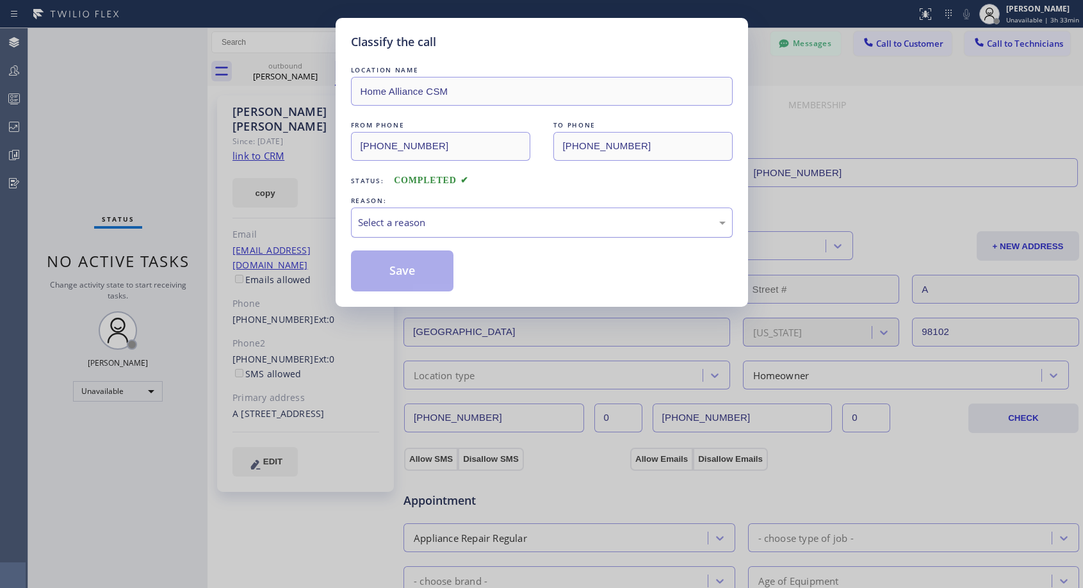
click at [546, 221] on div "Select a reason" at bounding box center [542, 222] width 368 height 15
click at [440, 262] on button "Save" at bounding box center [402, 270] width 103 height 41
